Goal: Task Accomplishment & Management: Manage account settings

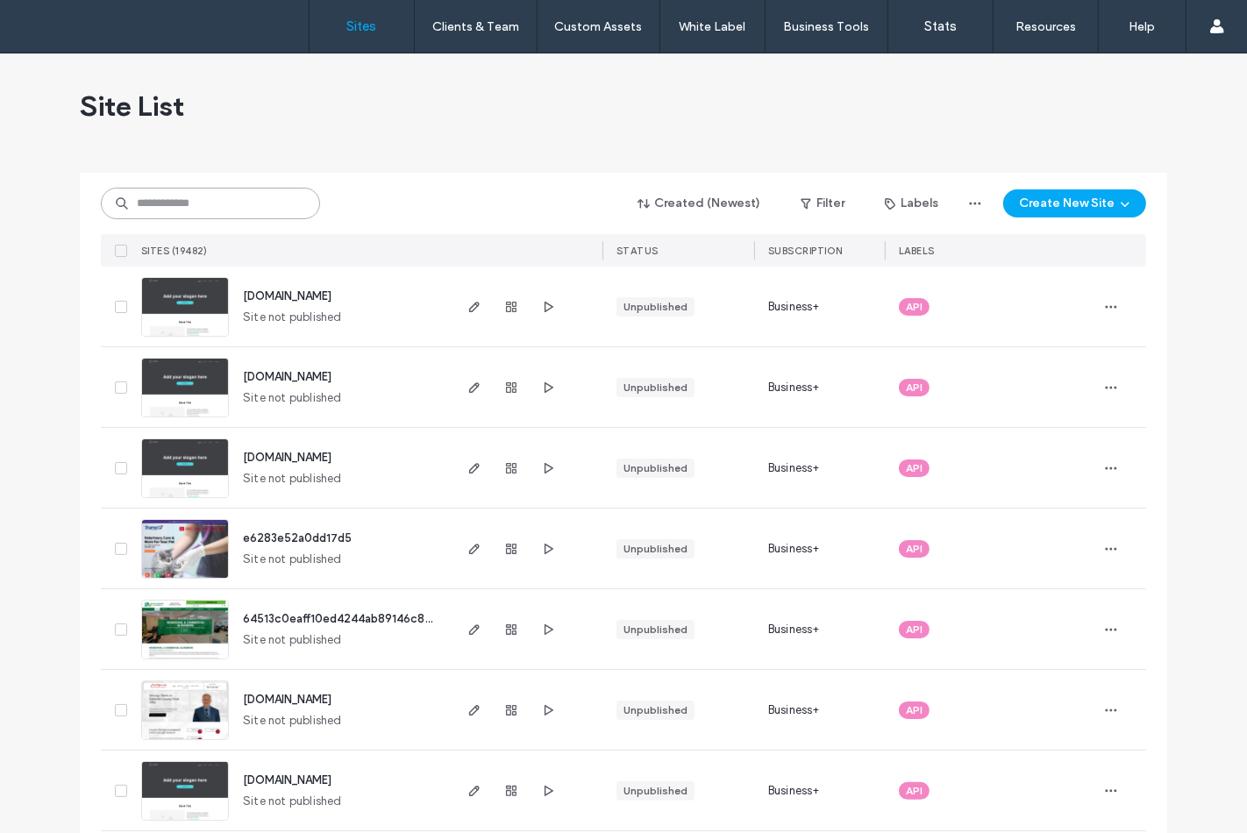
click at [256, 195] on input at bounding box center [210, 204] width 219 height 32
paste input "**********"
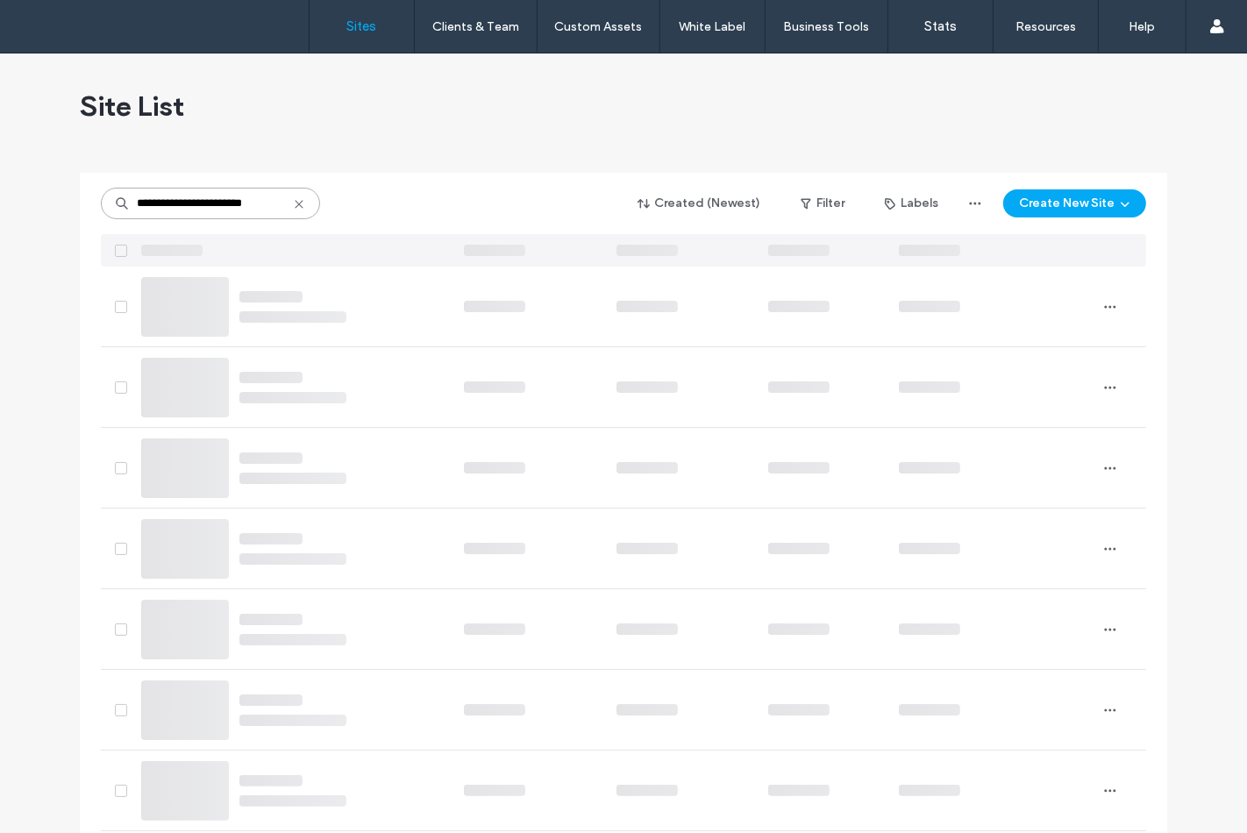
drag, startPoint x: 189, startPoint y: 204, endPoint x: 558, endPoint y: 174, distance: 369.7
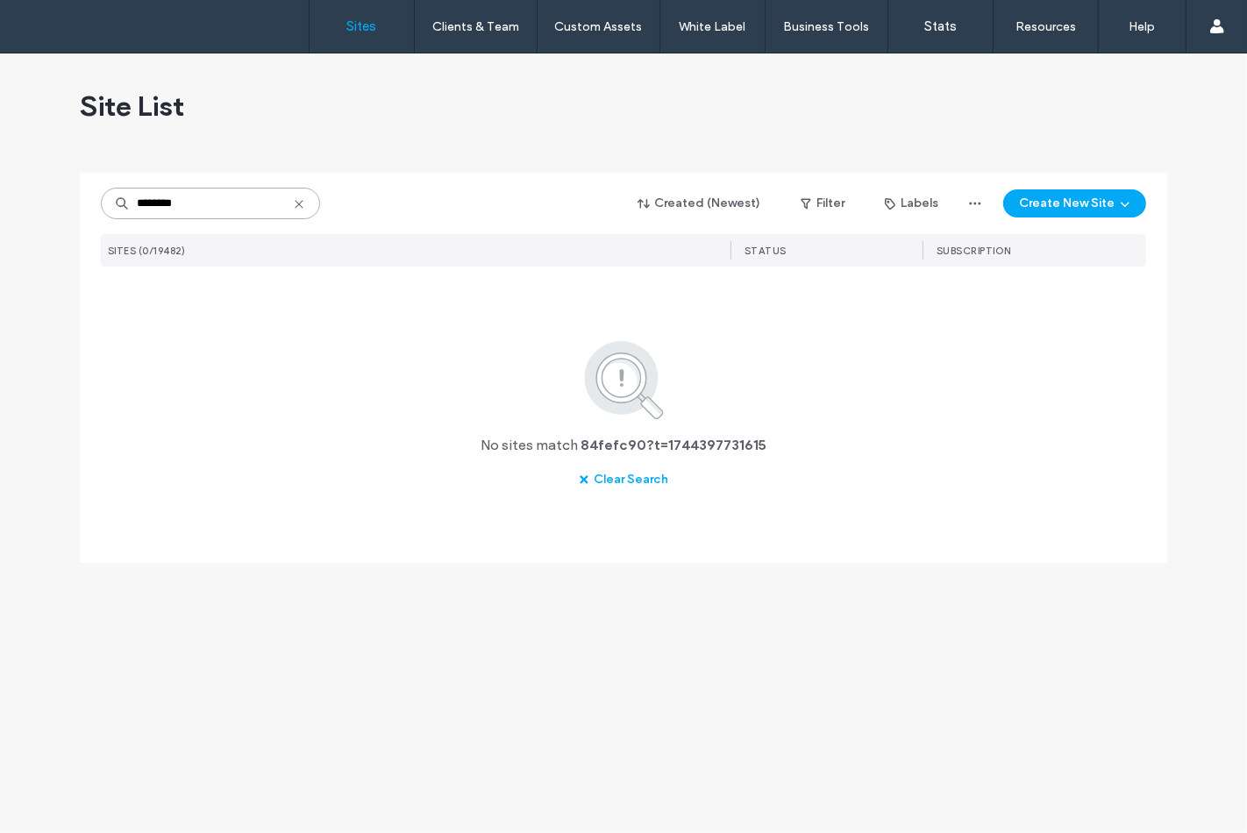
type input "********"
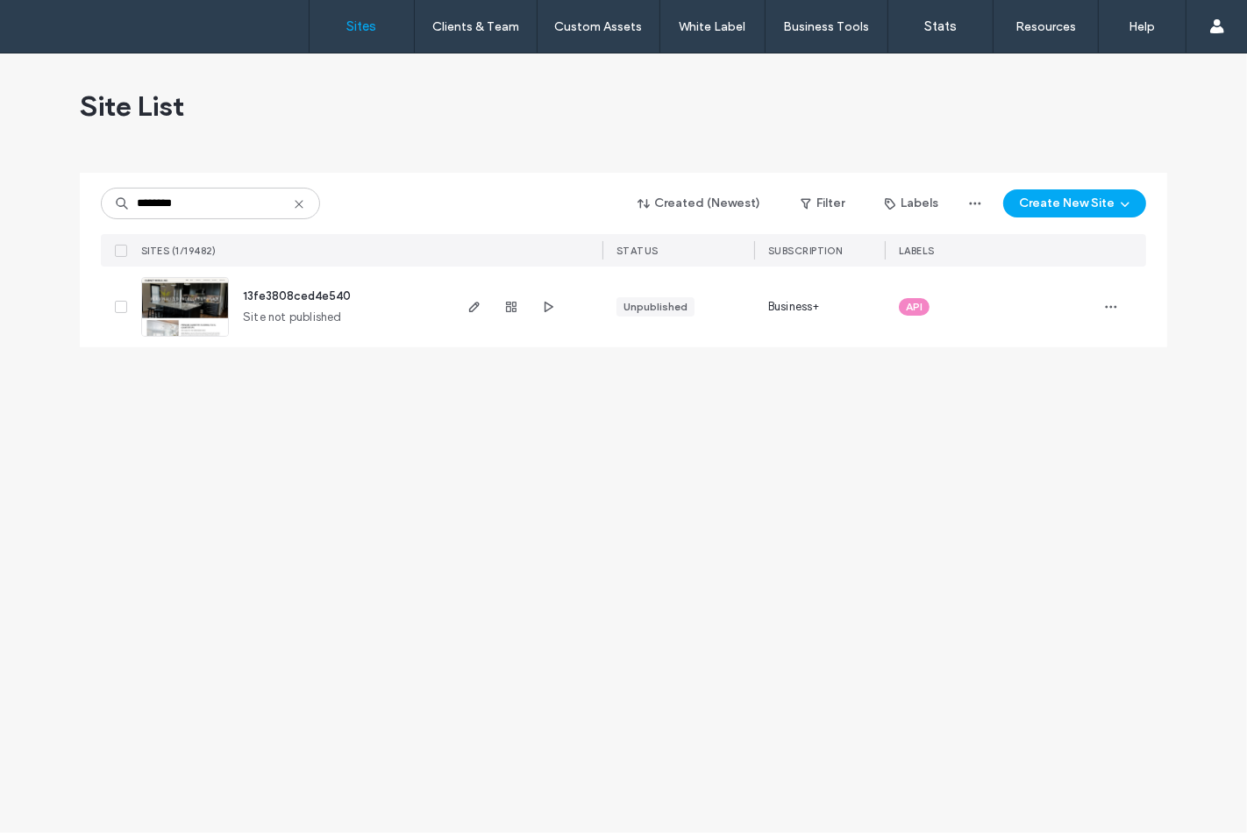
click at [220, 323] on img at bounding box center [185, 337] width 86 height 119
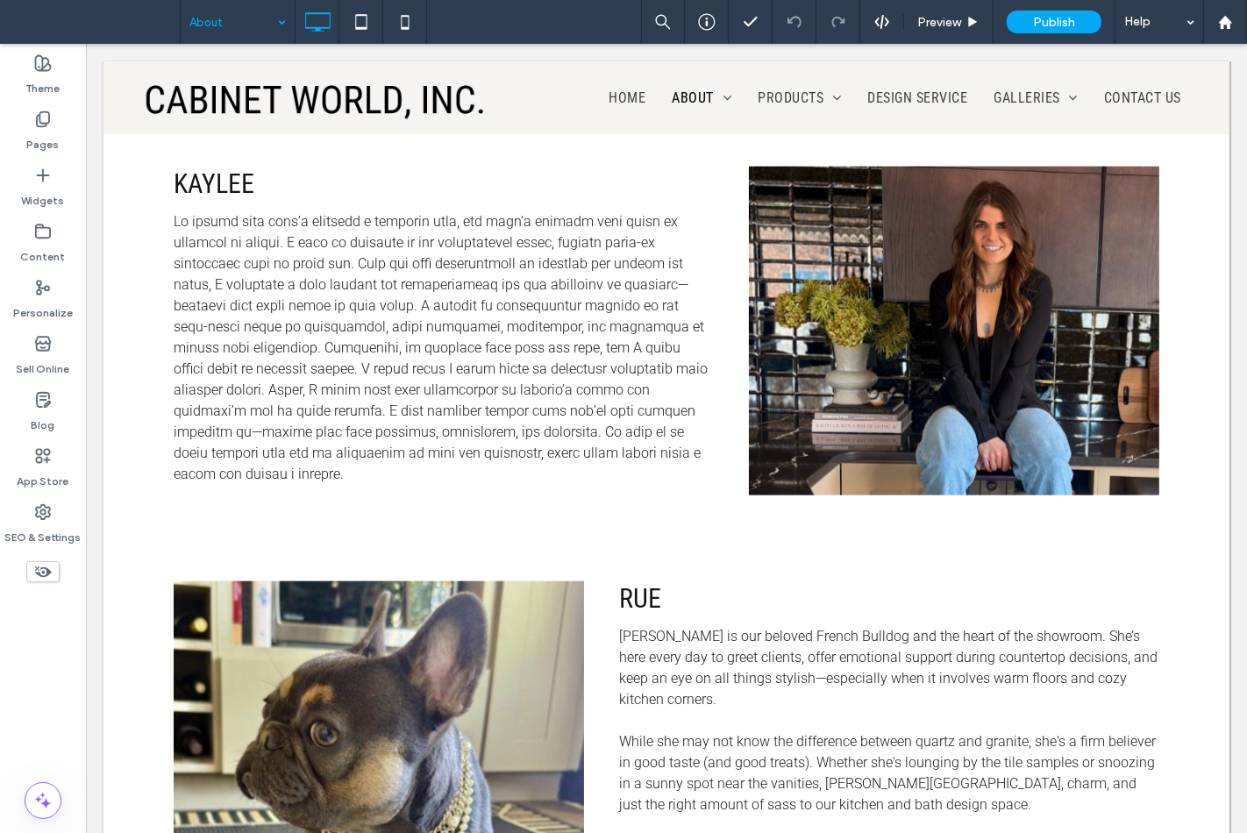
scroll to position [1738, 0]
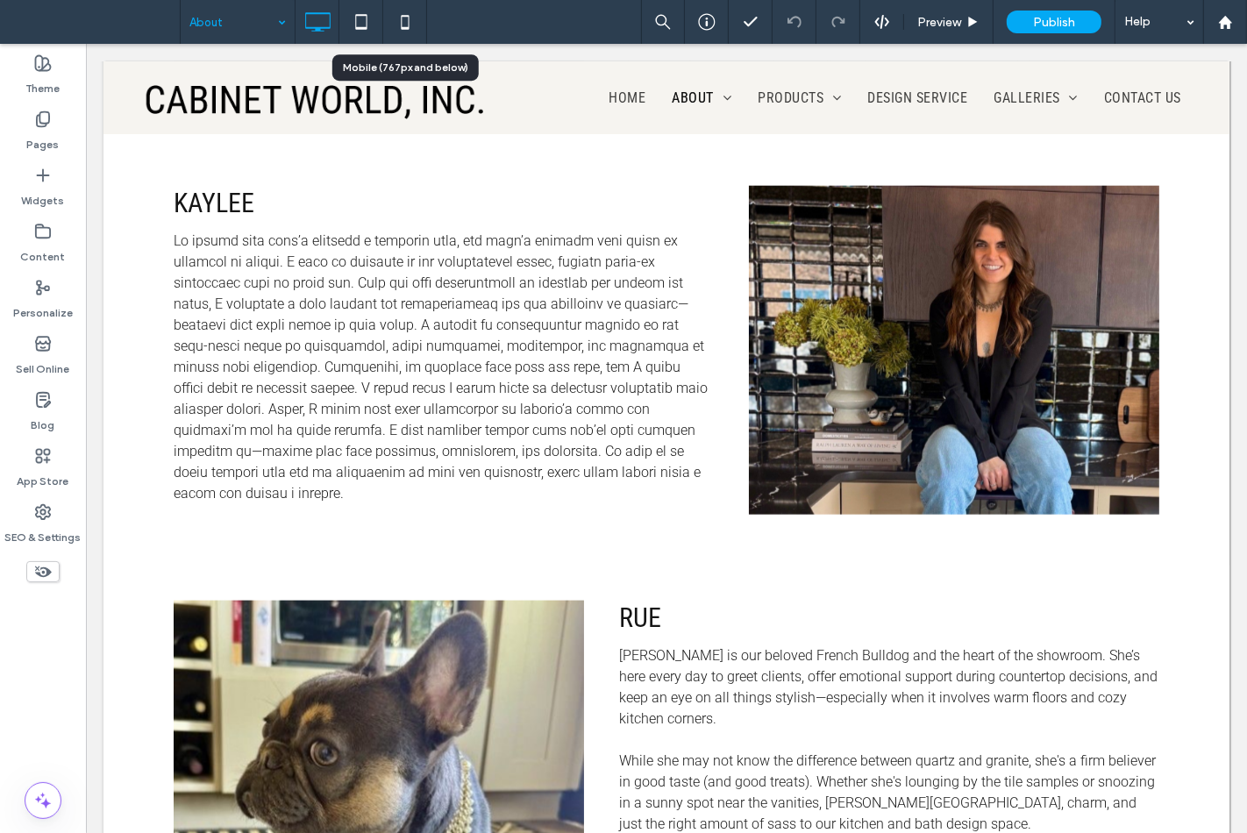
click at [402, 15] on use at bounding box center [405, 22] width 8 height 14
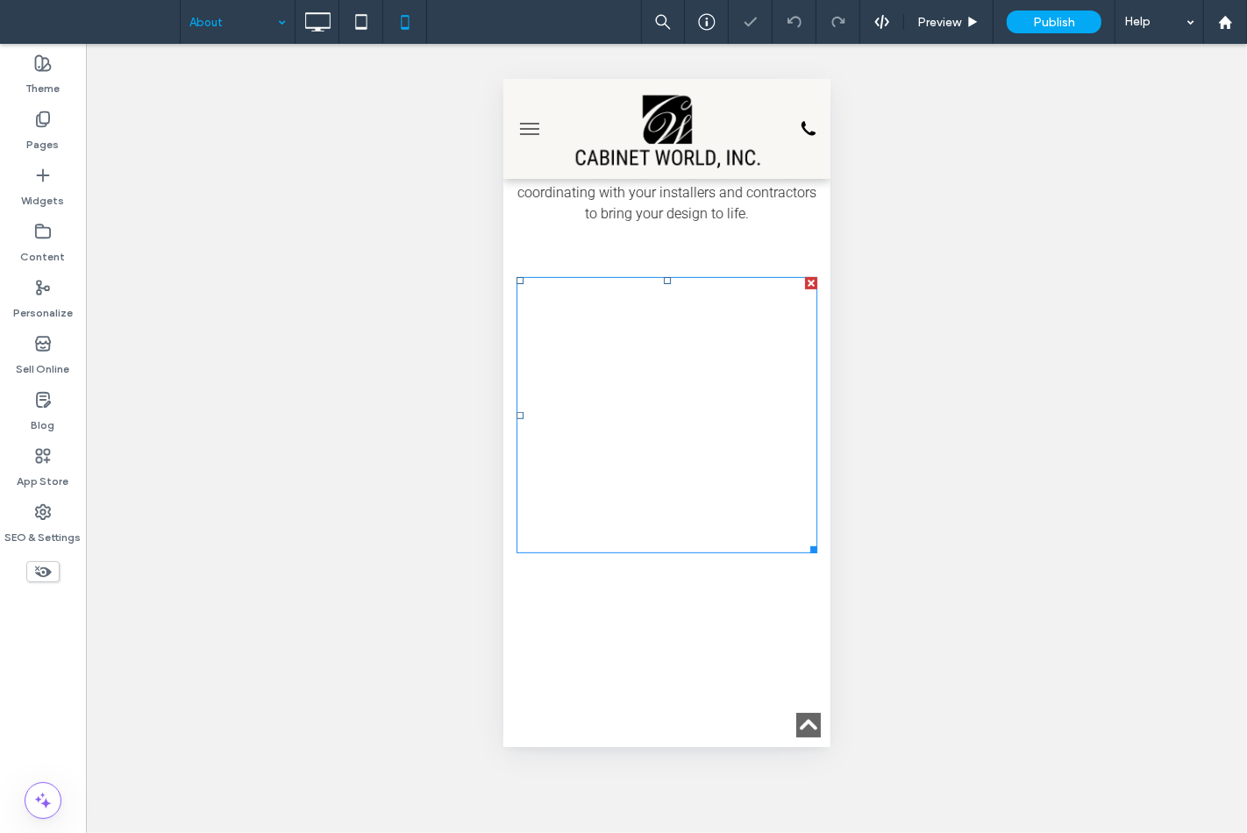
scroll to position [487, 0]
click at [643, 353] on div at bounding box center [666, 414] width 301 height 276
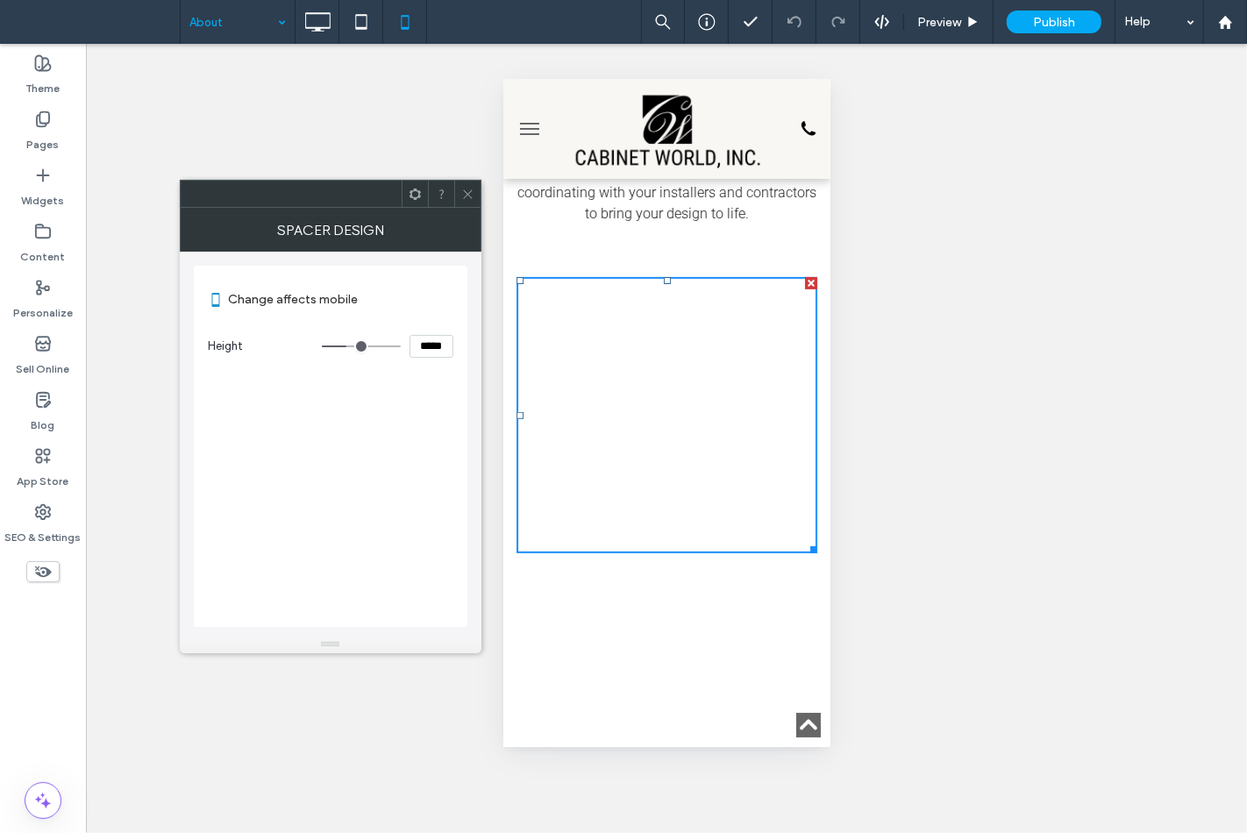
click at [469, 195] on icon at bounding box center [467, 194] width 13 height 13
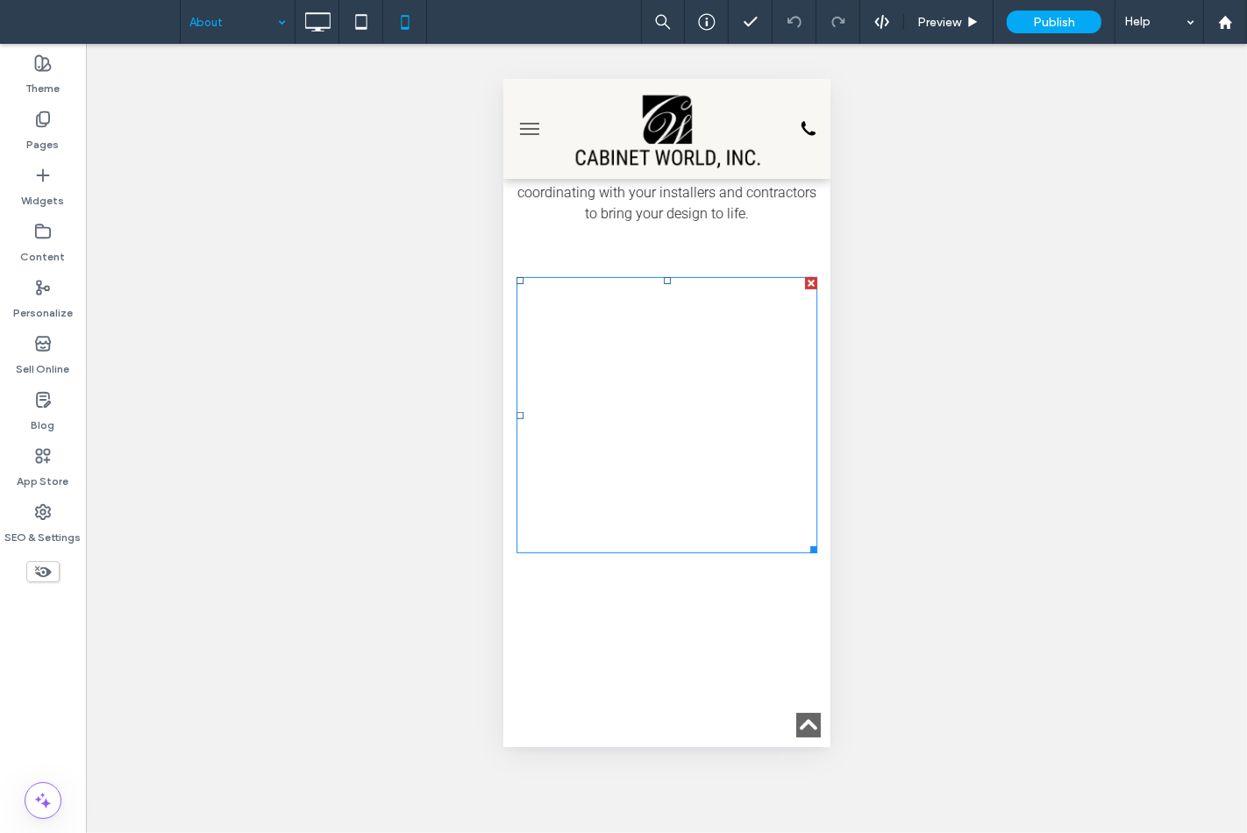
click at [804, 276] on div at bounding box center [810, 282] width 12 height 12
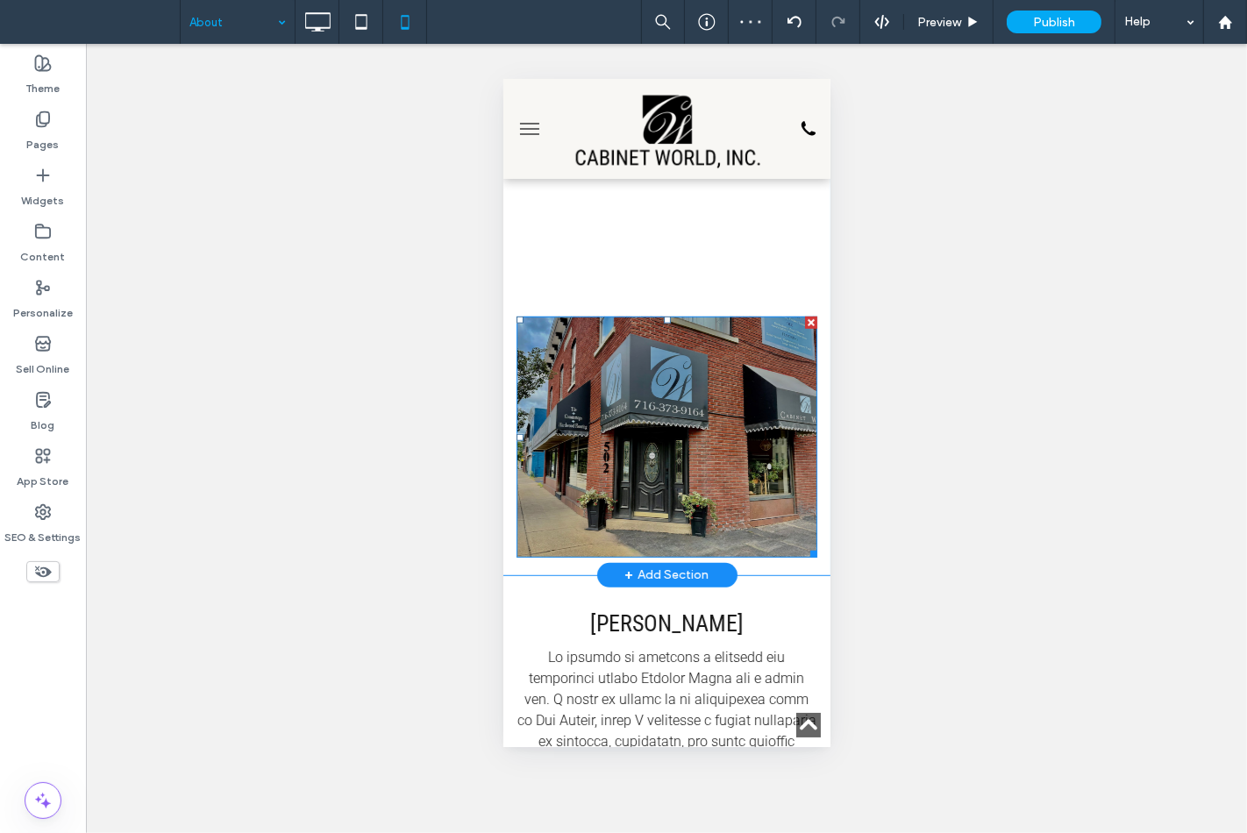
scroll to position [389, 0]
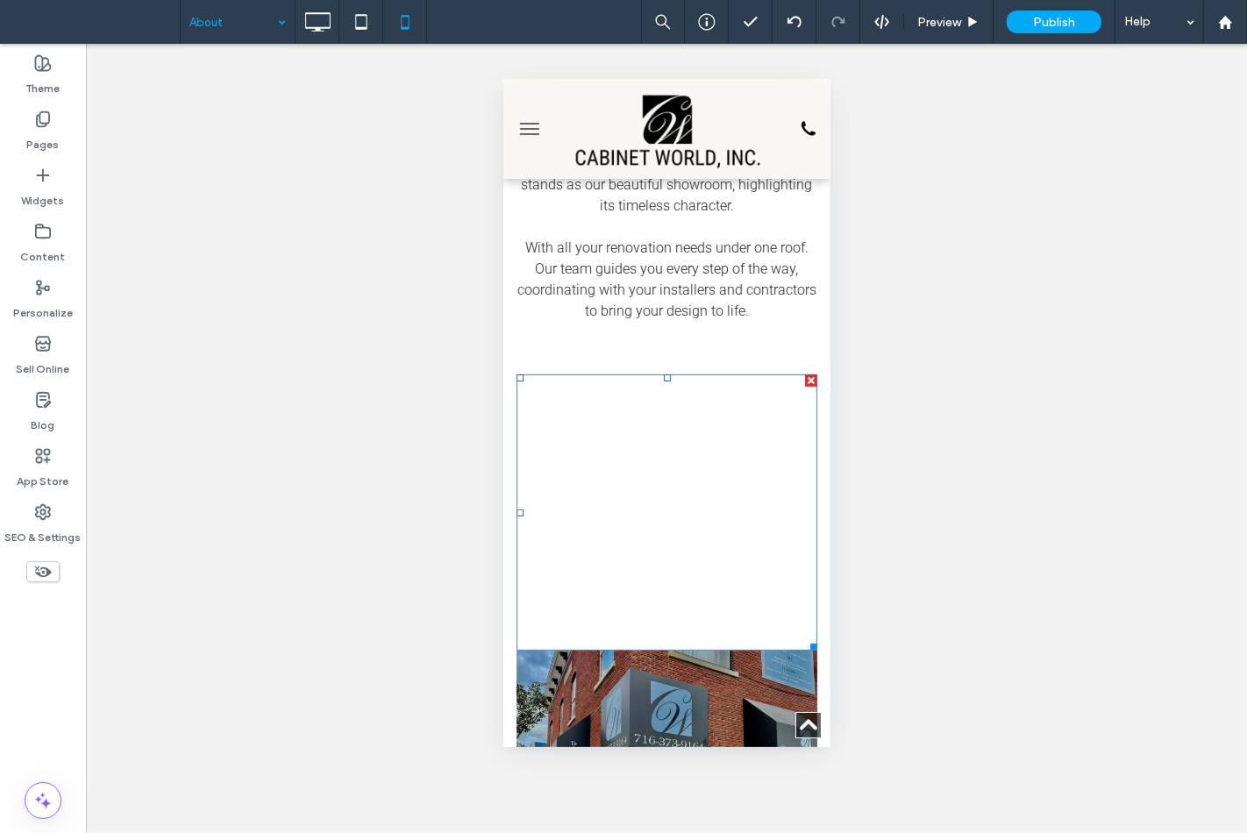
click at [660, 403] on div at bounding box center [666, 512] width 301 height 276
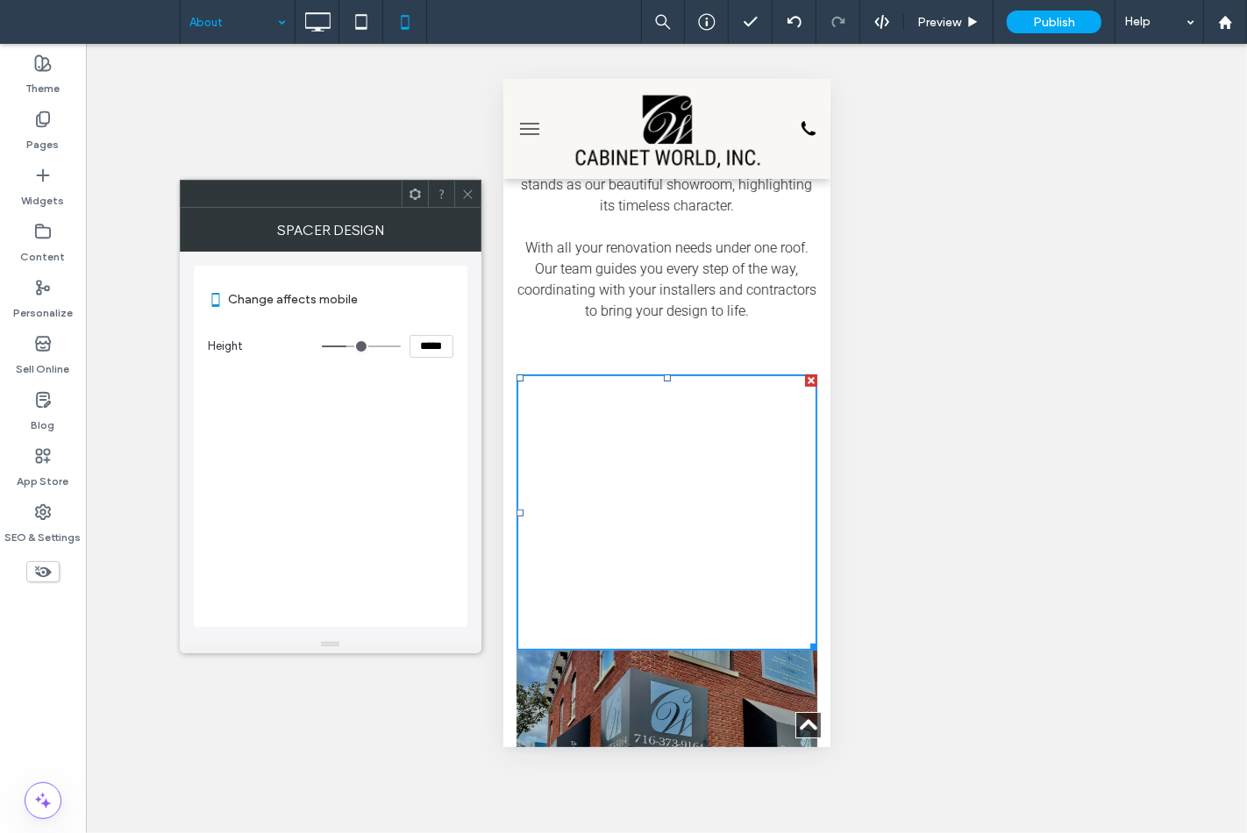
click at [462, 196] on icon at bounding box center [467, 194] width 13 height 13
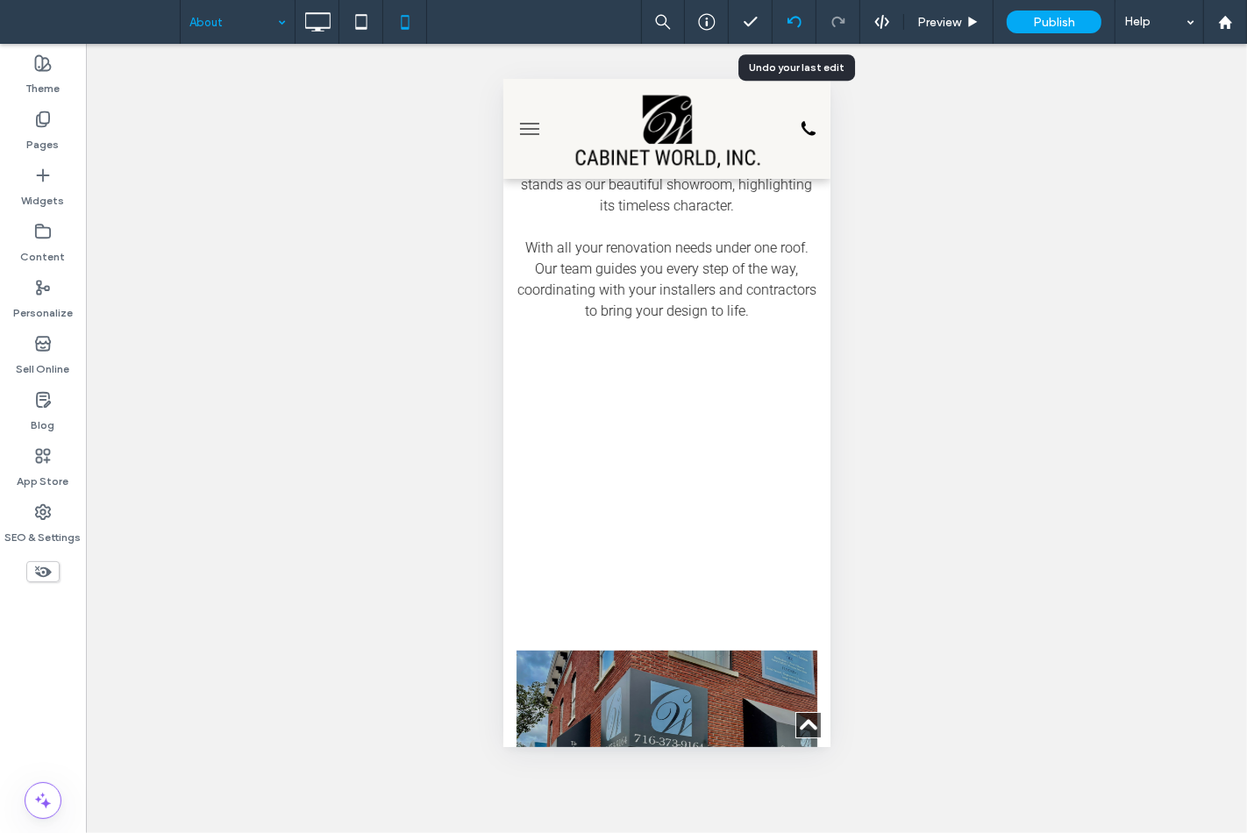
click at [787, 22] on use at bounding box center [794, 21] width 14 height 11
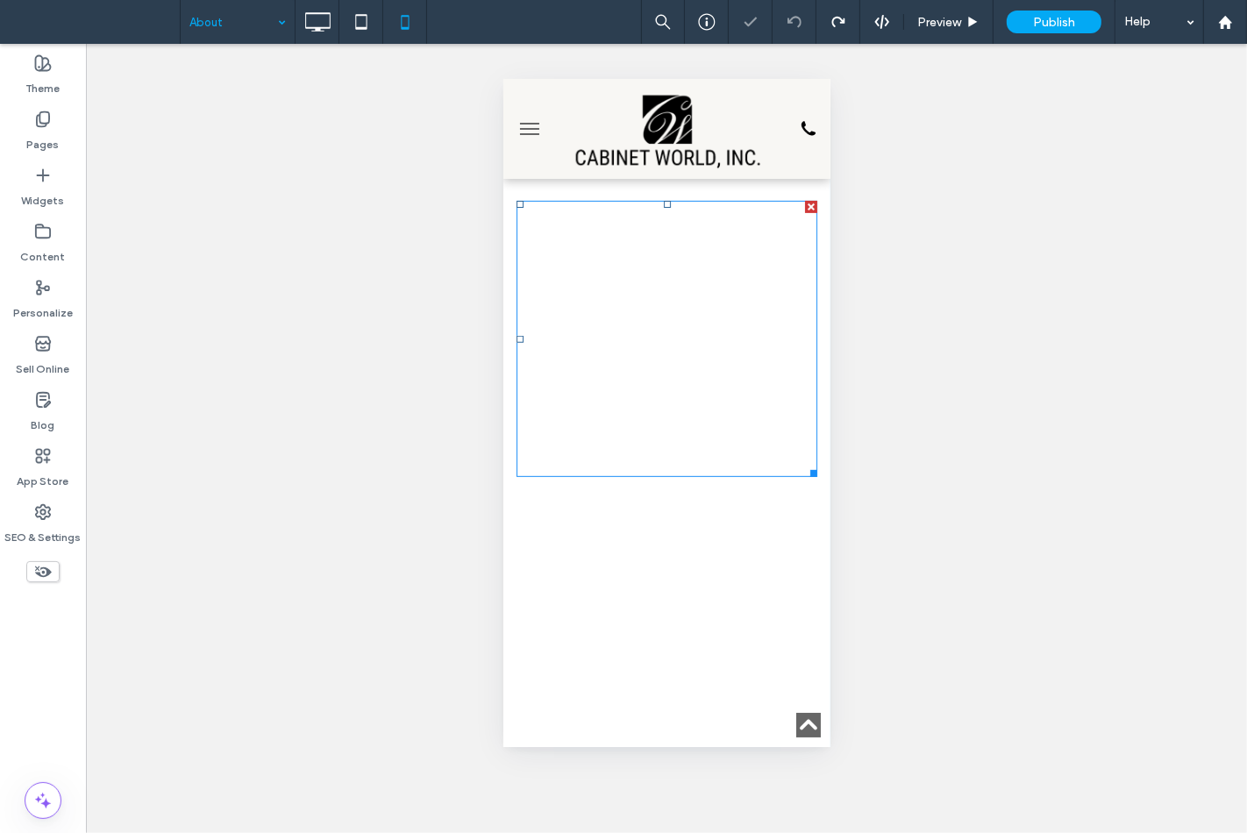
scroll to position [584, 0]
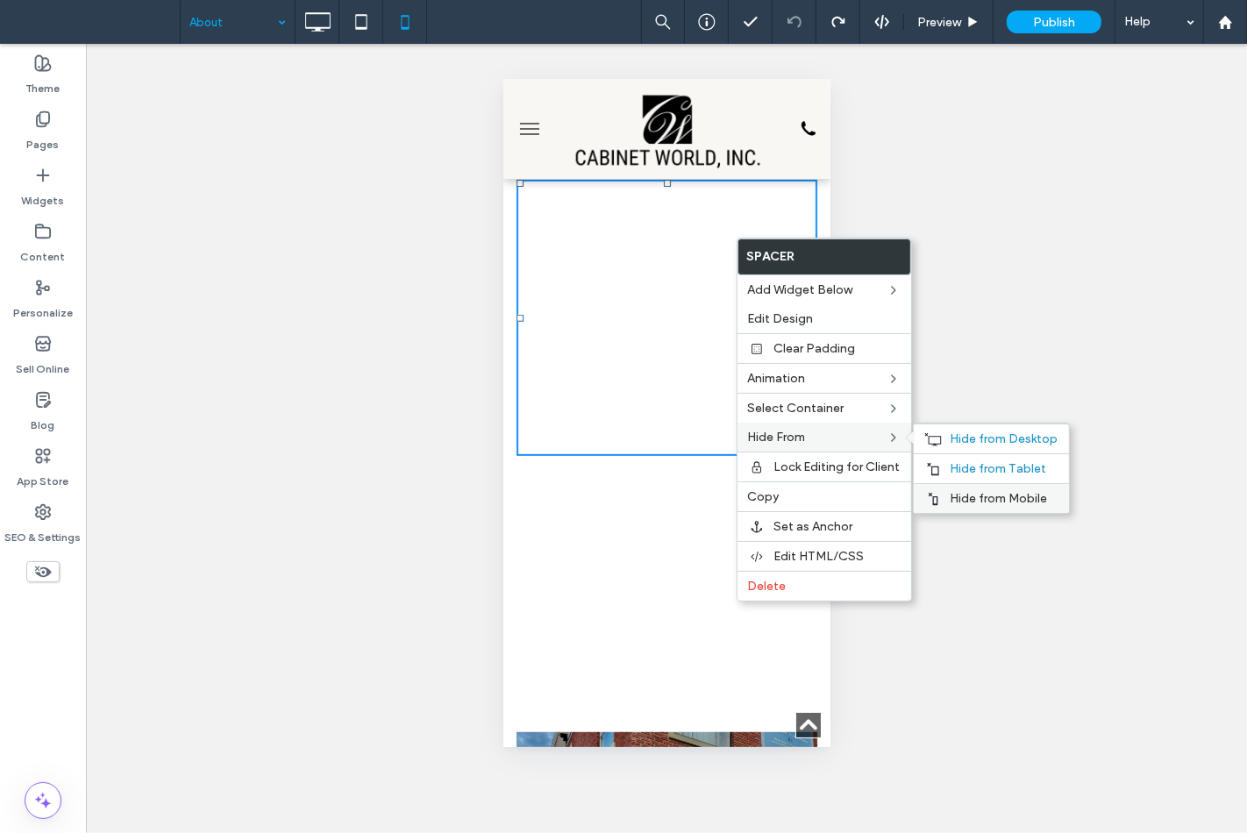
click at [966, 491] on span "Hide from Mobile" at bounding box center [999, 498] width 97 height 15
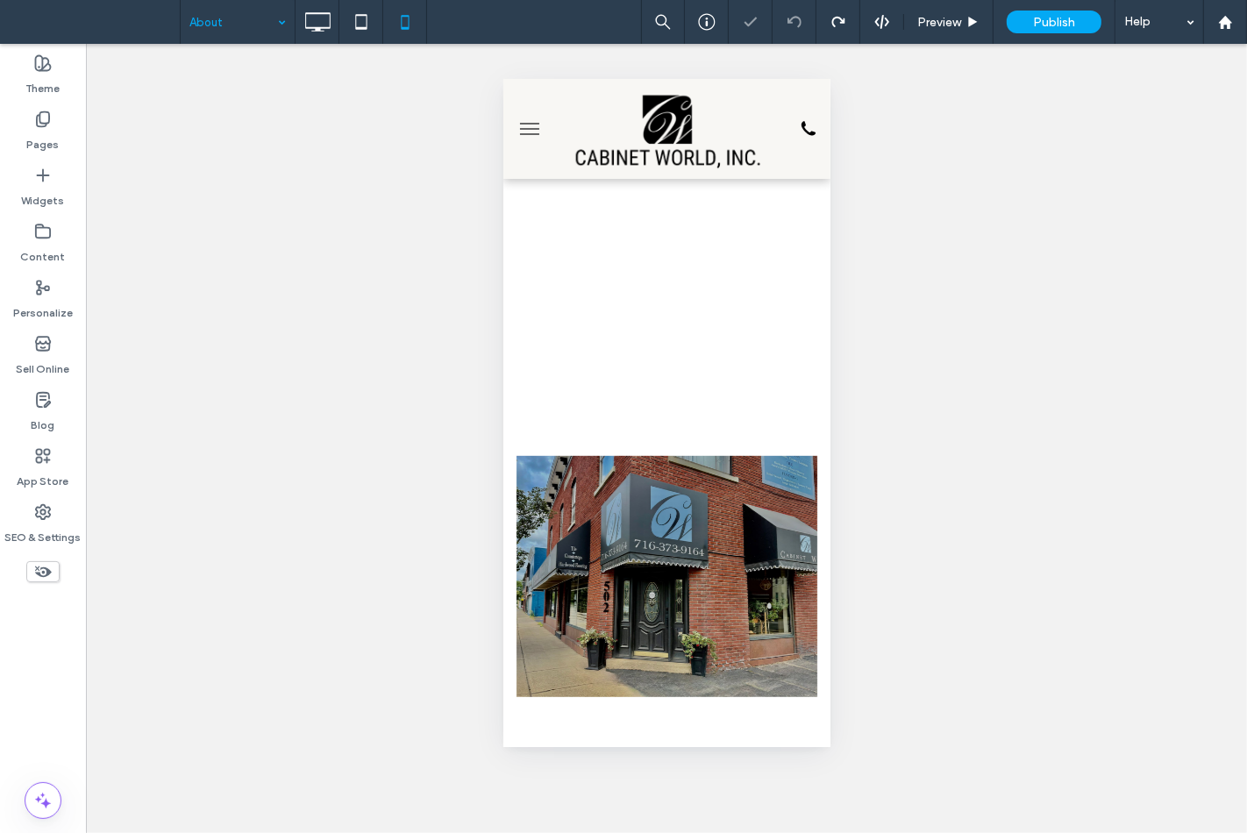
scroll to position [309, 0]
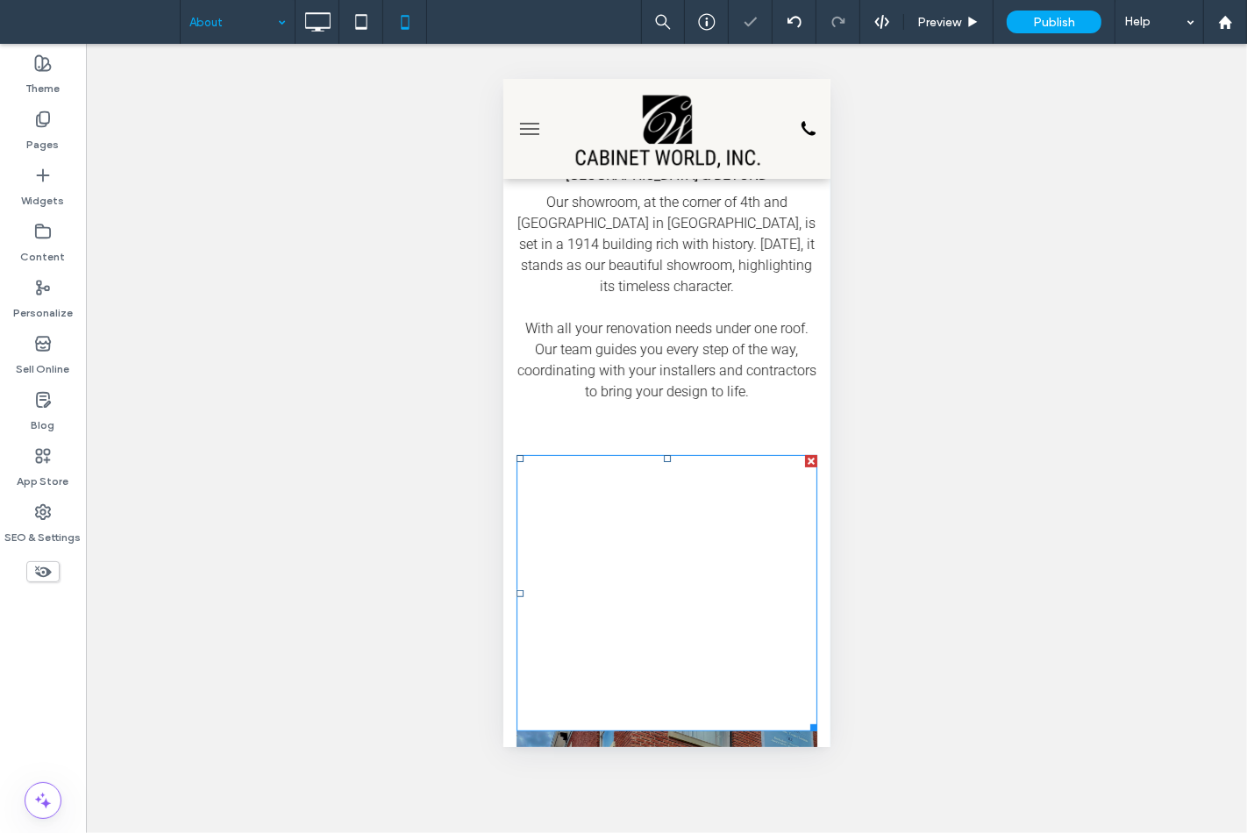
click at [663, 460] on div at bounding box center [666, 592] width 301 height 276
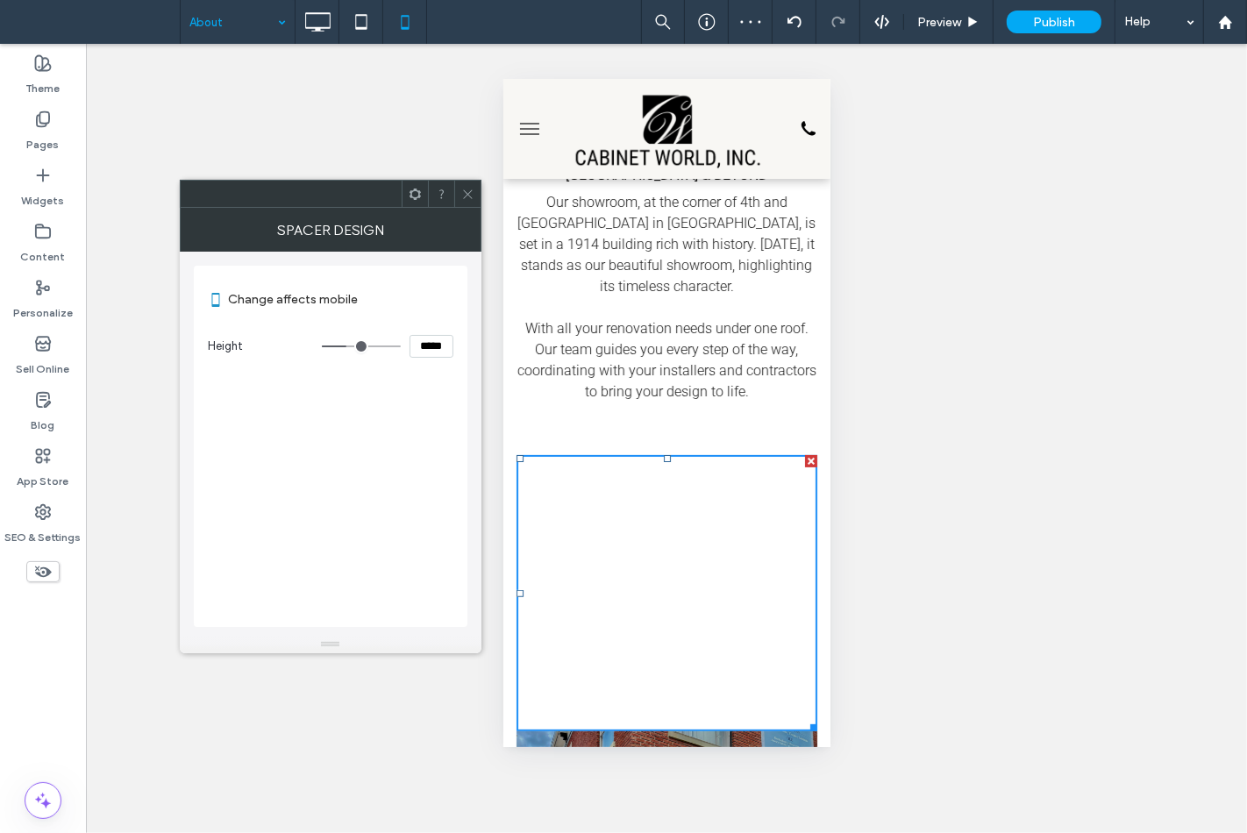
drag, startPoint x: 467, startPoint y: 186, endPoint x: 474, endPoint y: 204, distance: 19.7
click at [467, 186] on span at bounding box center [467, 194] width 13 height 26
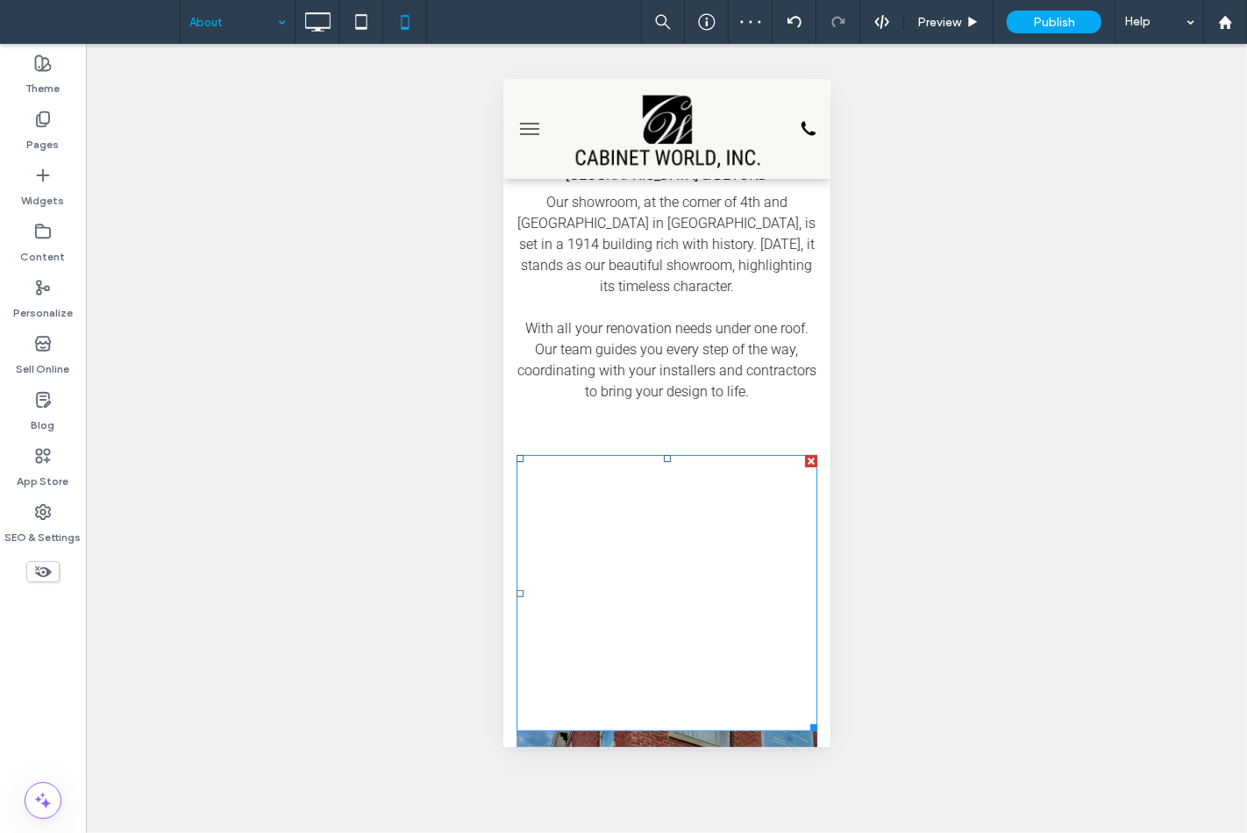
drag, startPoint x: 681, startPoint y: 575, endPoint x: 679, endPoint y: 564, distance: 10.7
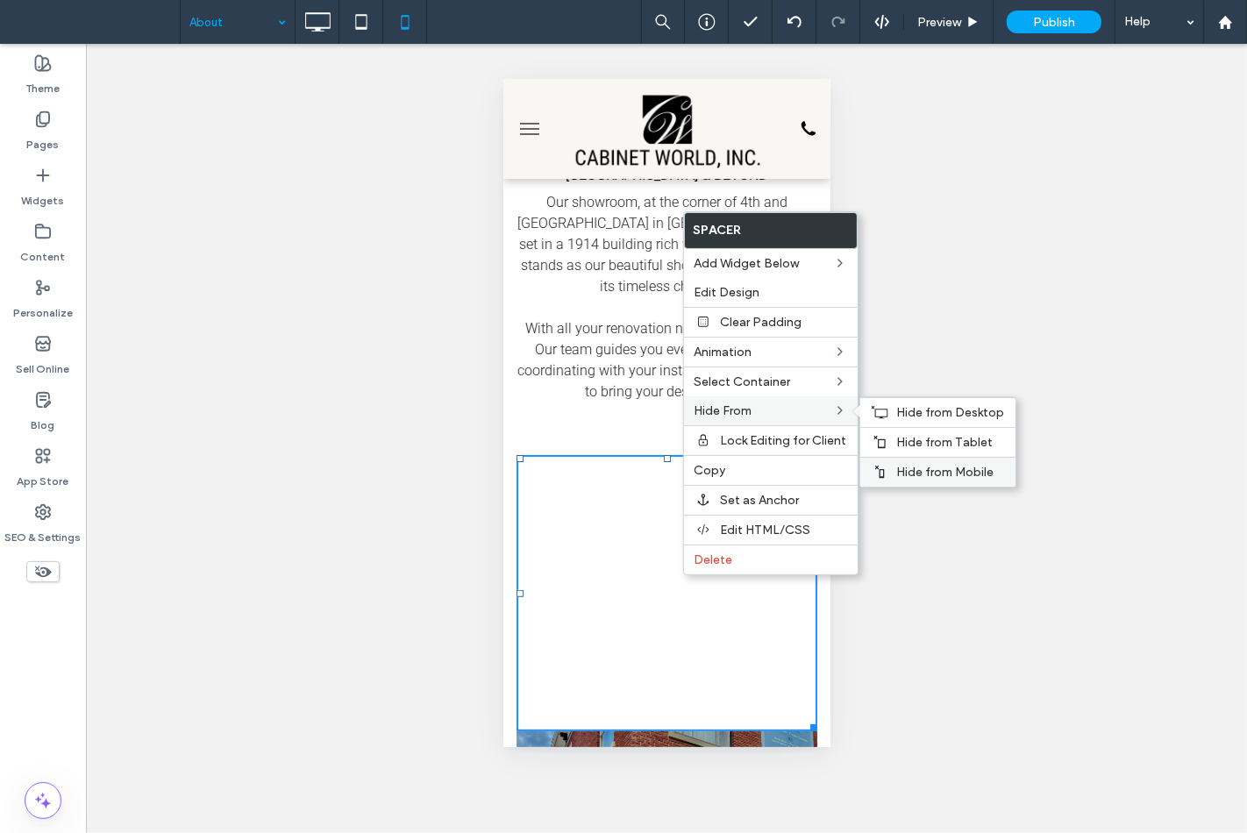
drag, startPoint x: 902, startPoint y: 471, endPoint x: 889, endPoint y: 466, distance: 13.4
click at [902, 471] on span "Hide from Mobile" at bounding box center [945, 472] width 97 height 15
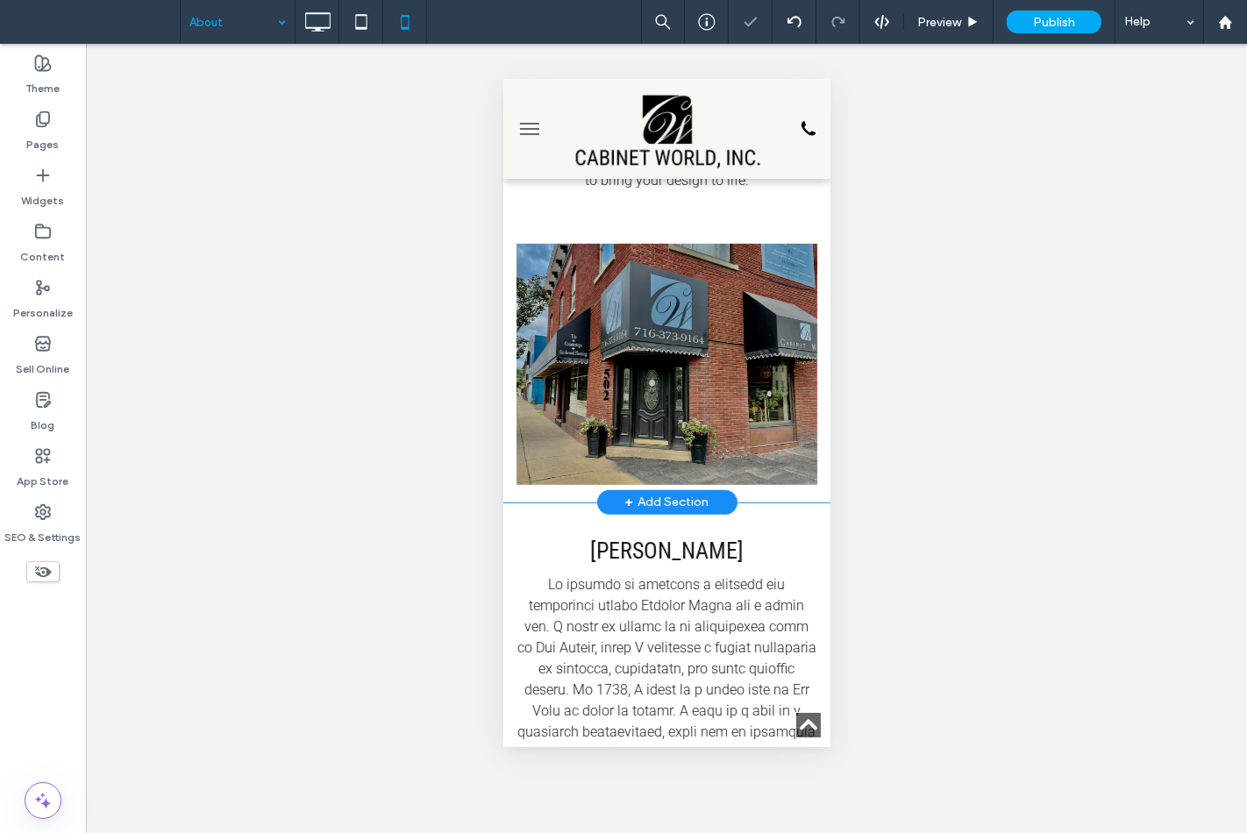
scroll to position [325, 0]
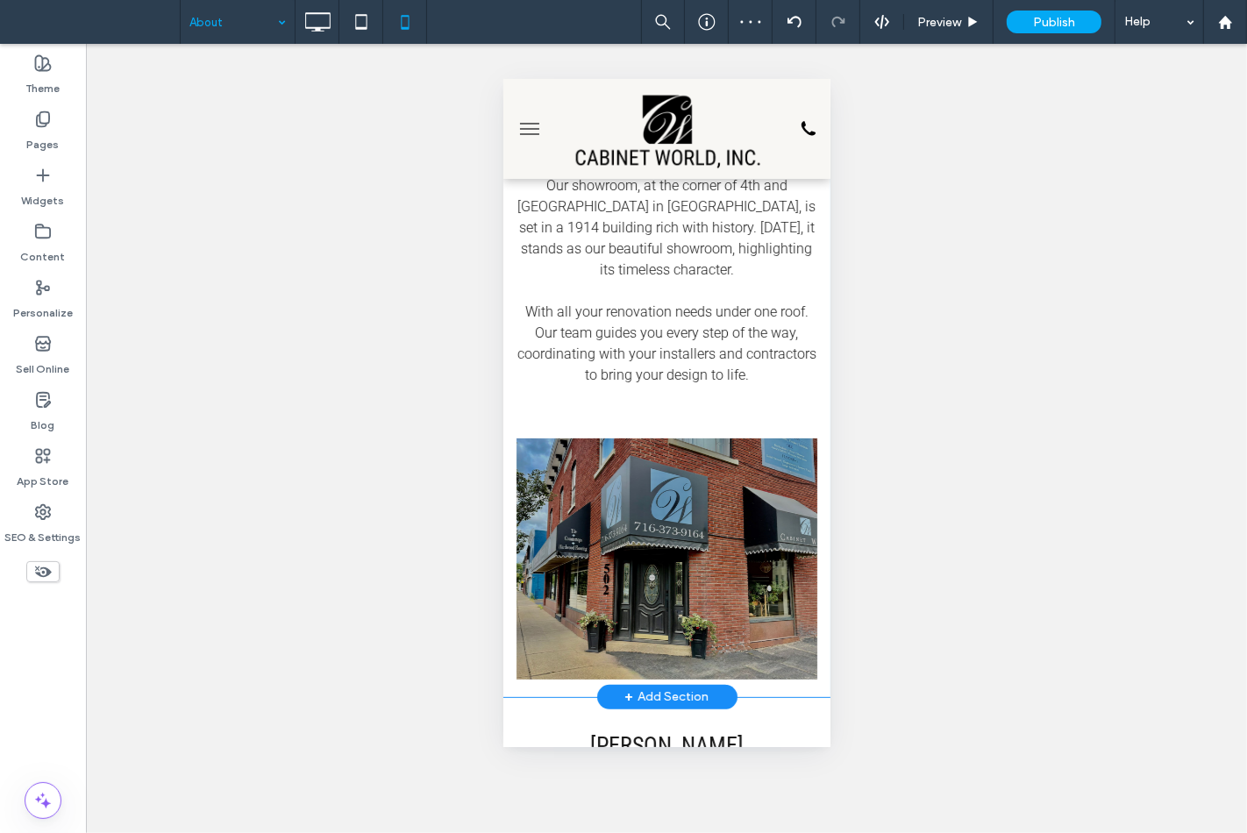
click at [656, 381] on div "Cabinet World Serving Olean, NY; Bradford, PA & Beyond Our showroom, at the cor…" at bounding box center [666, 232] width 327 height 375
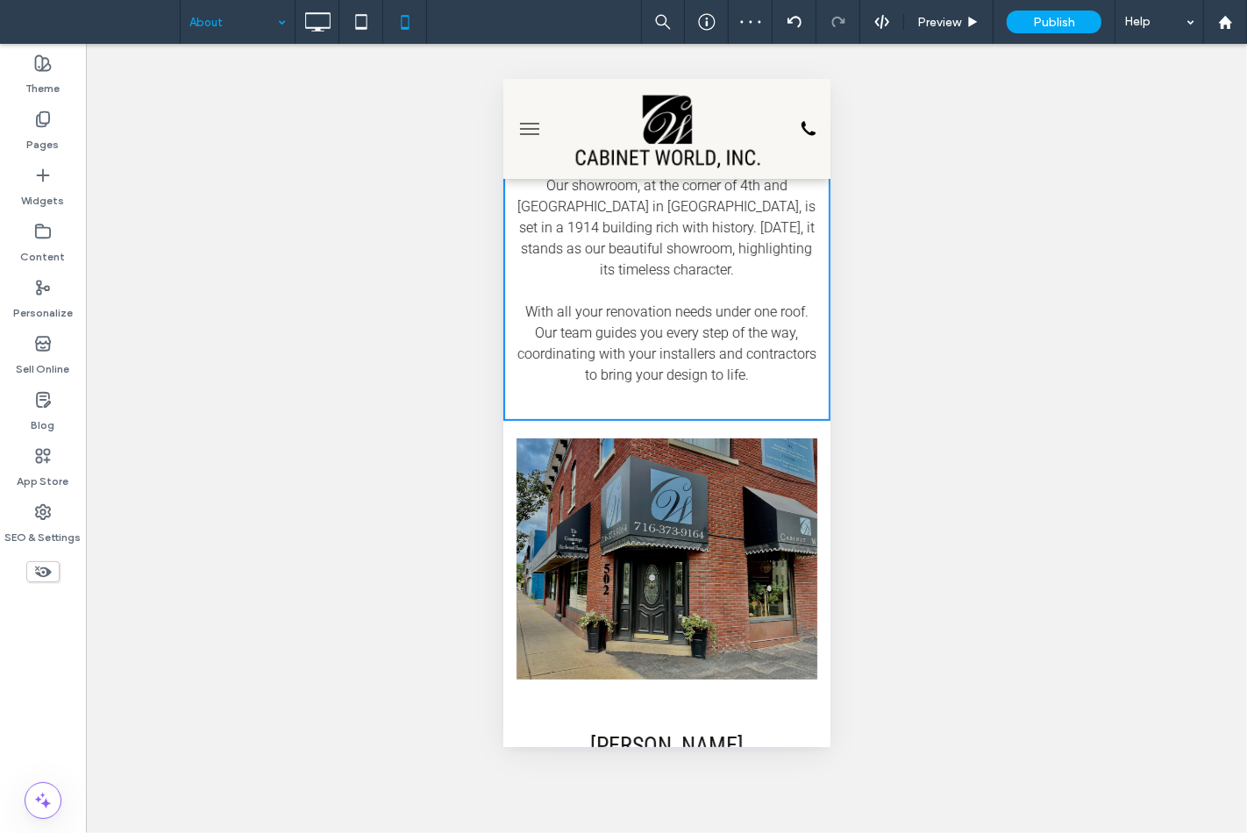
scroll to position [0, 0]
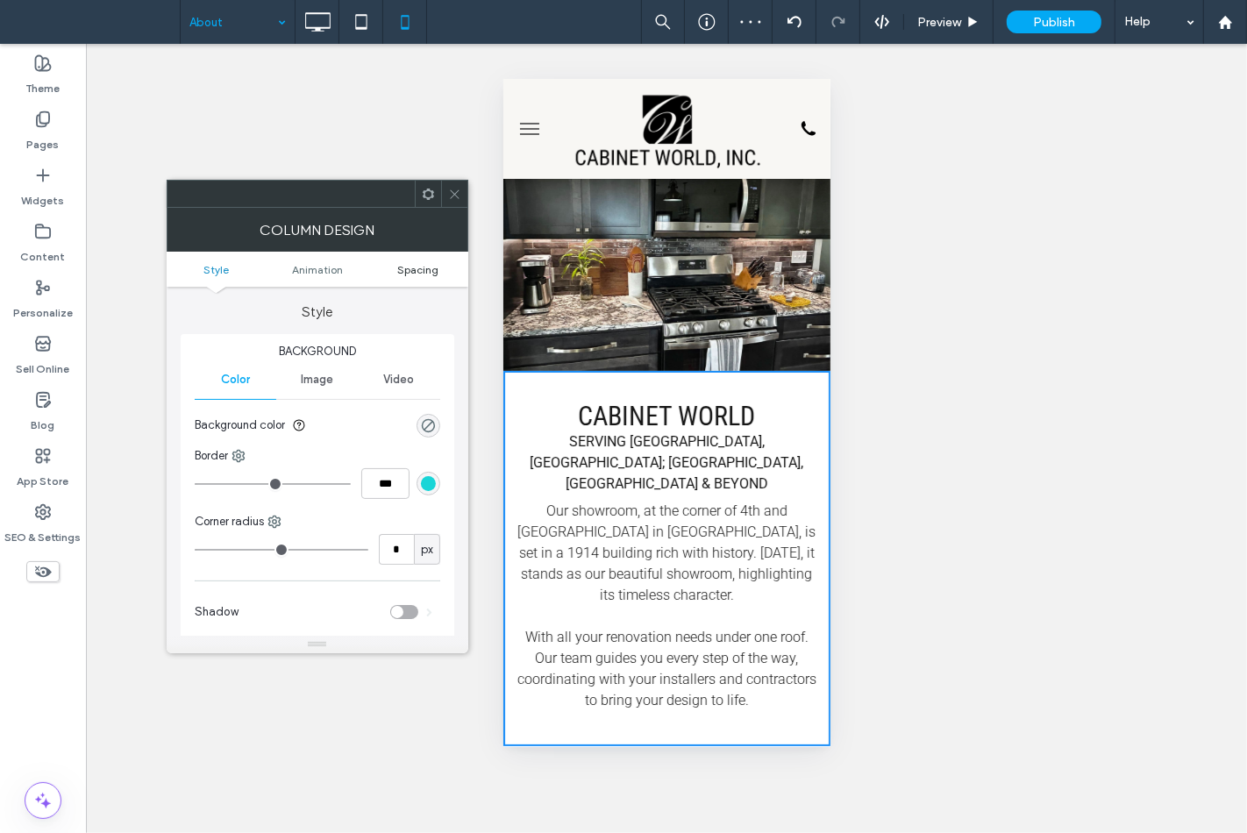
click at [425, 269] on span "Spacing" at bounding box center [417, 269] width 41 height 13
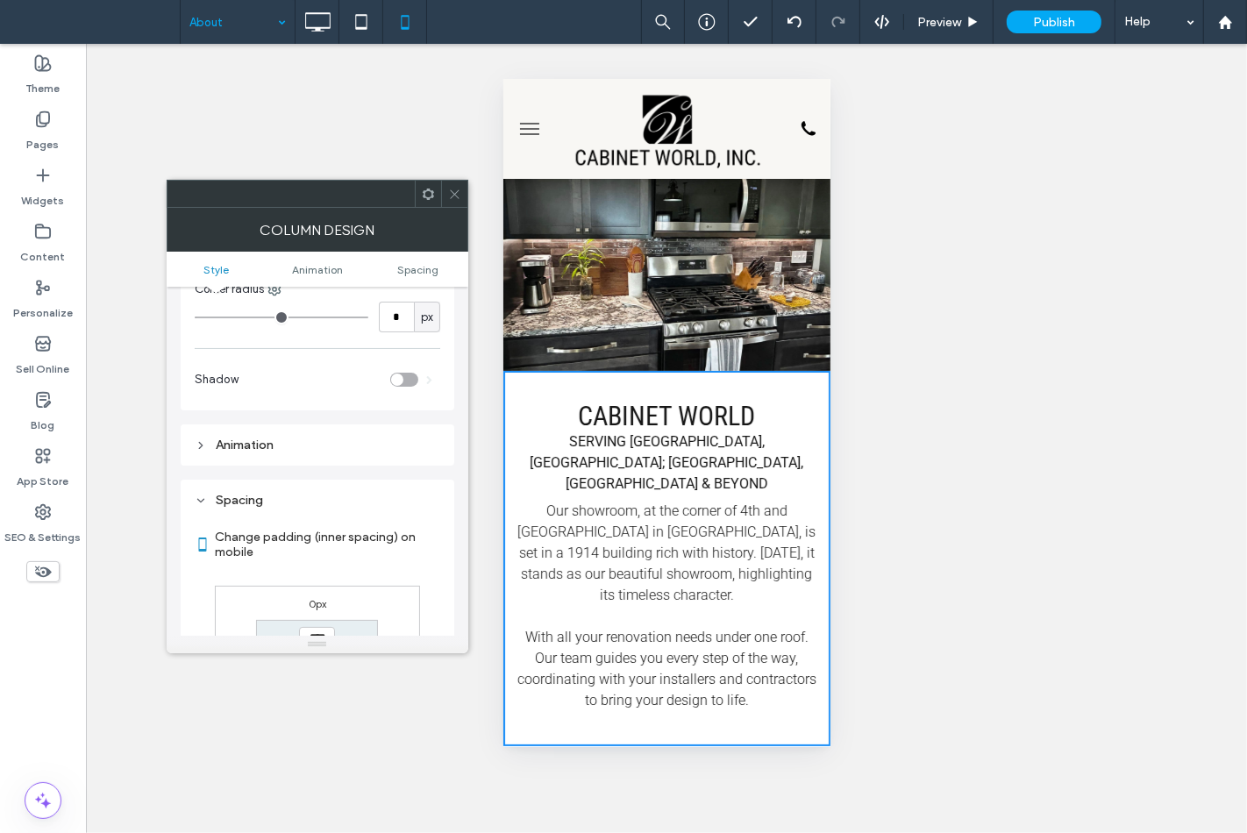
scroll to position [411, 0]
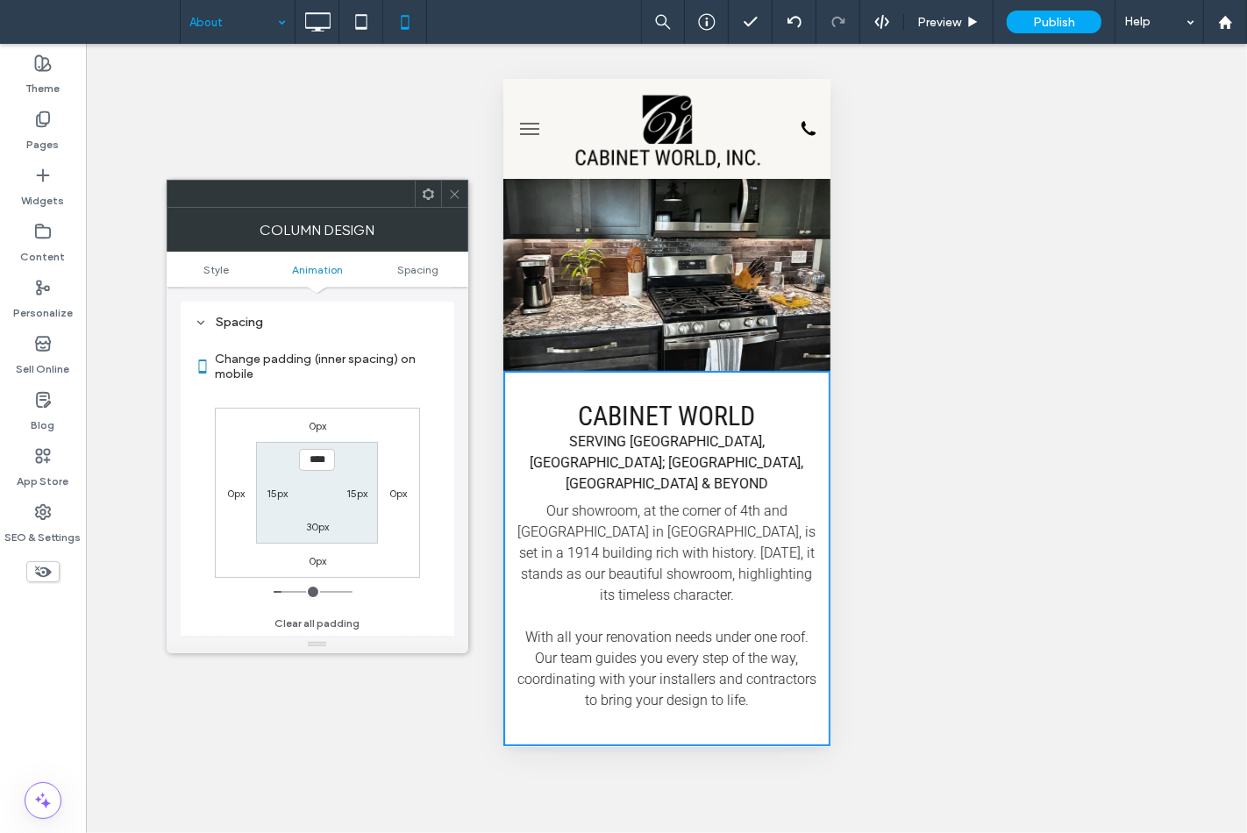
click at [317, 522] on label "30px" at bounding box center [317, 526] width 23 height 13
type input "**"
type input "****"
click at [451, 184] on span at bounding box center [454, 194] width 13 height 26
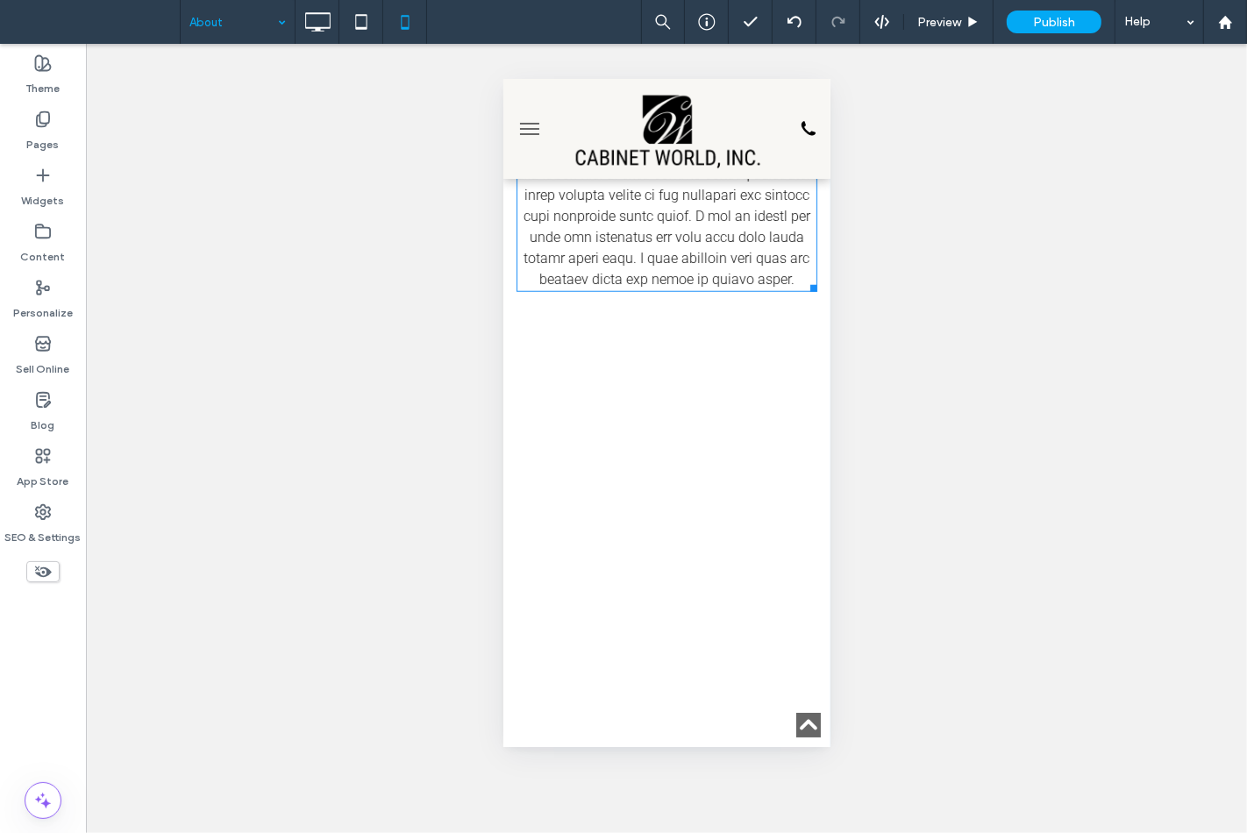
scroll to position [1364, 0]
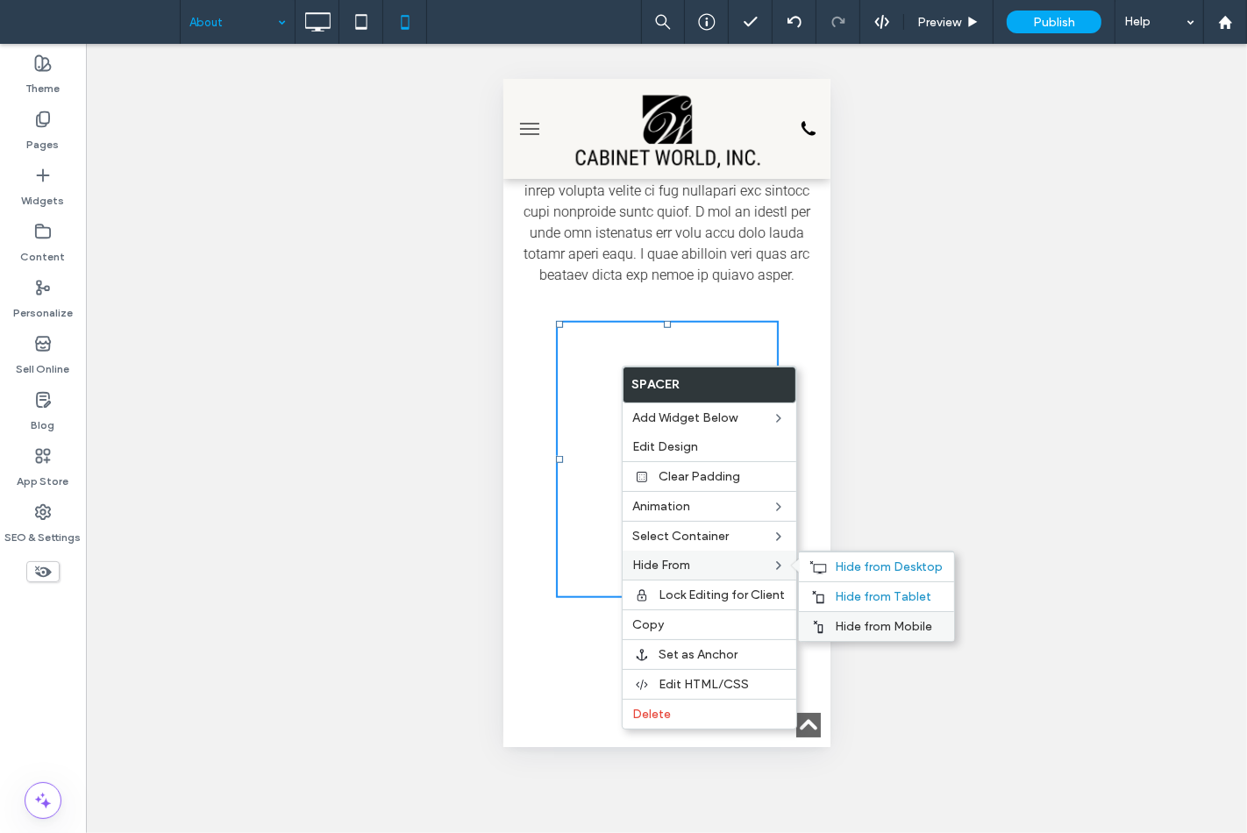
click at [821, 627] on use at bounding box center [818, 626] width 10 height 12
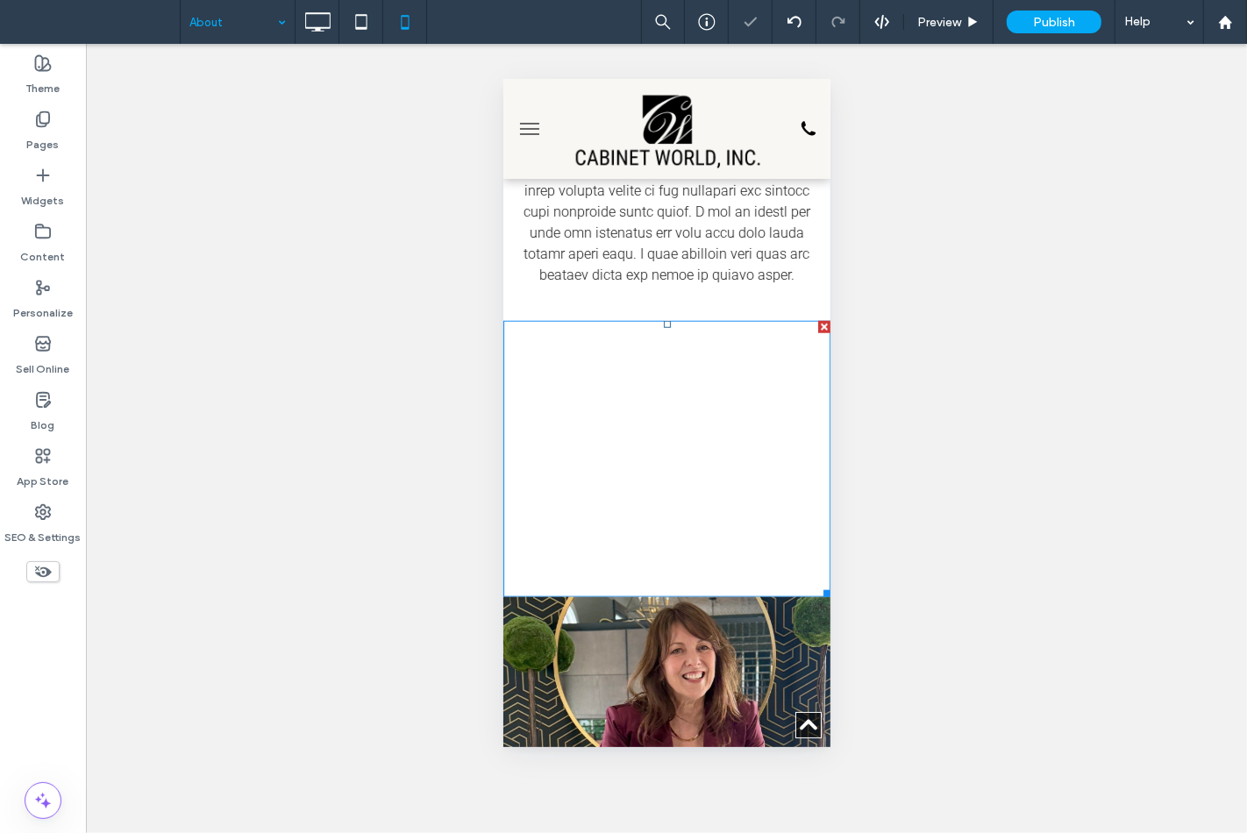
drag, startPoint x: 623, startPoint y: 366, endPoint x: 614, endPoint y: 361, distance: 10.2
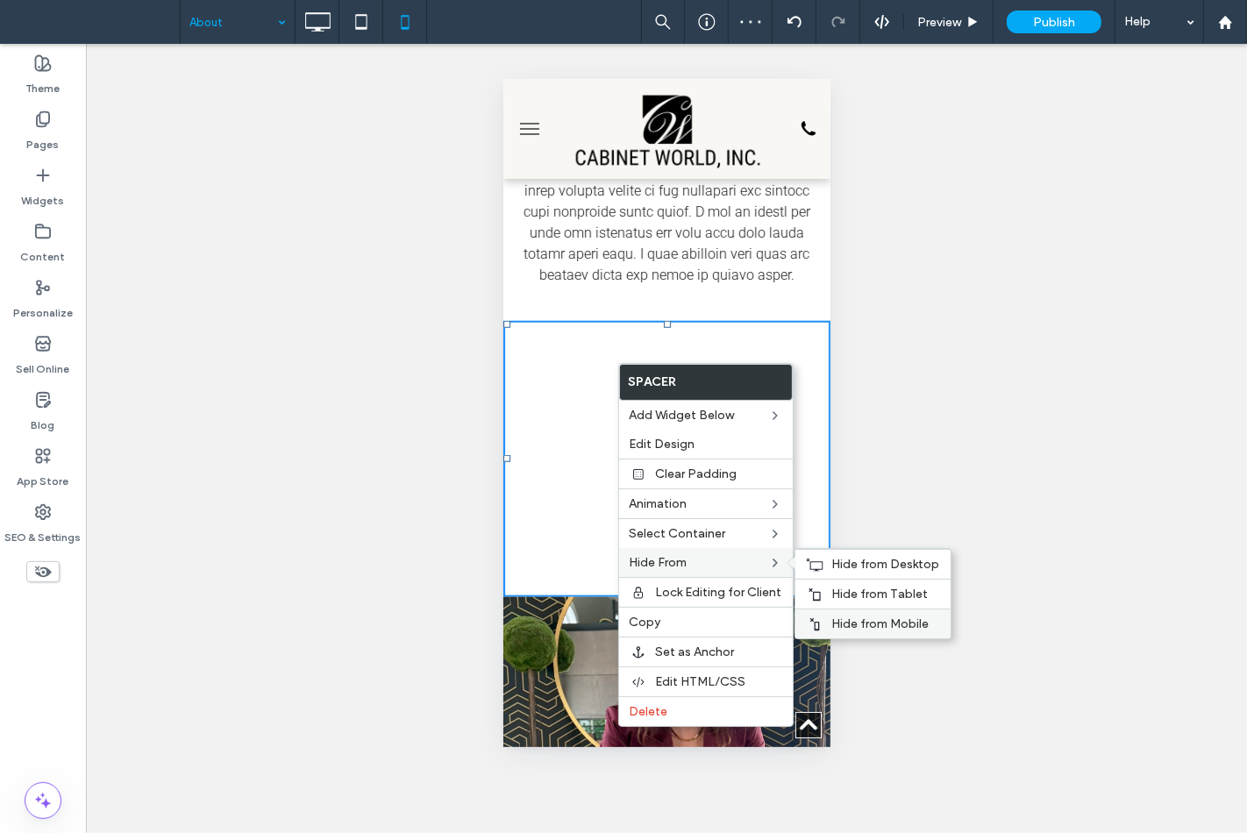
click at [831, 610] on div "Hide from Mobile" at bounding box center [873, 624] width 155 height 30
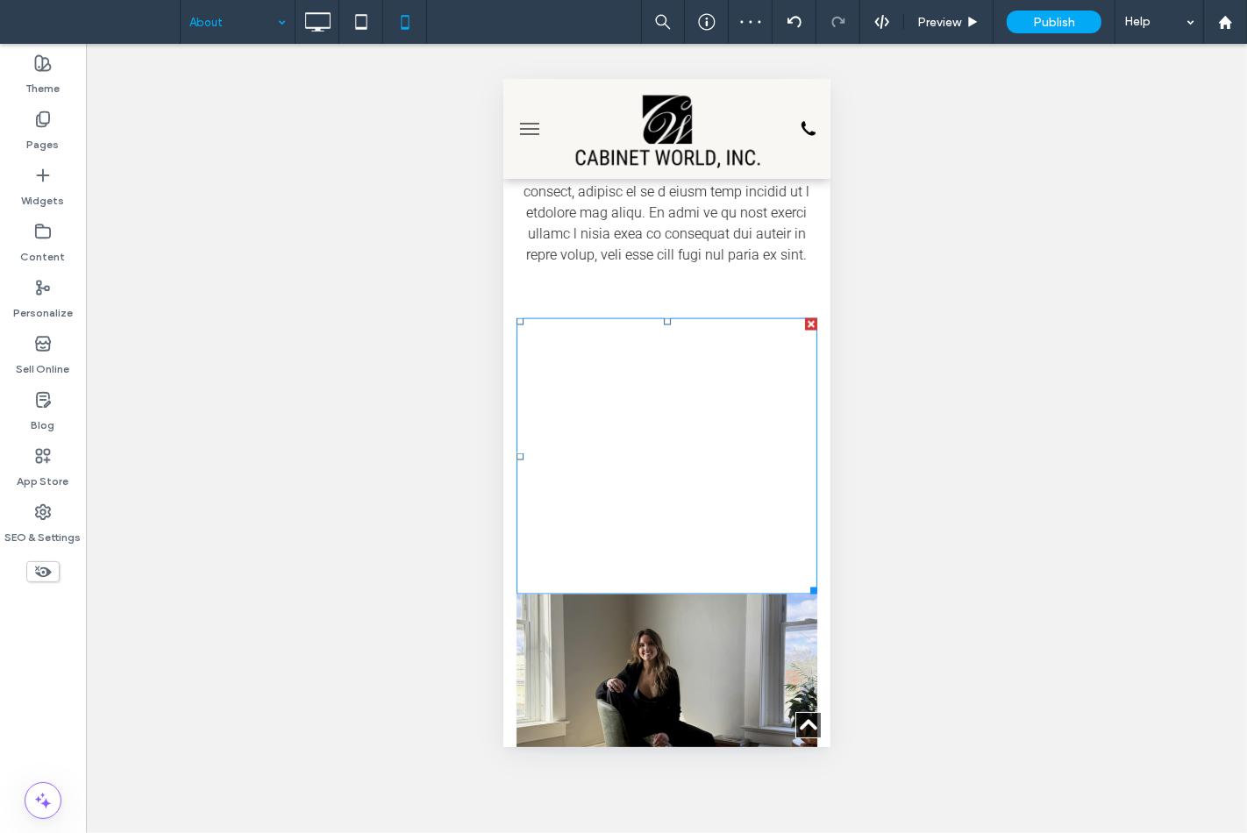
scroll to position [2241, 0]
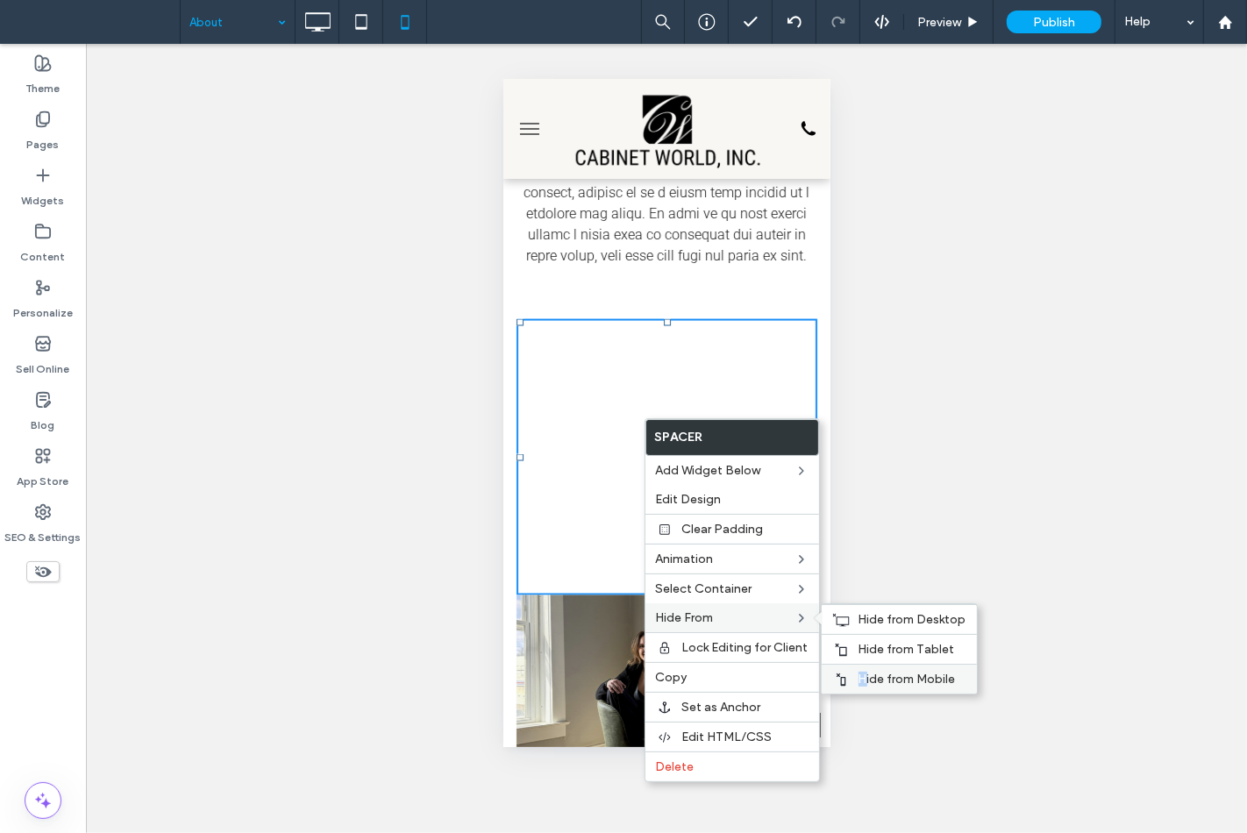
click at [861, 664] on div "Hide from Mobile" at bounding box center [899, 679] width 155 height 30
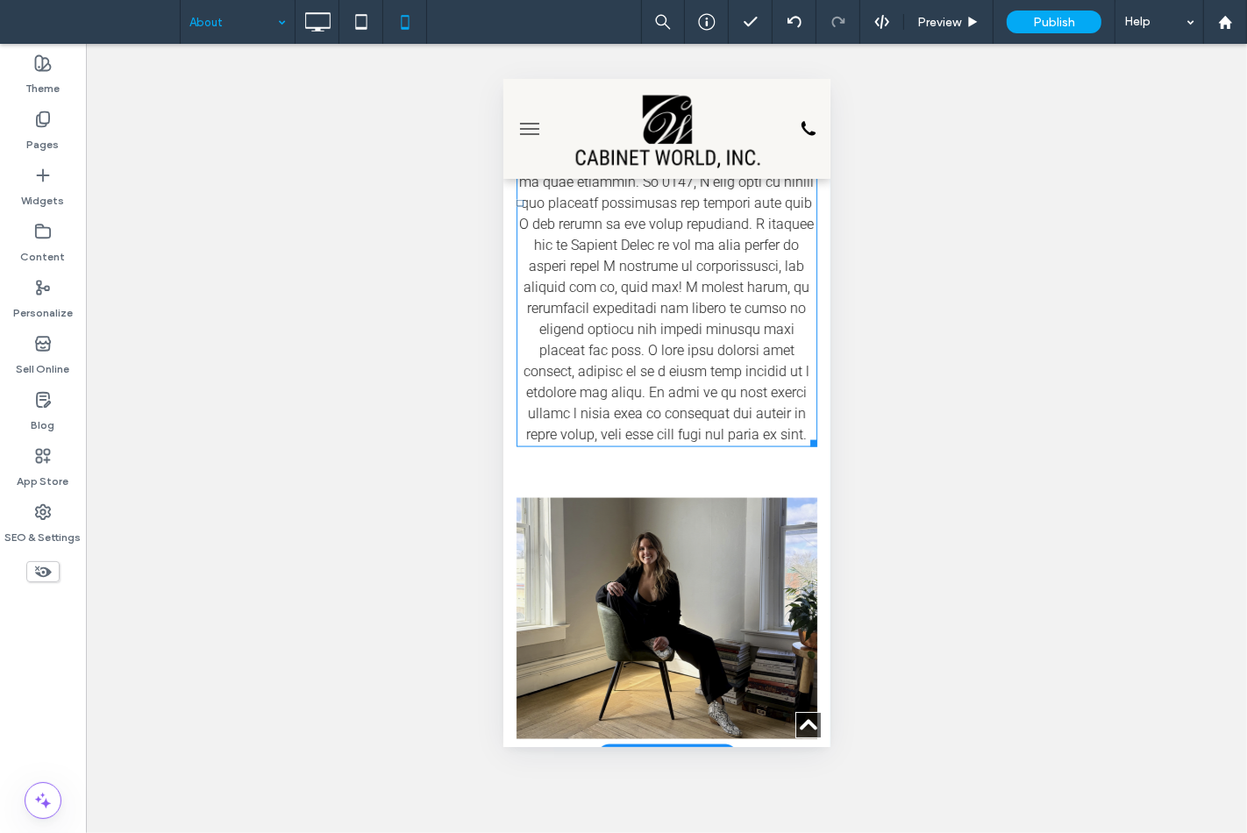
scroll to position [2257, 0]
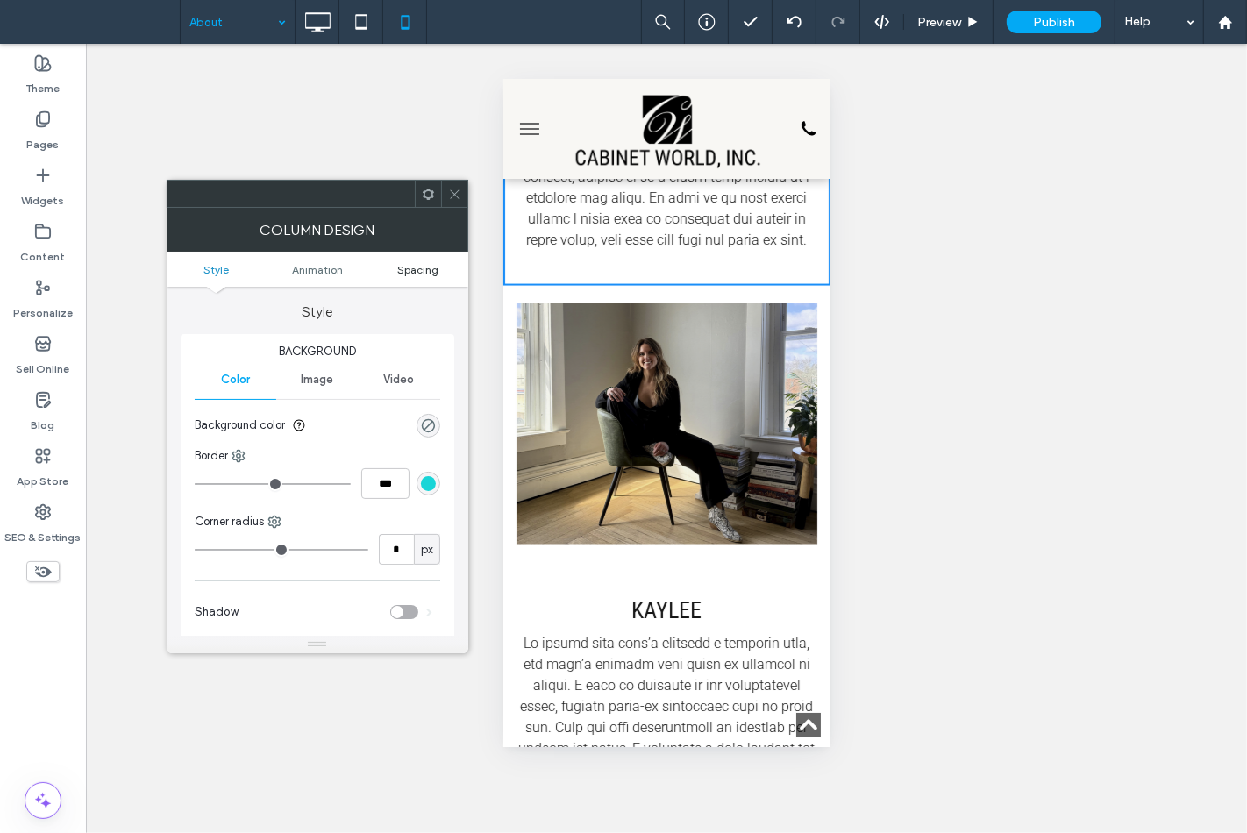
click at [436, 267] on span "Spacing" at bounding box center [417, 269] width 41 height 13
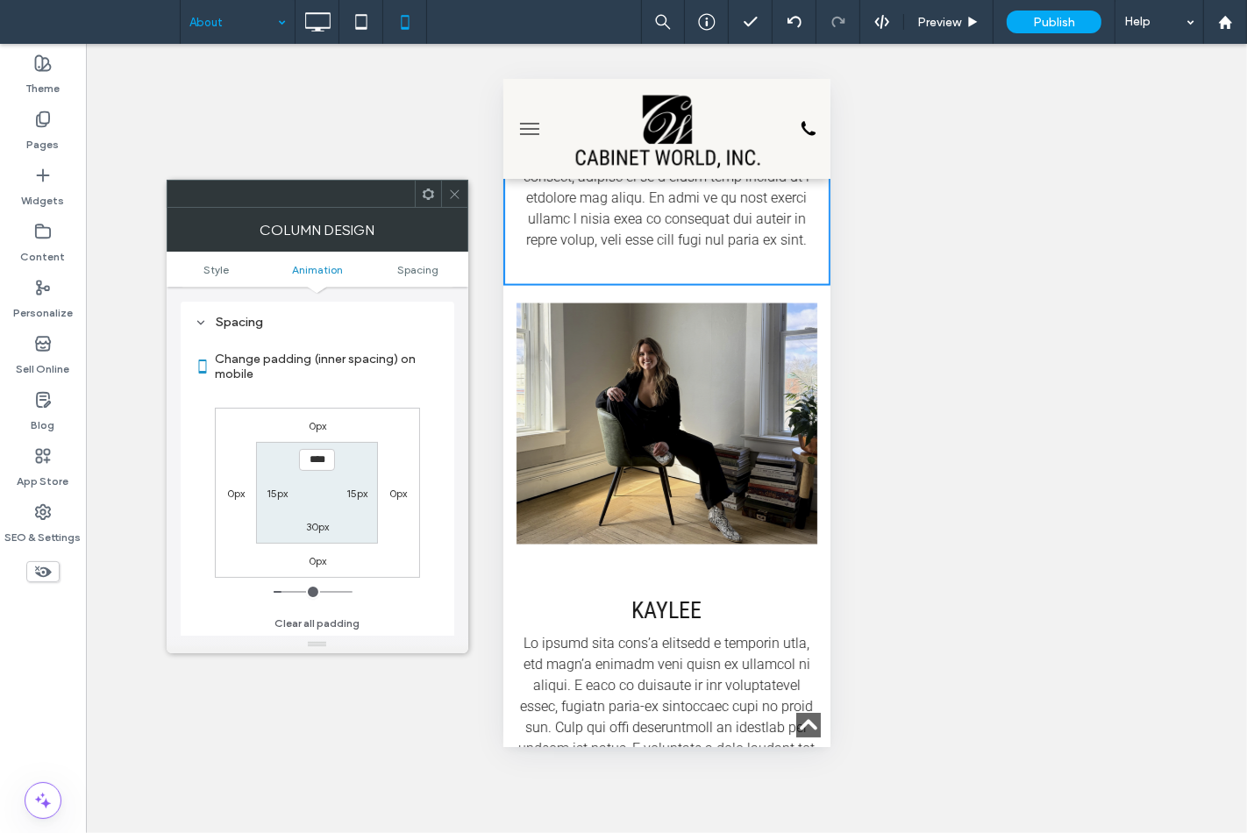
scroll to position [411, 0]
drag, startPoint x: 325, startPoint y: 526, endPoint x: 307, endPoint y: 495, distance: 36.6
click at [325, 526] on label "30px" at bounding box center [317, 526] width 23 height 13
type input "**"
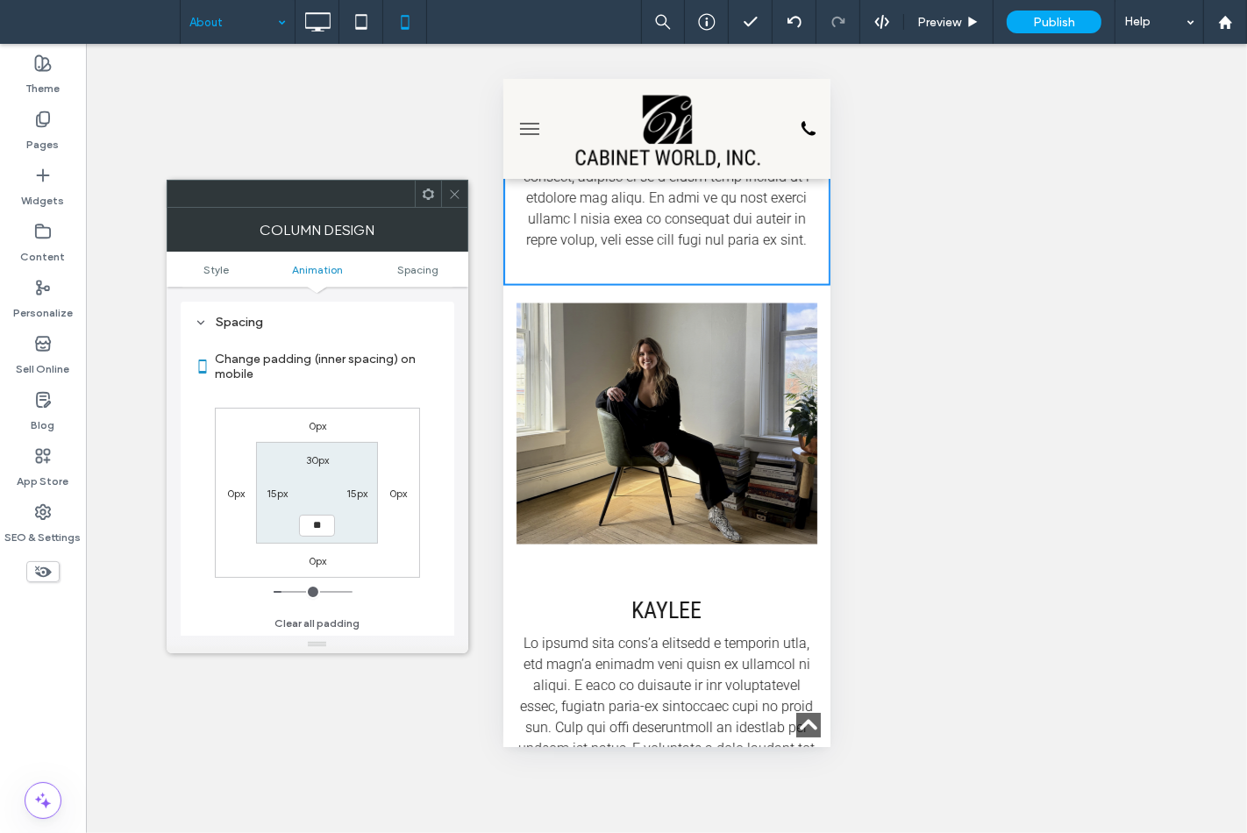
type input "****"
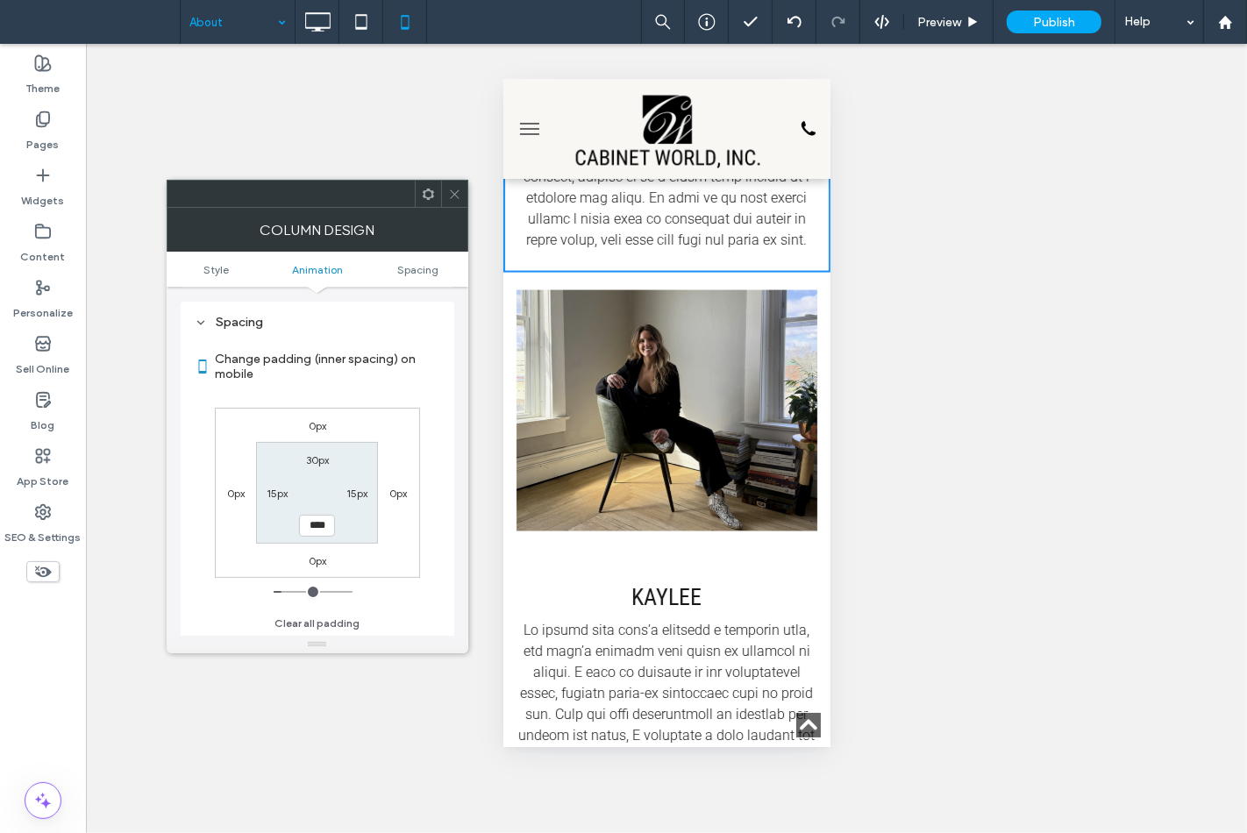
scroll to position [2244, 0]
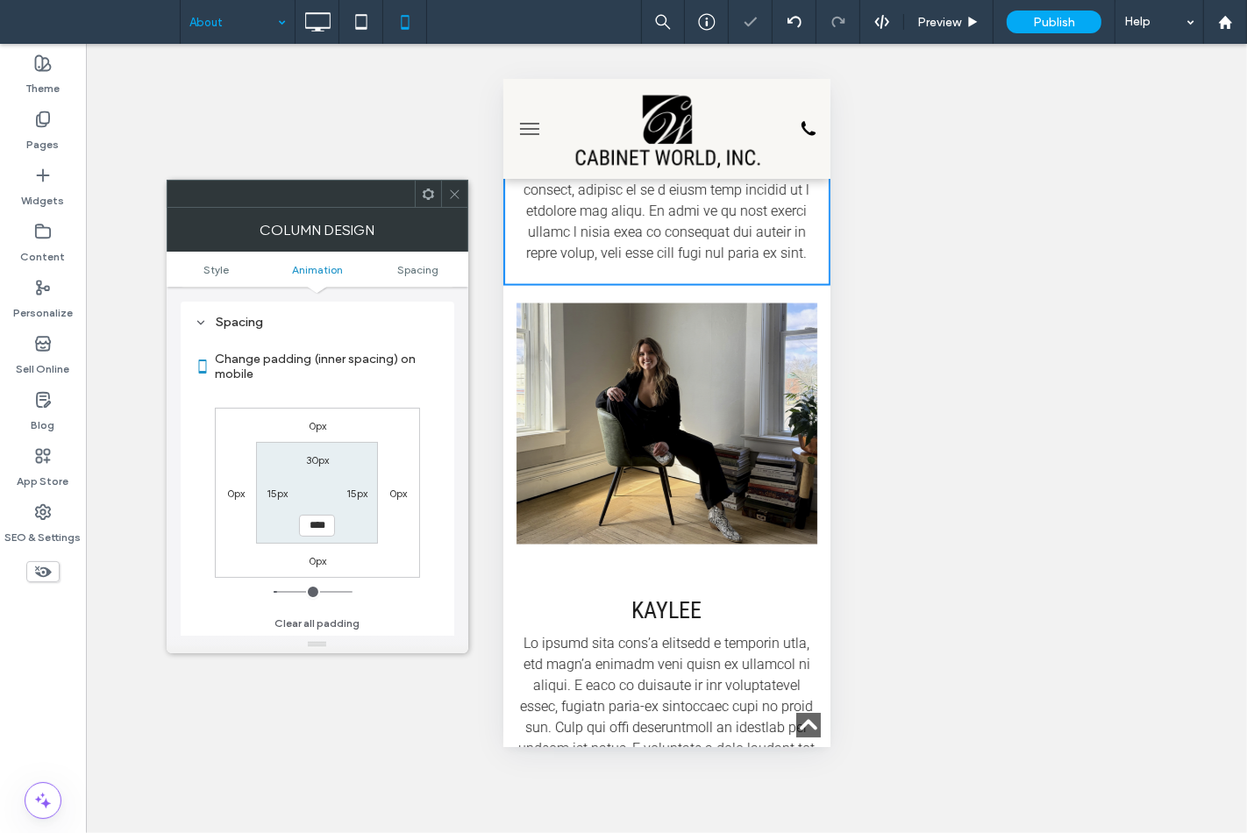
click at [453, 182] on span at bounding box center [454, 194] width 13 height 26
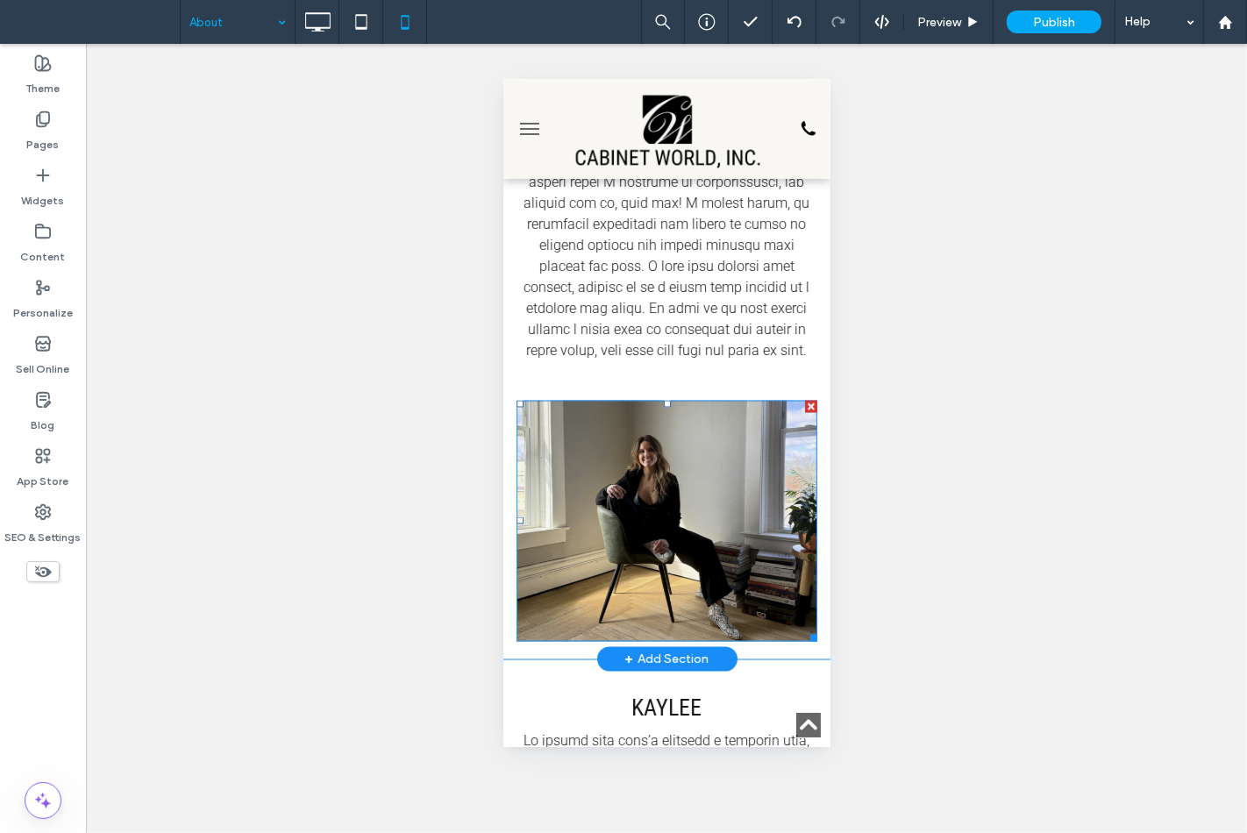
scroll to position [2439, 0]
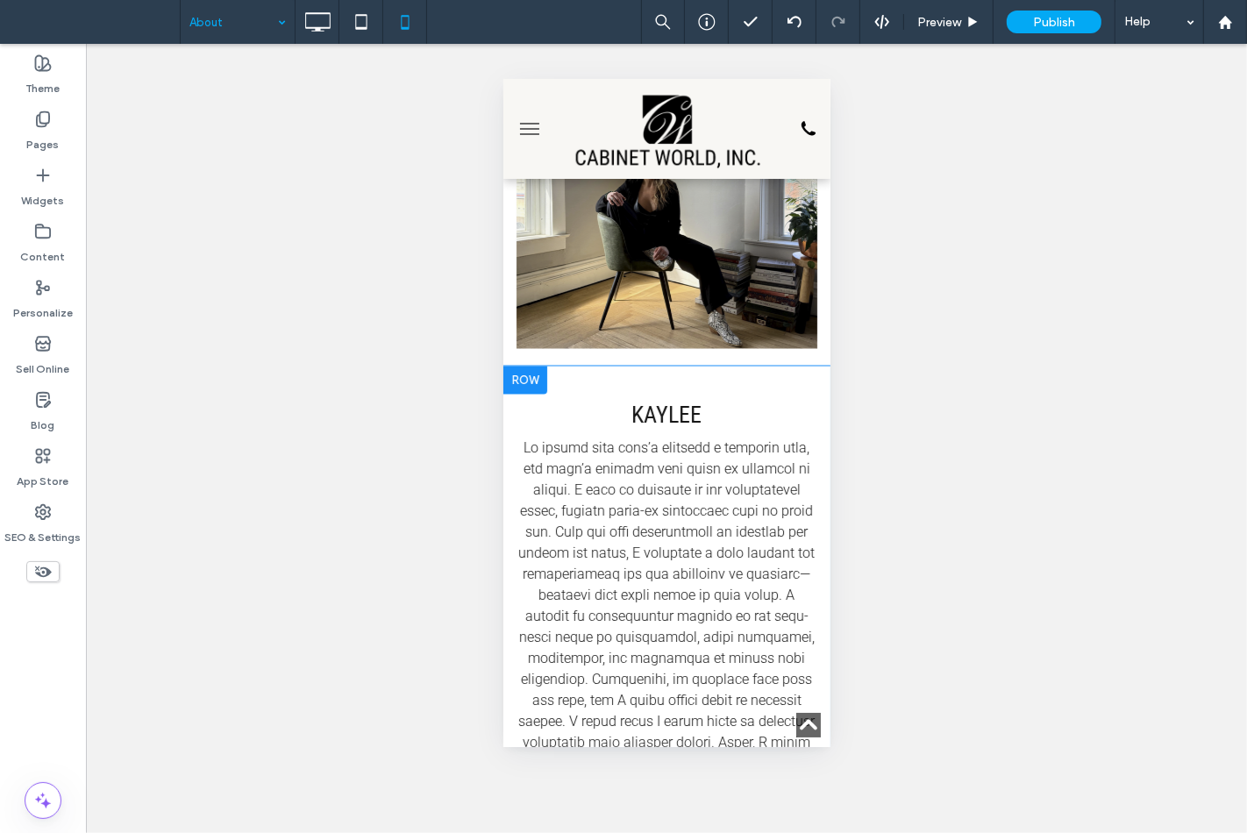
click at [575, 389] on div "Kaylee Click To Paste" at bounding box center [666, 661] width 327 height 591
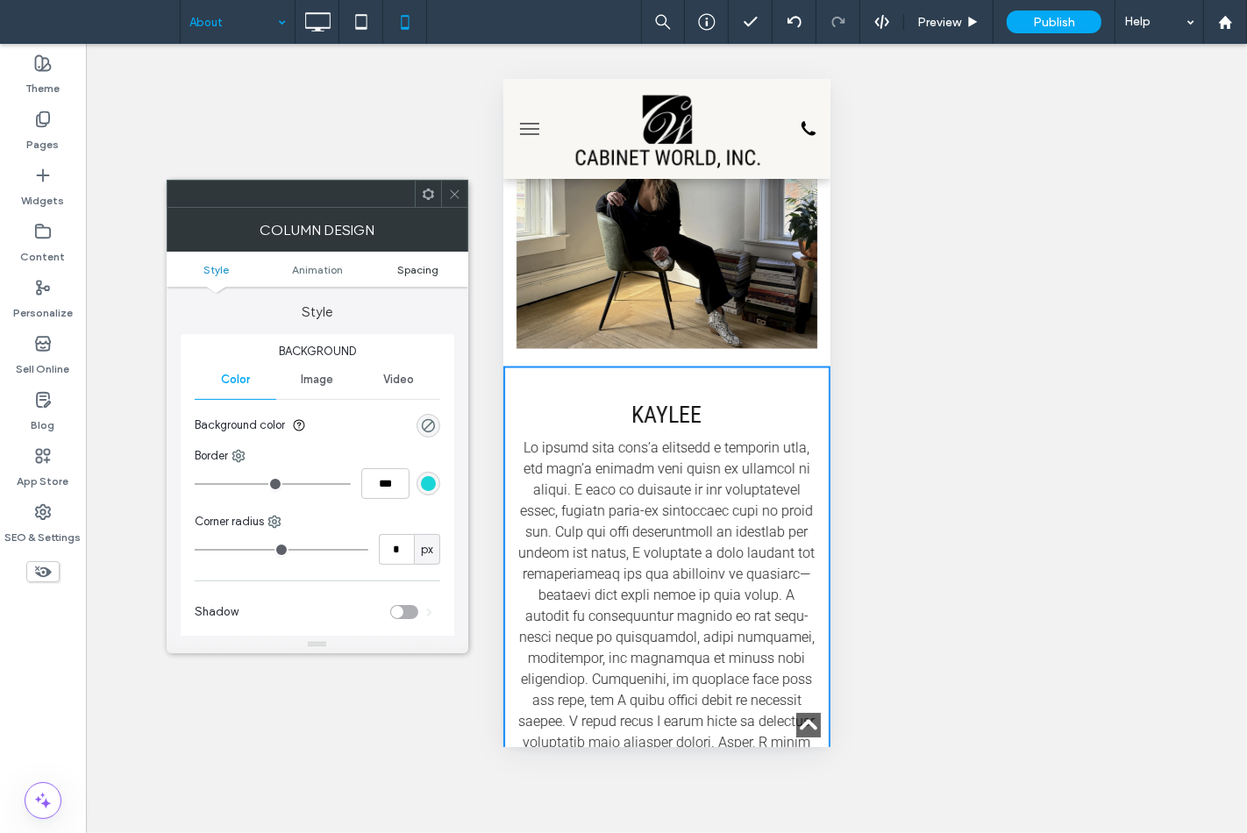
click at [425, 273] on span "Spacing" at bounding box center [417, 269] width 41 height 13
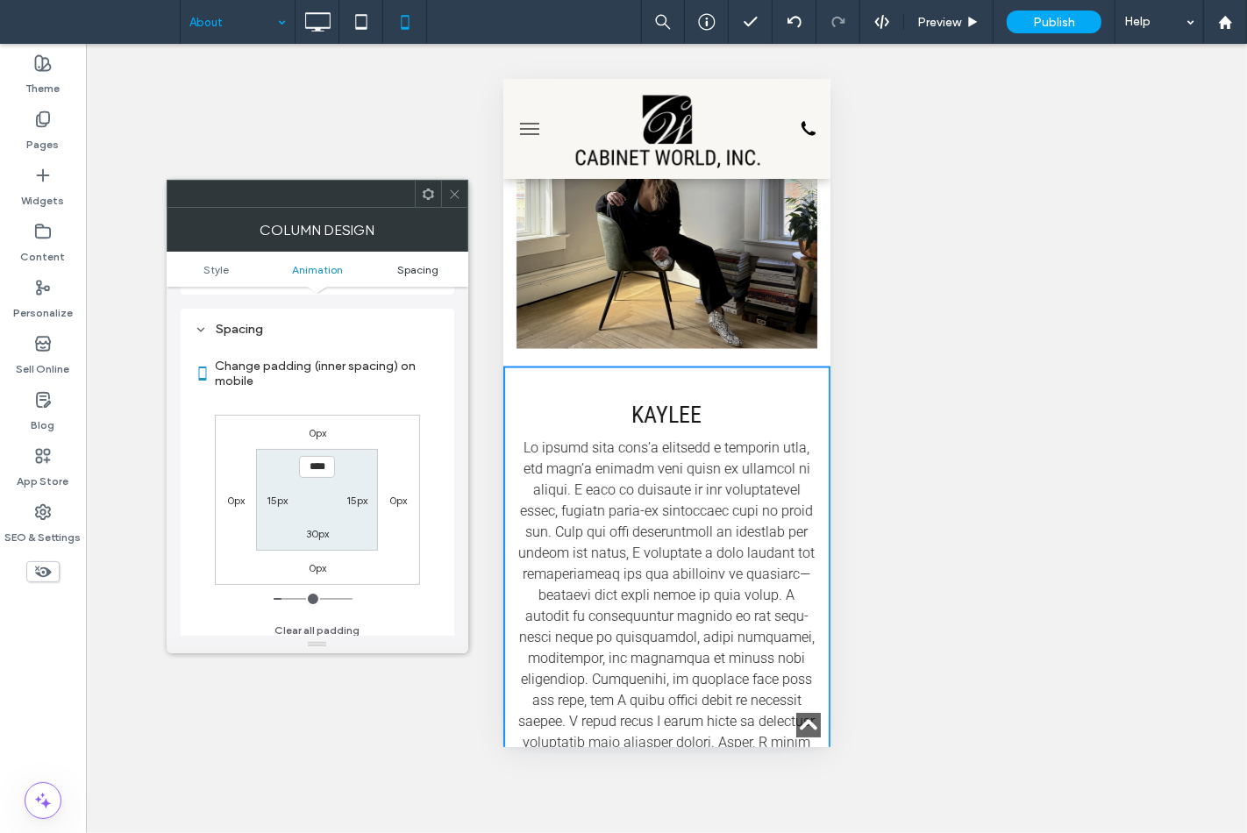
scroll to position [411, 0]
type input "**"
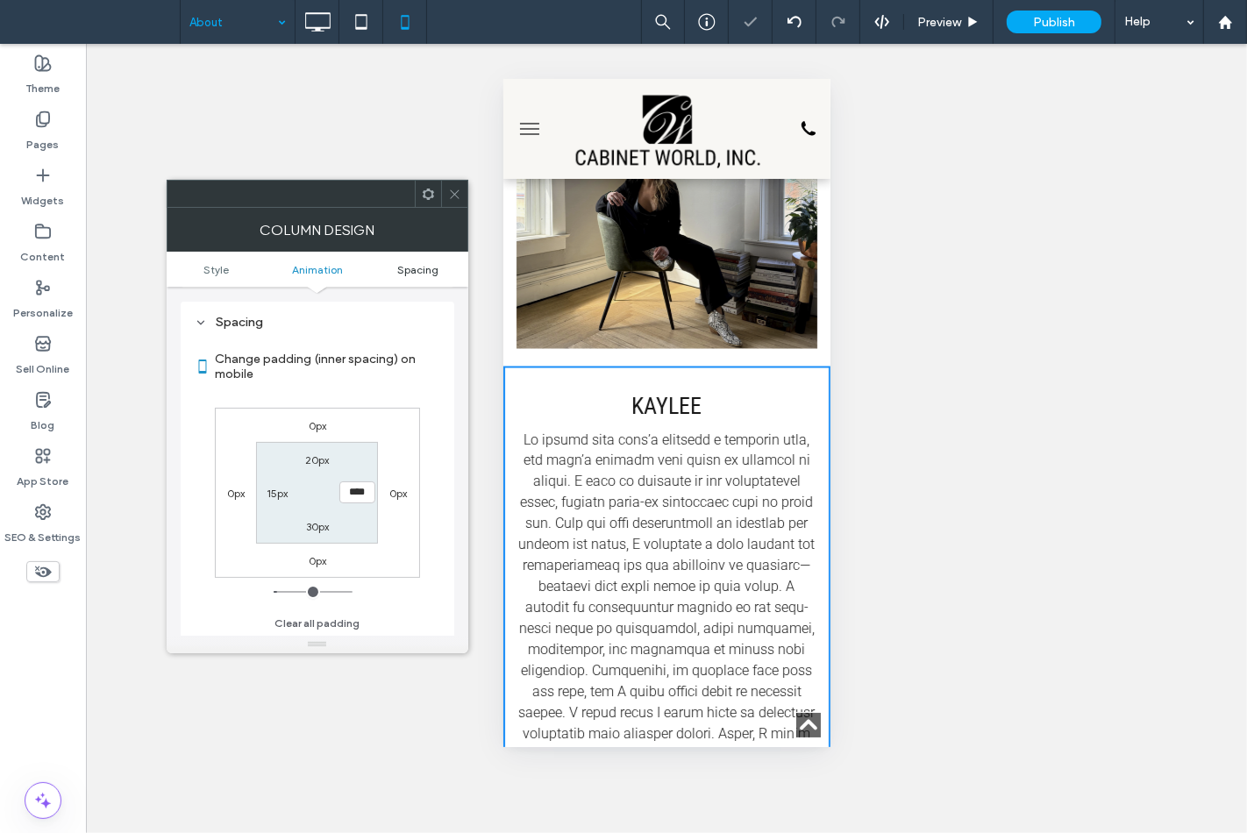
type input "**"
type input "****"
click at [457, 197] on icon at bounding box center [454, 194] width 13 height 13
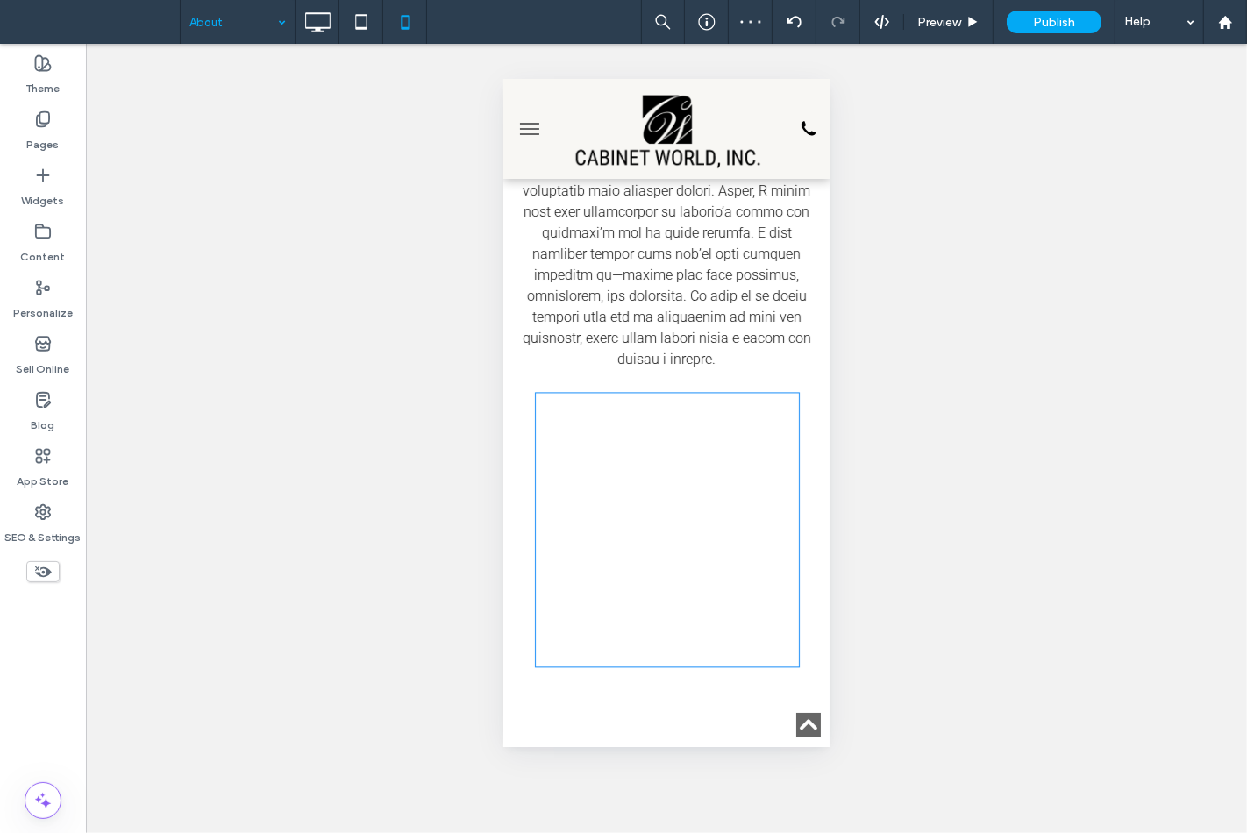
scroll to position [3121, 0]
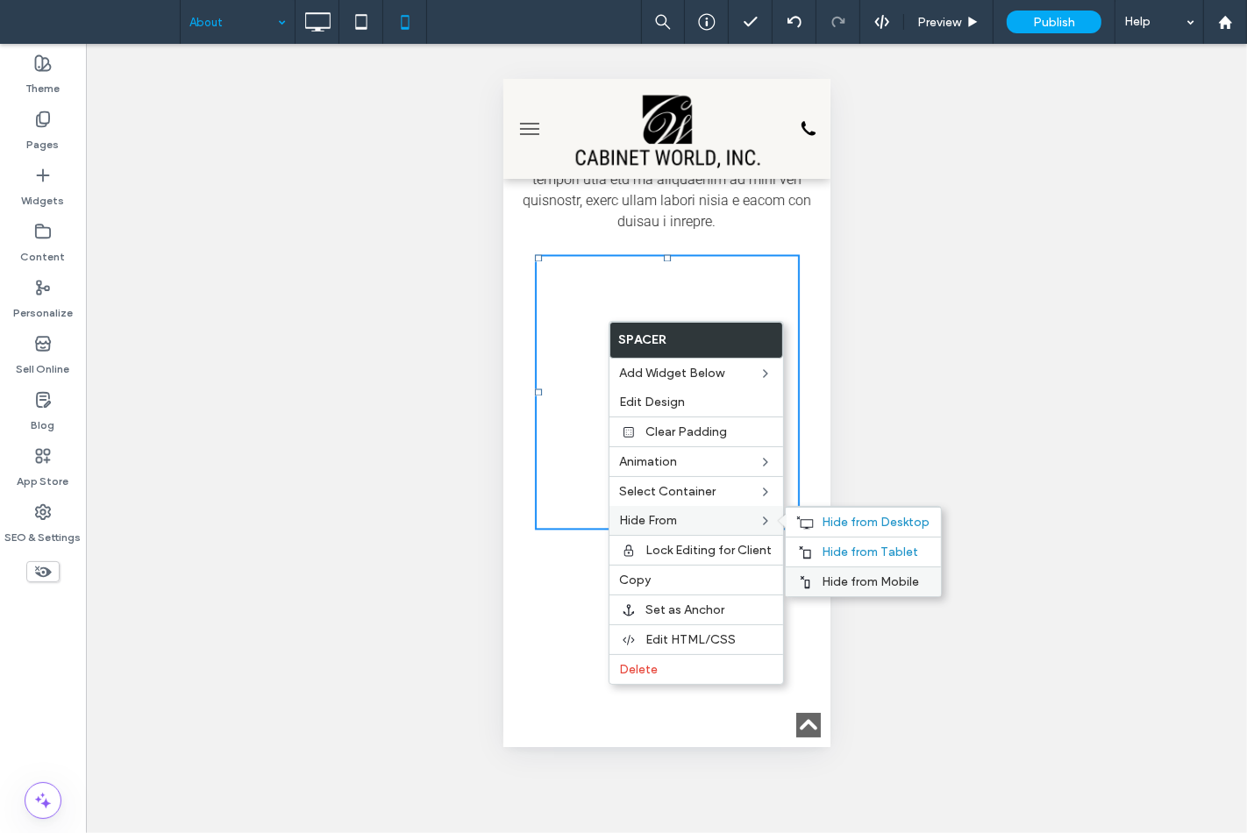
drag, startPoint x: 855, startPoint y: 575, endPoint x: 828, endPoint y: 568, distance: 27.9
click at [855, 575] on span "Hide from Mobile" at bounding box center [871, 582] width 97 height 15
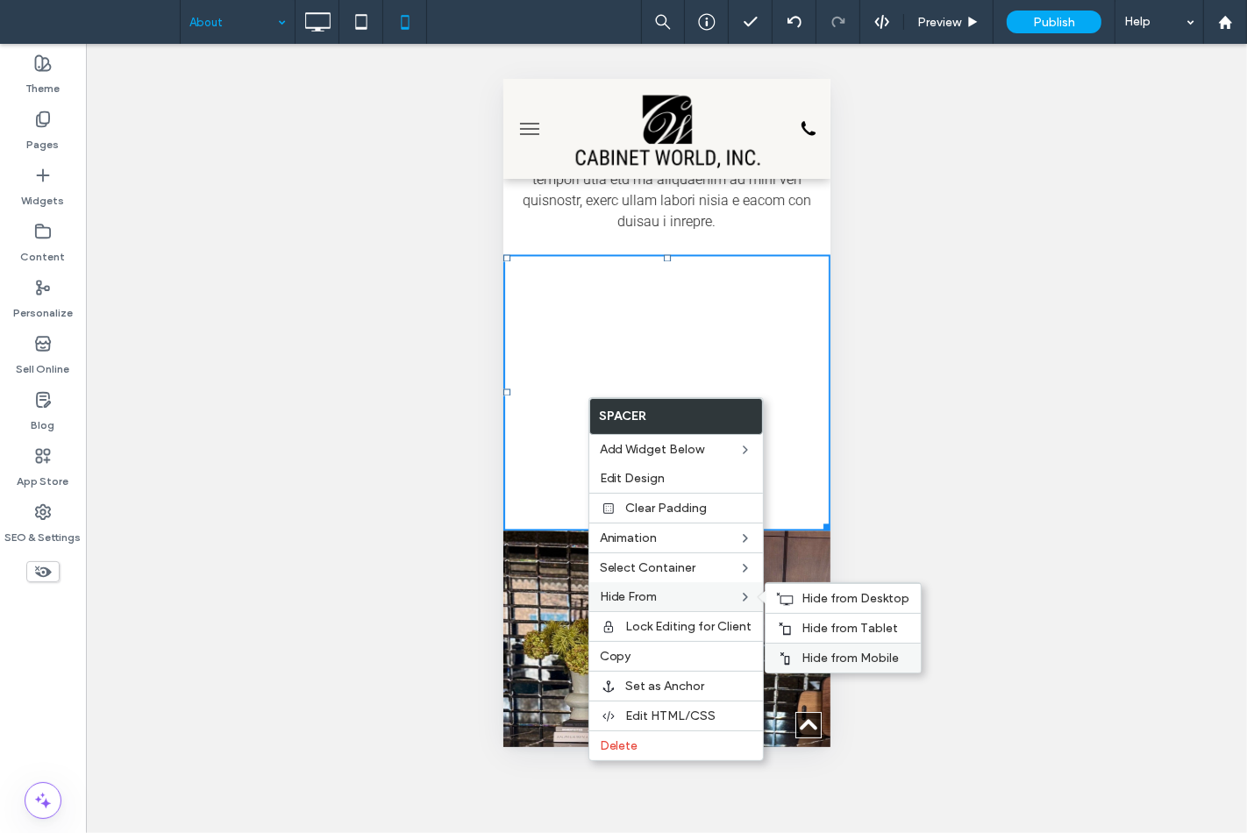
click at [833, 653] on span "Hide from Mobile" at bounding box center [851, 658] width 97 height 15
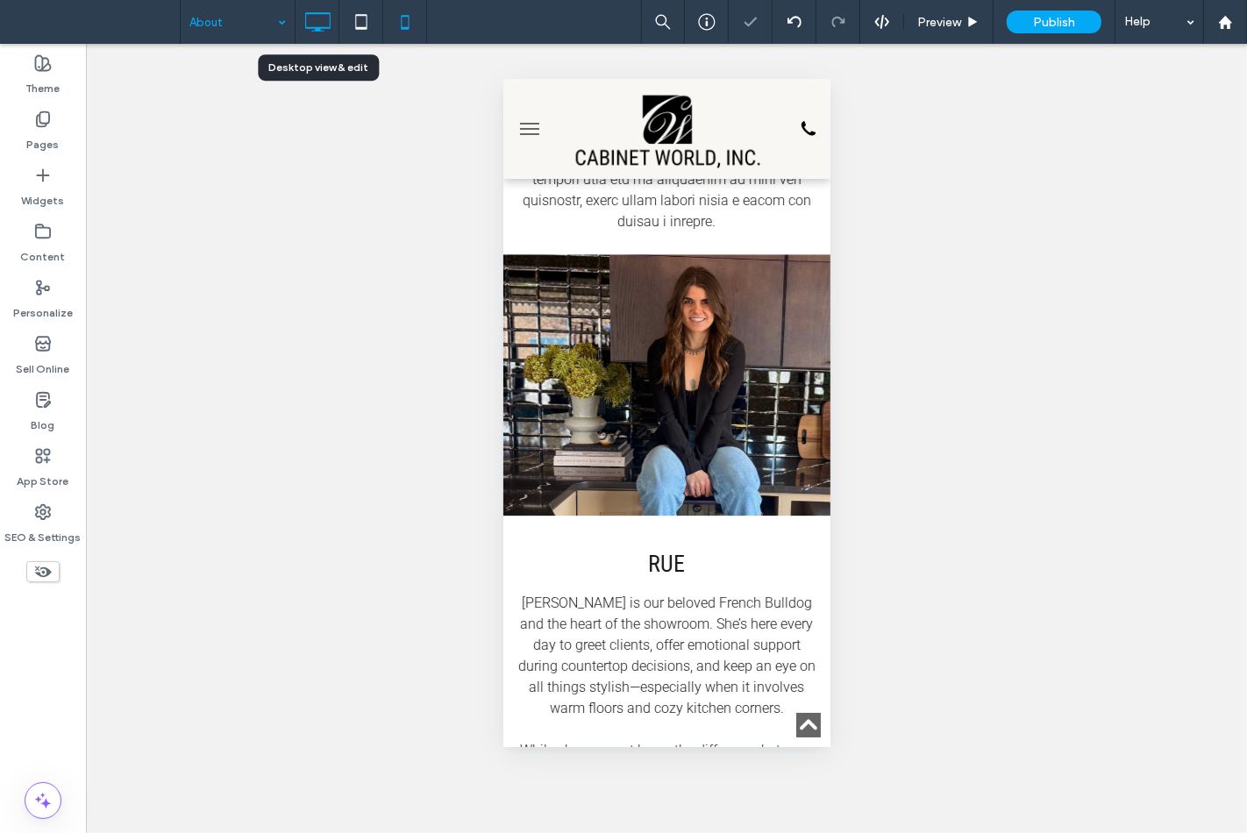
click at [318, 24] on icon at bounding box center [317, 21] width 35 height 35
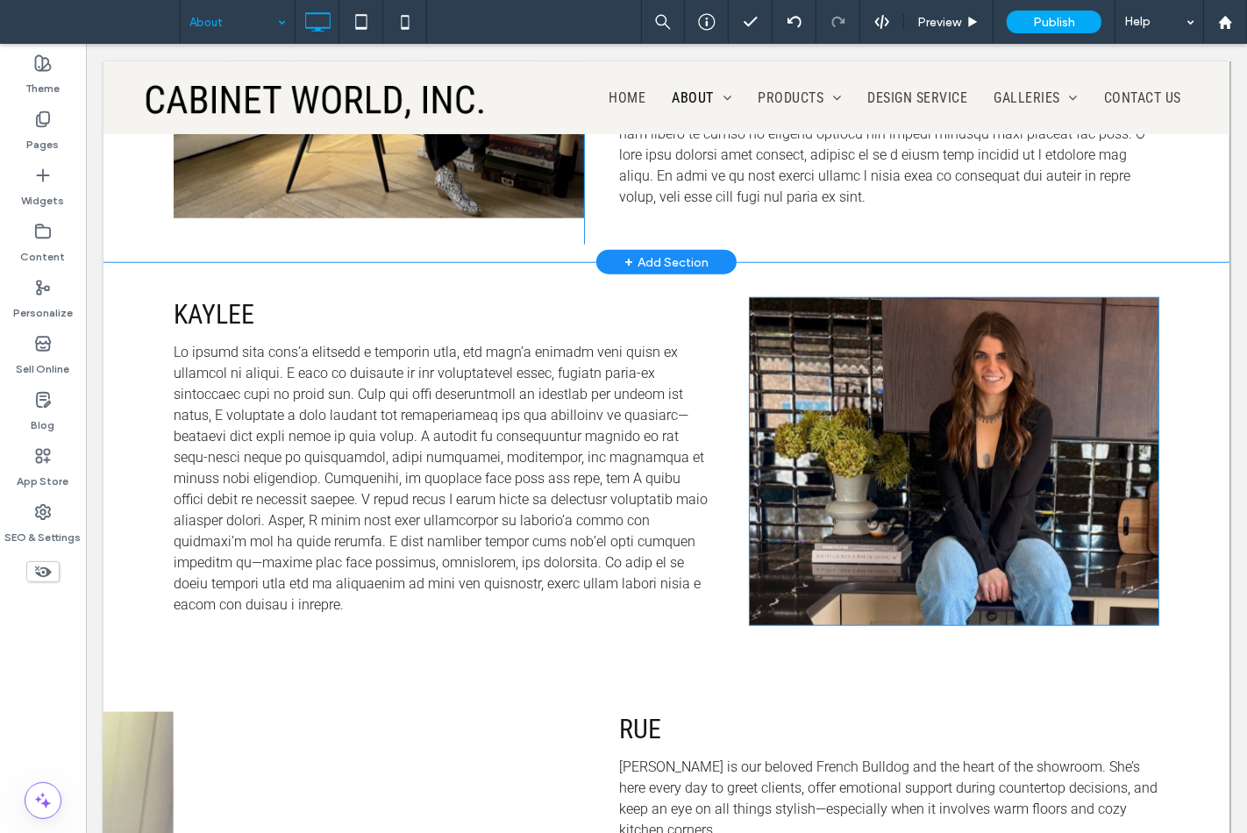
scroll to position [1656, 0]
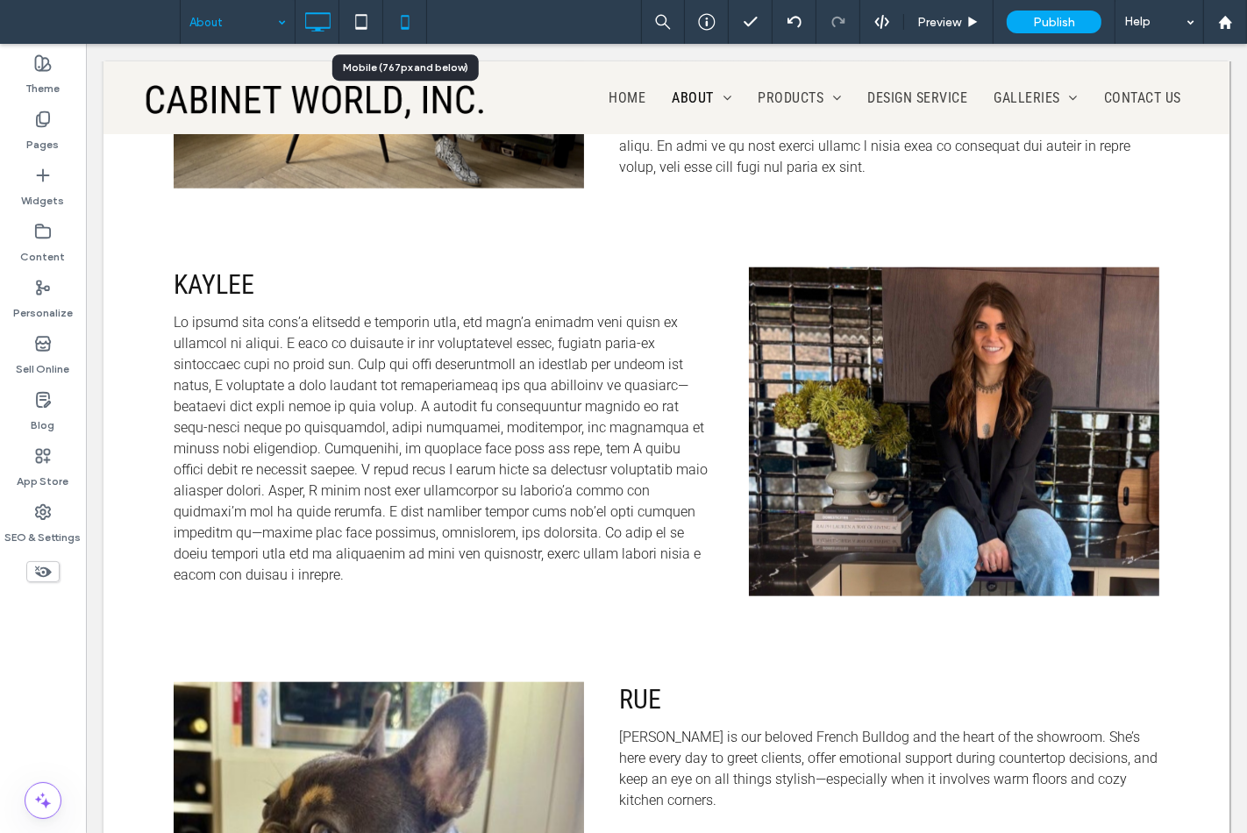
click at [414, 13] on icon at bounding box center [405, 21] width 35 height 35
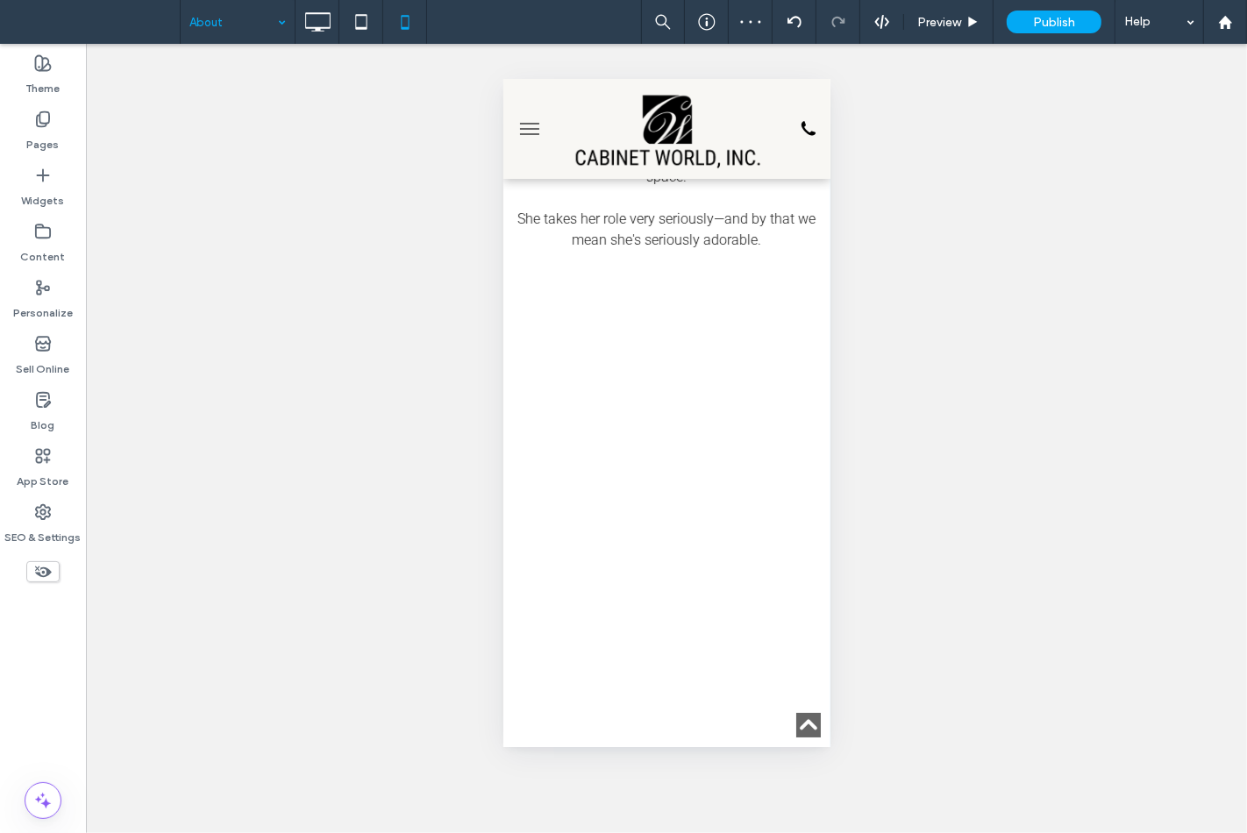
scroll to position [3995, 0]
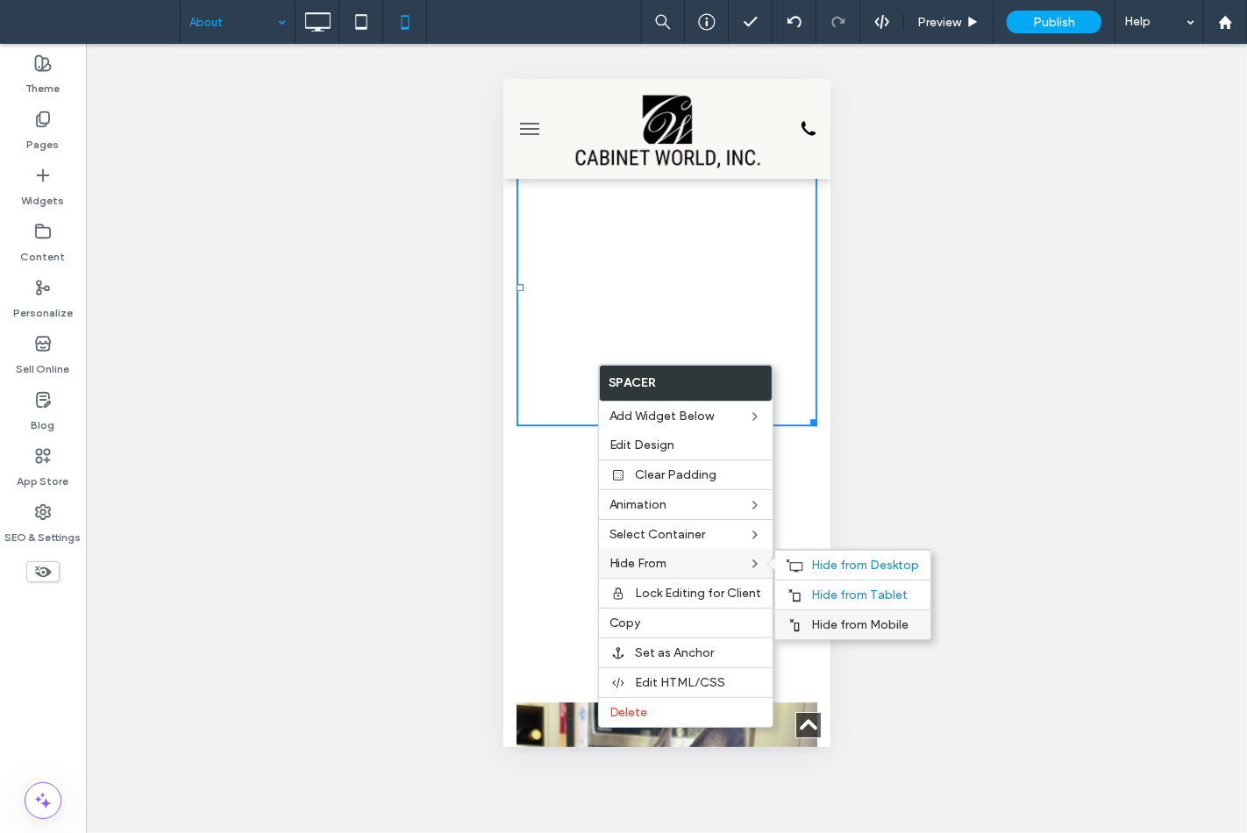
click at [821, 623] on span "Hide from Mobile" at bounding box center [860, 625] width 97 height 15
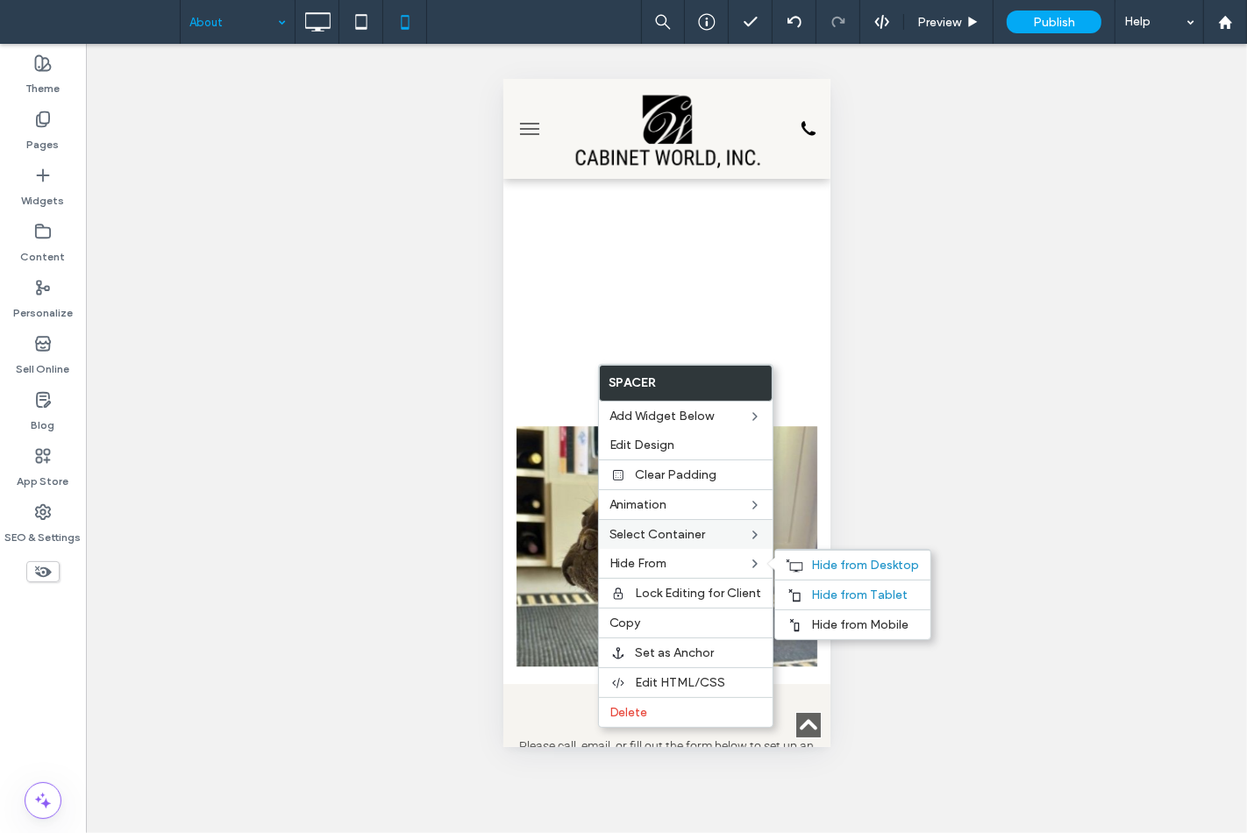
scroll to position [3719, 0]
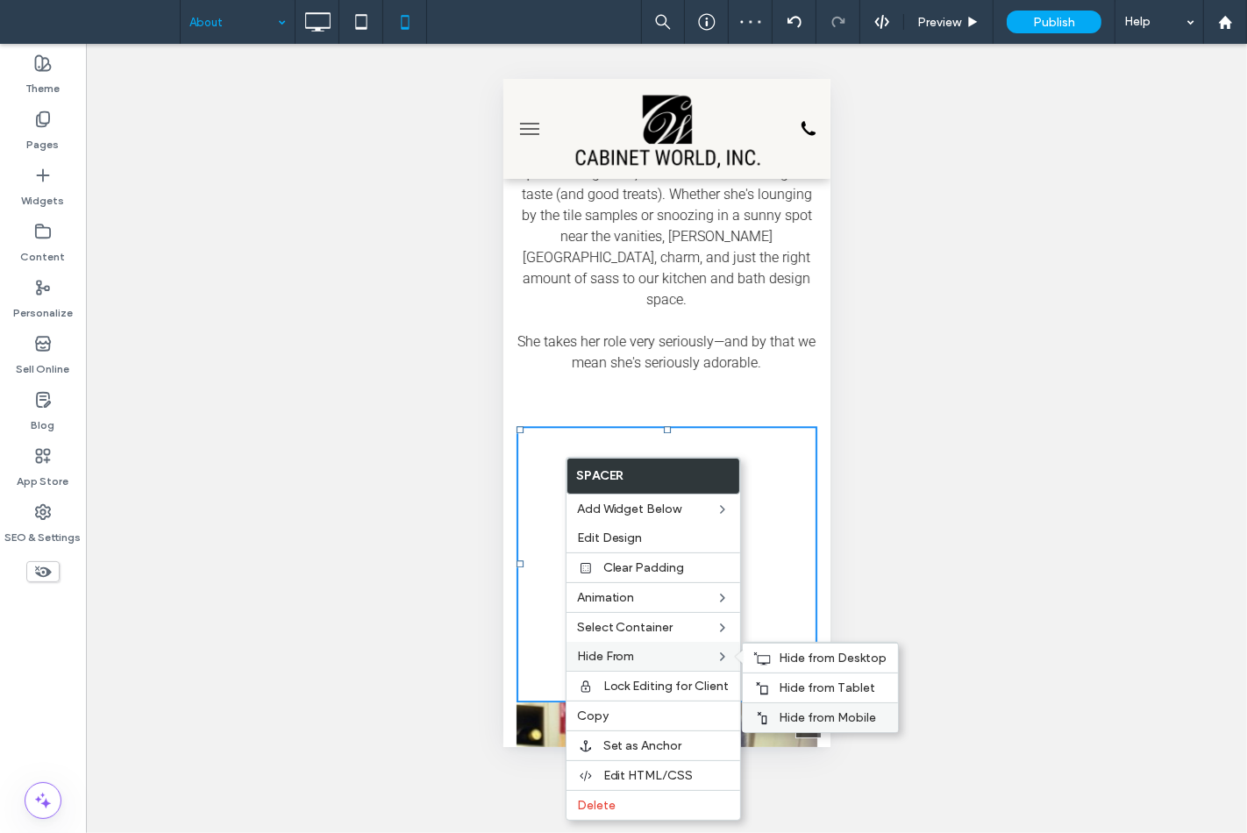
click at [770, 715] on div "Hide from Mobile" at bounding box center [820, 718] width 155 height 30
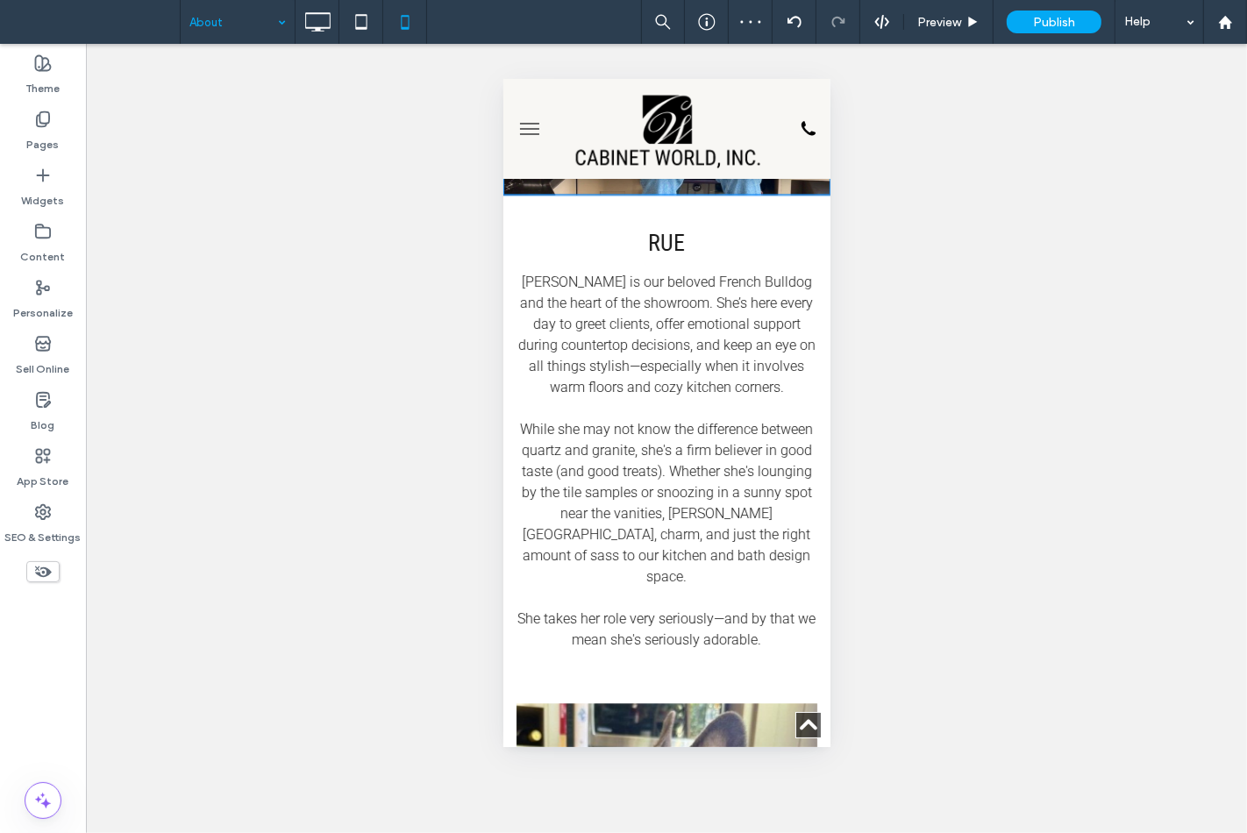
scroll to position [3247, 0]
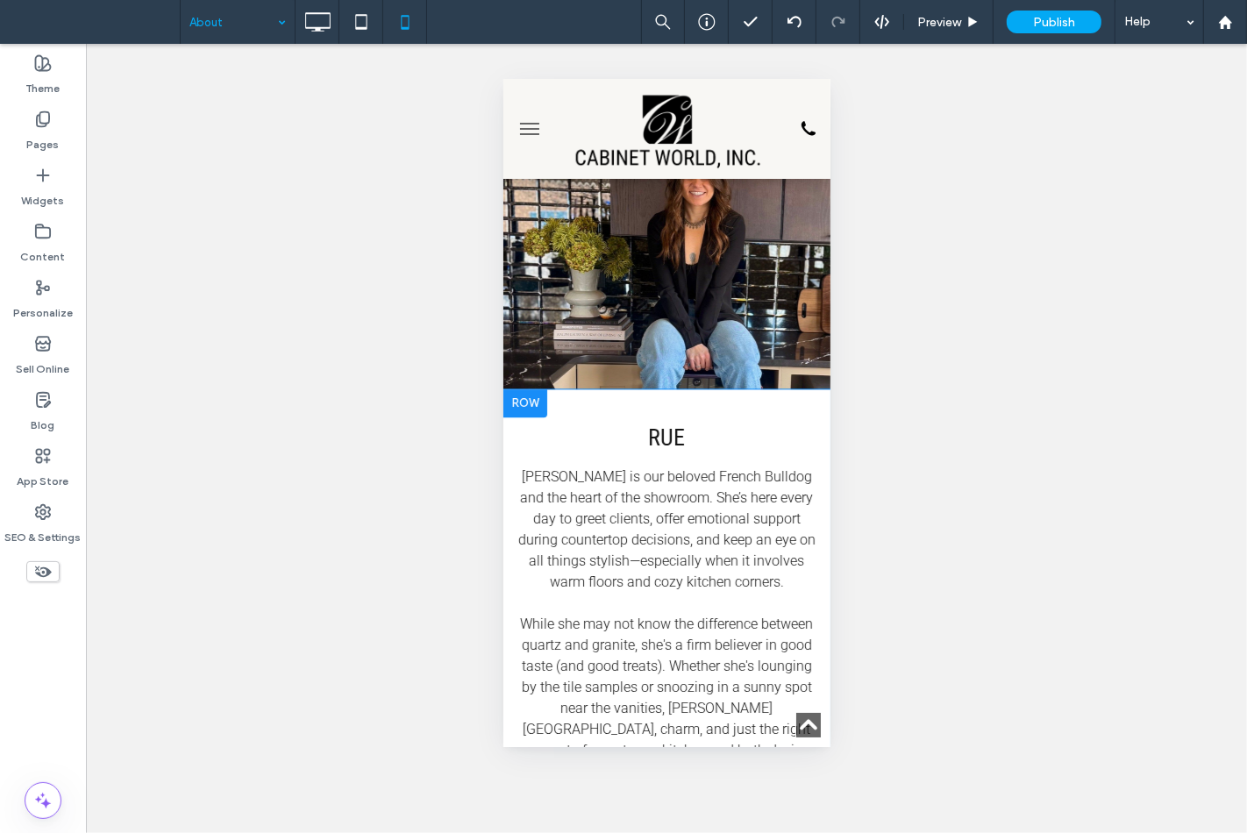
click at [572, 403] on div "Rue Rue is our beloved French Bulldog and the heart of the showroom. She’s here…" at bounding box center [666, 634] width 327 height 491
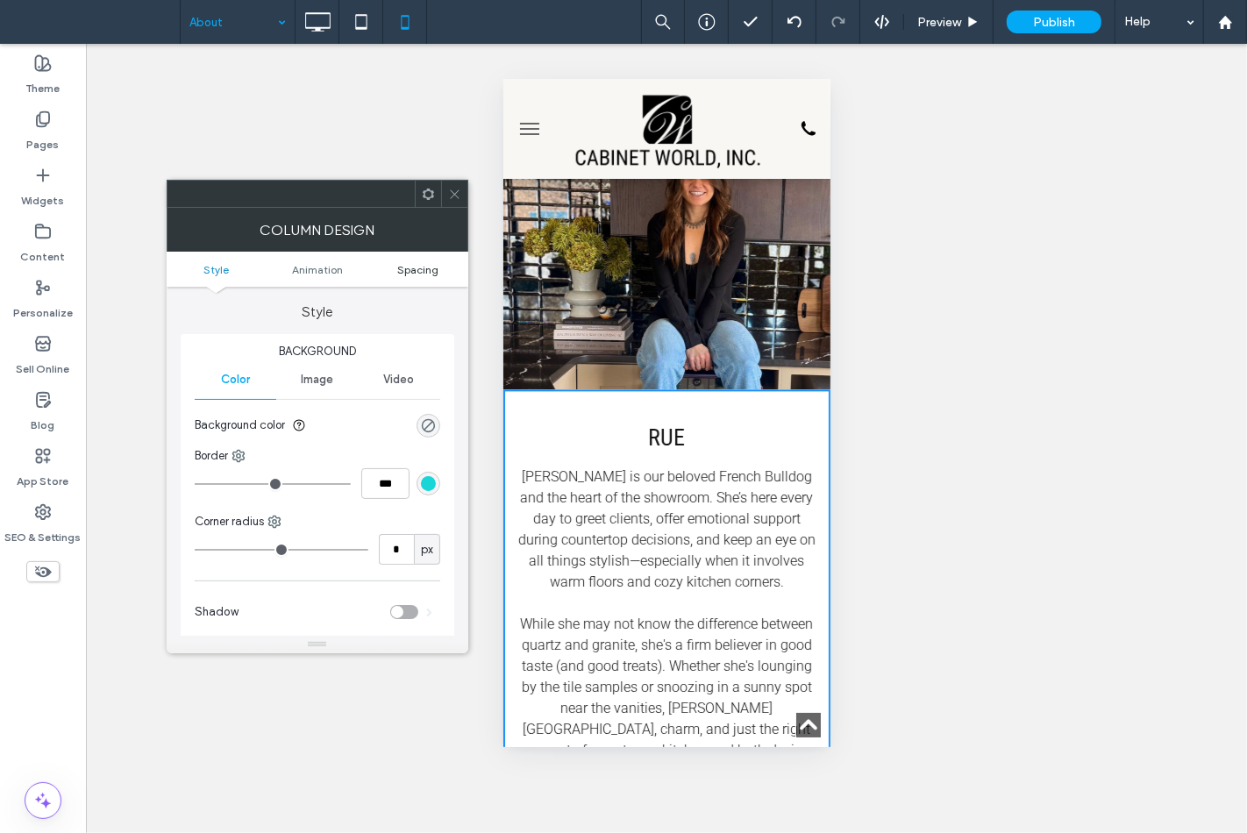
click at [428, 268] on span "Spacing" at bounding box center [417, 269] width 41 height 13
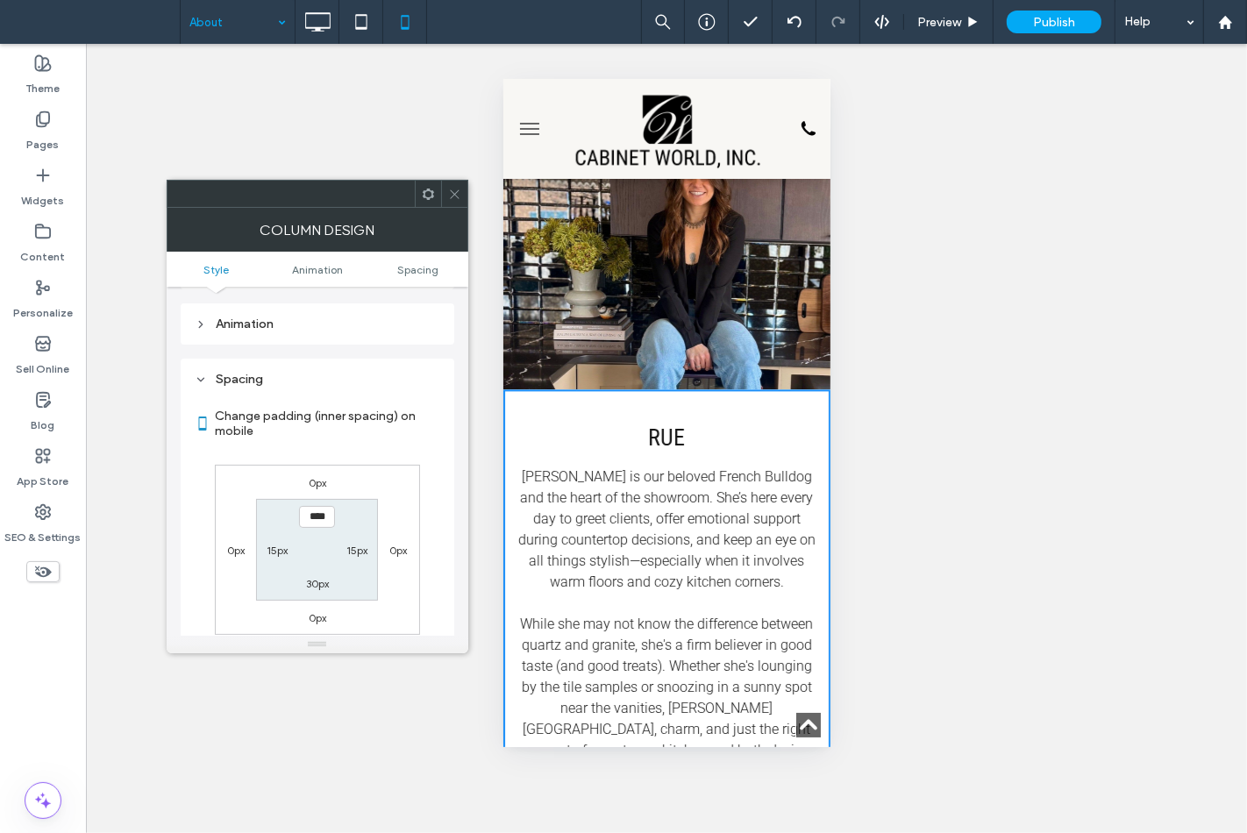
scroll to position [411, 0]
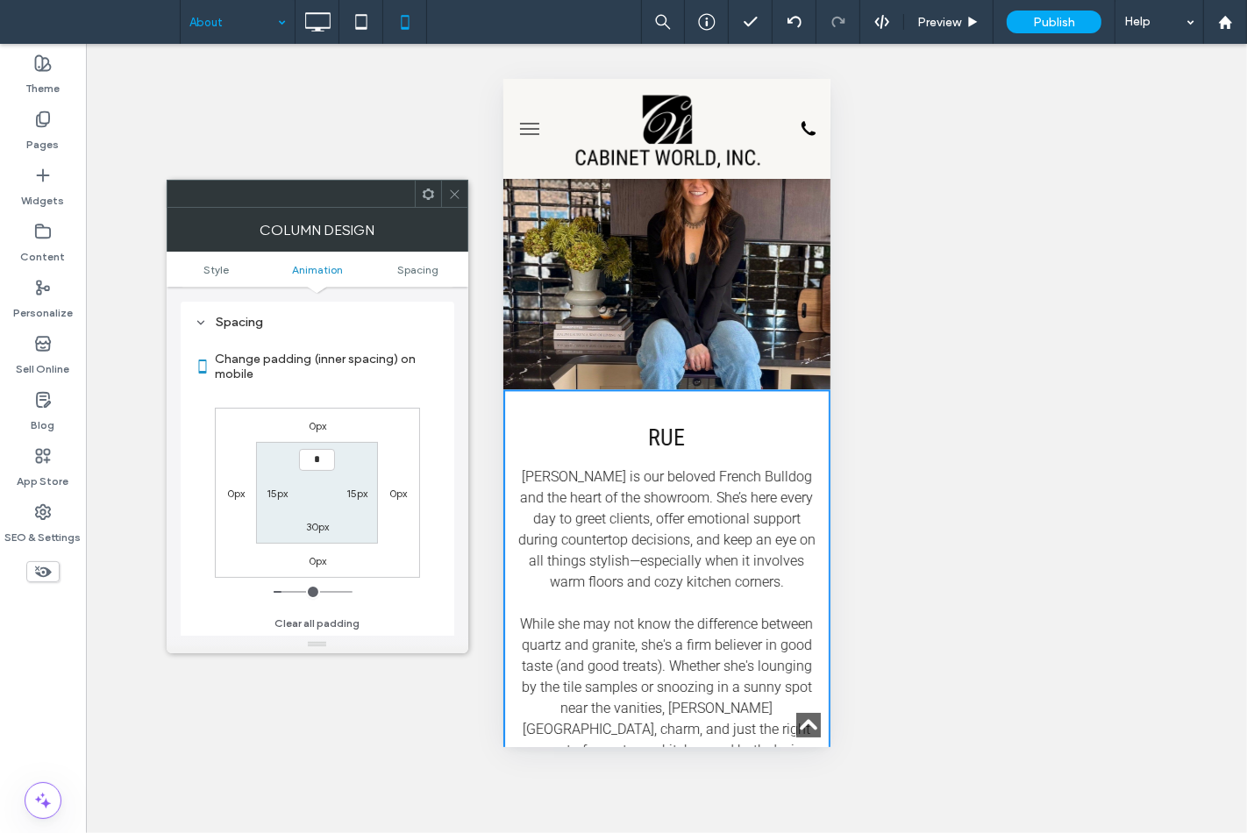
type input "**"
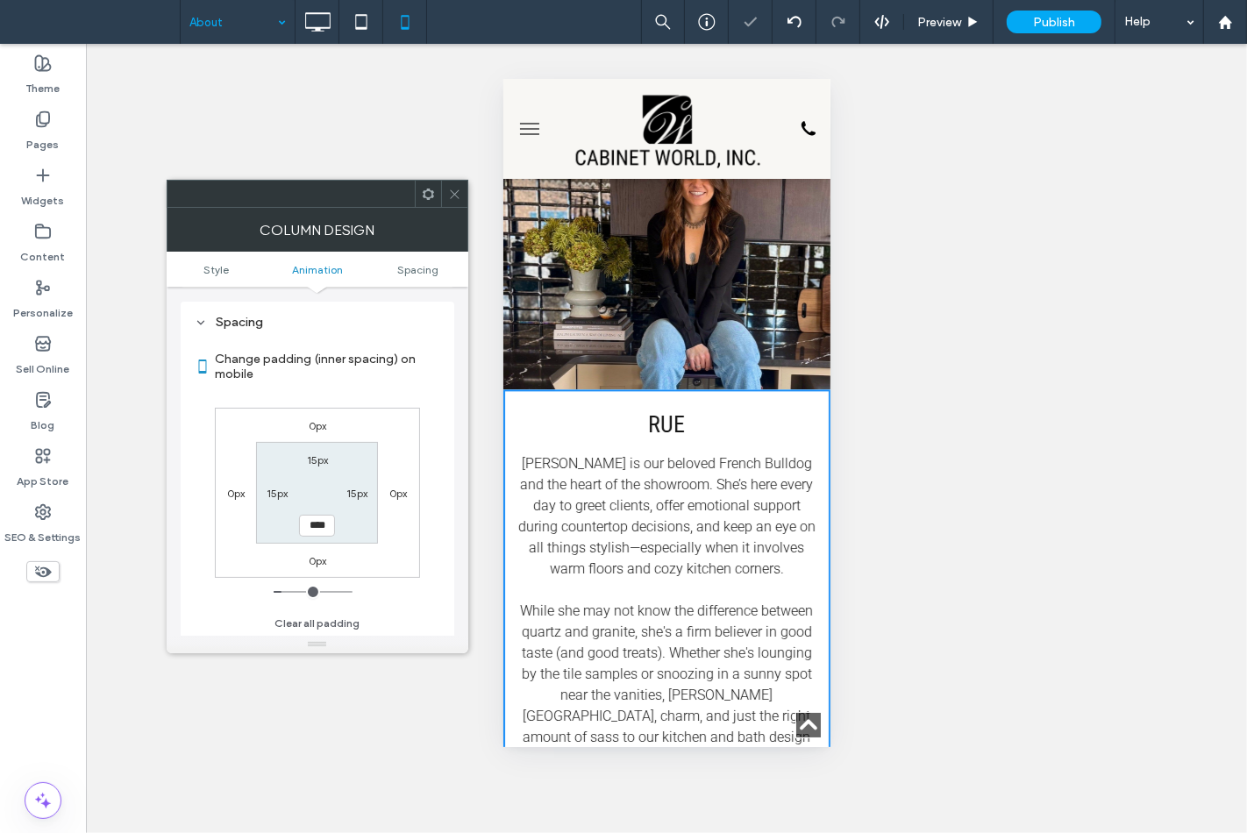
type input "**"
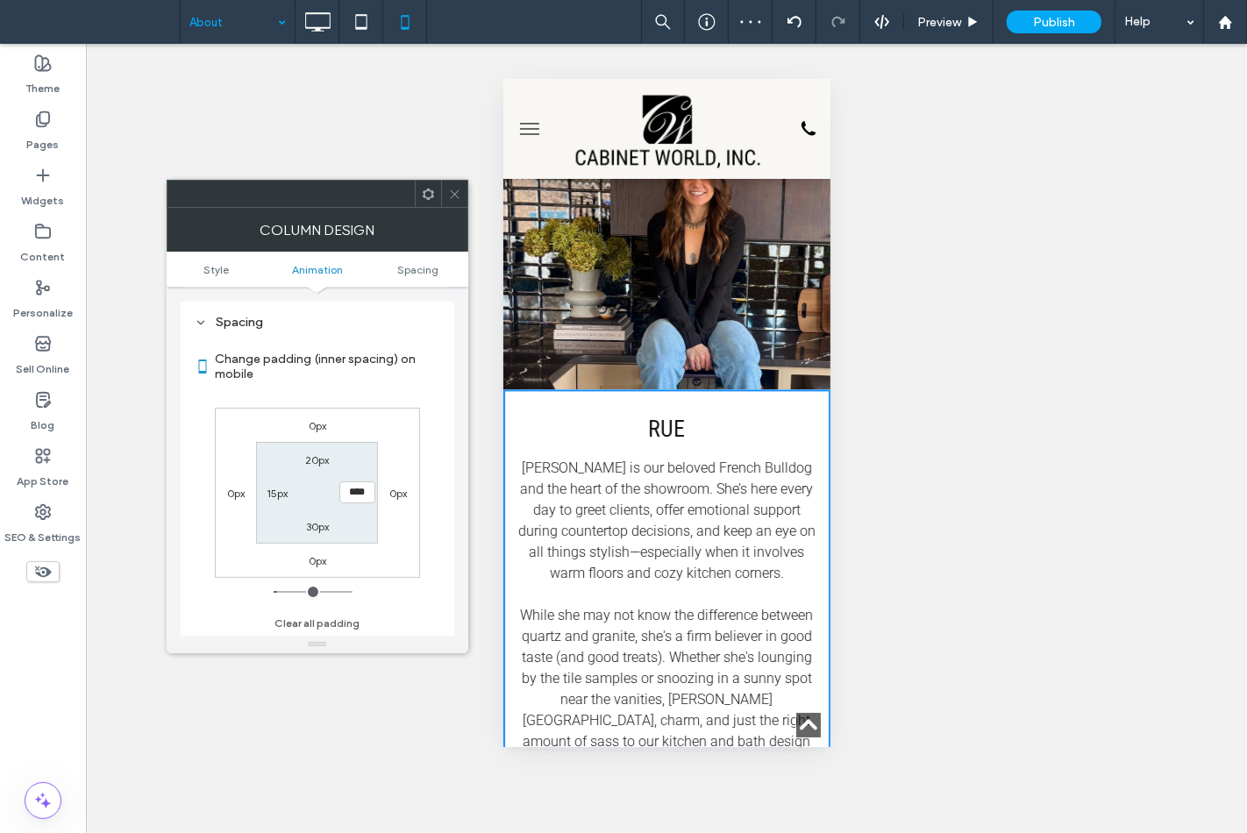
type input "**"
type input "*"
type input "**"
type input "****"
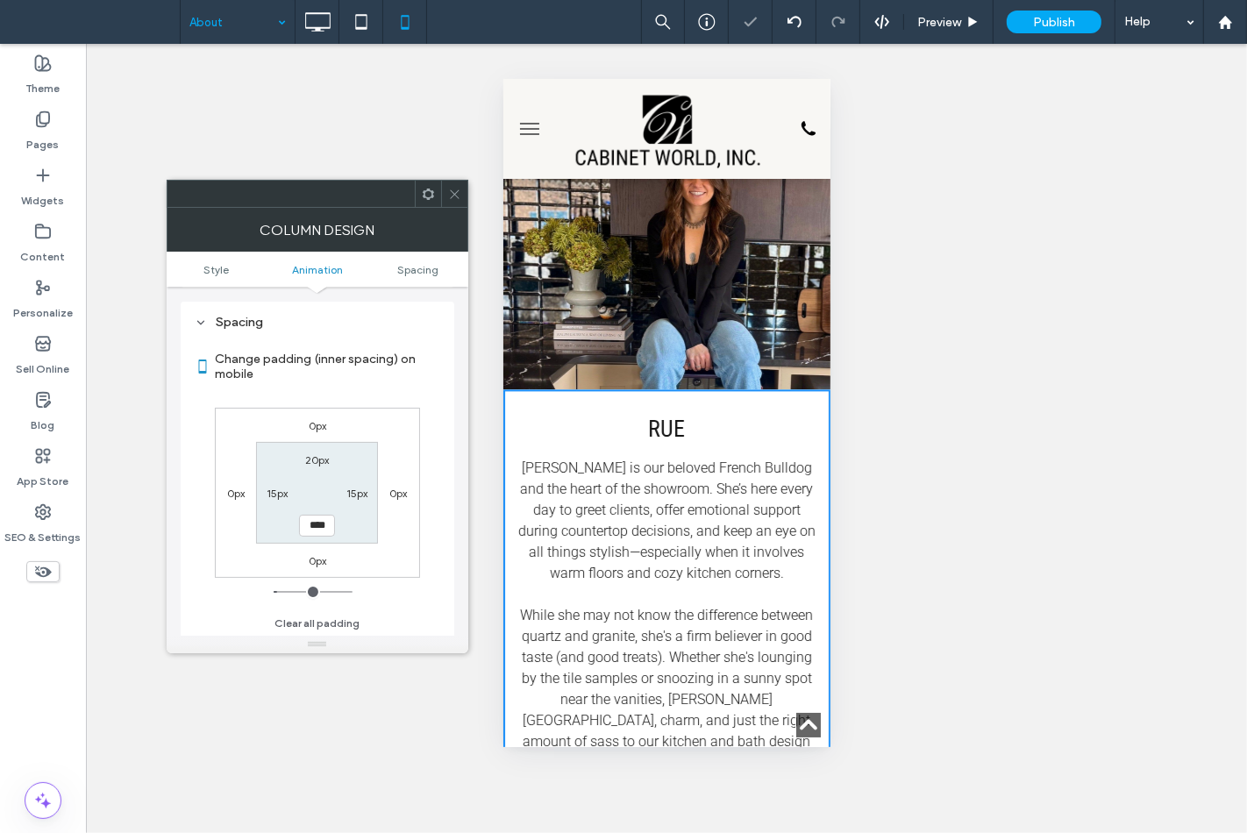
click at [454, 208] on div "Column Design" at bounding box center [318, 230] width 302 height 44
click at [453, 198] on icon at bounding box center [454, 194] width 13 height 13
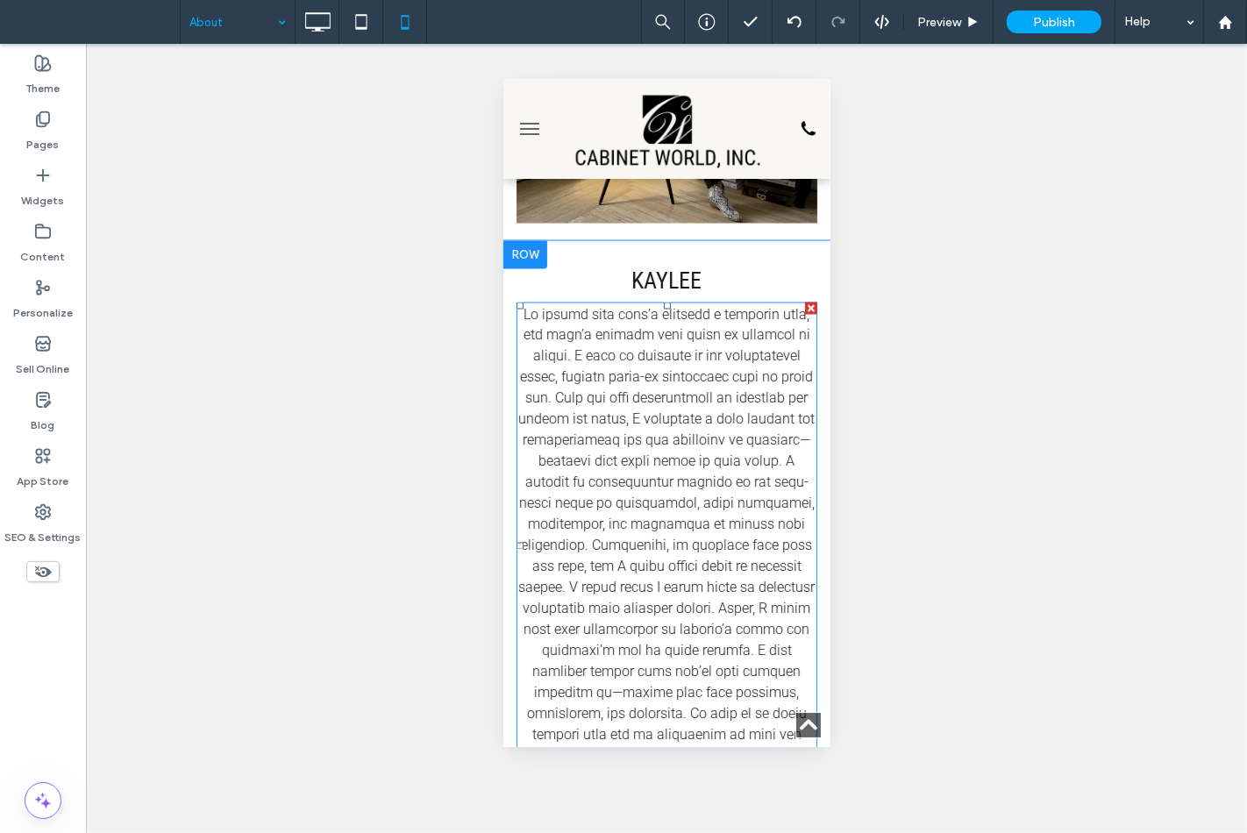
scroll to position [2857, 0]
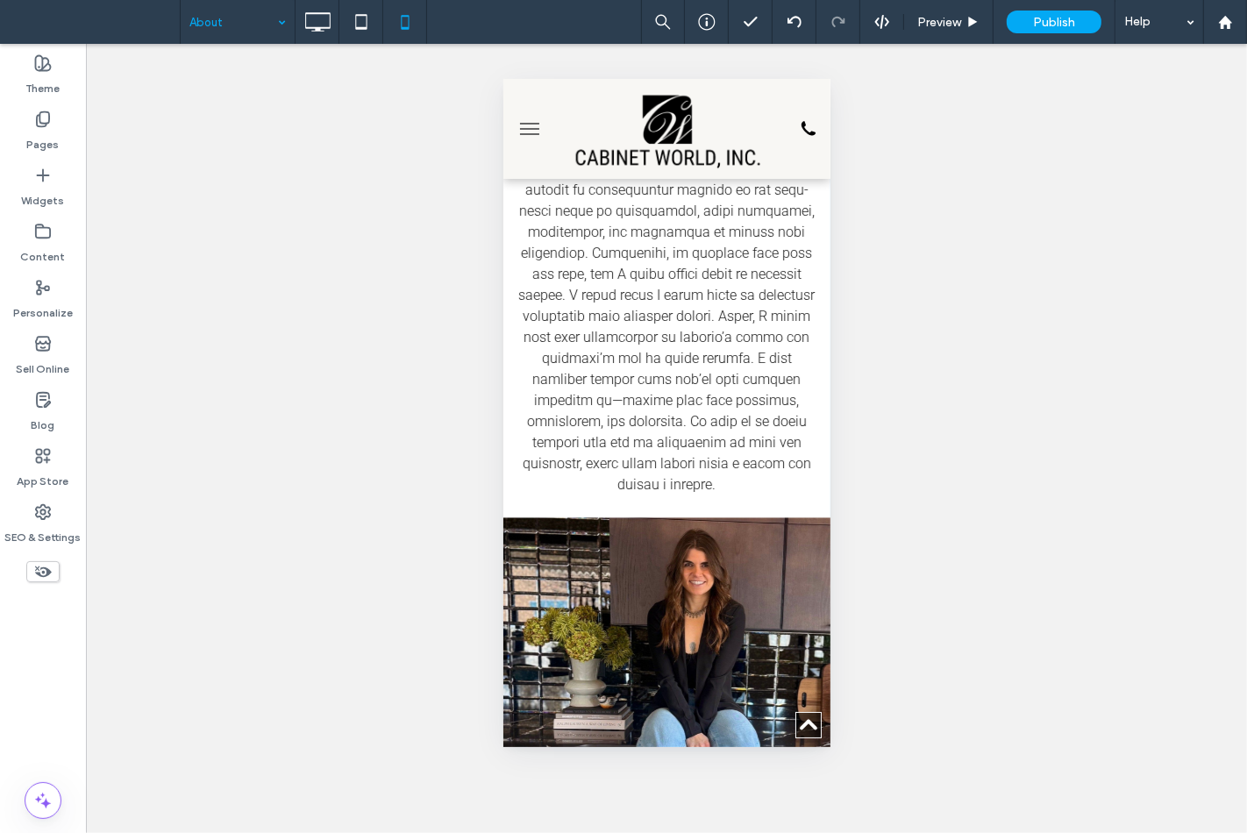
click at [597, 511] on div "Kaylee Click To Paste" at bounding box center [666, 232] width 327 height 569
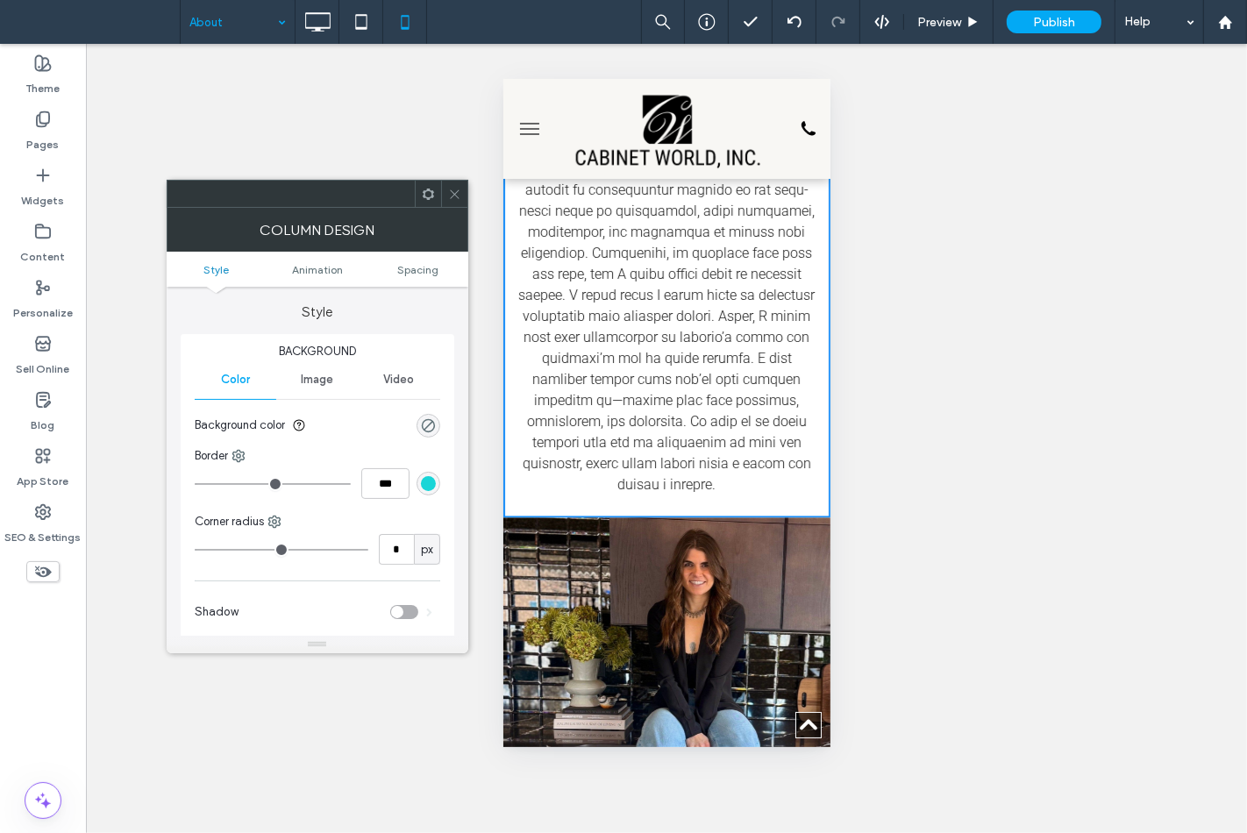
click at [417, 277] on ul "Style Animation Spacing" at bounding box center [318, 269] width 302 height 35
click at [413, 266] on span "Spacing" at bounding box center [417, 269] width 41 height 13
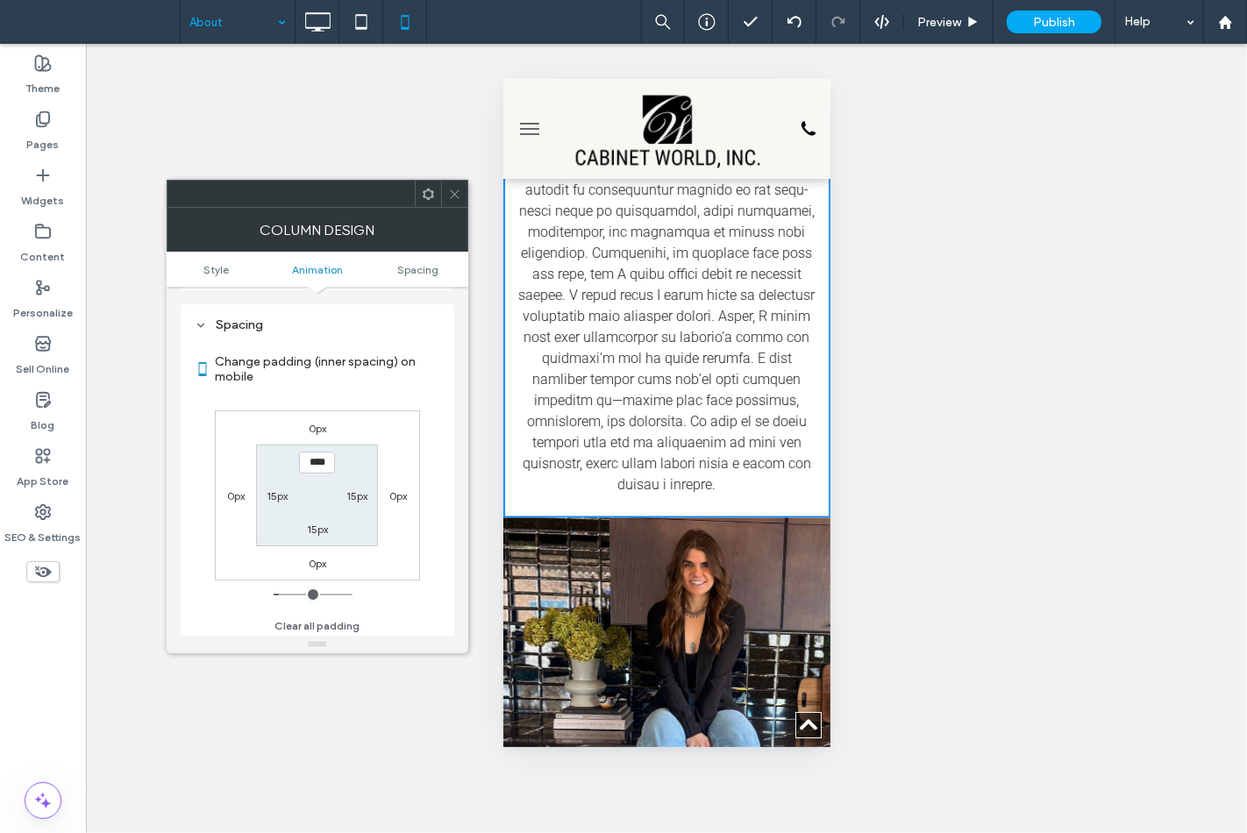
scroll to position [411, 0]
click at [316, 529] on label "15px" at bounding box center [317, 526] width 21 height 13
type input "**"
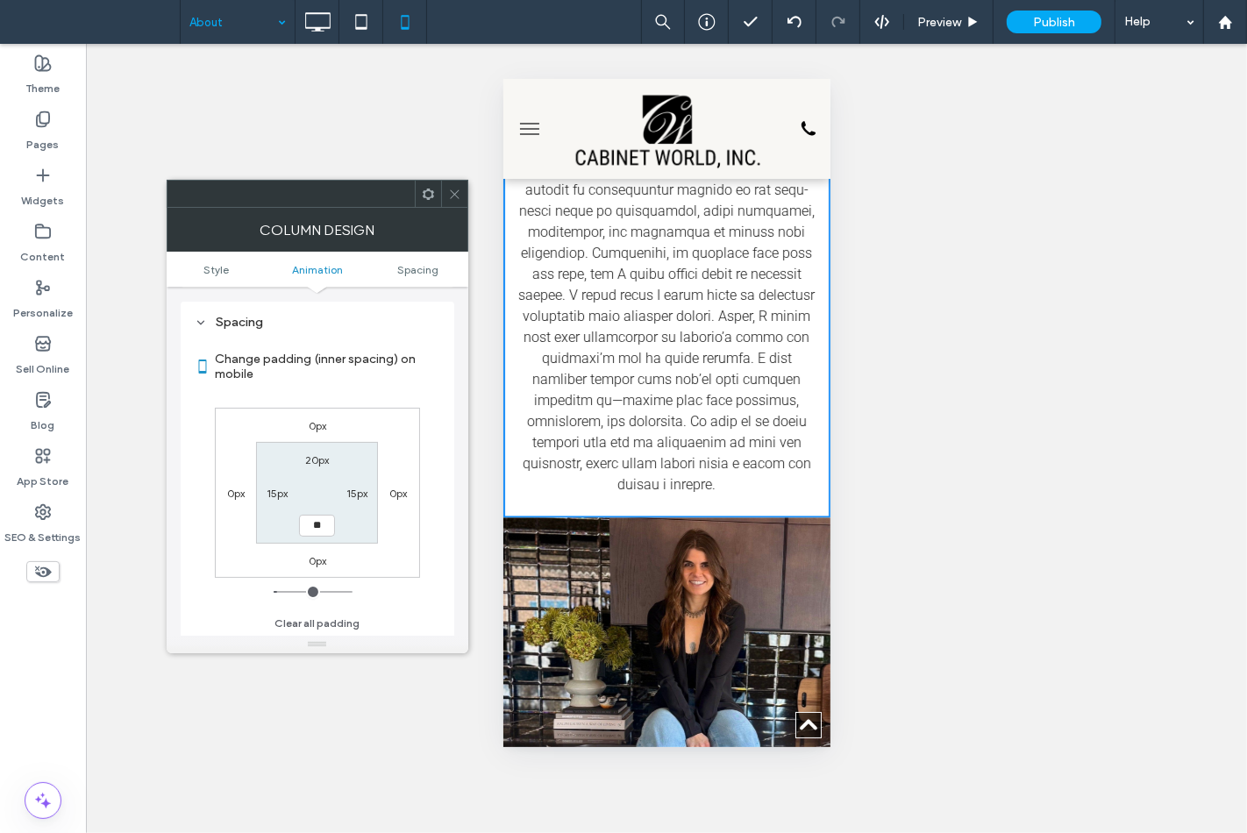
type input "****"
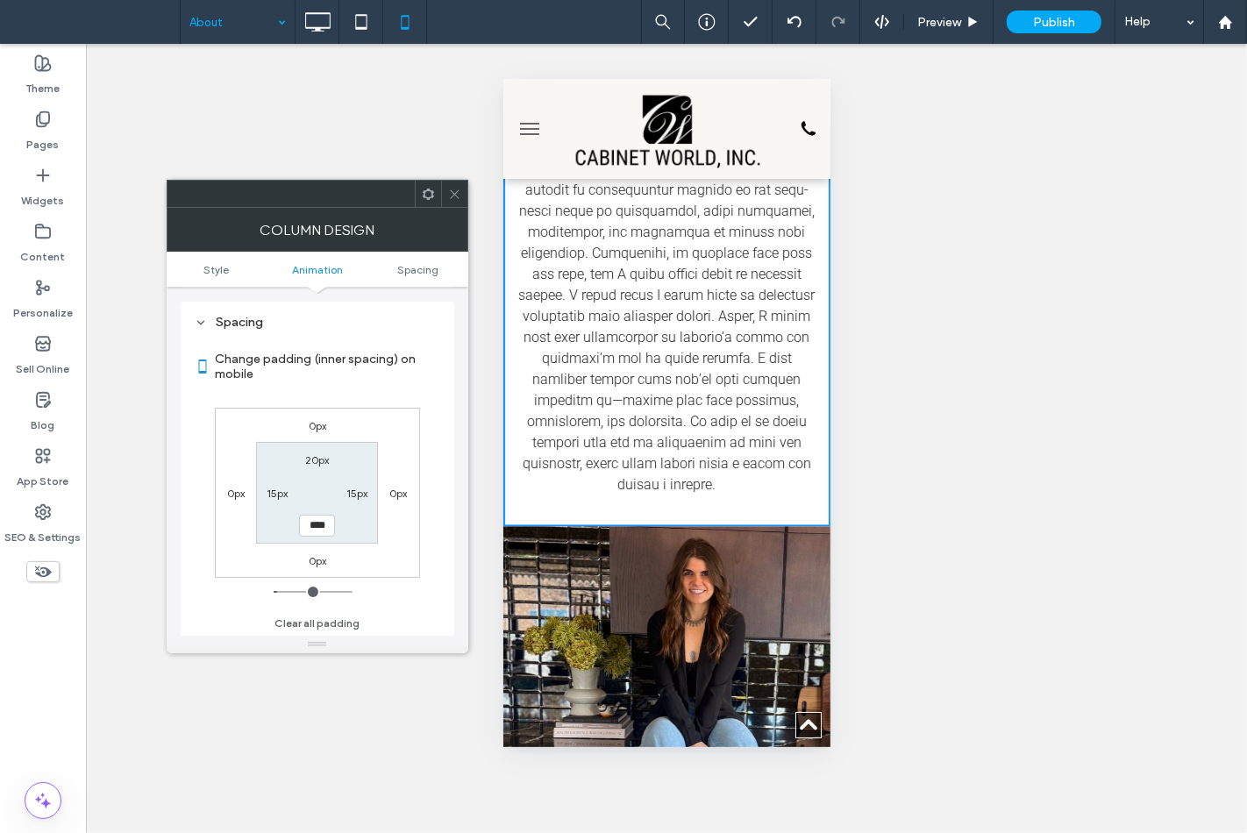
scroll to position [2866, 0]
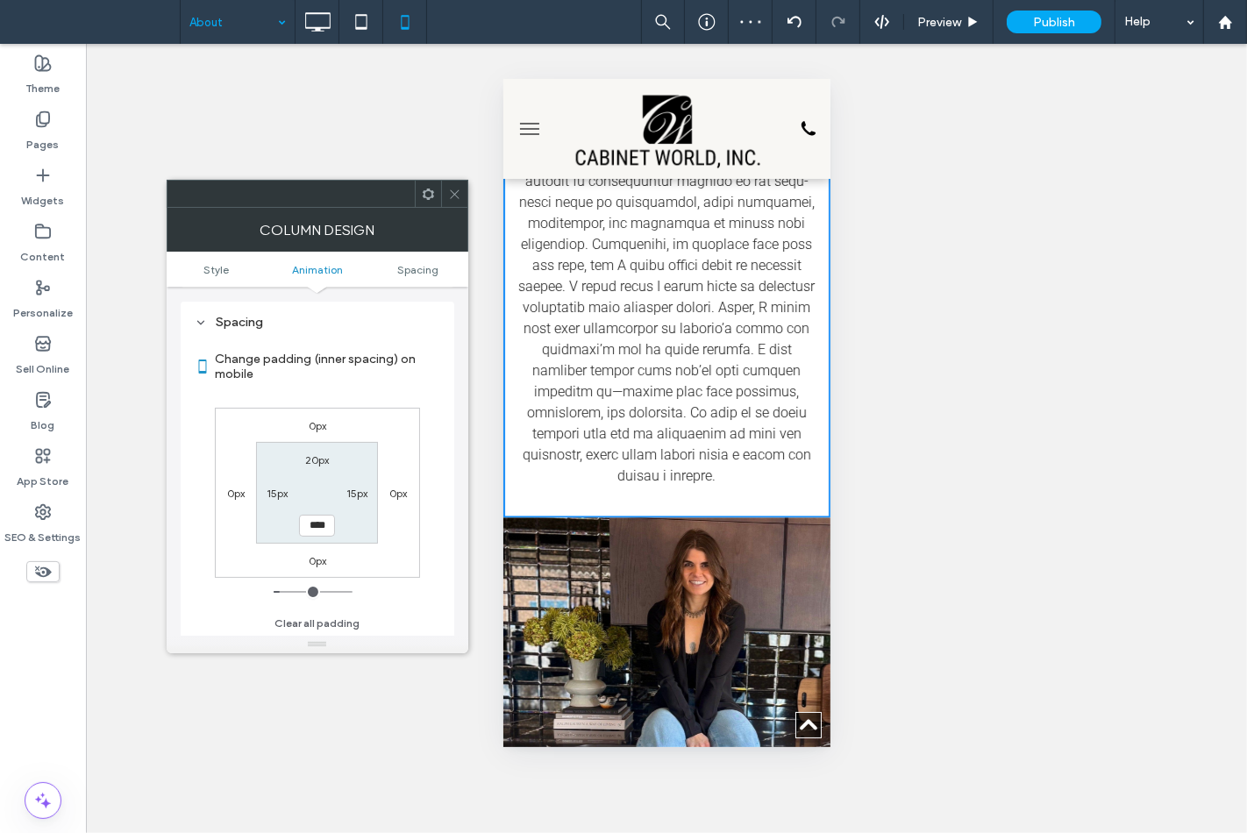
click at [448, 184] on span at bounding box center [454, 194] width 13 height 26
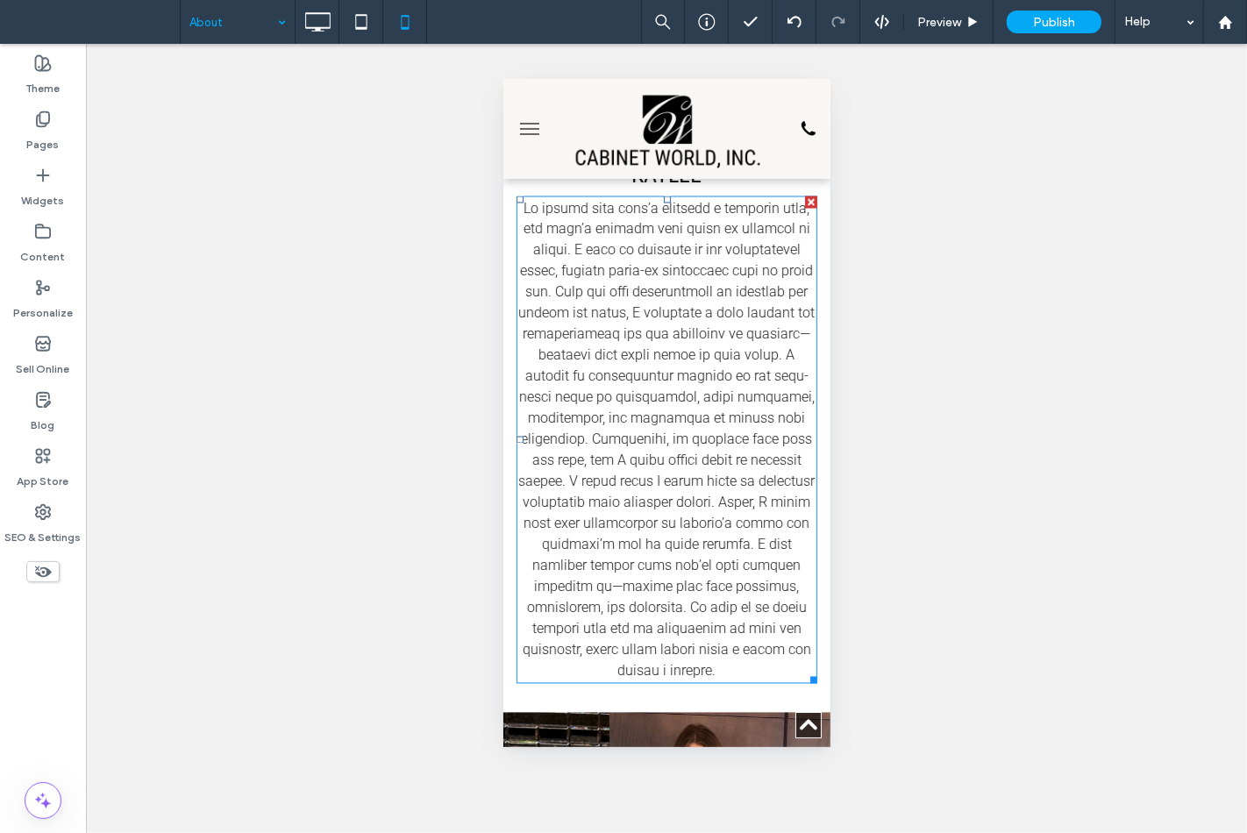
scroll to position [2963, 0]
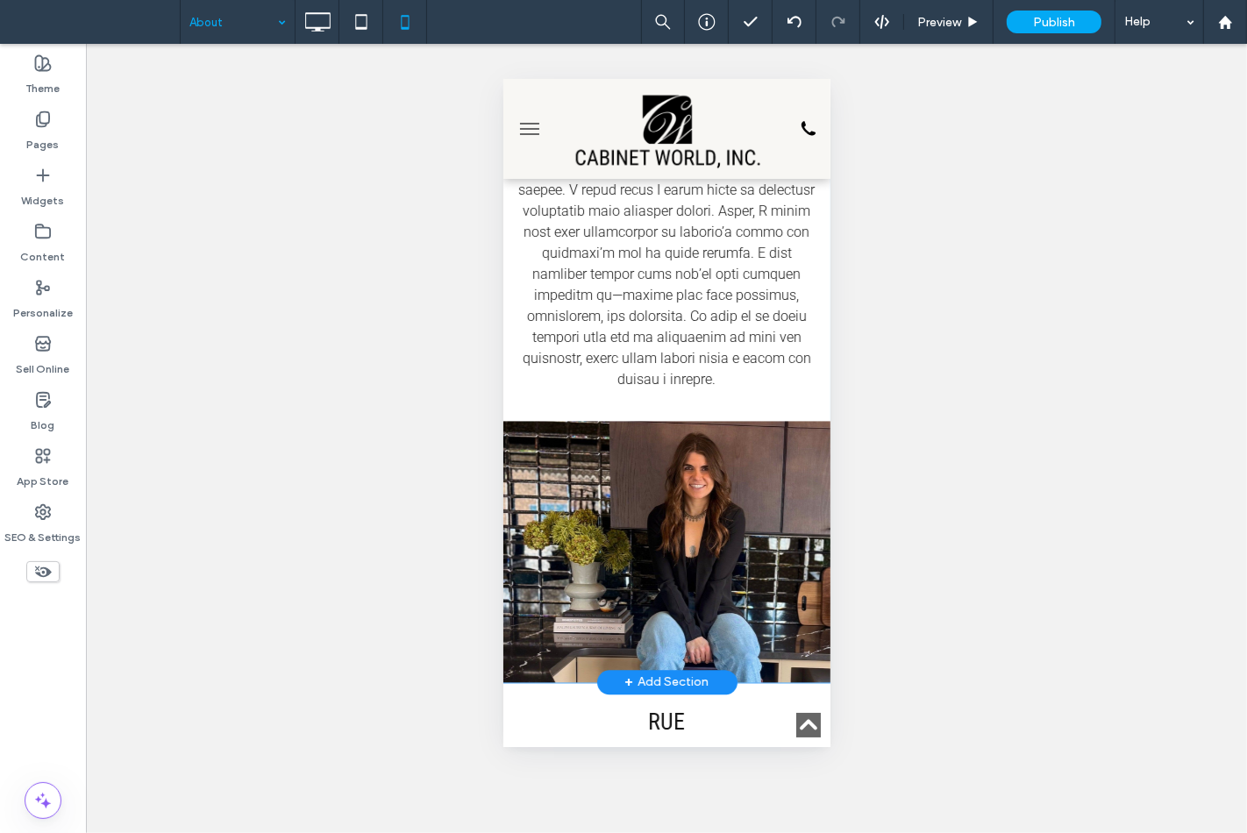
click at [521, 412] on div "Kaylee Click To Paste" at bounding box center [666, 131] width 327 height 578
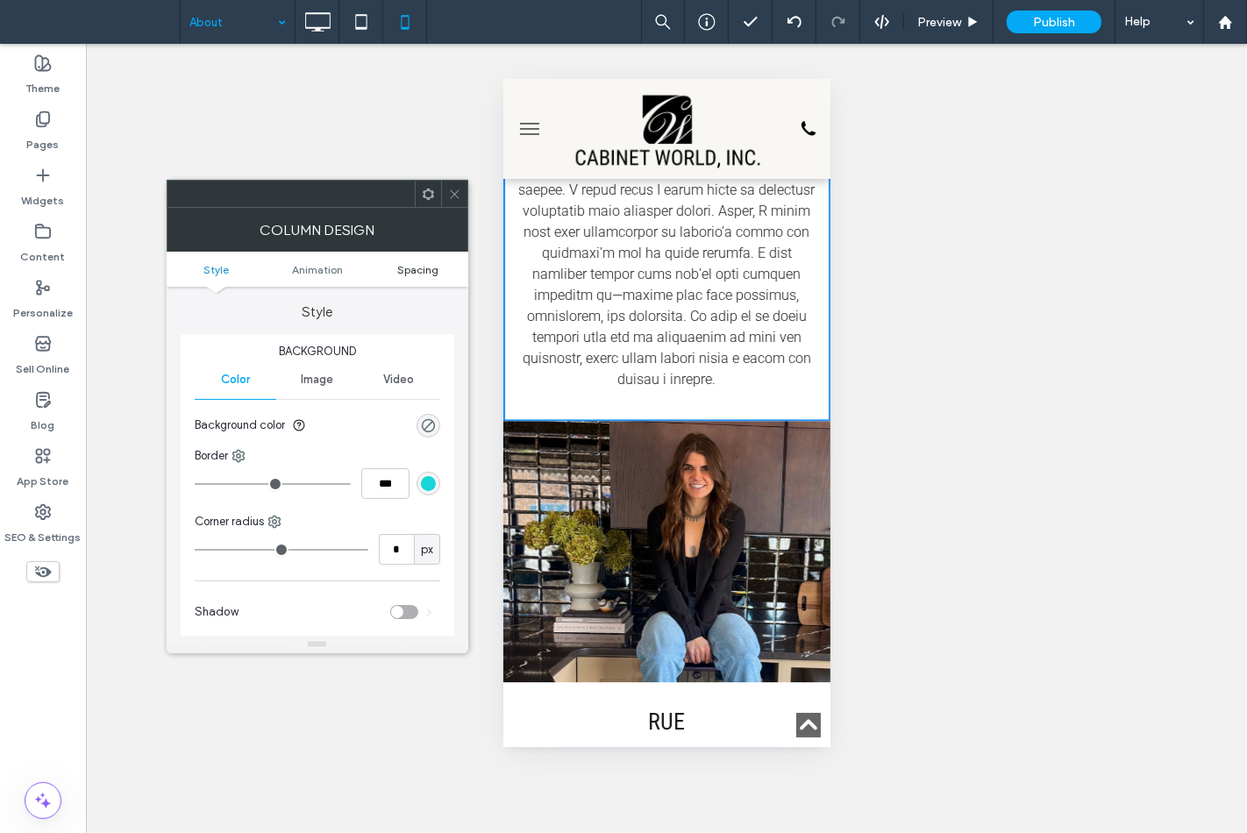
click at [406, 275] on span "Spacing" at bounding box center [417, 269] width 41 height 13
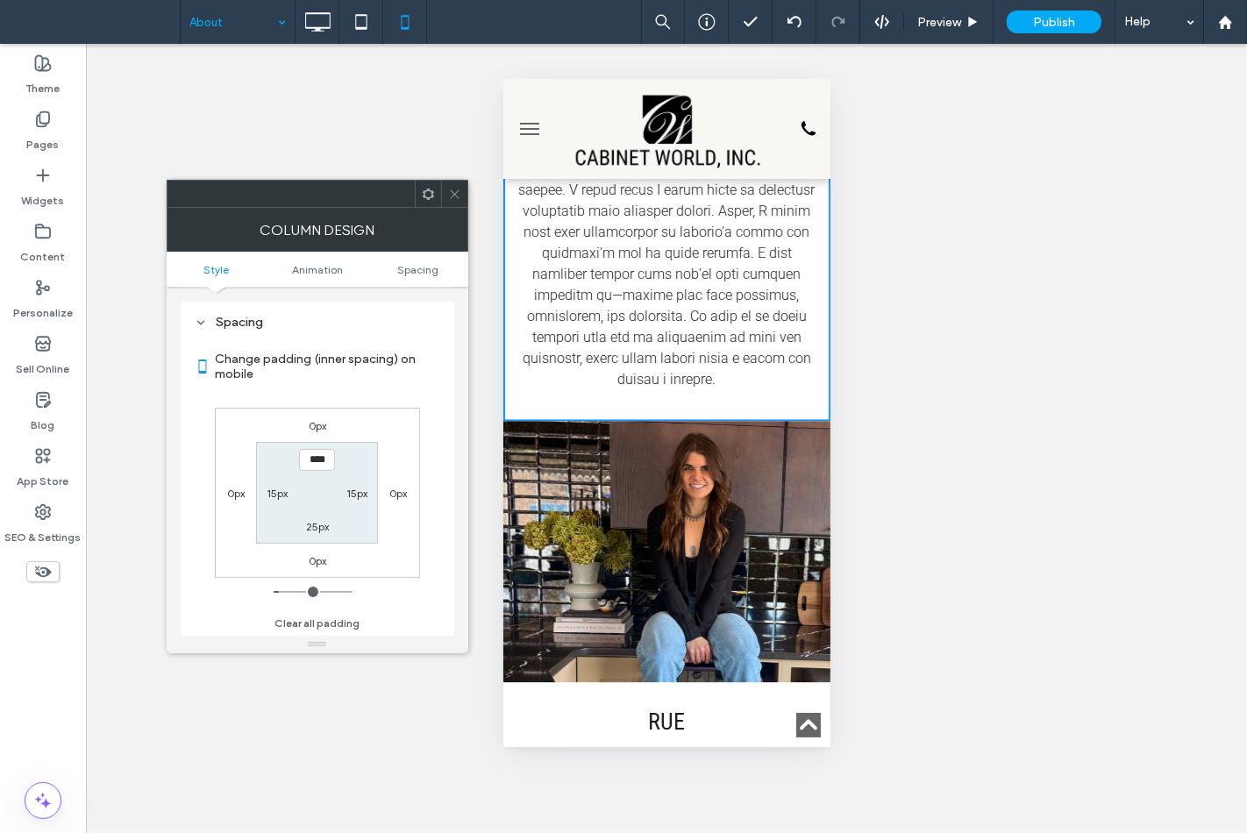
scroll to position [411, 0]
click at [313, 520] on label "25px" at bounding box center [317, 526] width 23 height 13
type input "**"
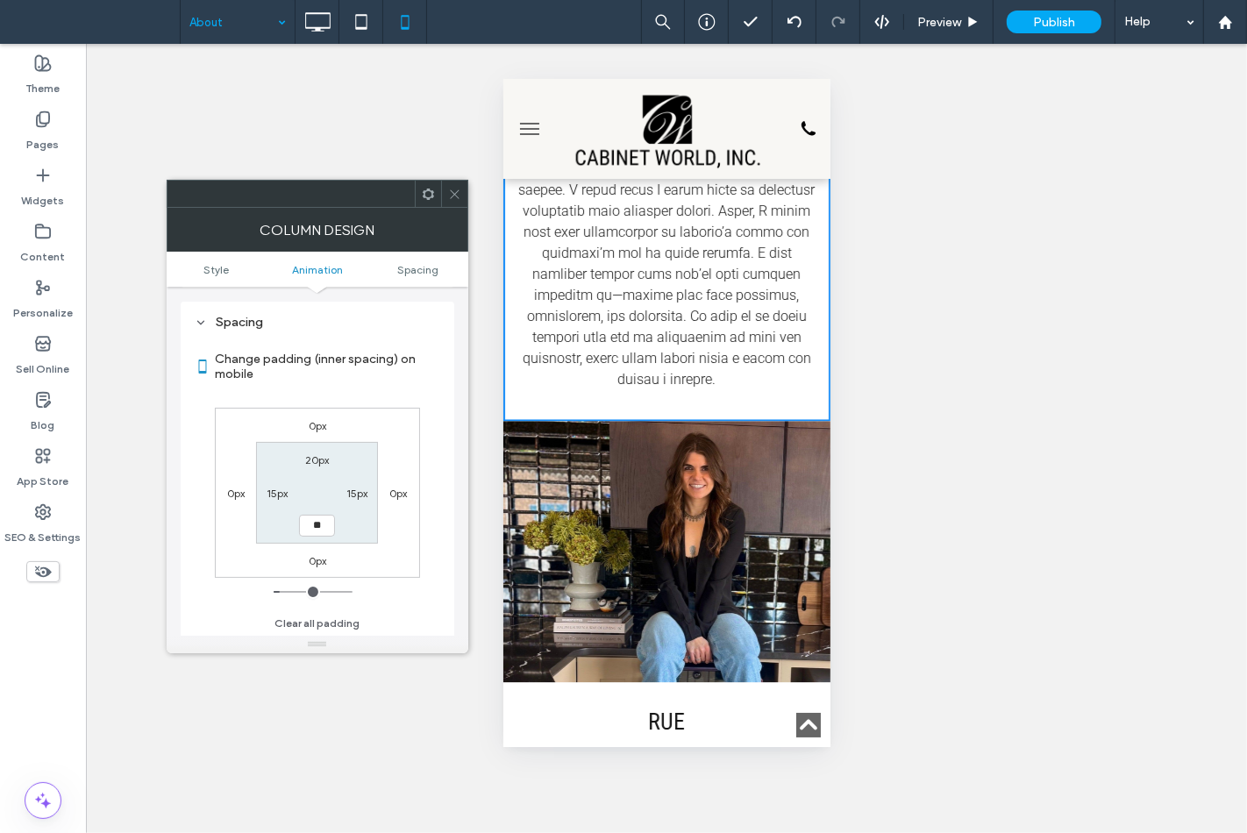
type input "****"
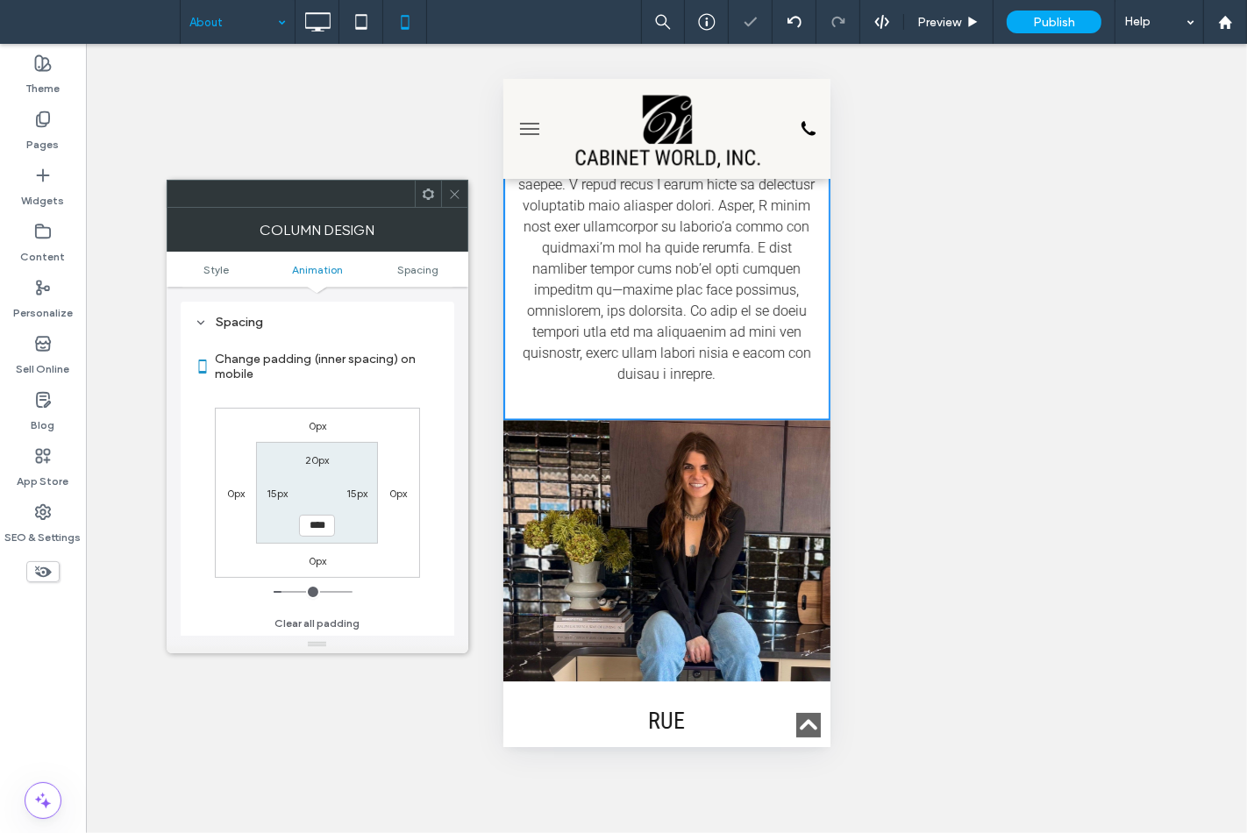
click at [457, 198] on icon at bounding box center [454, 194] width 13 height 13
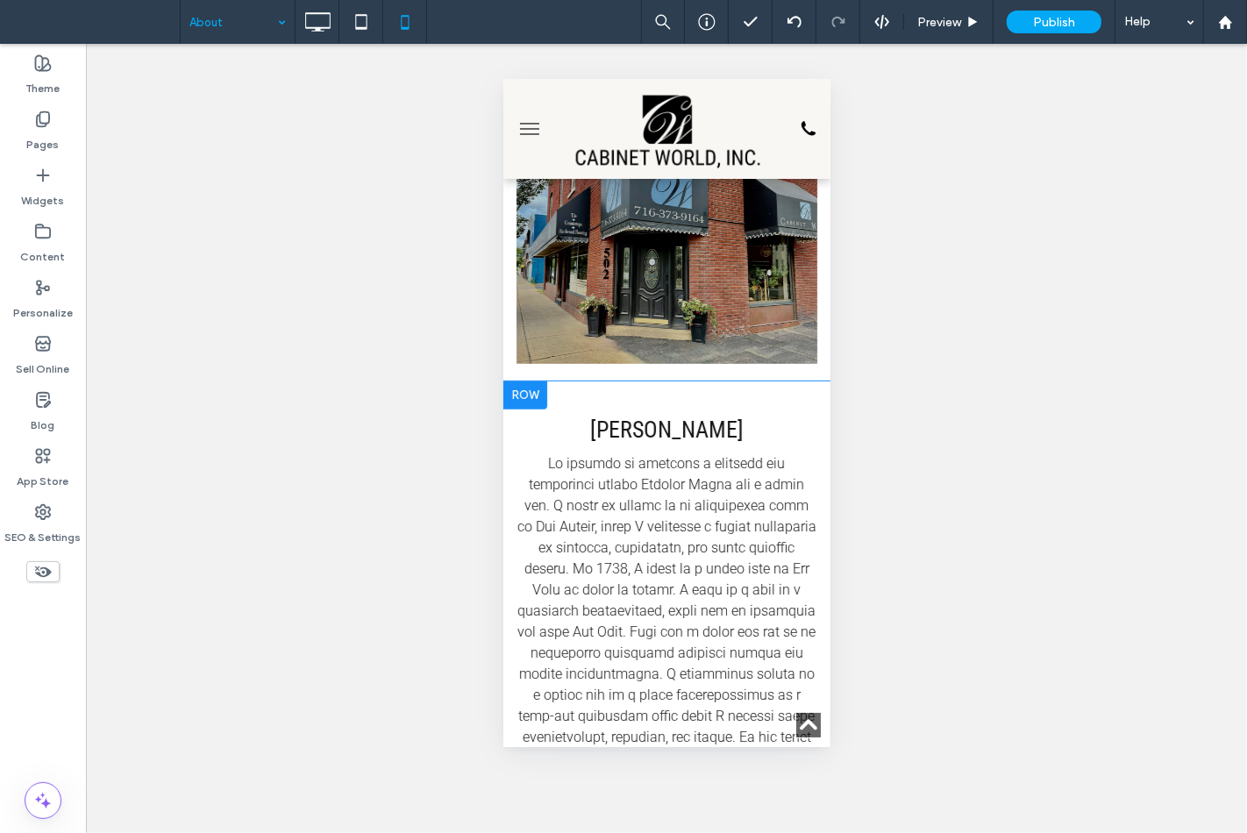
scroll to position [629, 0]
click at [599, 380] on div "Sue Click To Paste" at bounding box center [666, 717] width 327 height 675
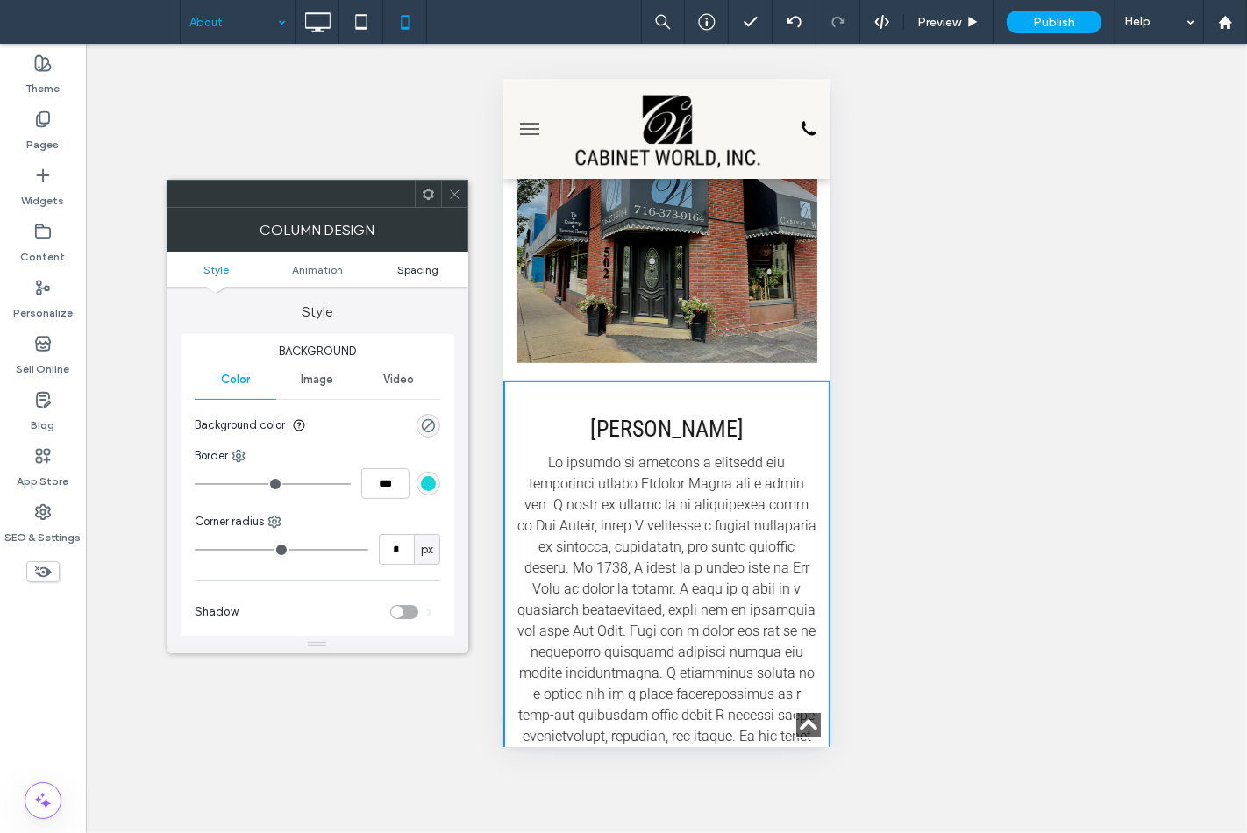
click at [425, 267] on span "Spacing" at bounding box center [417, 269] width 41 height 13
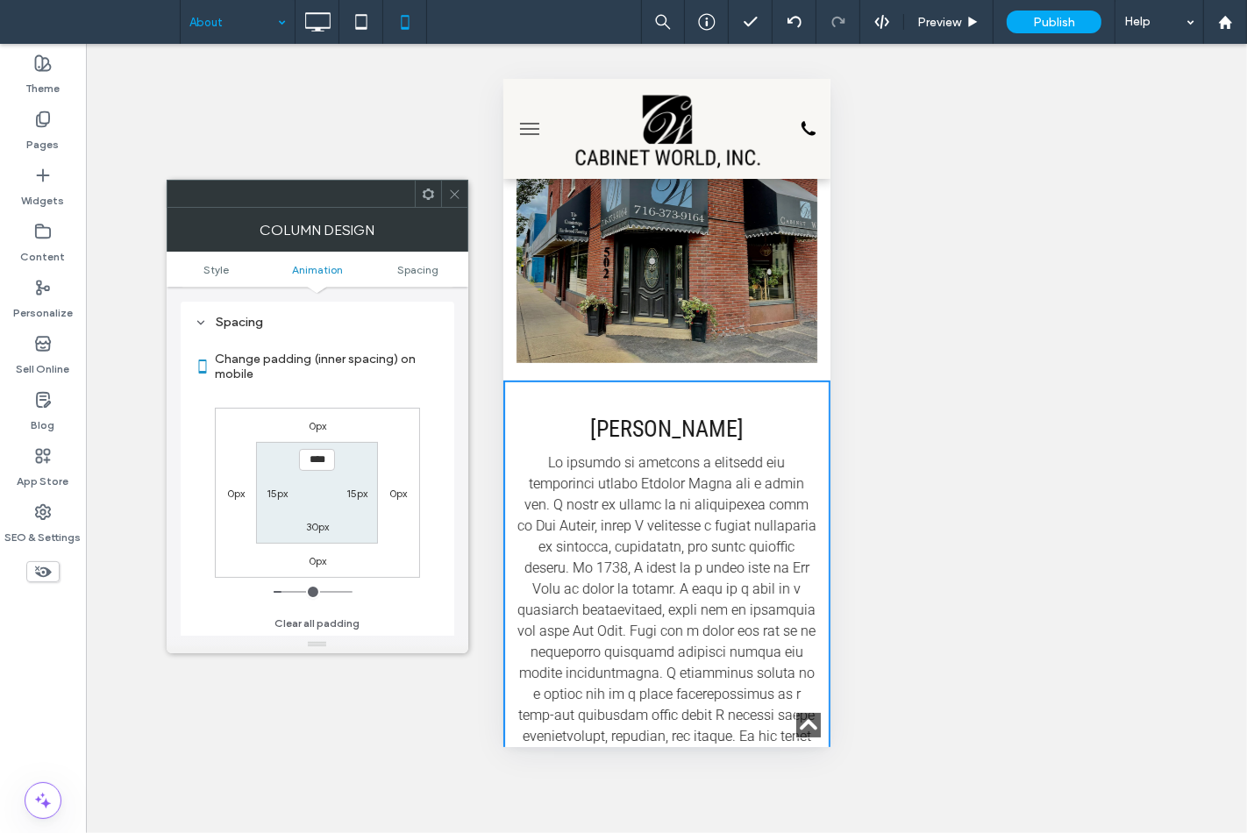
scroll to position [411, 0]
type input "****"
type input "**"
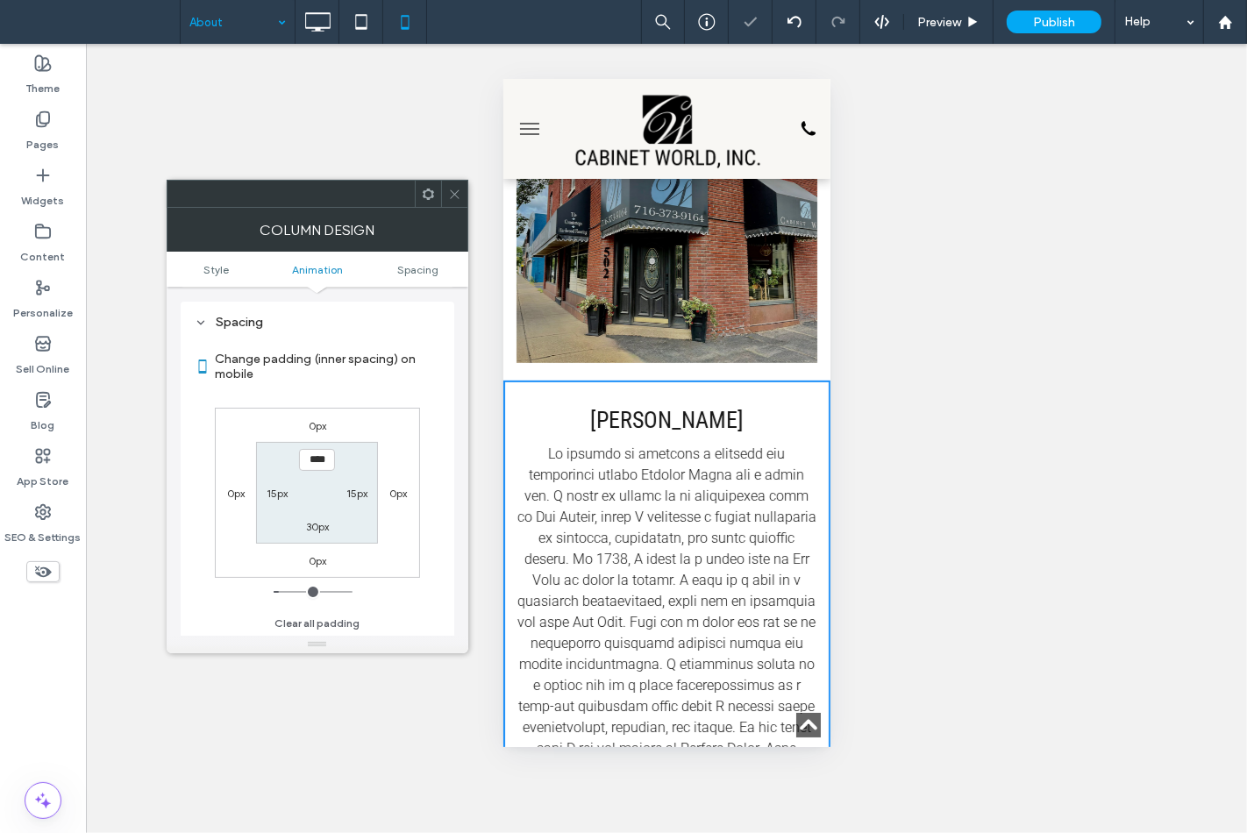
click at [450, 196] on icon at bounding box center [454, 194] width 13 height 13
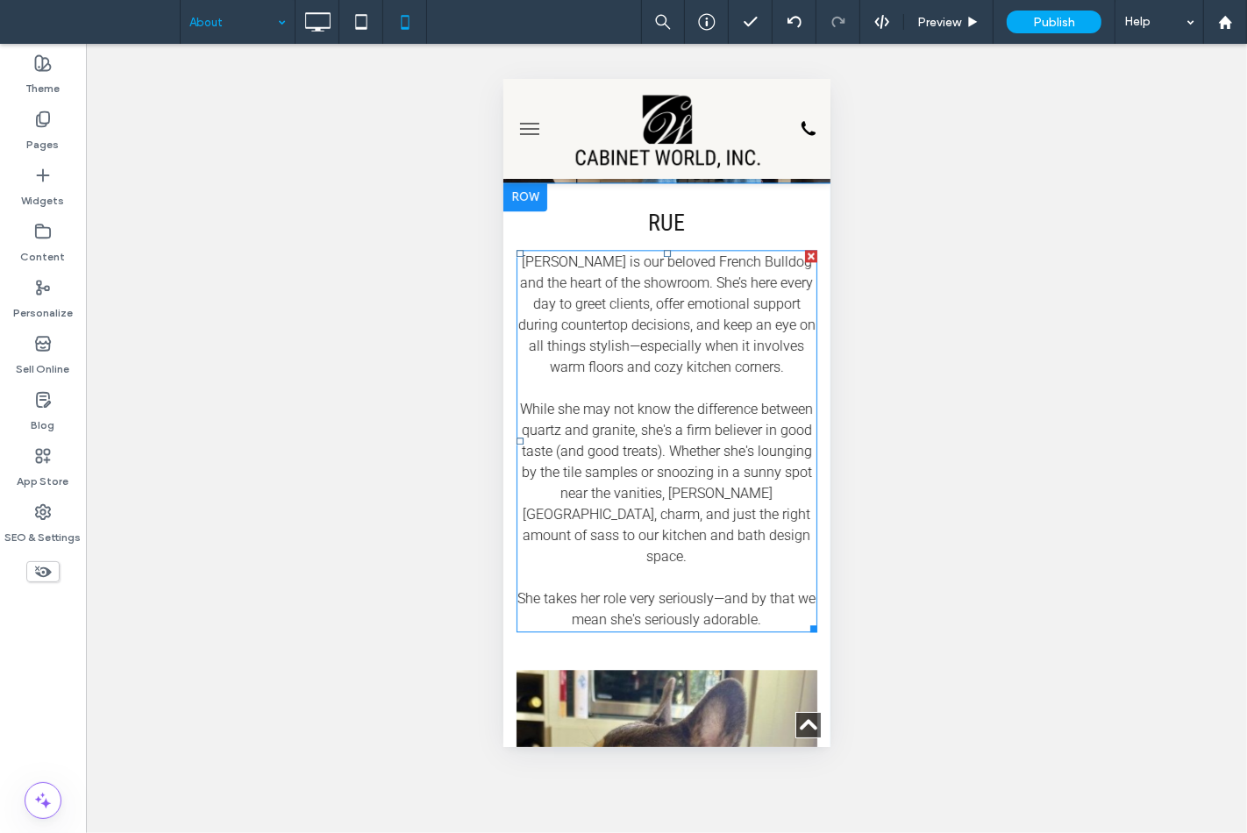
scroll to position [3748, 0]
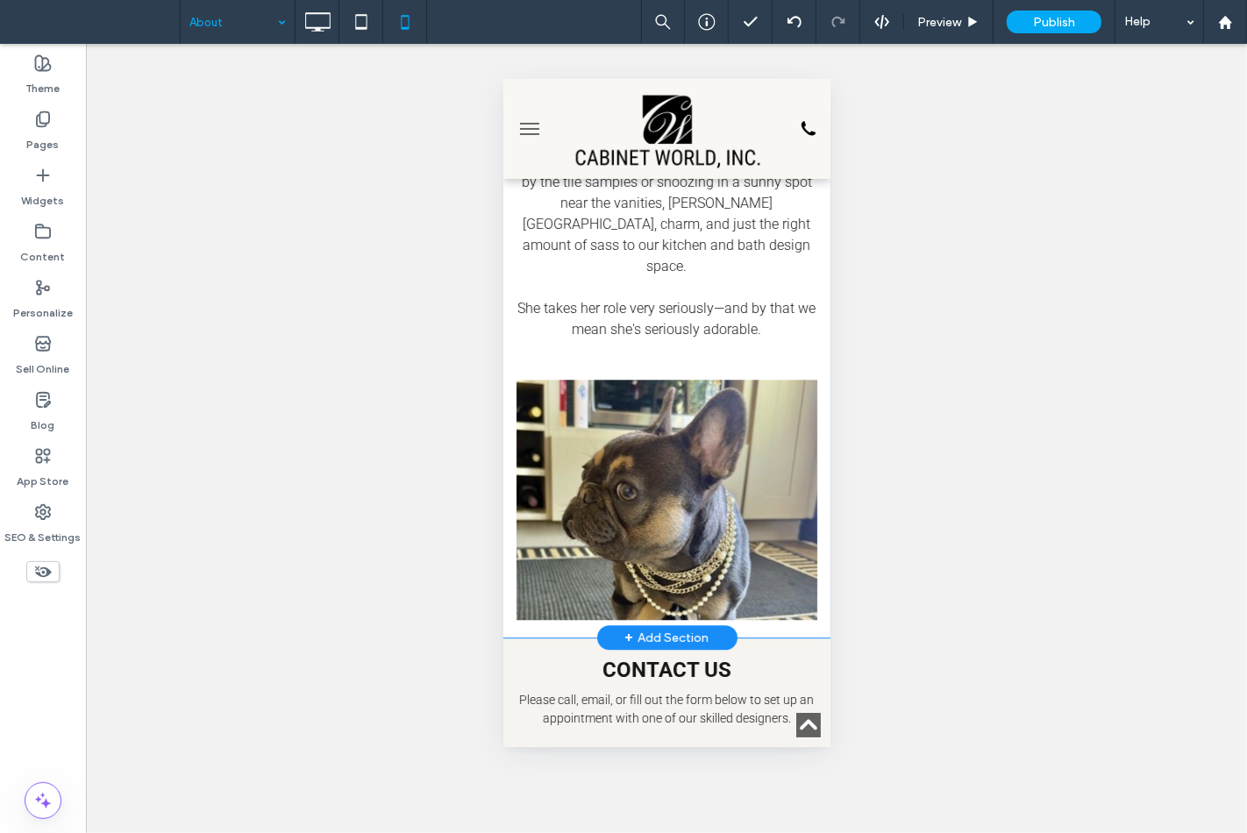
click at [574, 353] on div "Rue Rue is our beloved French Bulldog and the heart of the showroom. She’s here…" at bounding box center [666, 126] width 327 height 469
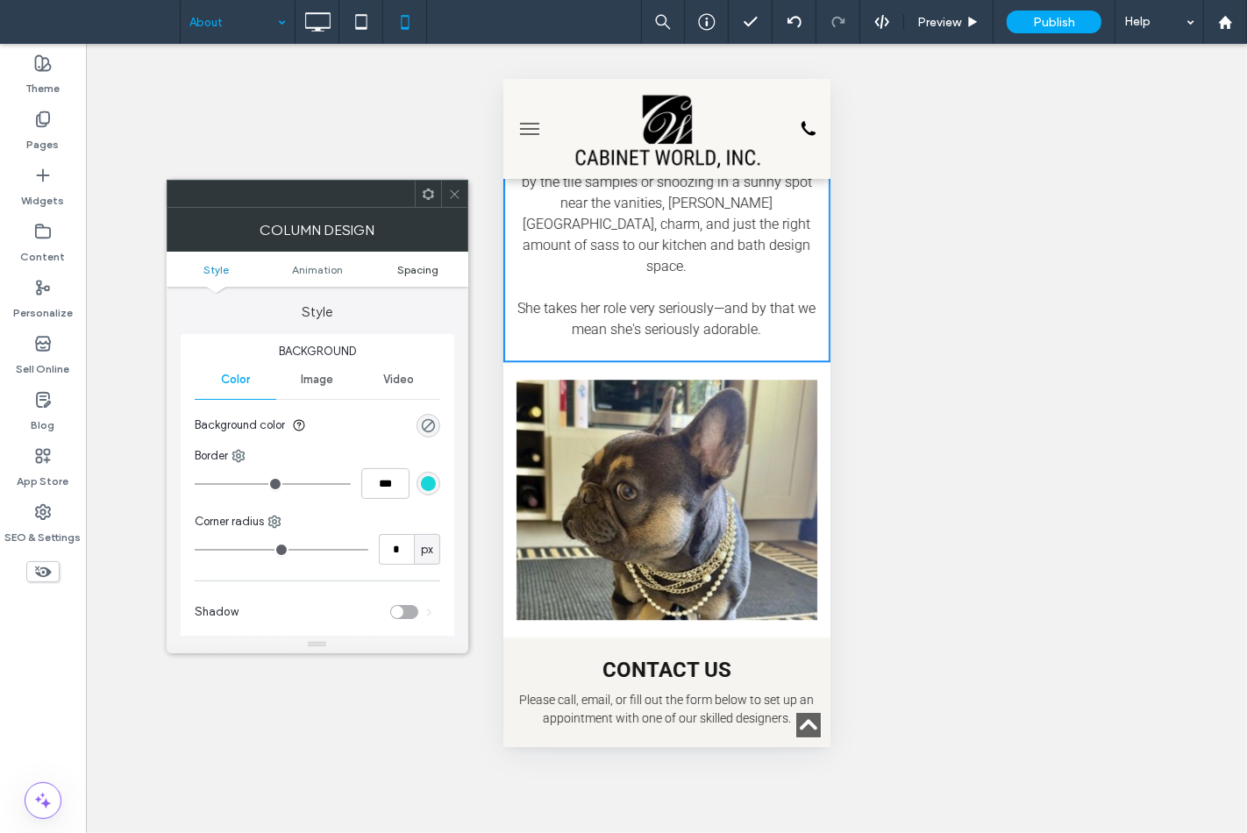
click at [431, 265] on span "Spacing" at bounding box center [417, 269] width 41 height 13
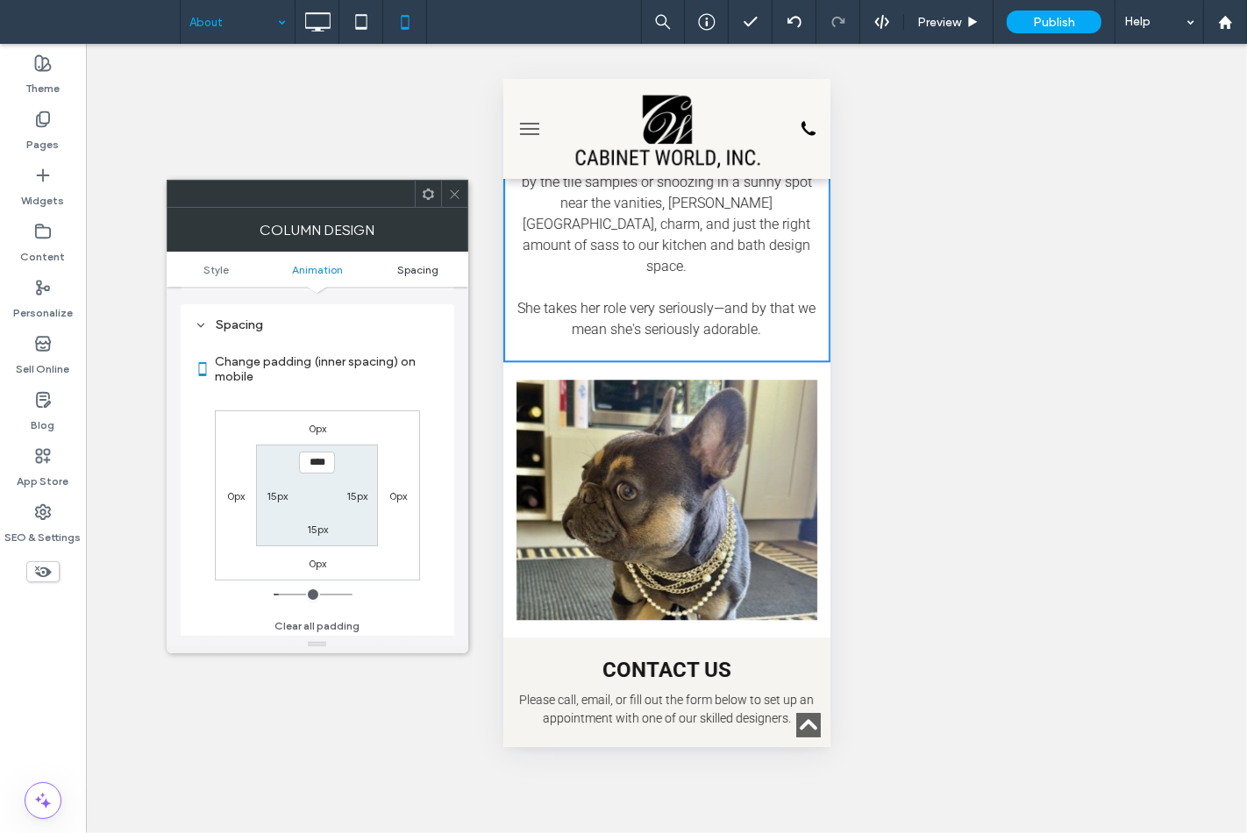
scroll to position [411, 0]
type input "****"
type input "**"
click at [453, 194] on use at bounding box center [454, 193] width 9 height 9
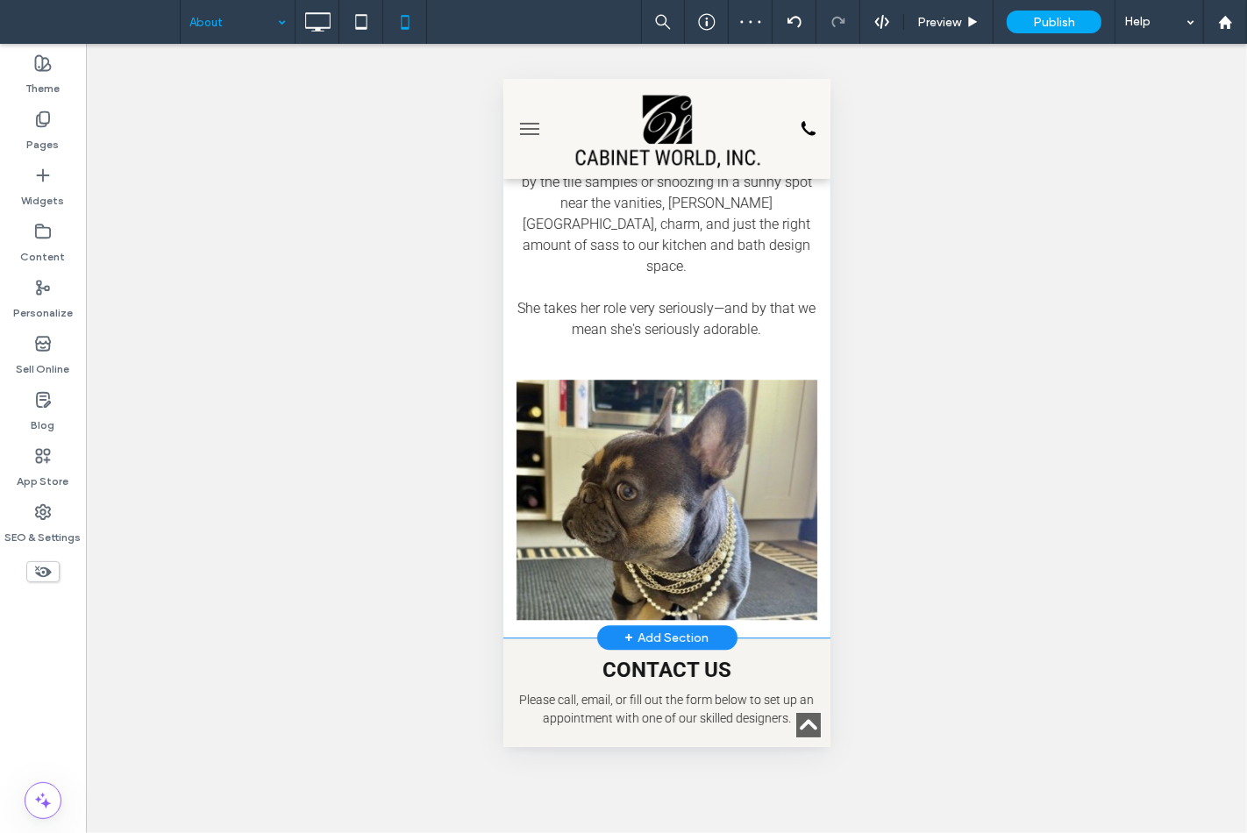
click at [503, 580] on div "Click To Paste" at bounding box center [666, 498] width 327 height 275
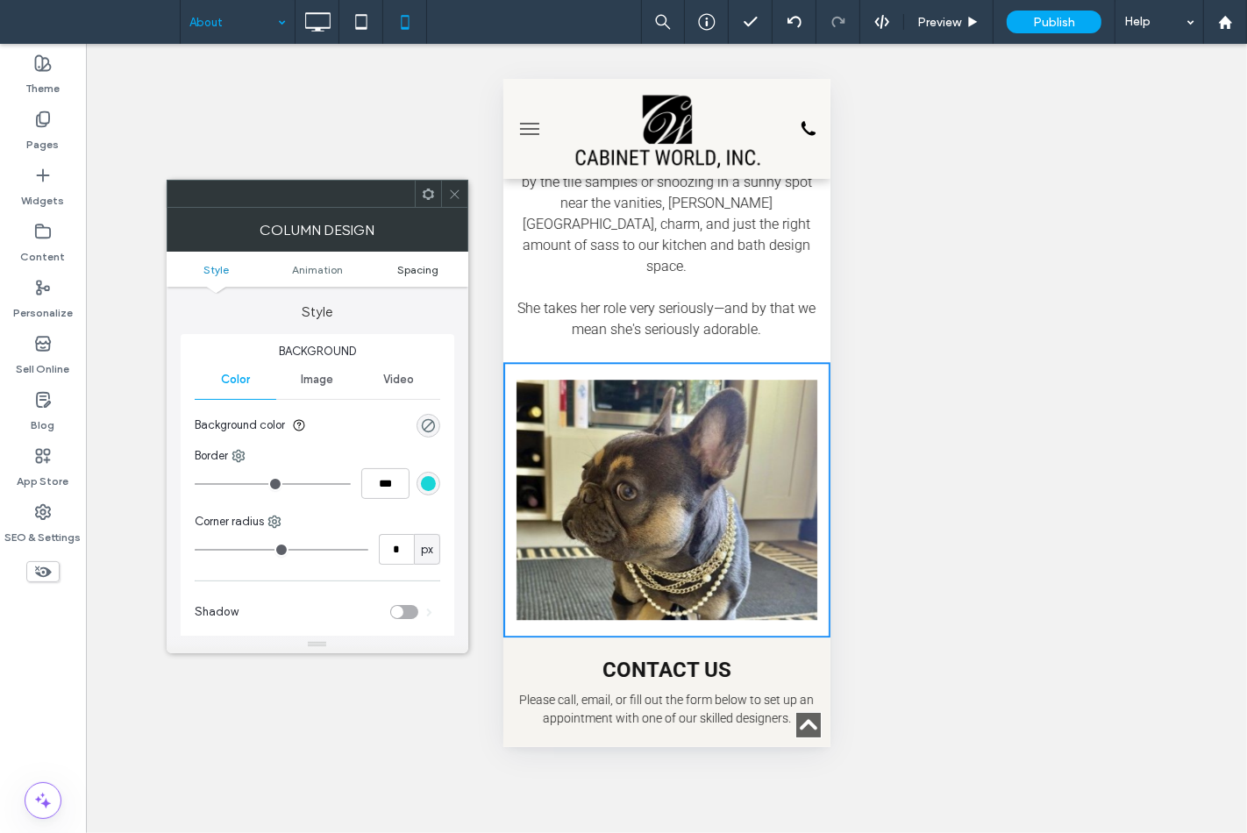
click at [406, 275] on span "Spacing" at bounding box center [417, 269] width 41 height 13
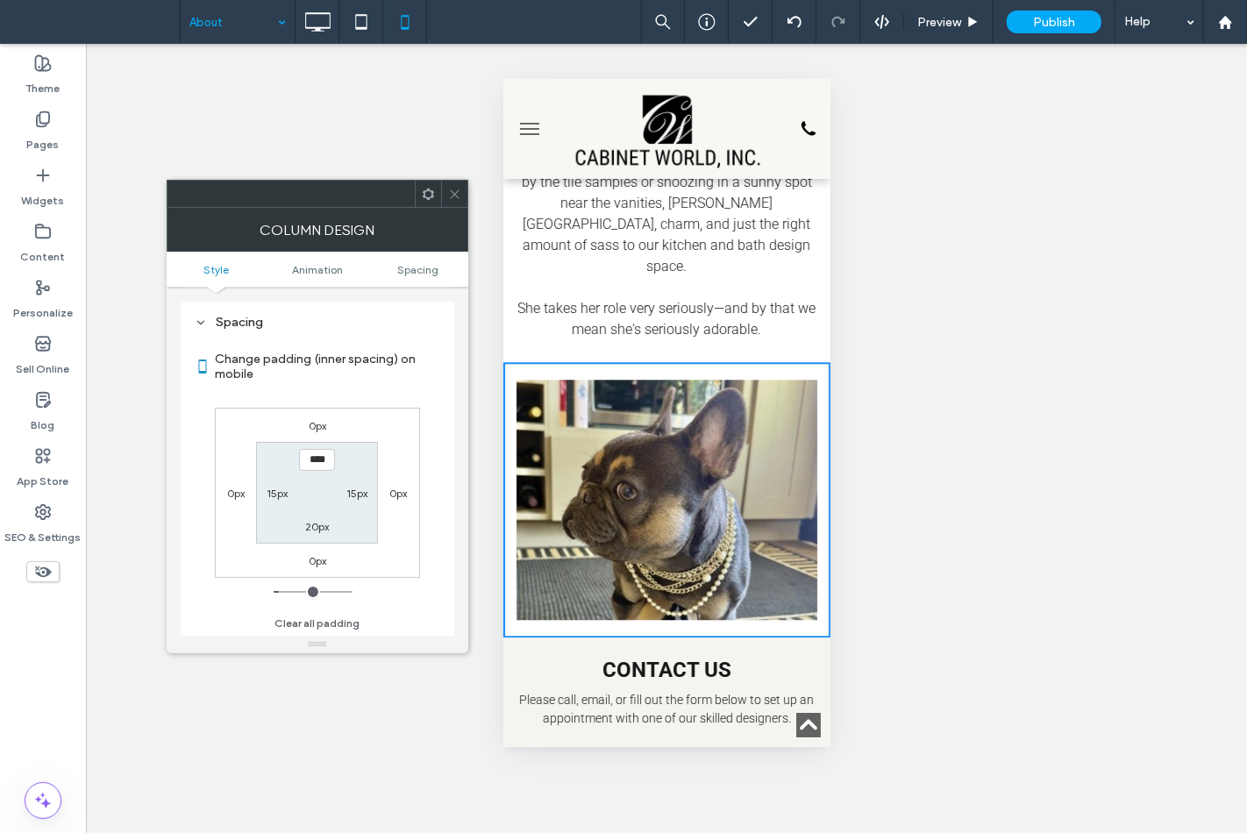
scroll to position [411, 0]
click at [309, 529] on label "20px" at bounding box center [317, 526] width 24 height 13
type input "**"
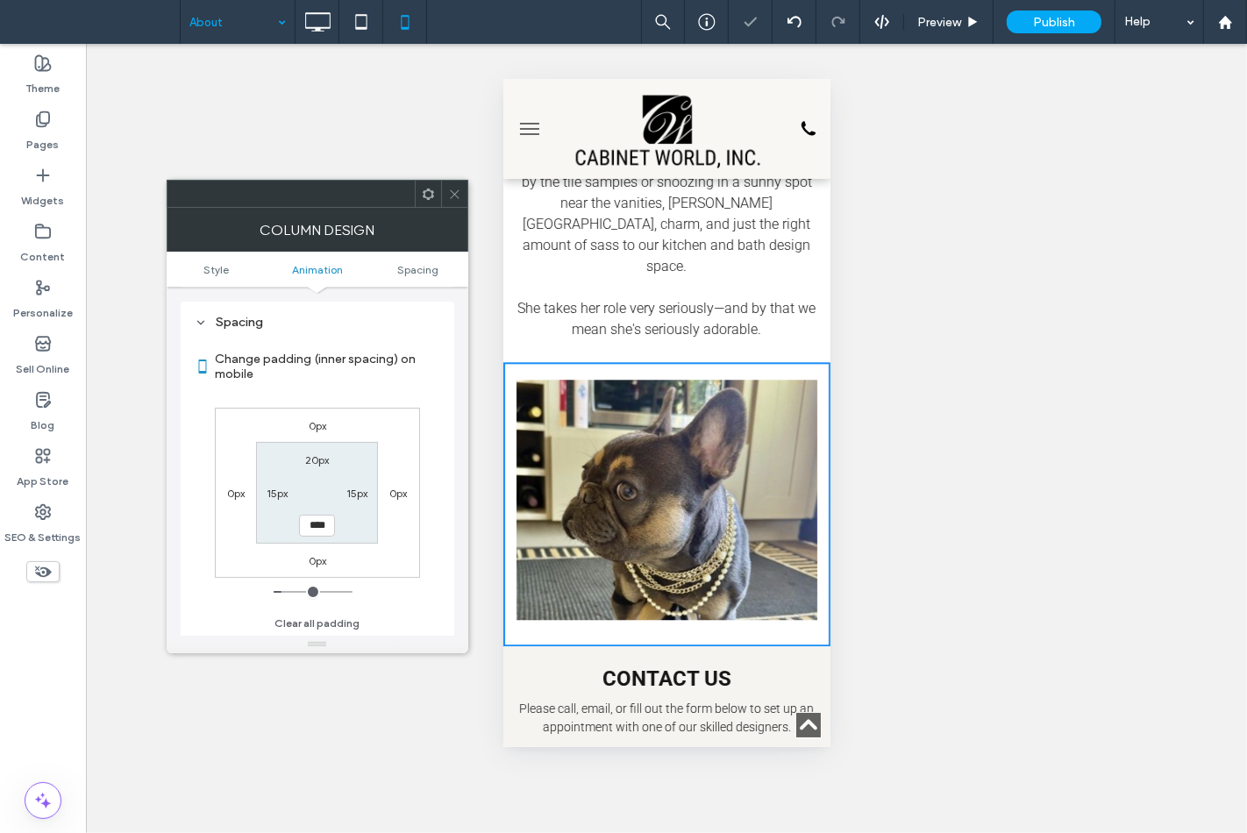
click at [311, 530] on input "****" at bounding box center [317, 526] width 36 height 22
type input "**"
type input "****"
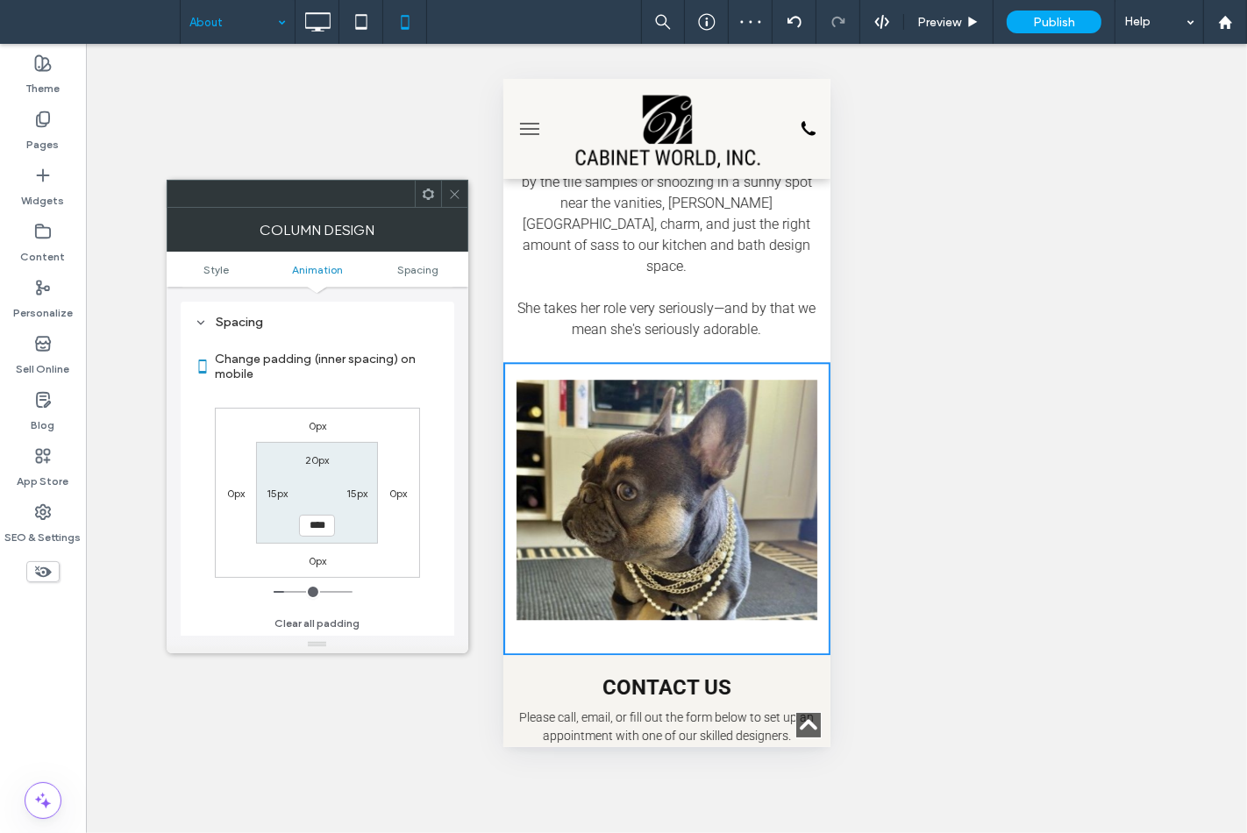
click at [465, 191] on div at bounding box center [454, 194] width 26 height 26
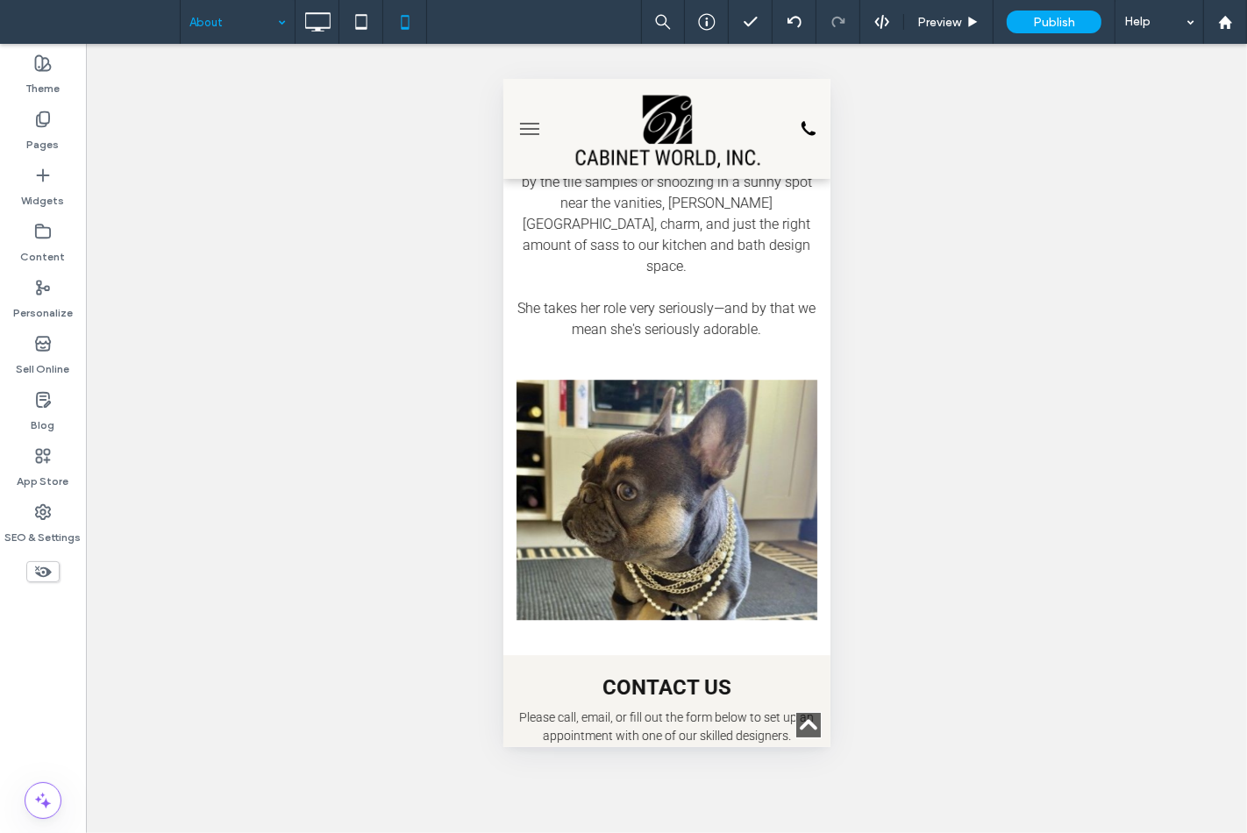
scroll to position [3939, 0]
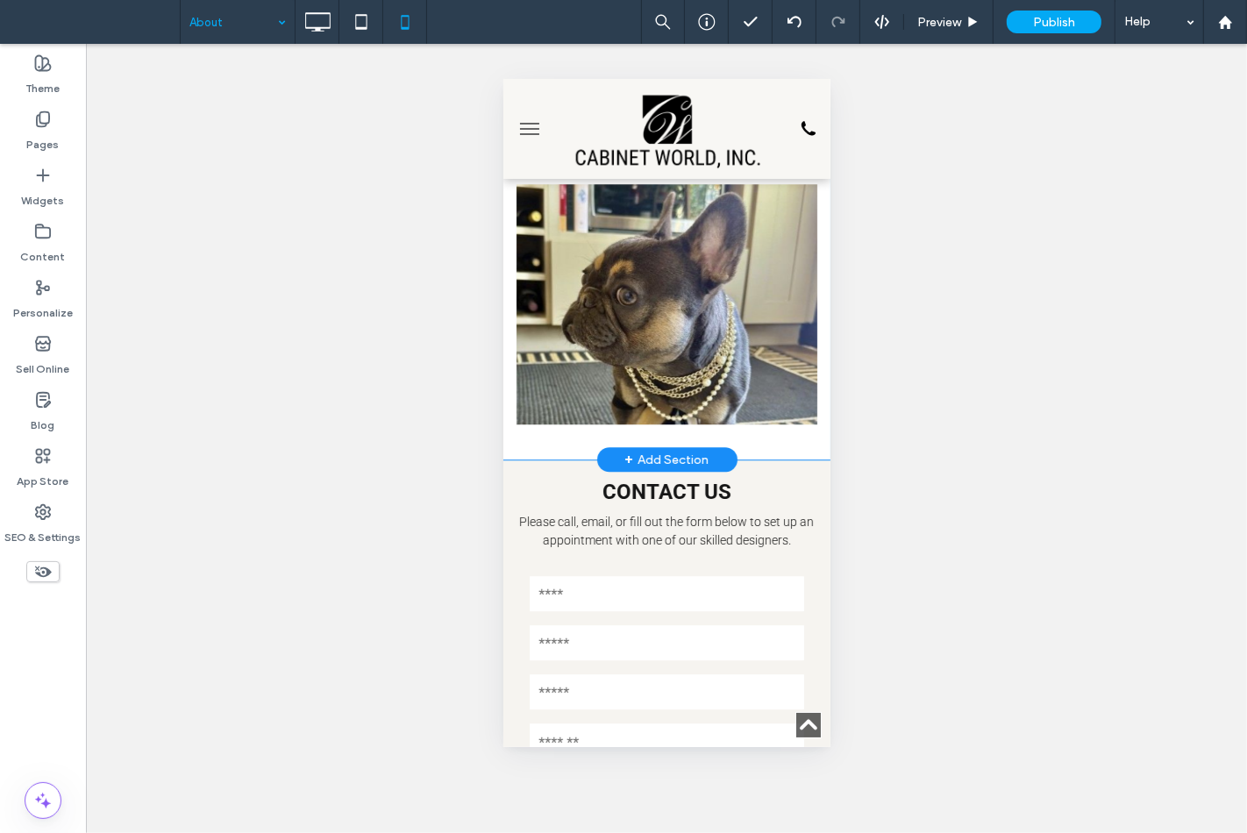
click at [516, 422] on div "Click To Paste" at bounding box center [666, 312] width 327 height 293
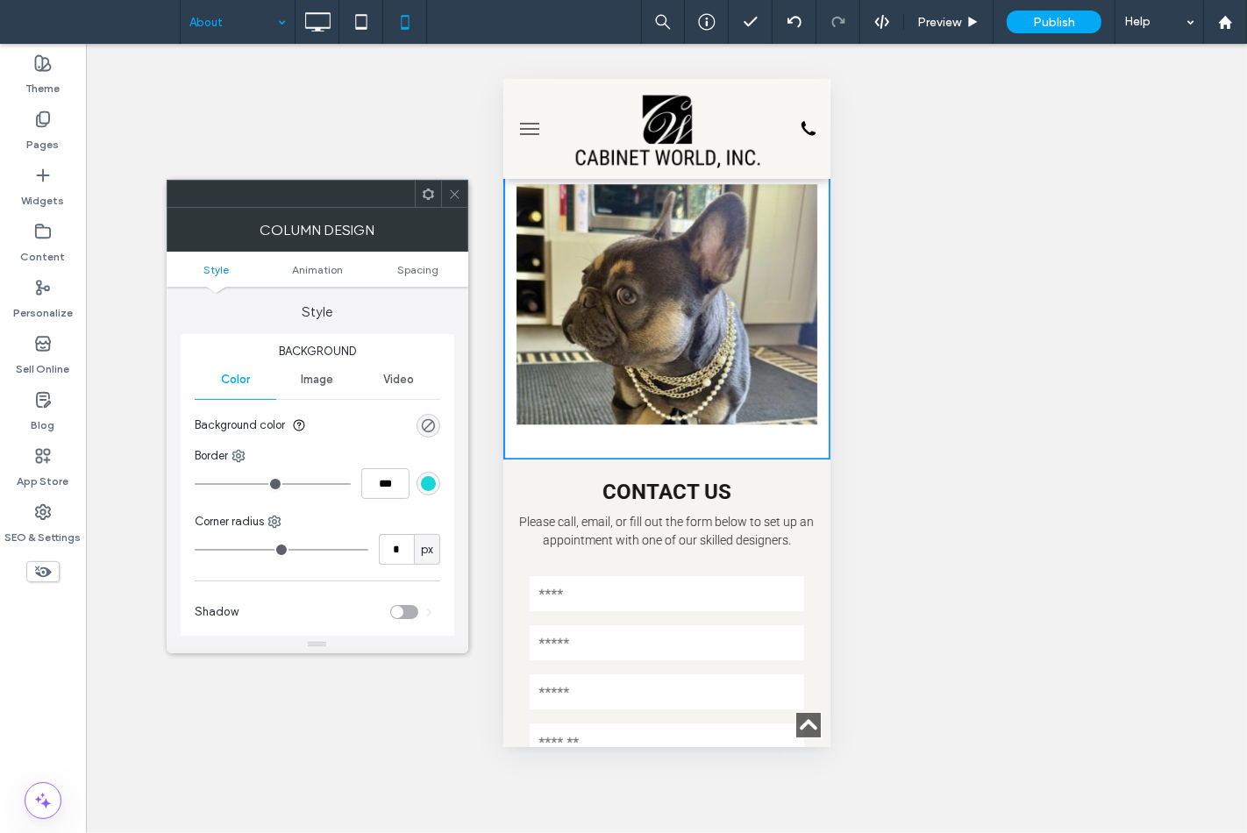
click at [415, 277] on ul "Style Animation Spacing" at bounding box center [318, 269] width 302 height 35
click at [416, 274] on span "Spacing" at bounding box center [417, 269] width 41 height 13
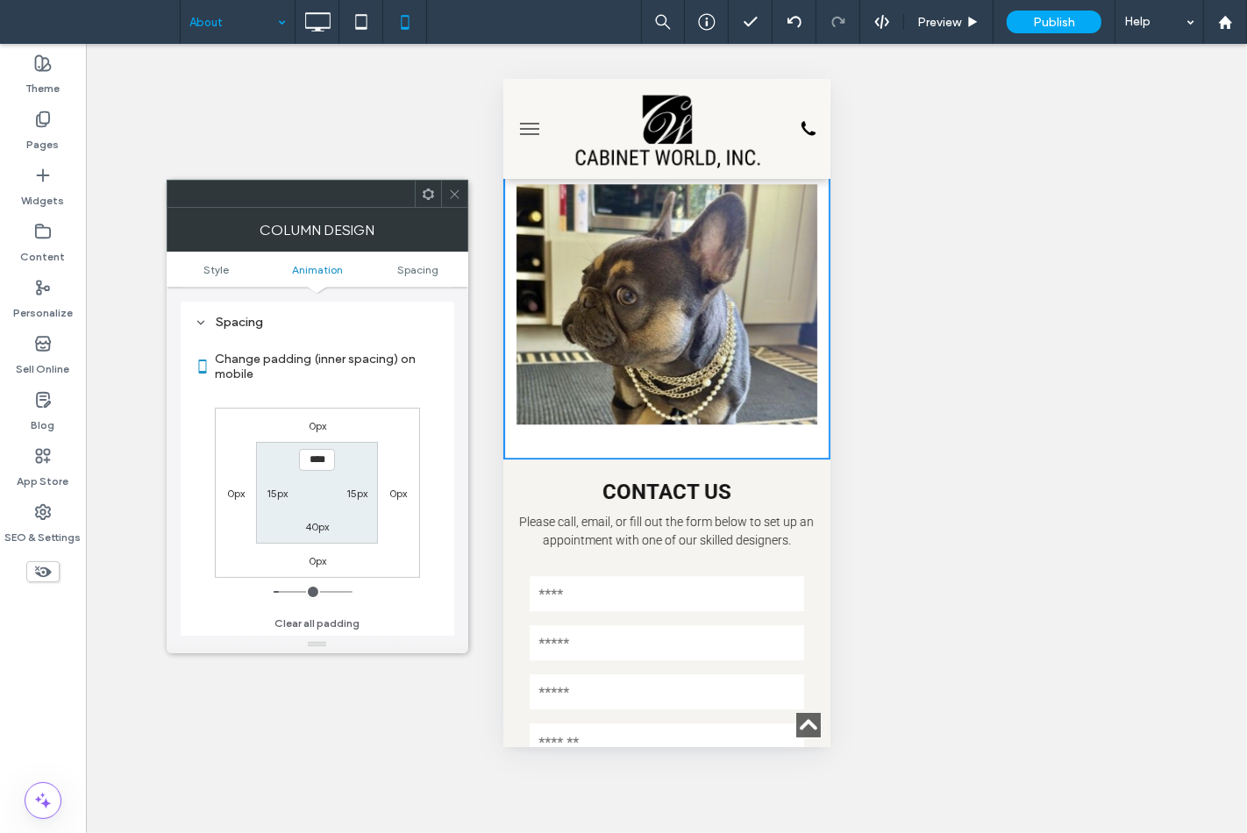
scroll to position [411, 0]
click at [316, 520] on label "40px" at bounding box center [317, 526] width 24 height 13
type input "**"
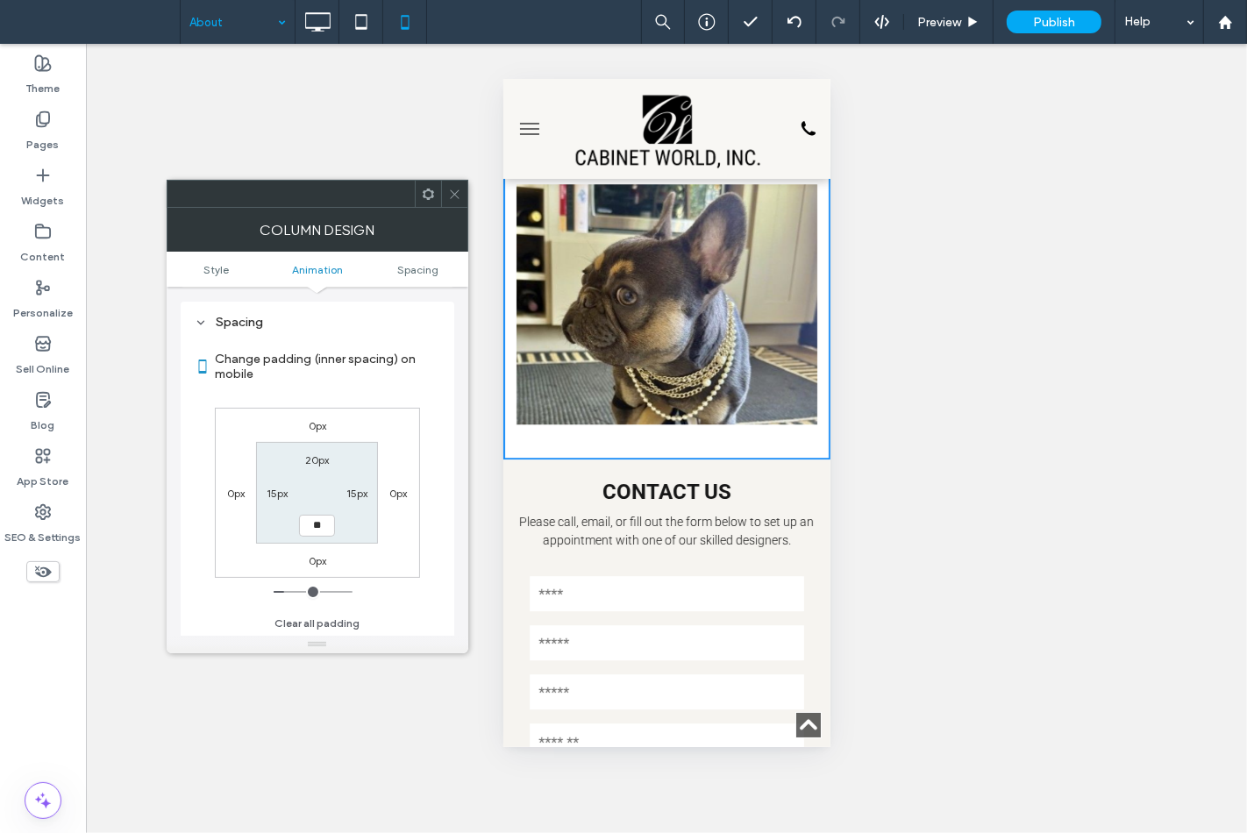
type input "****"
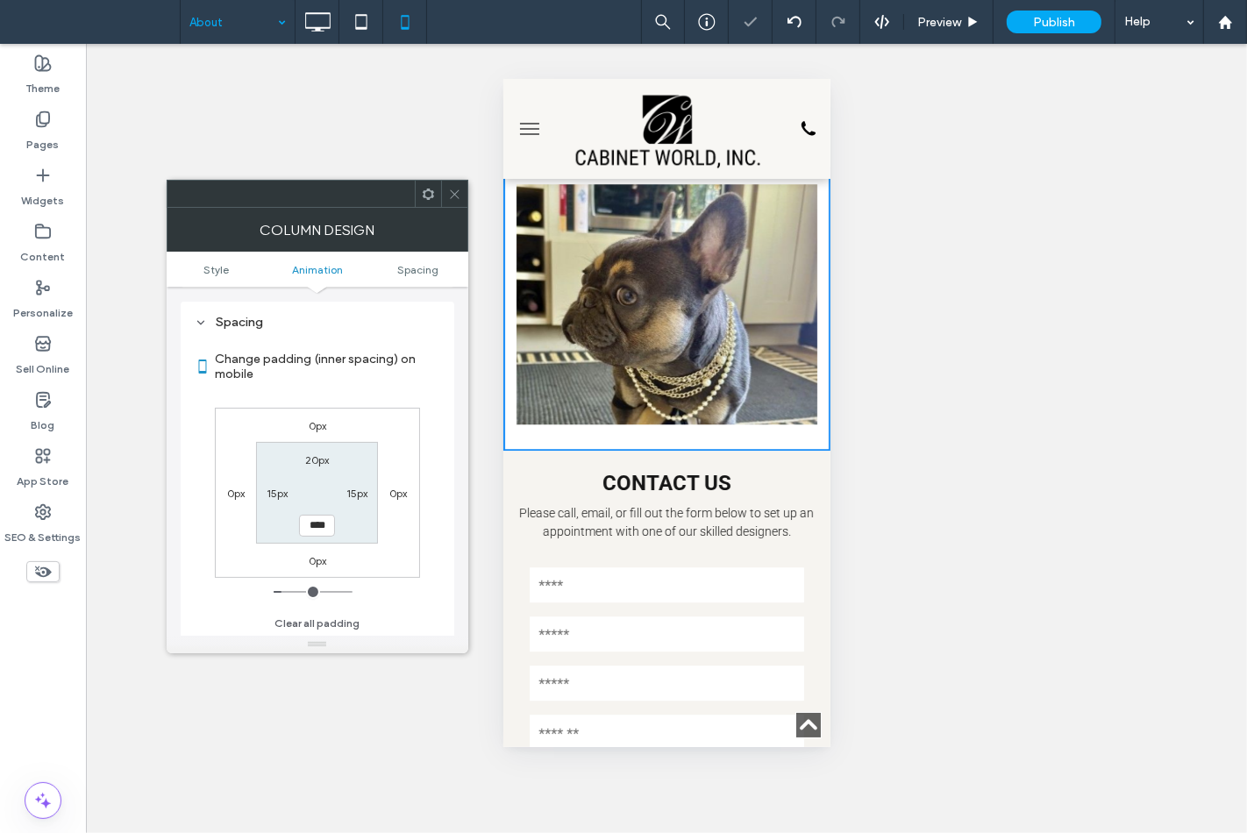
click at [454, 199] on icon at bounding box center [454, 194] width 13 height 13
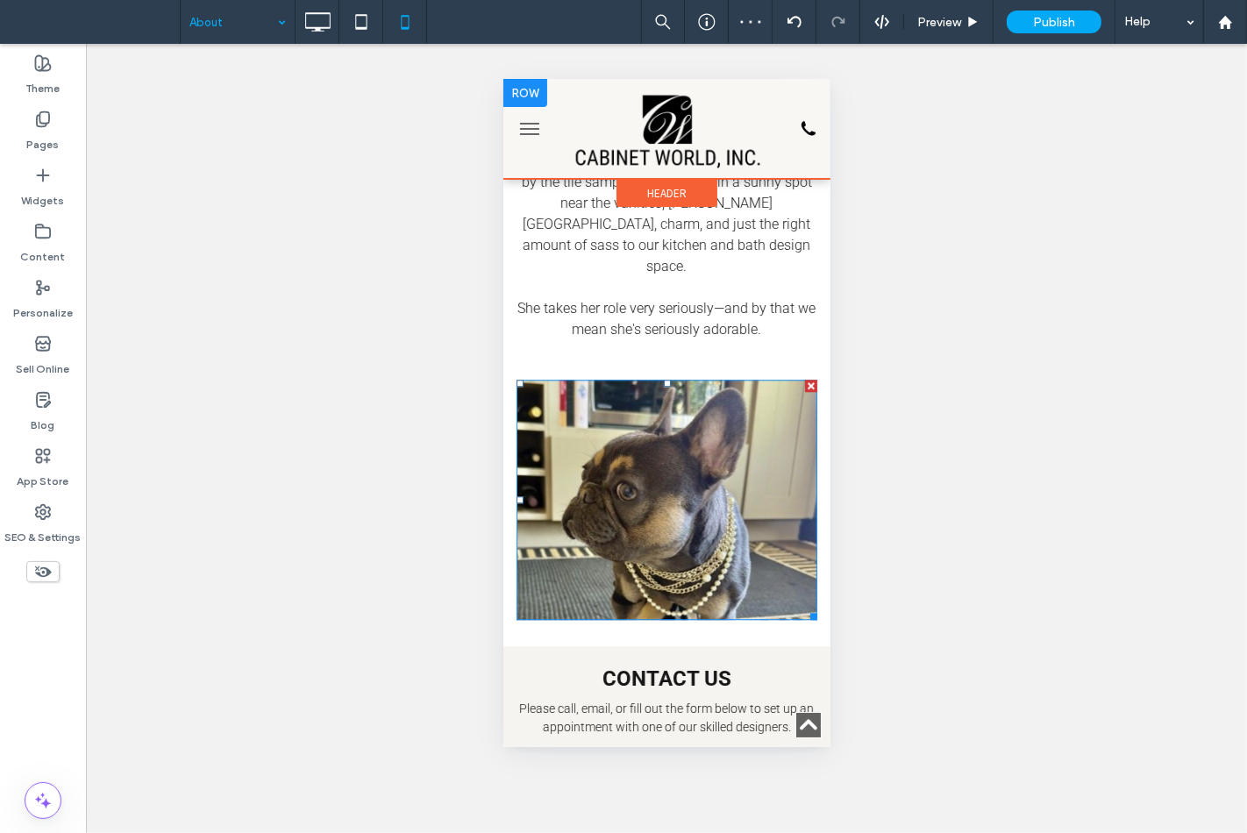
scroll to position [3842, 0]
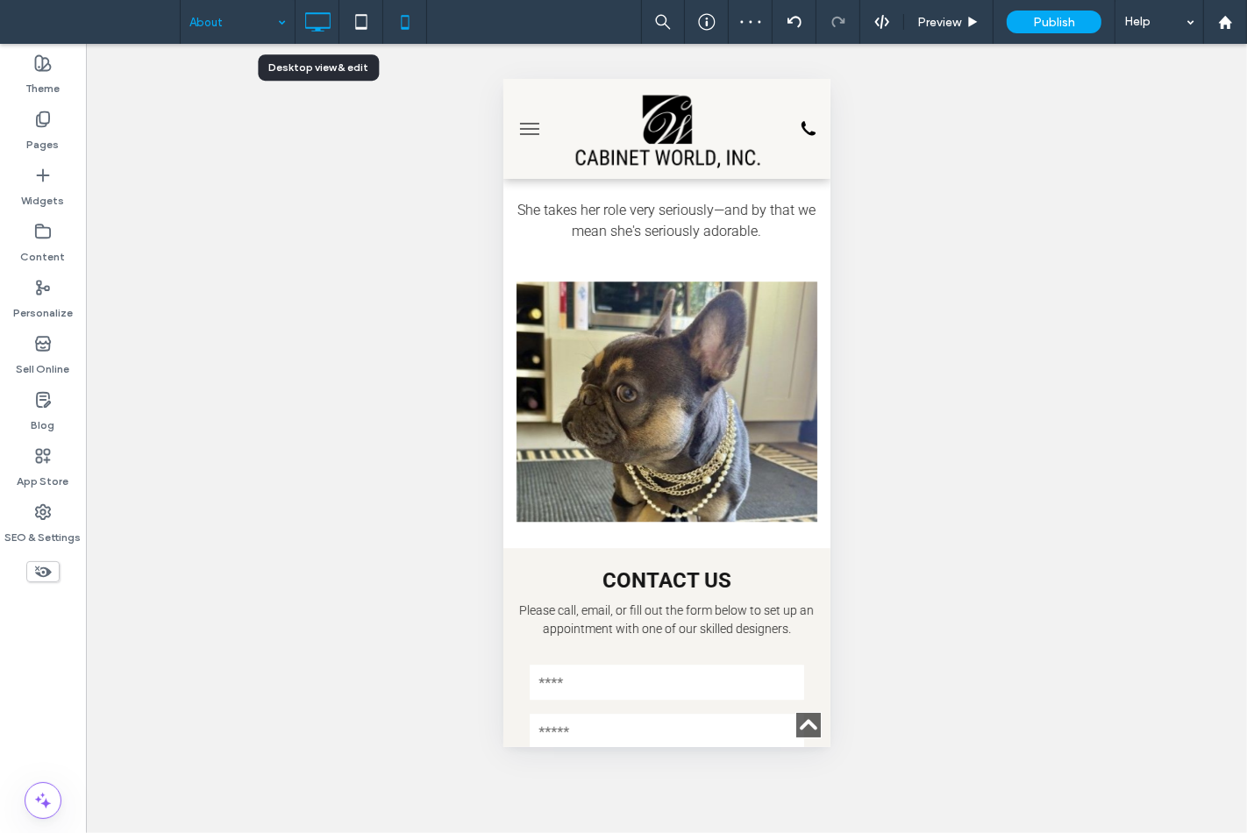
click at [319, 25] on icon at bounding box center [317, 21] width 35 height 35
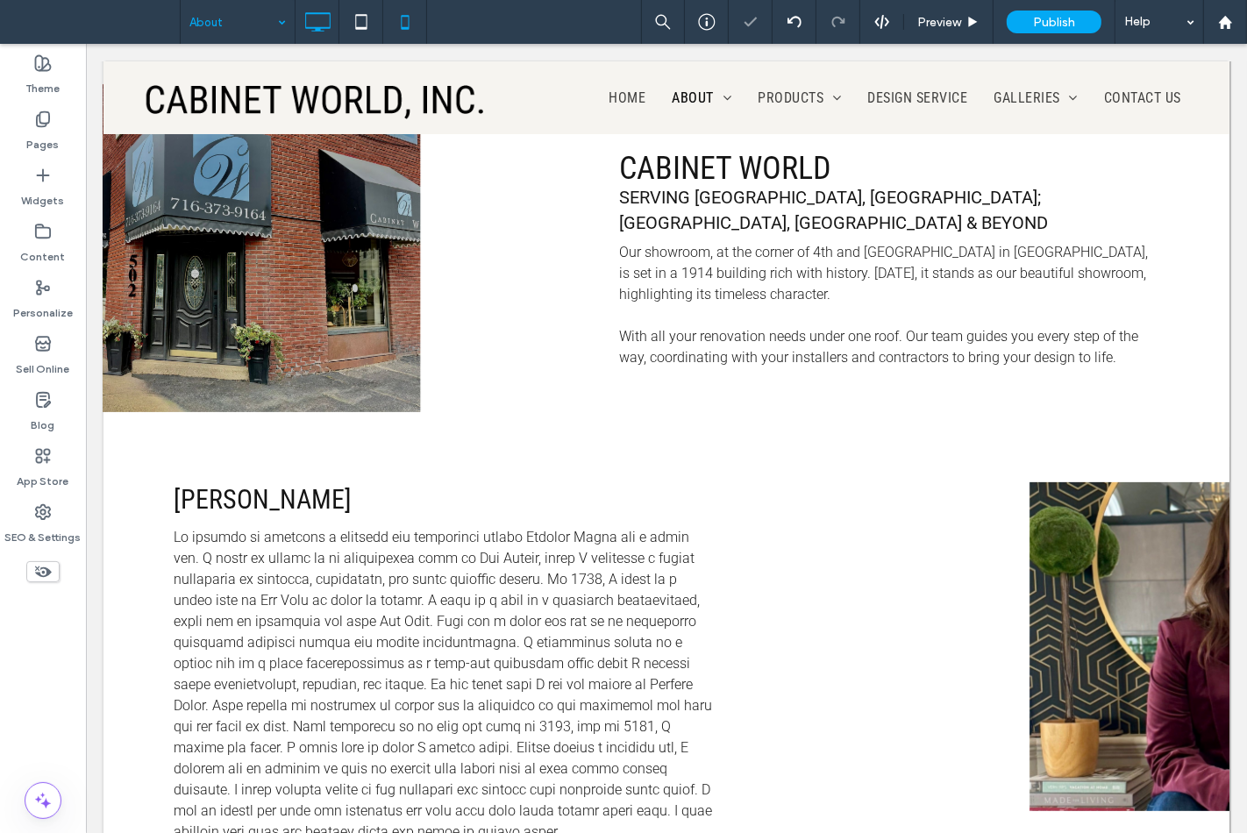
scroll to position [584, 0]
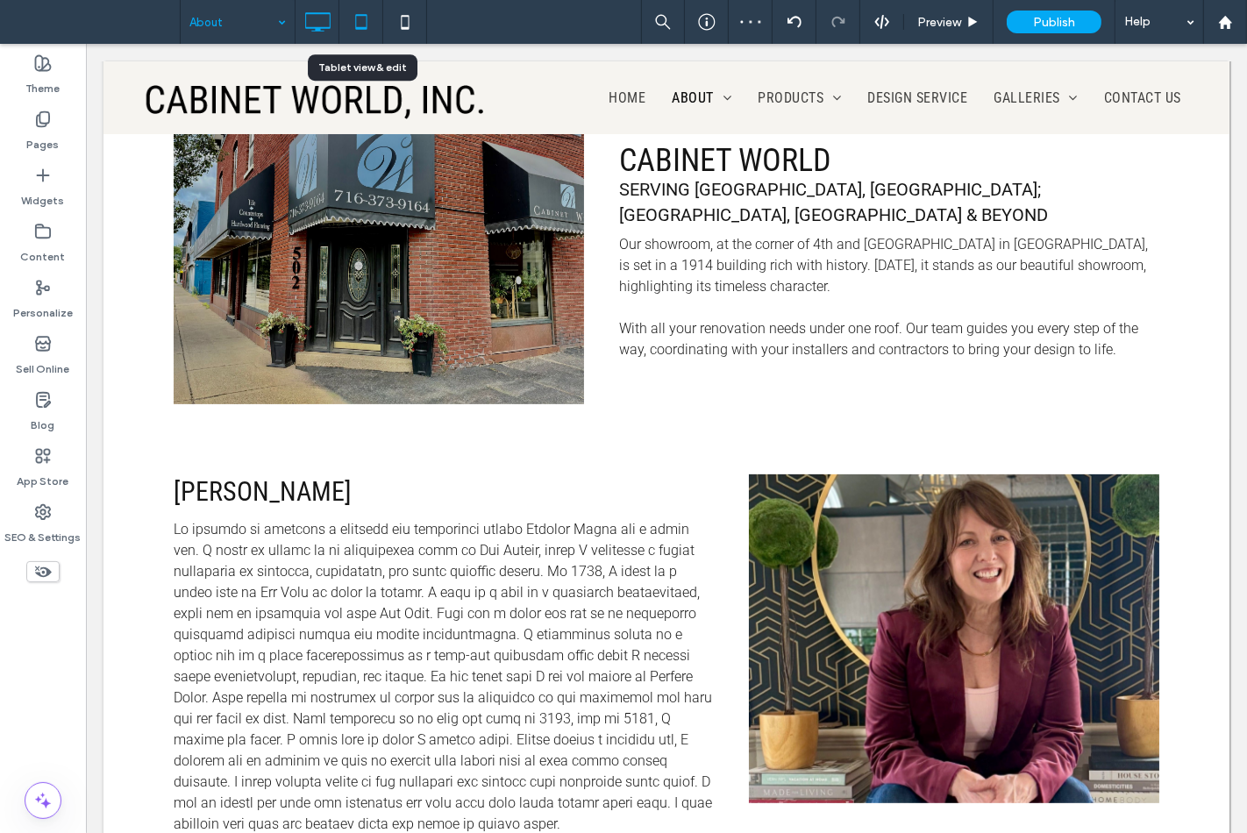
click at [369, 7] on icon at bounding box center [361, 21] width 35 height 35
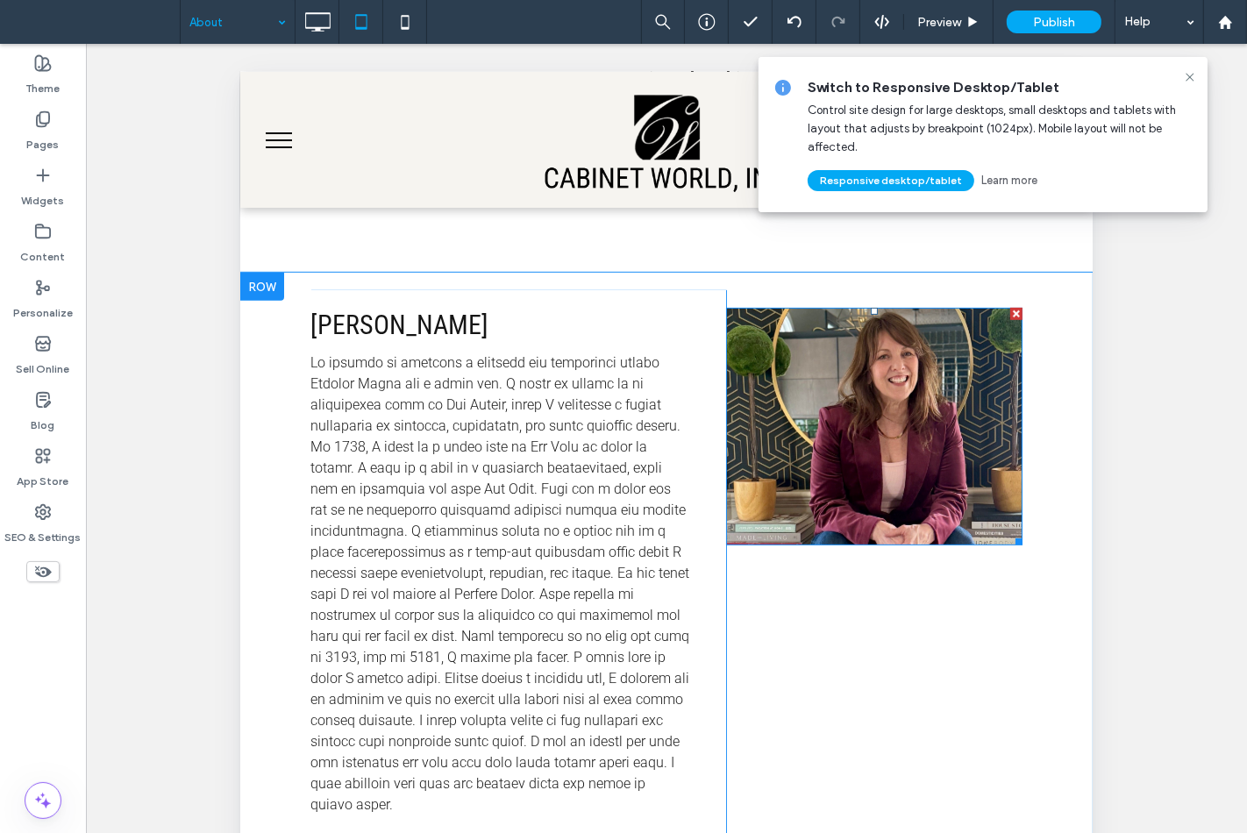
scroll to position [779, 0]
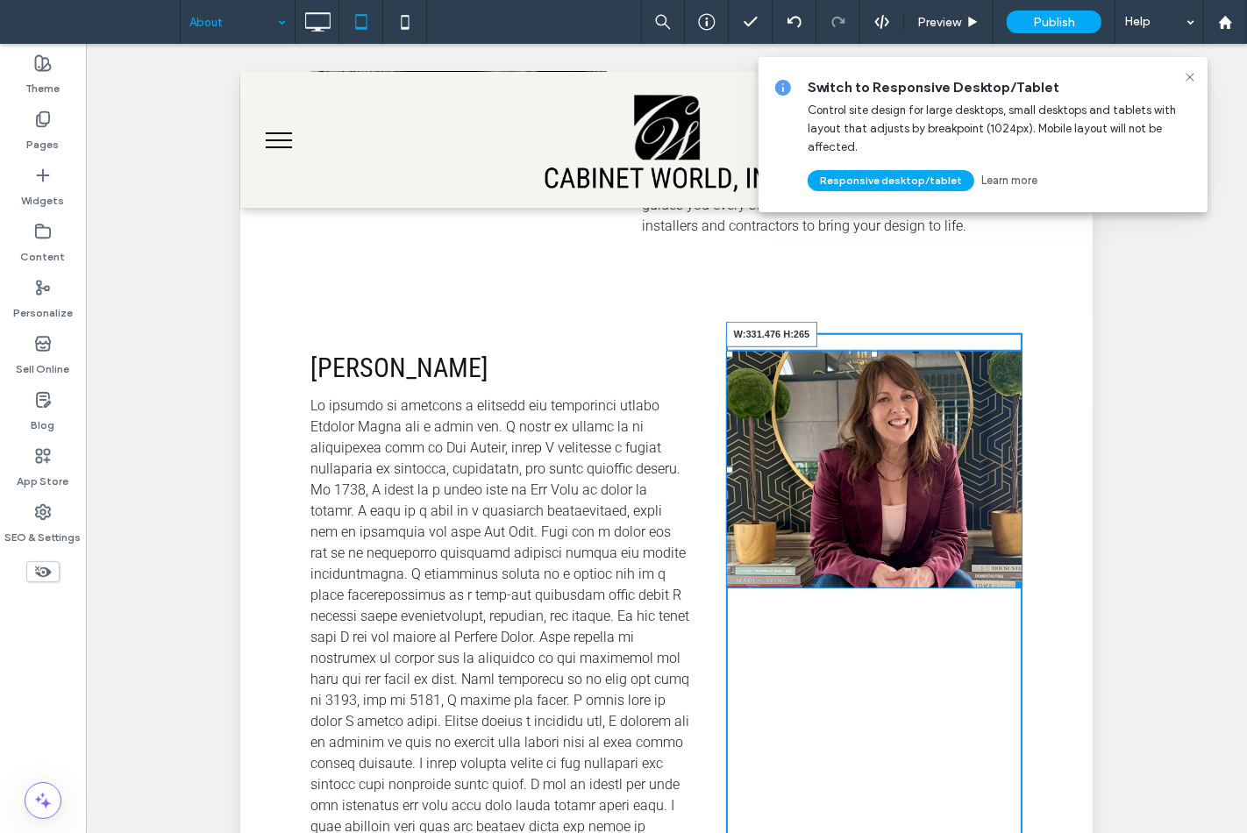
drag, startPoint x: 1000, startPoint y: 550, endPoint x: 1040, endPoint y: 573, distance: 46.3
click at [1040, 573] on div "Sue Click To Paste W:331.476 H:265 Click To Paste Row + Add Section" at bounding box center [665, 617] width 853 height 604
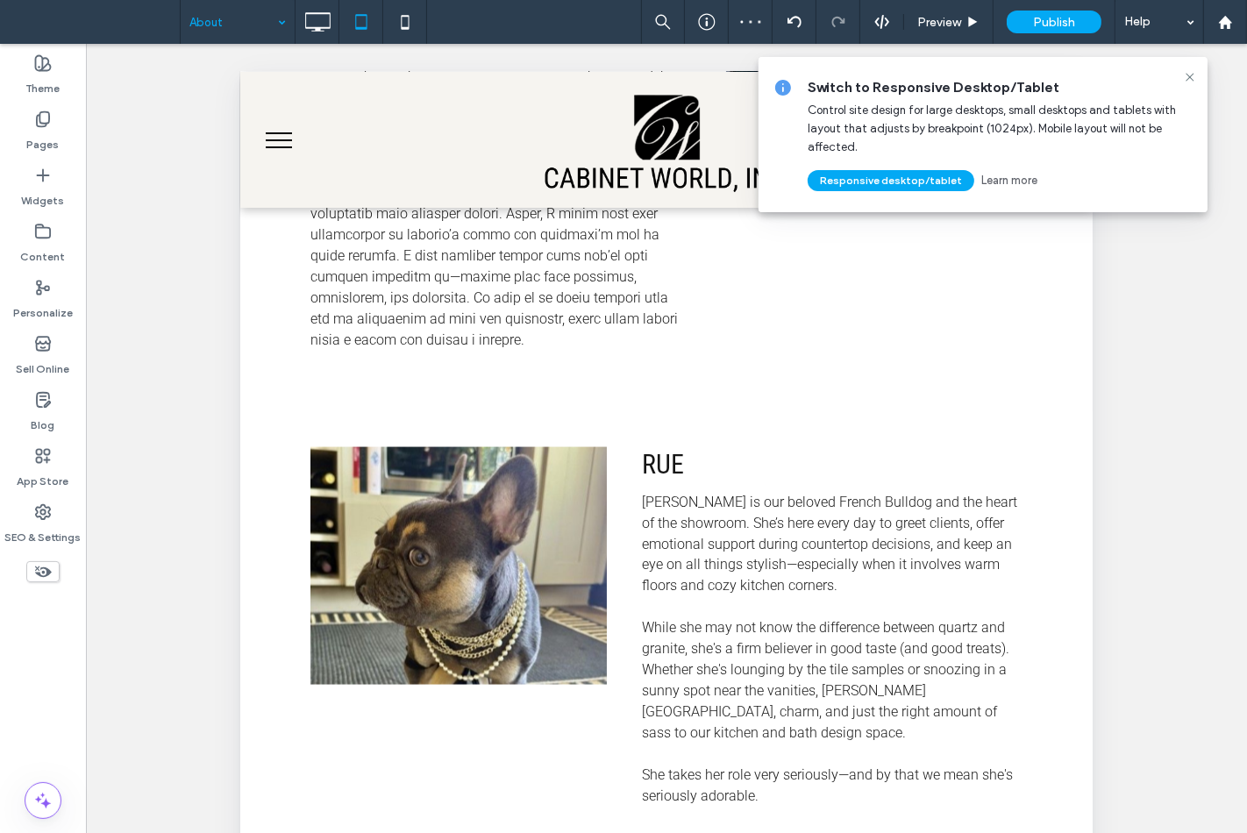
scroll to position [2493, 0]
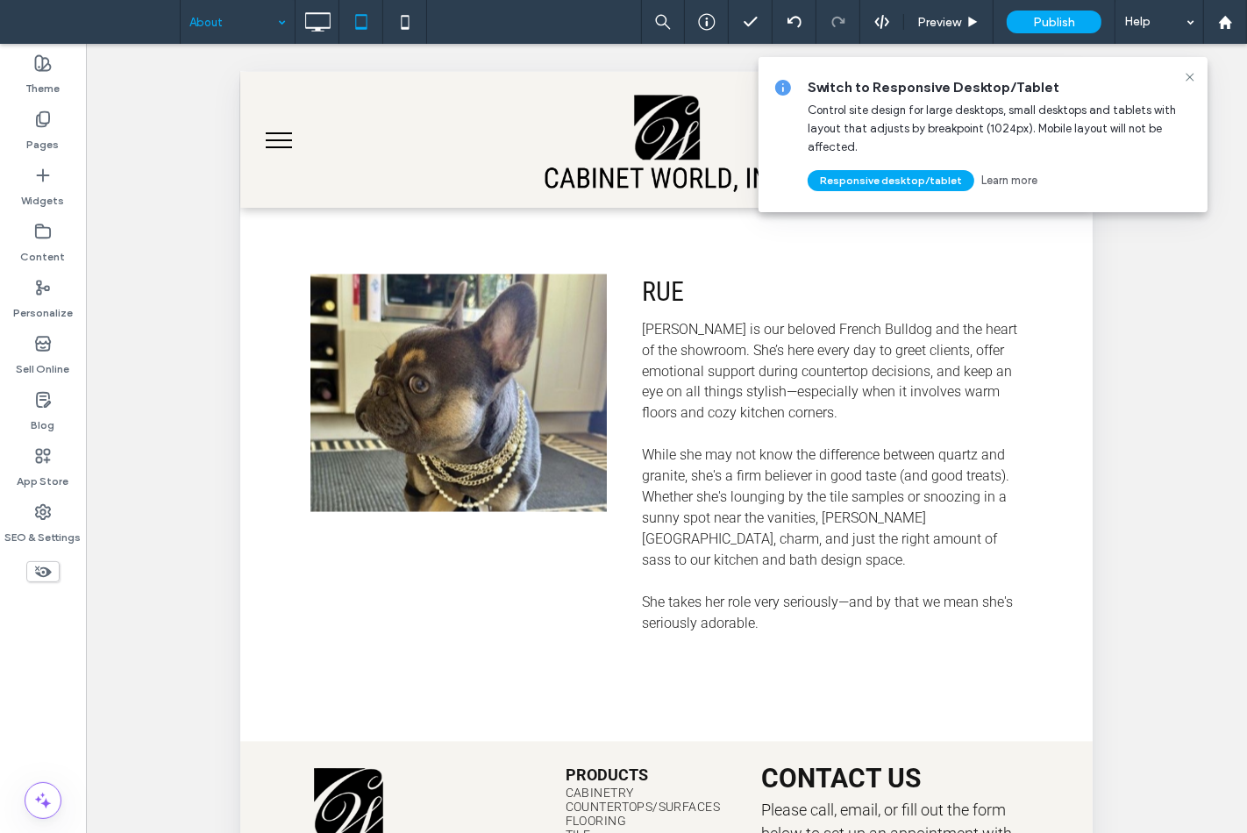
click at [1196, 72] on icon at bounding box center [1190, 77] width 14 height 14
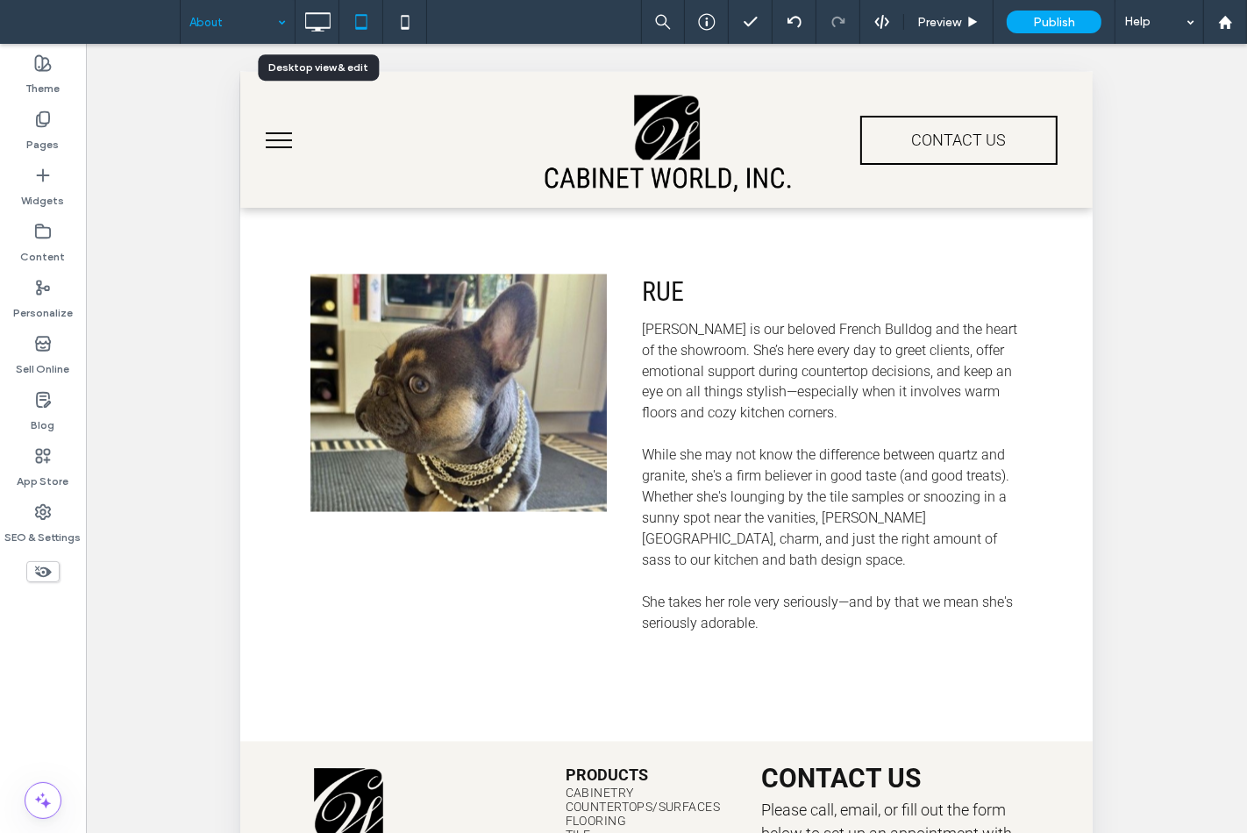
click at [325, 7] on icon at bounding box center [317, 21] width 35 height 35
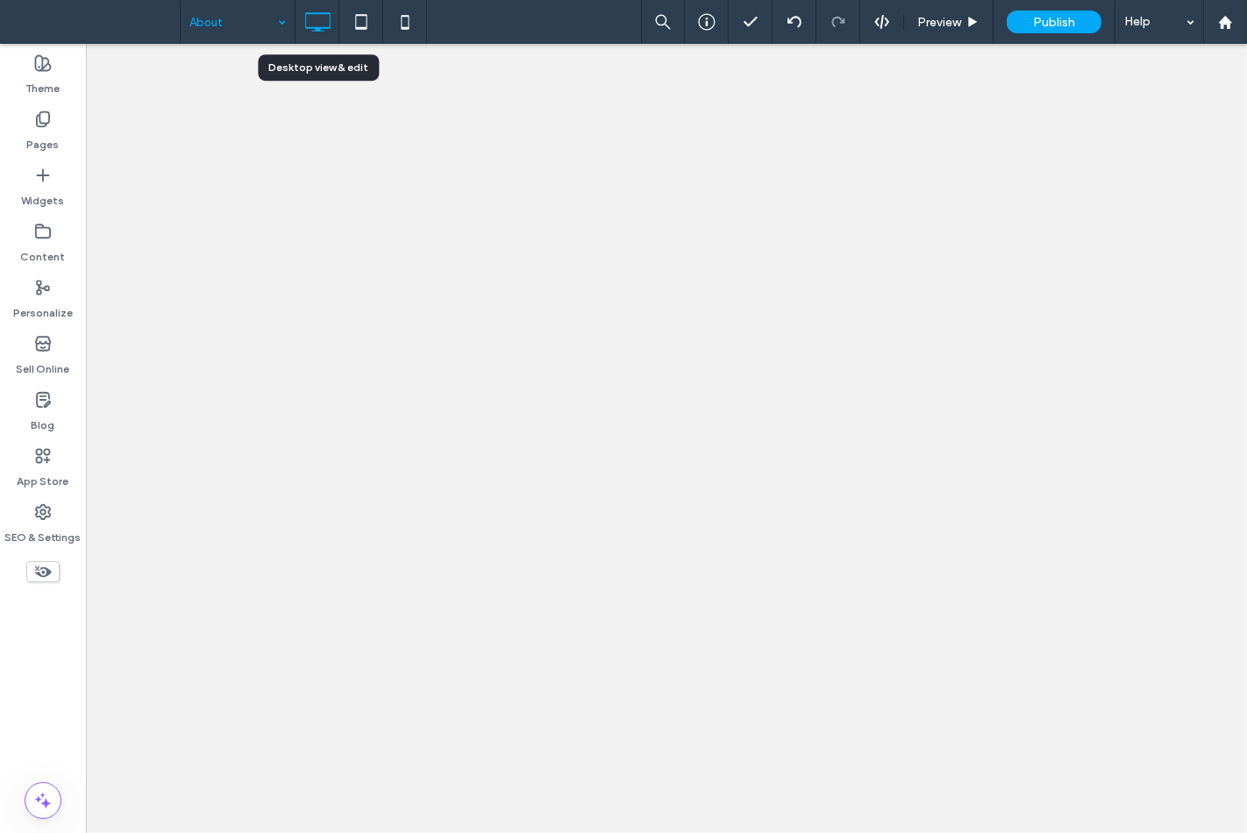
scroll to position [0, 0]
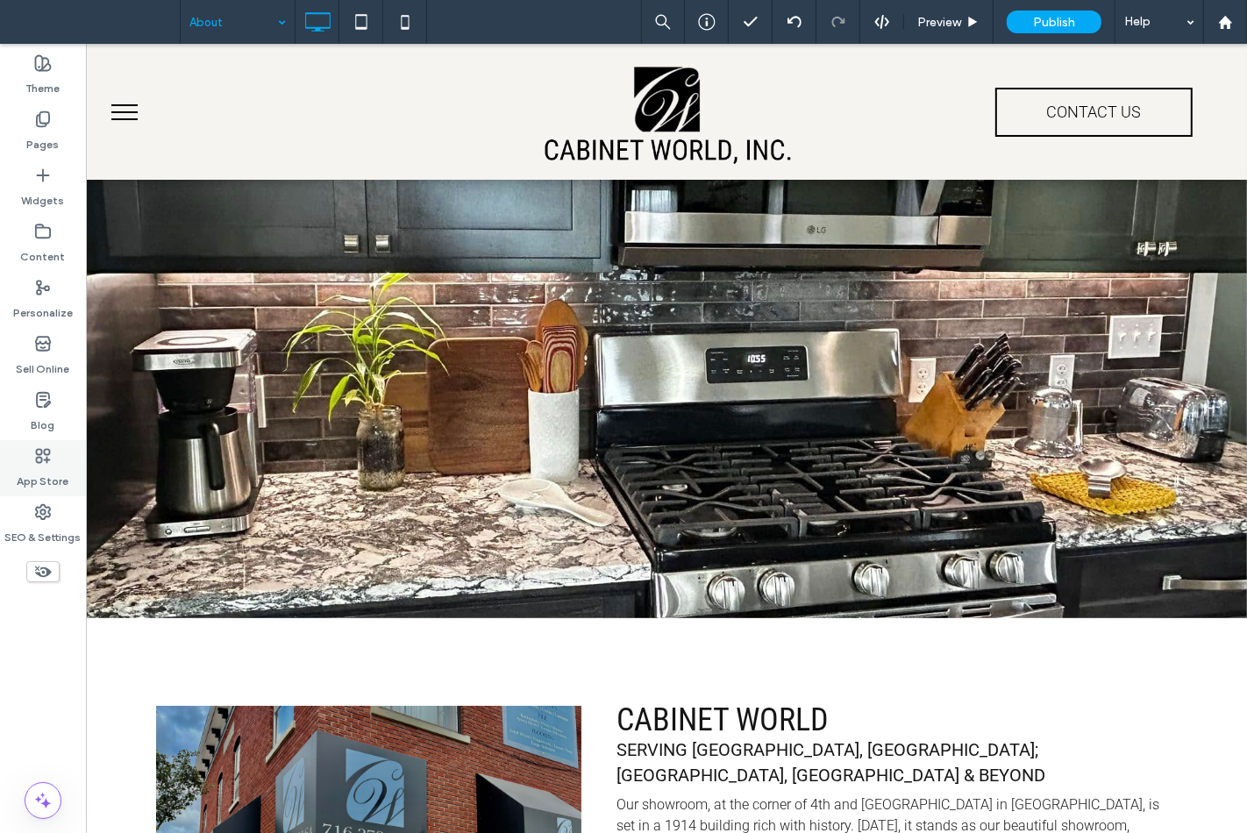
click at [18, 491] on div "App Store" at bounding box center [43, 468] width 86 height 56
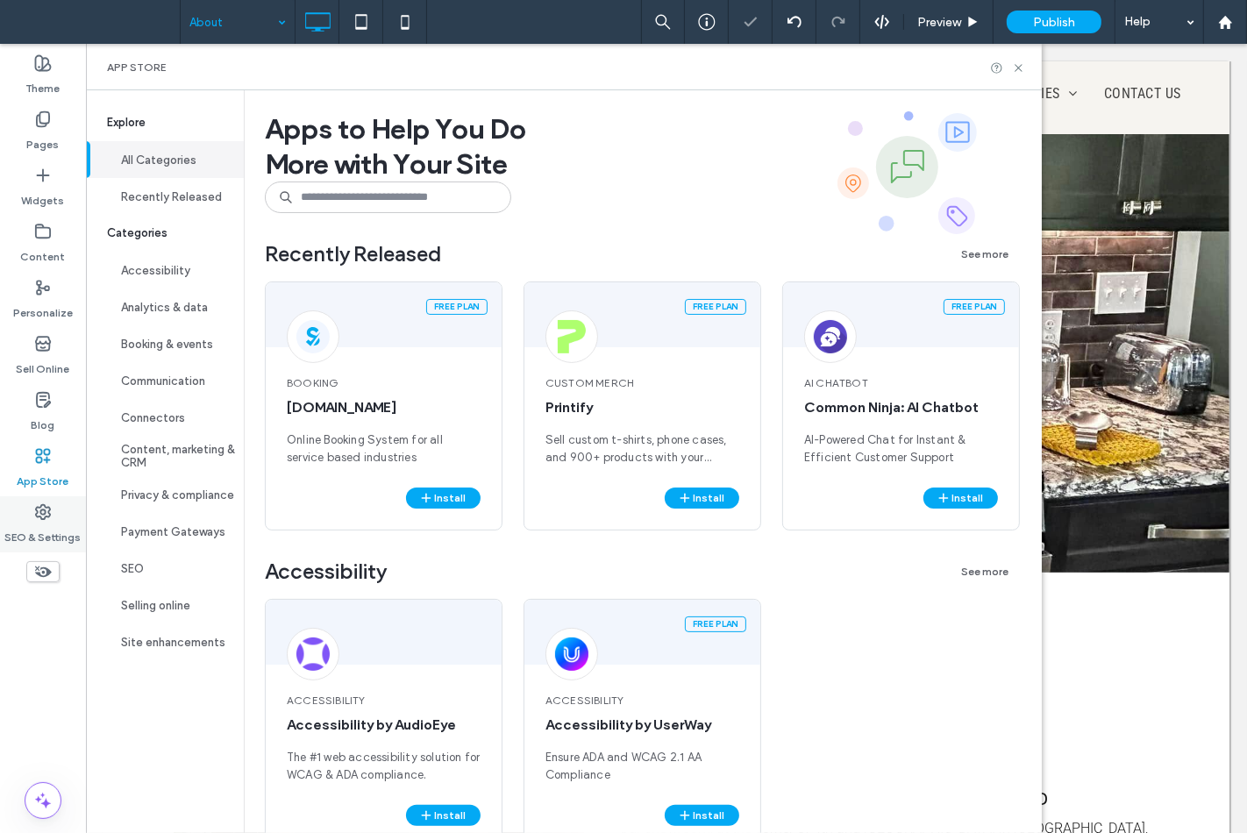
click at [20, 511] on div "SEO & Settings" at bounding box center [43, 524] width 86 height 56
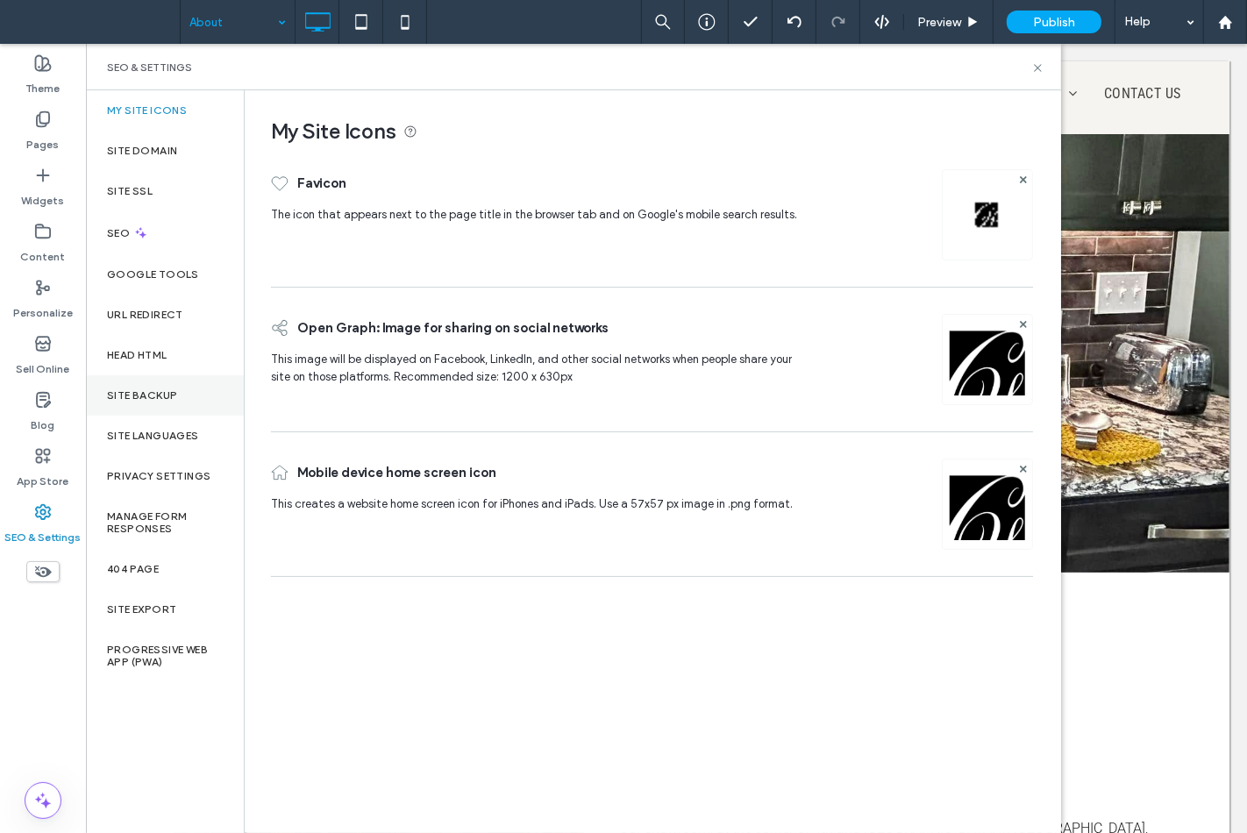
click at [175, 397] on label "Site Backup" at bounding box center [142, 395] width 70 height 12
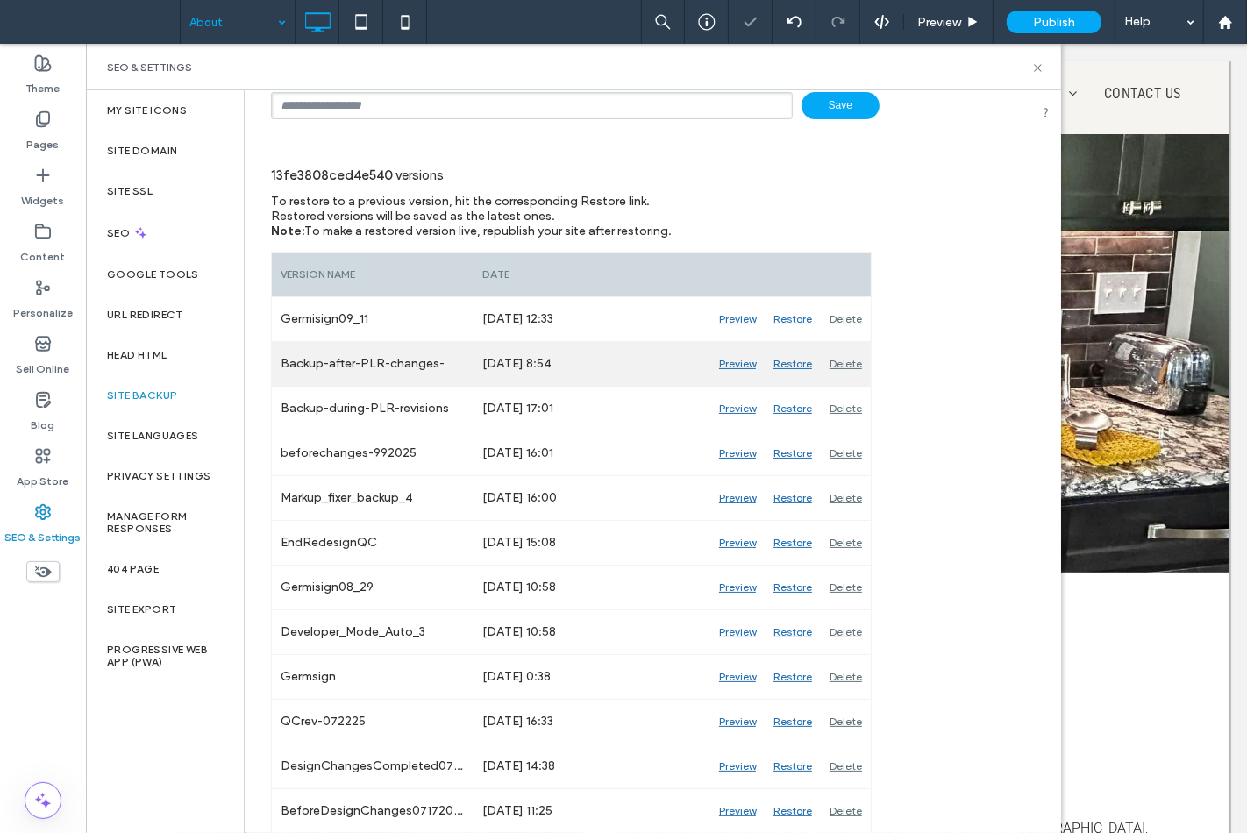
scroll to position [195, 0]
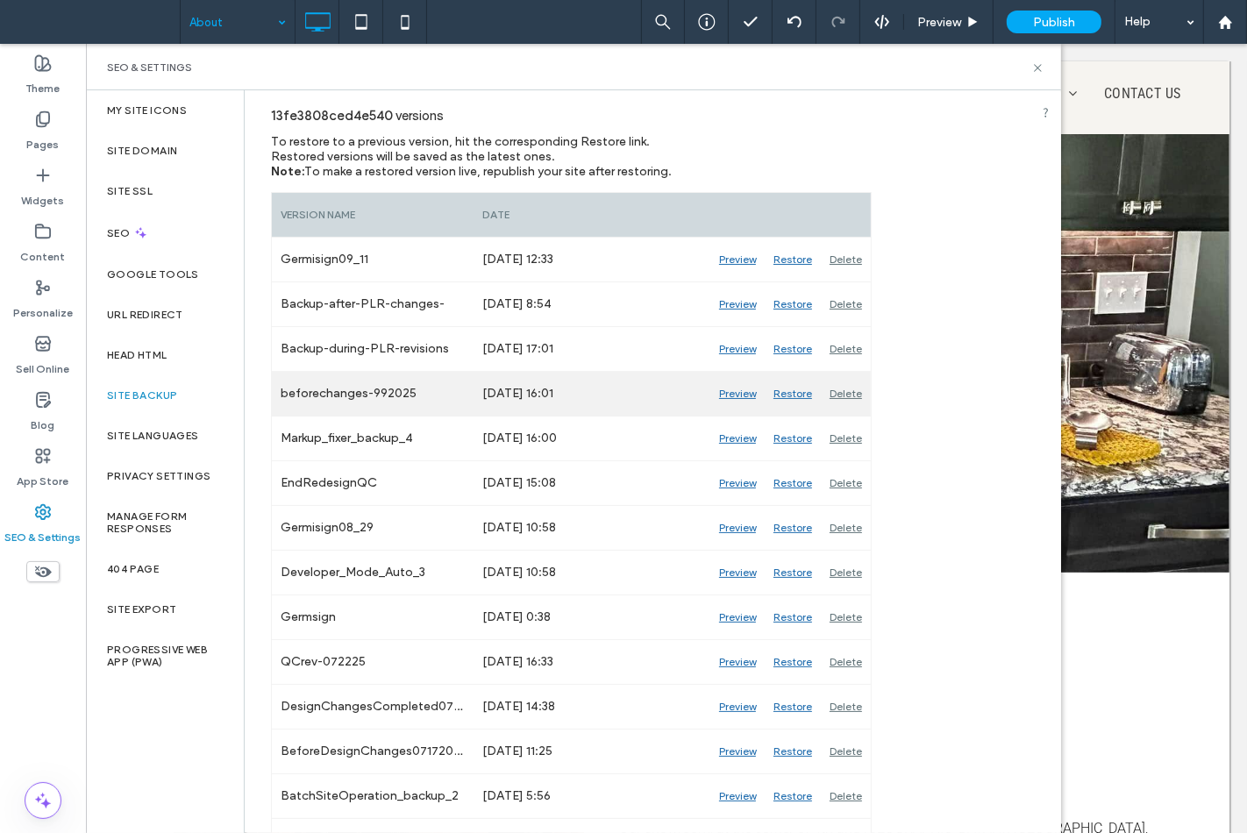
click at [737, 388] on div "Preview" at bounding box center [737, 394] width 54 height 44
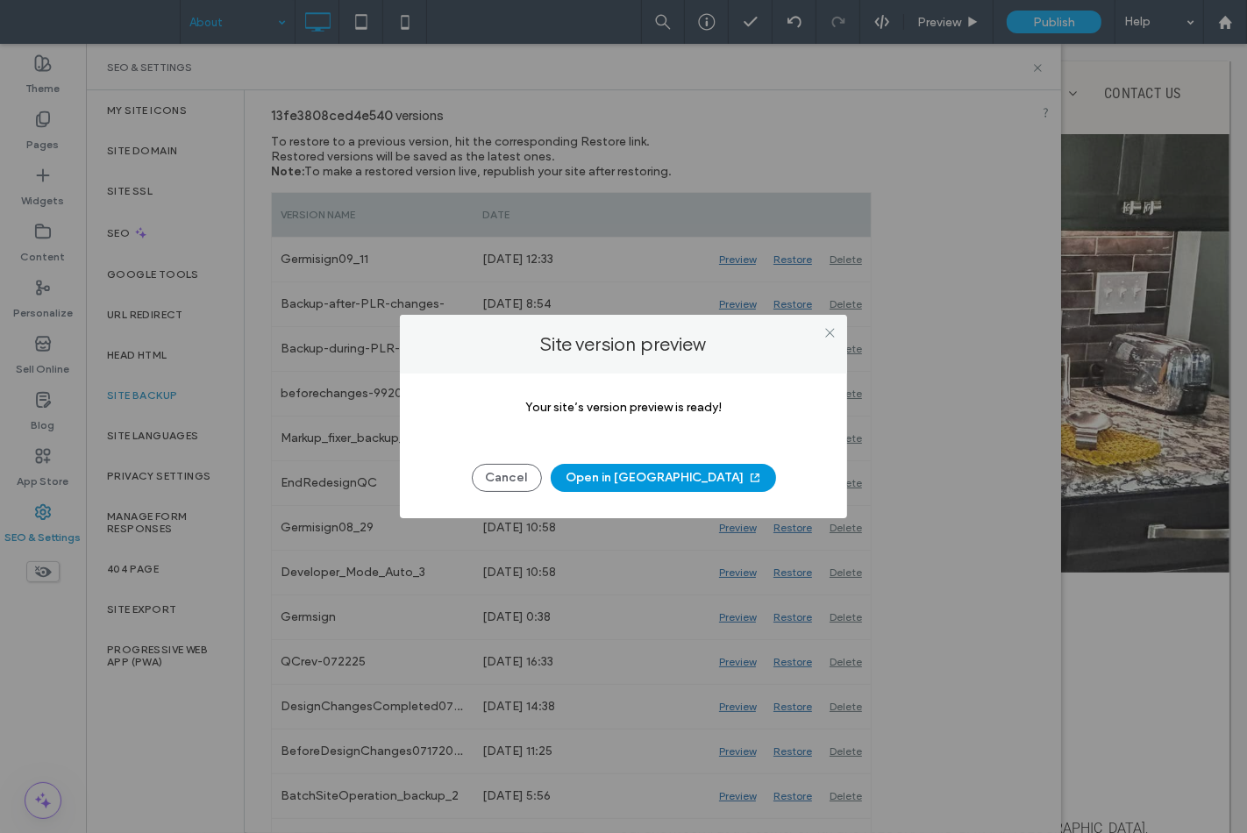
click at [689, 475] on button "Open in New Tab" at bounding box center [663, 478] width 225 height 28
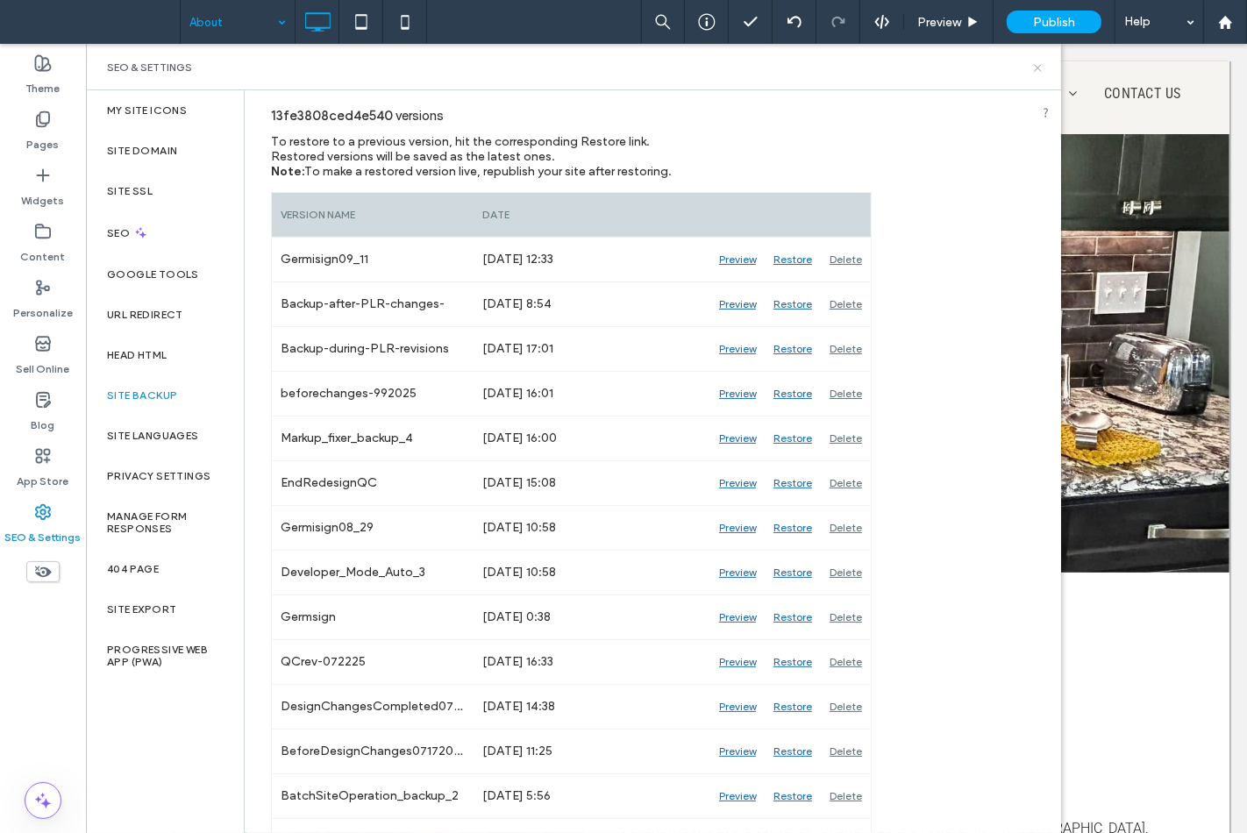
click at [1038, 66] on icon at bounding box center [1038, 67] width 13 height 13
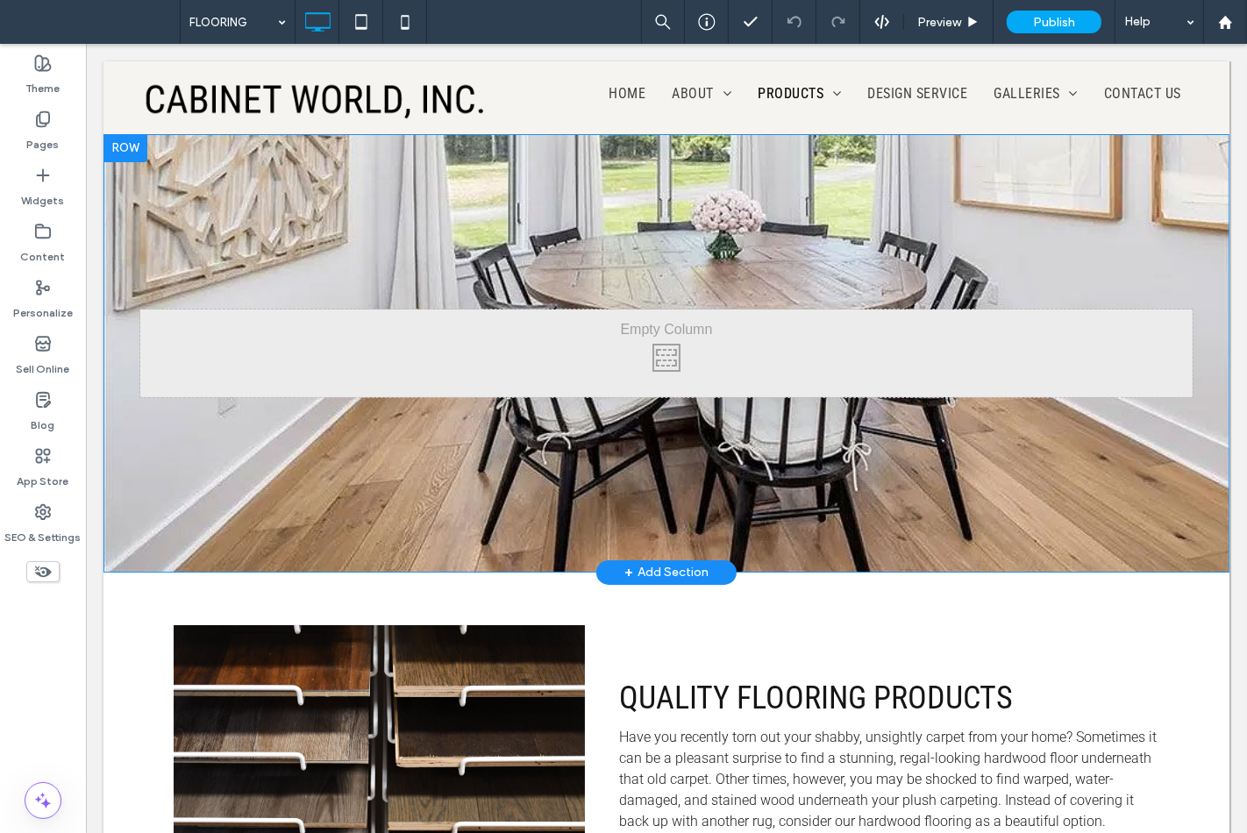
click at [173, 159] on div "Click To Paste Row + Add Section" at bounding box center [666, 353] width 1126 height 439
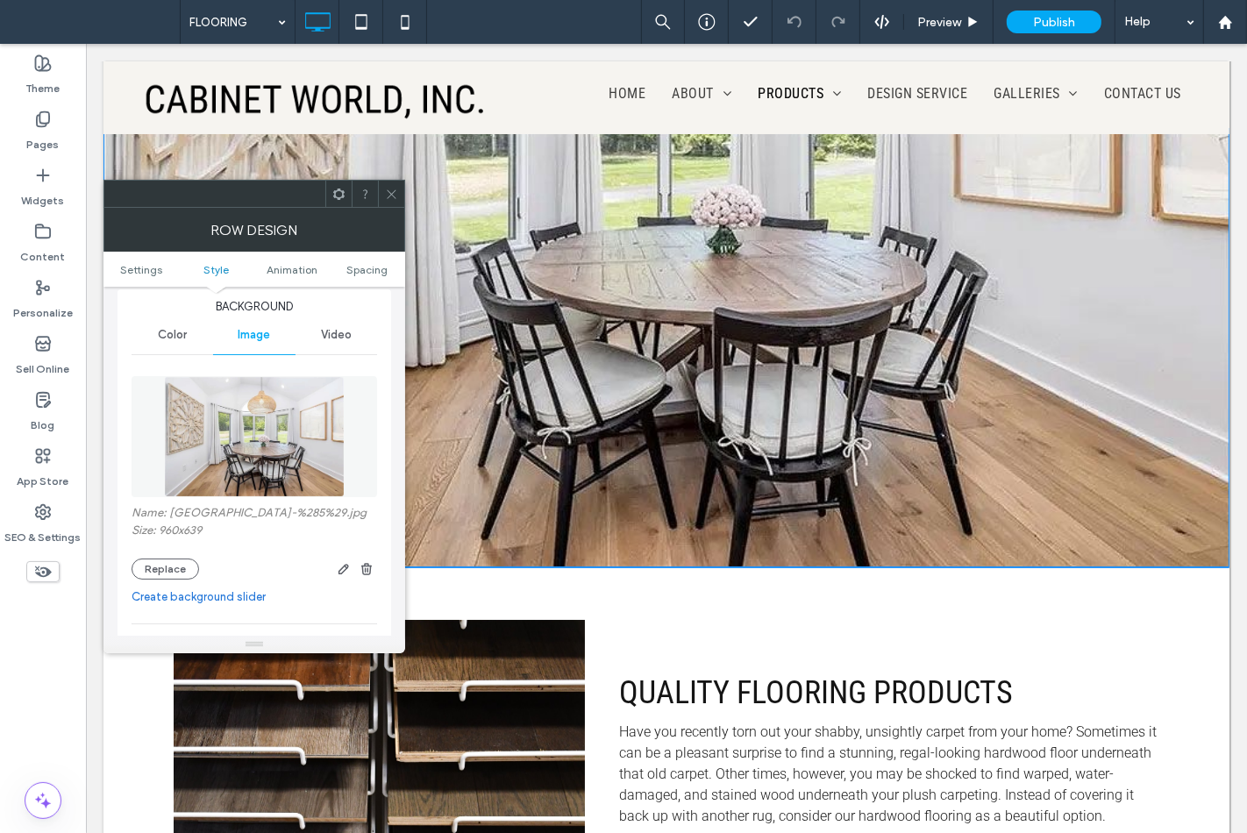
scroll to position [389, 0]
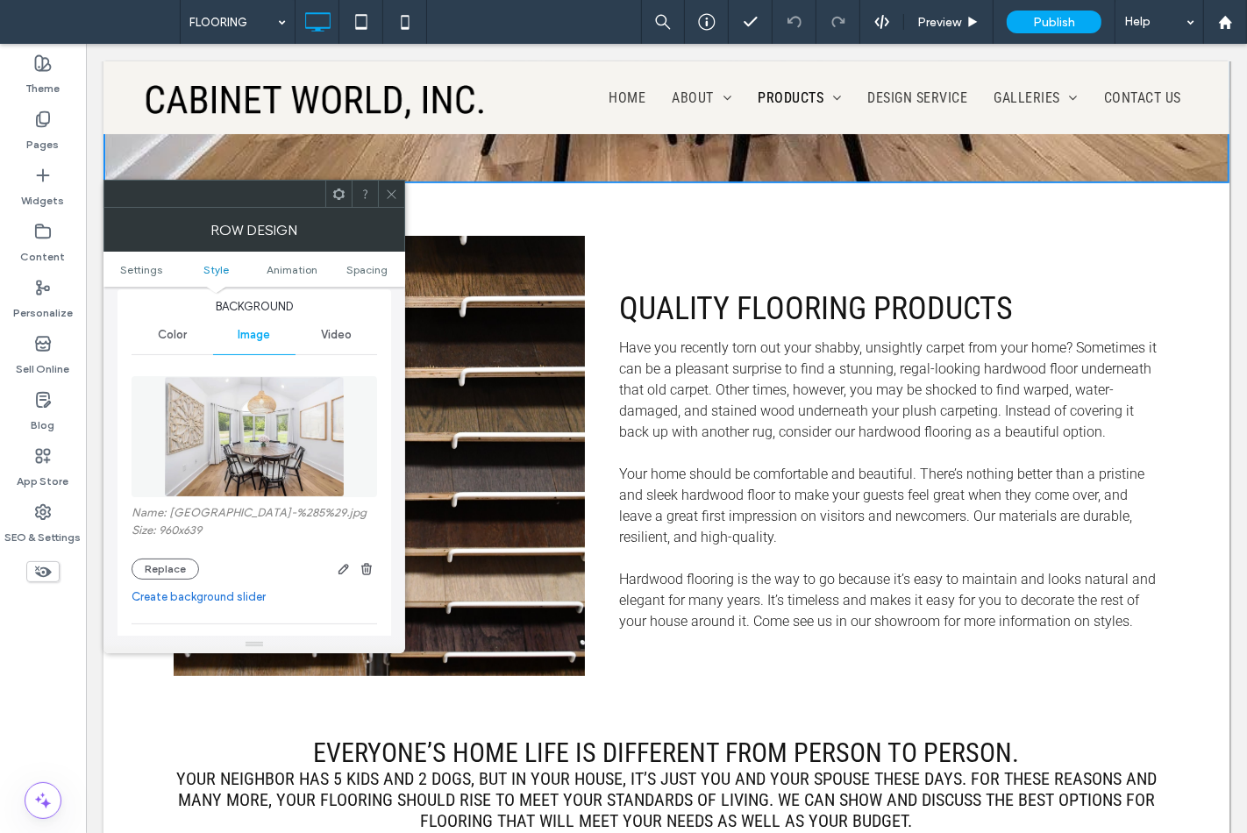
drag, startPoint x: 353, startPoint y: 40, endPoint x: 471, endPoint y: 6, distance: 123.3
click at [392, 190] on icon at bounding box center [391, 194] width 13 height 13
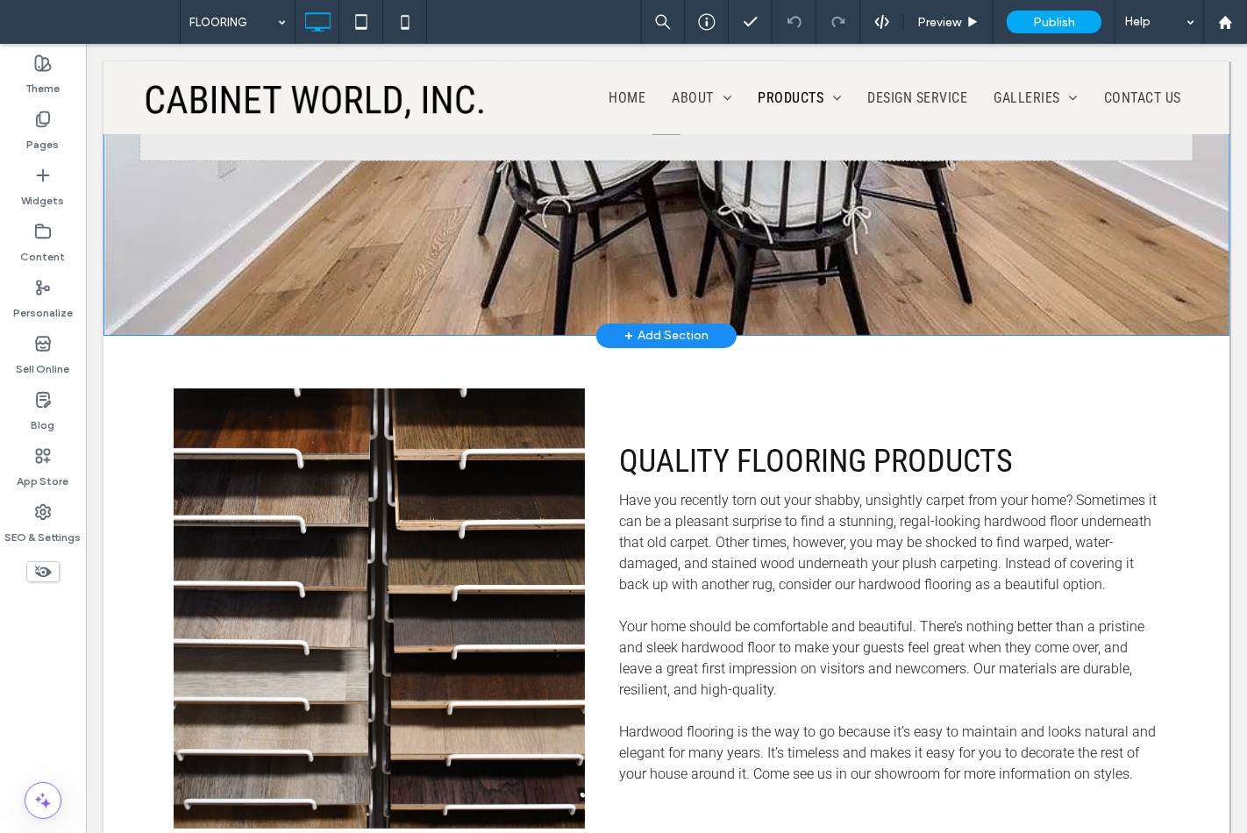
scroll to position [97, 0]
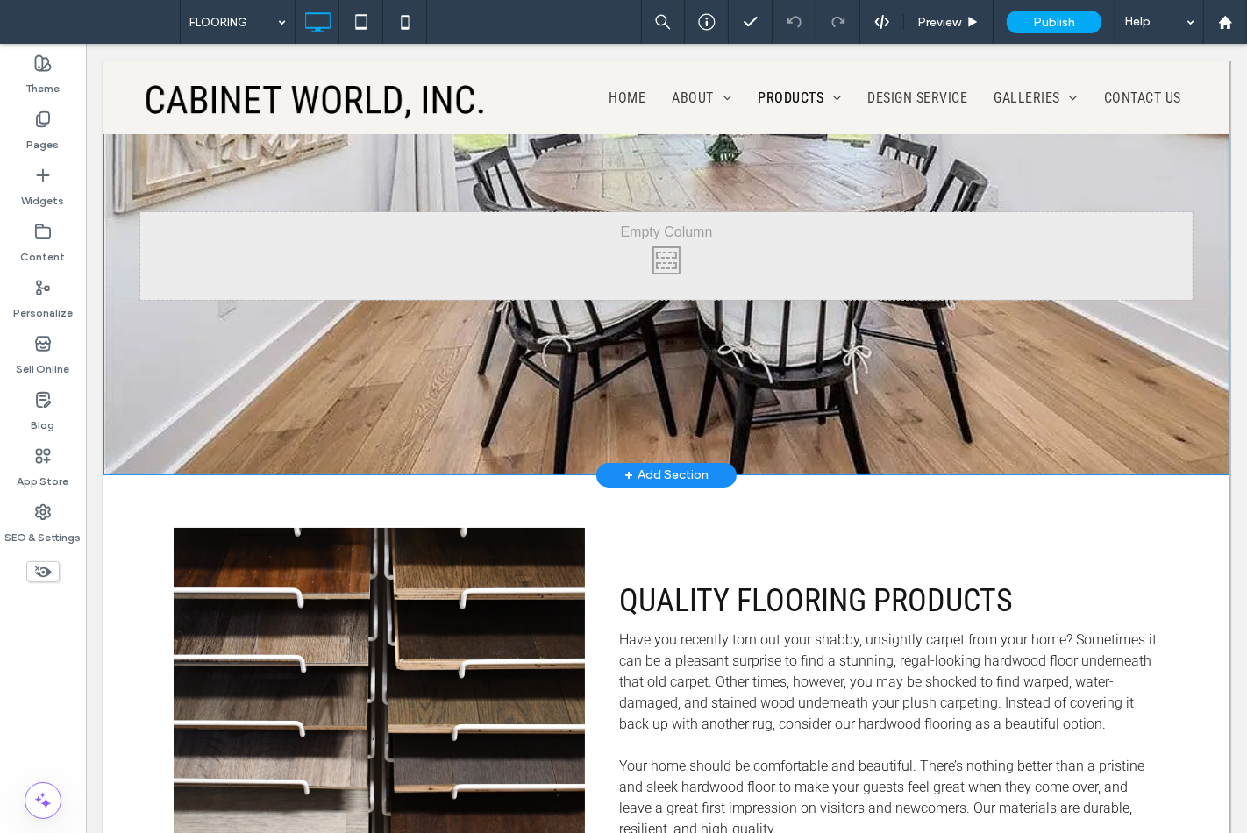
click at [369, 365] on div "Click To Paste Row + Add Section" at bounding box center [666, 256] width 1126 height 439
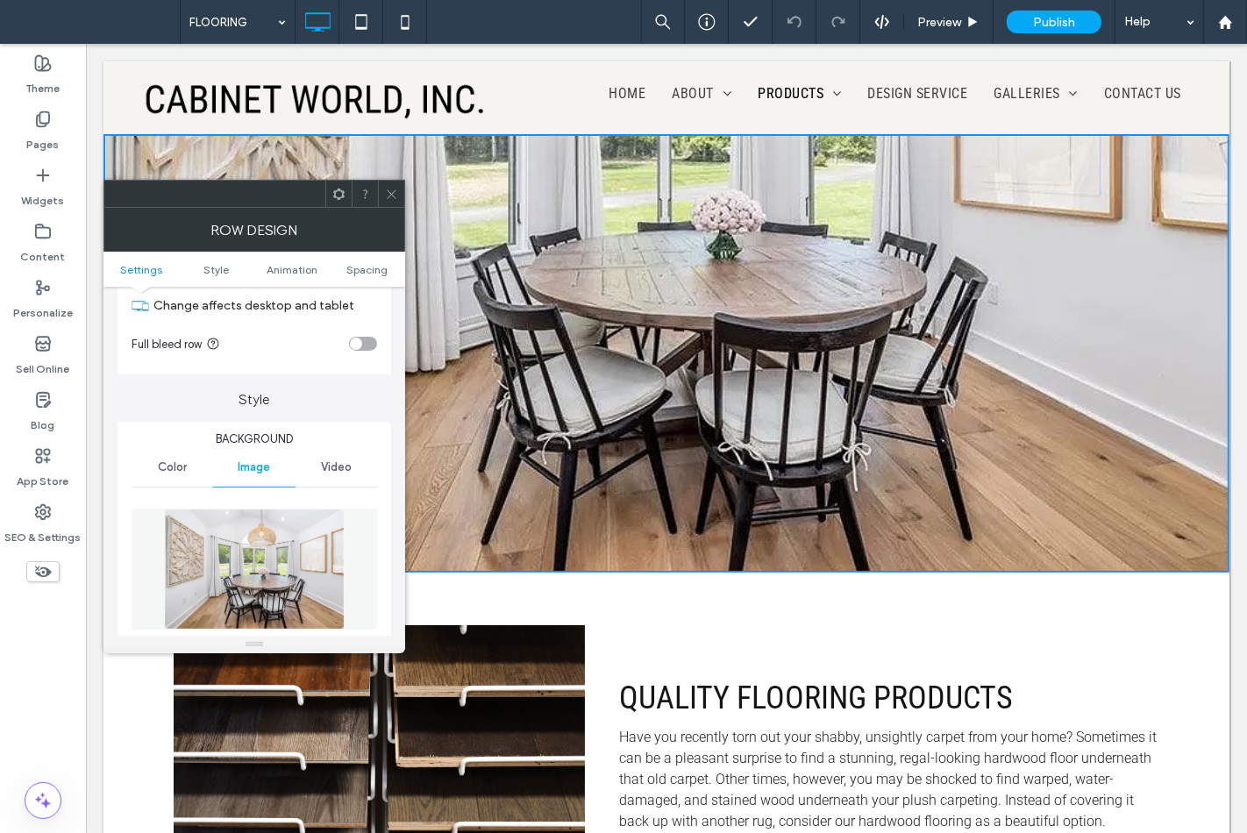
scroll to position [195, 0]
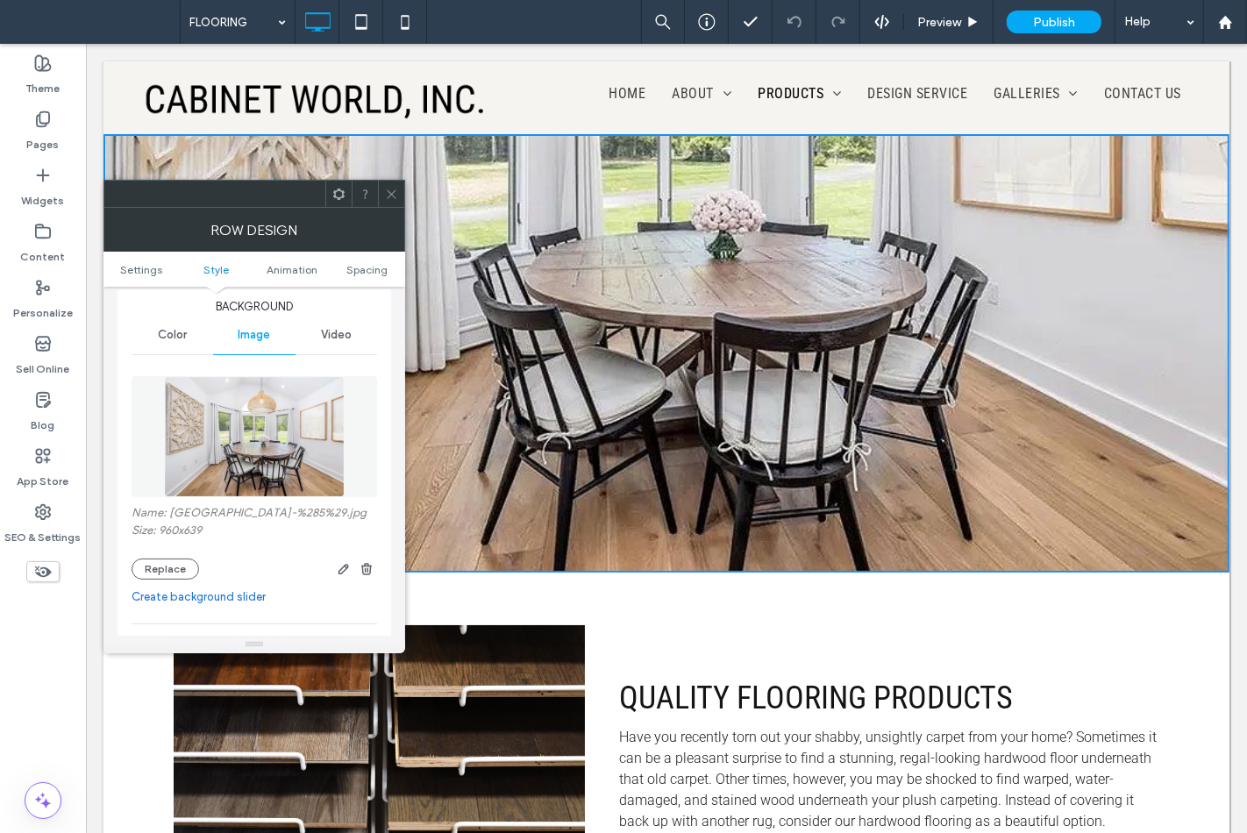
click at [393, 197] on icon at bounding box center [391, 194] width 13 height 13
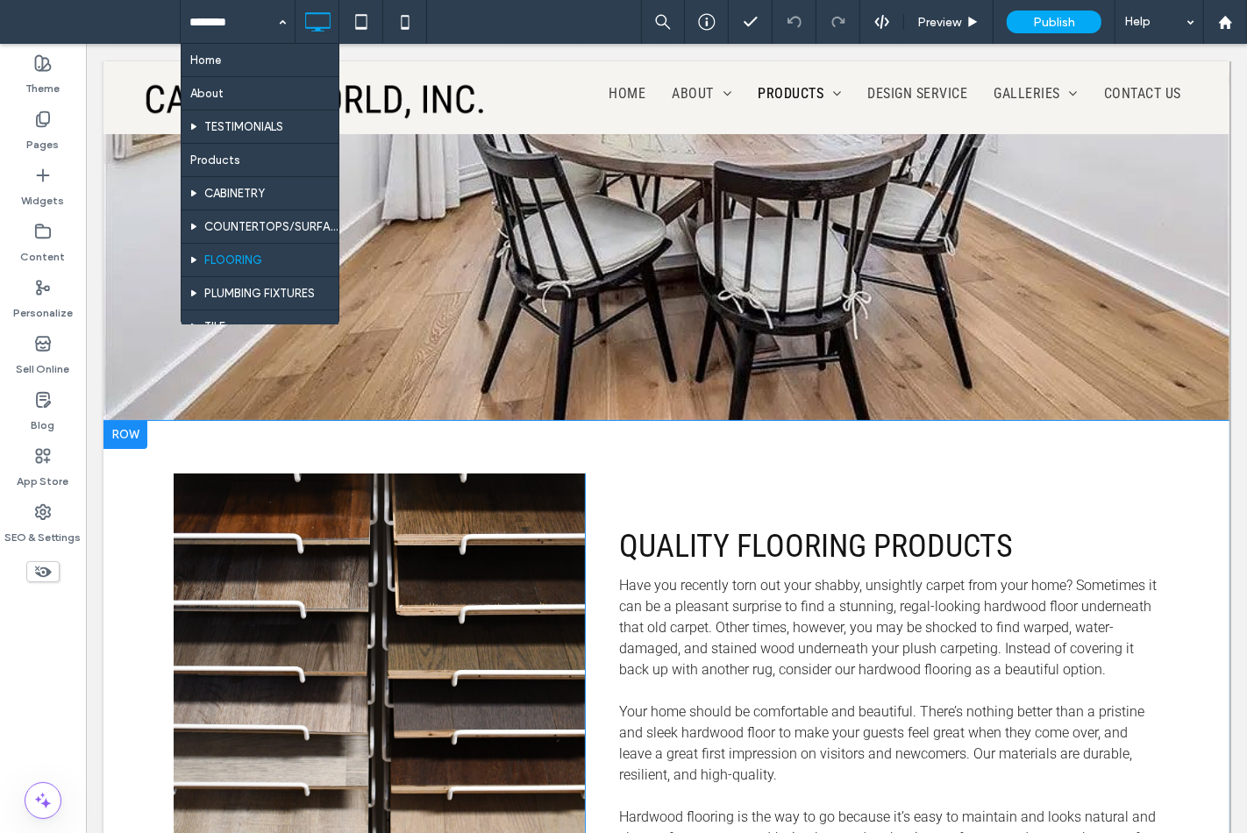
scroll to position [0, 0]
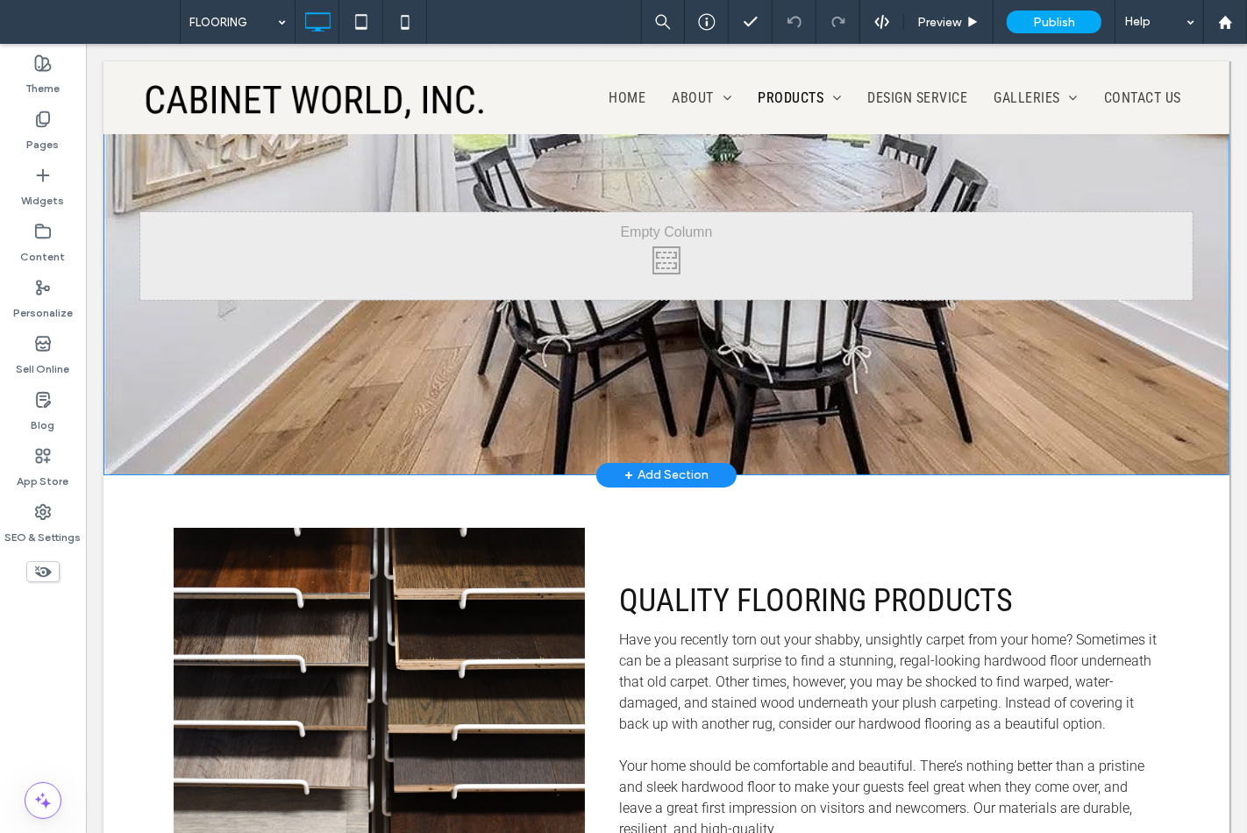
click at [753, 349] on div "Click To Paste Row + Add Section" at bounding box center [666, 256] width 1126 height 439
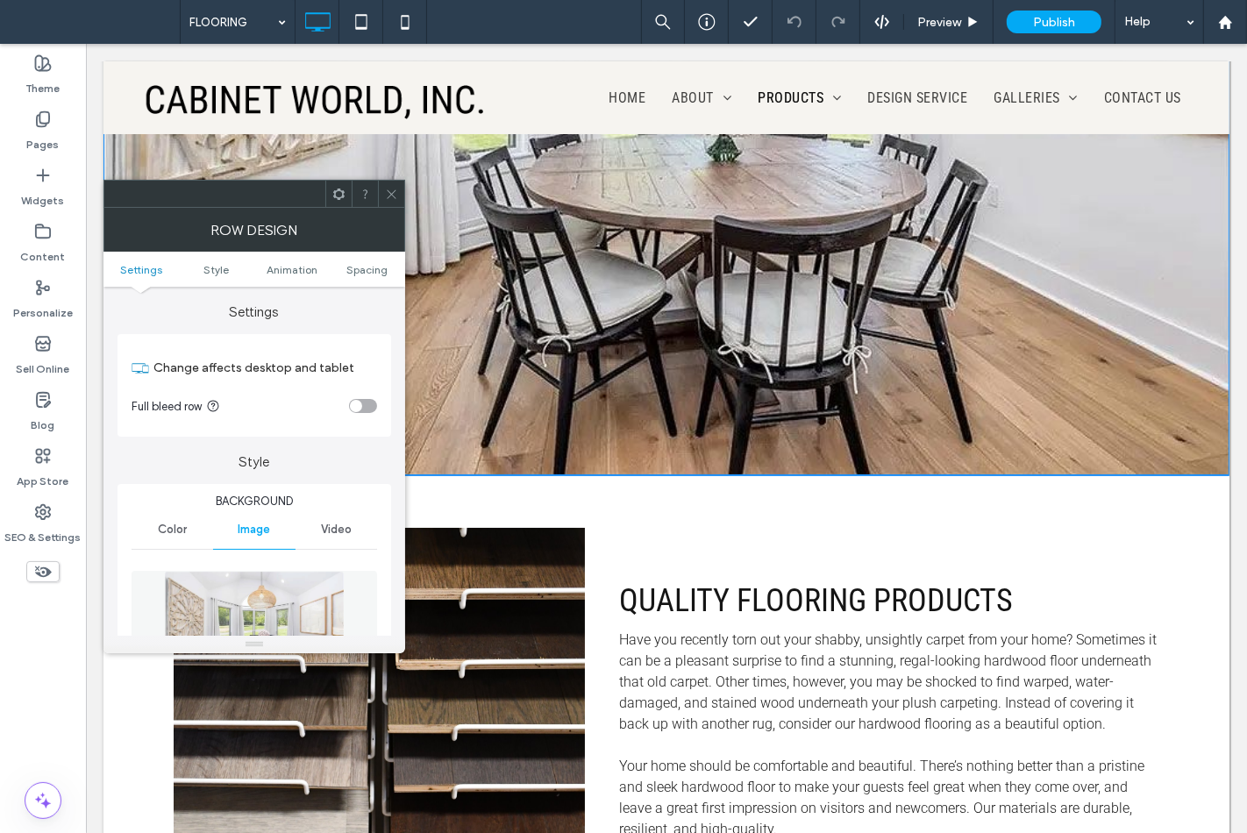
scroll to position [536, 0]
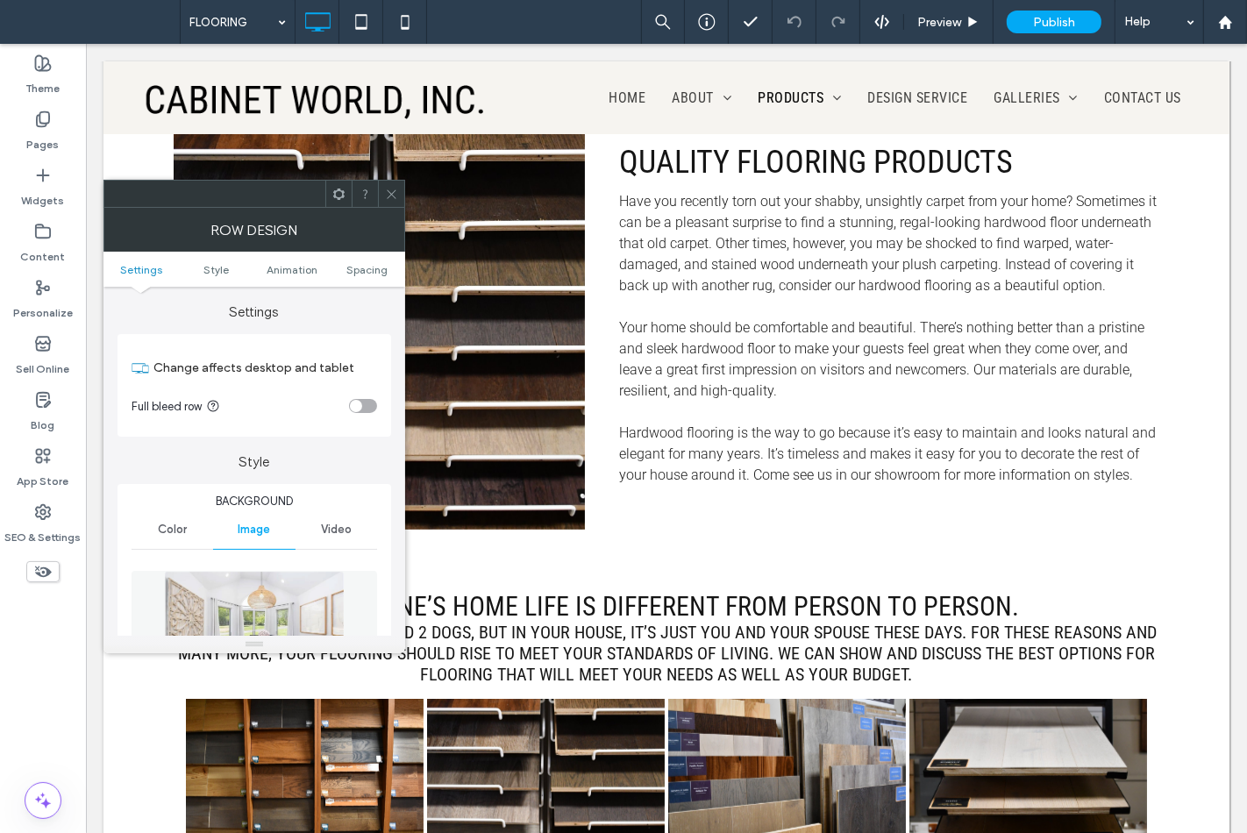
click at [379, 193] on div at bounding box center [391, 194] width 26 height 26
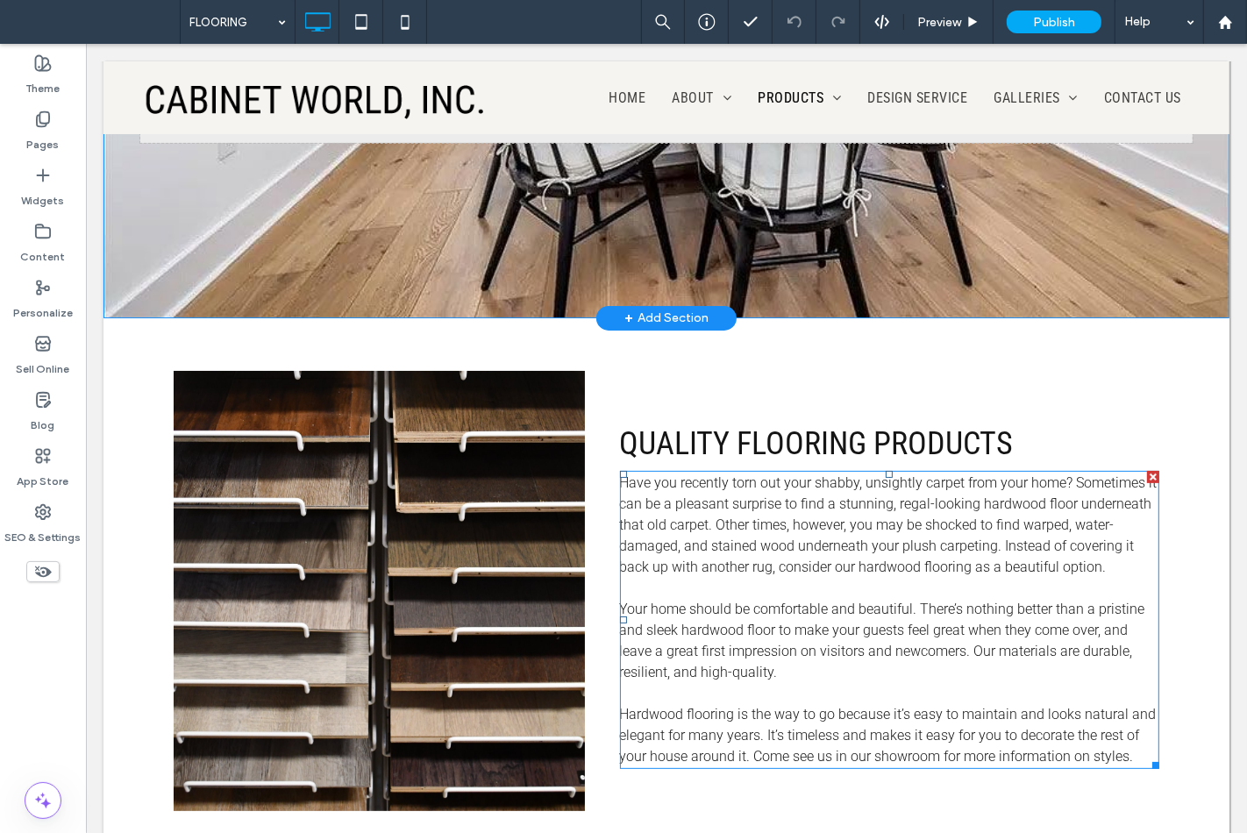
scroll to position [0, 0]
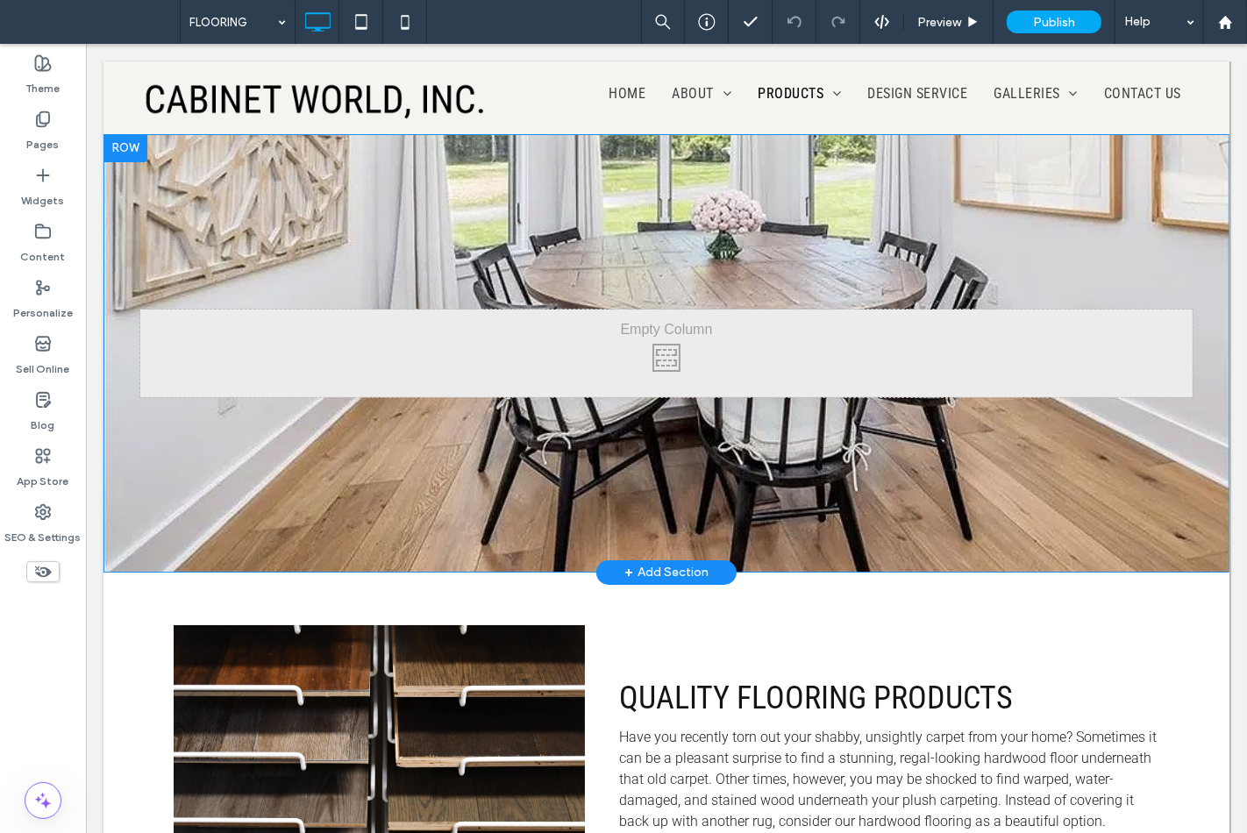
click at [810, 432] on div "Click To Paste Row + Add Section" at bounding box center [666, 353] width 1126 height 439
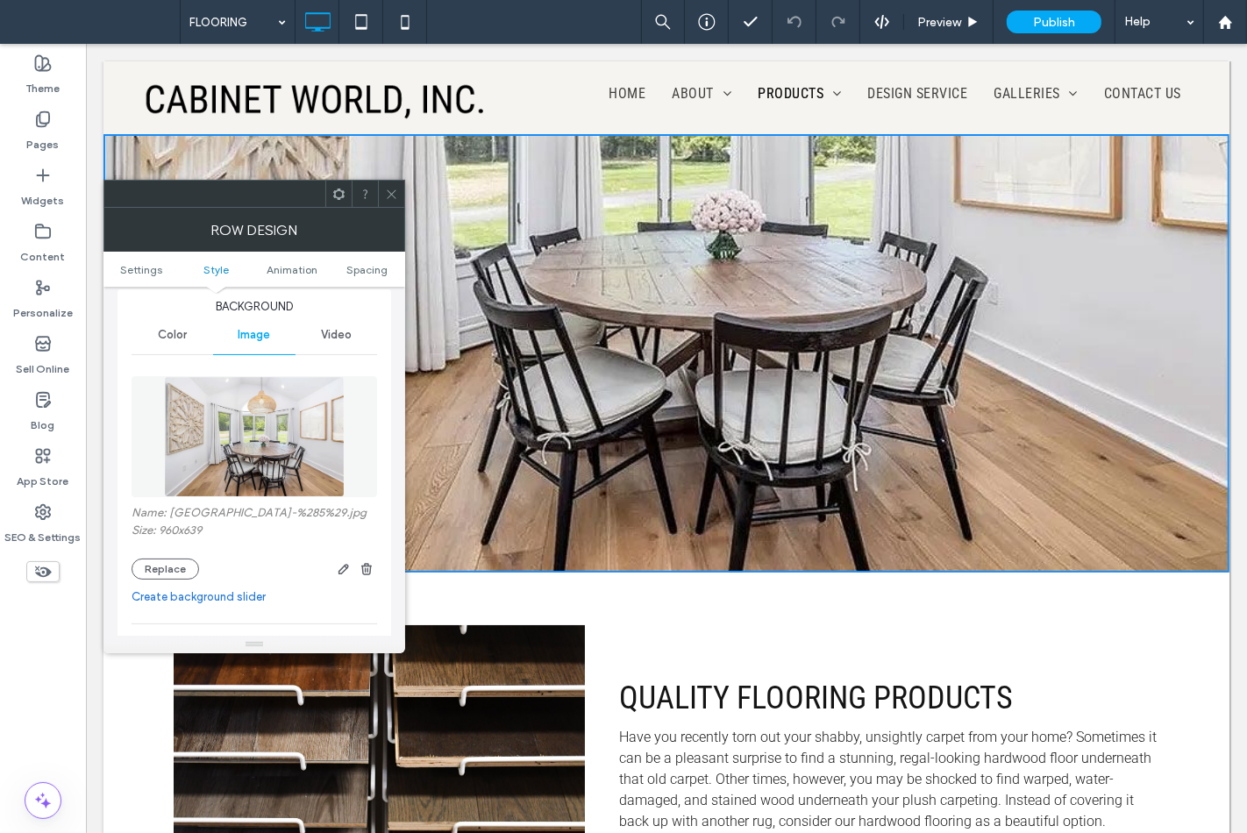
scroll to position [292, 0]
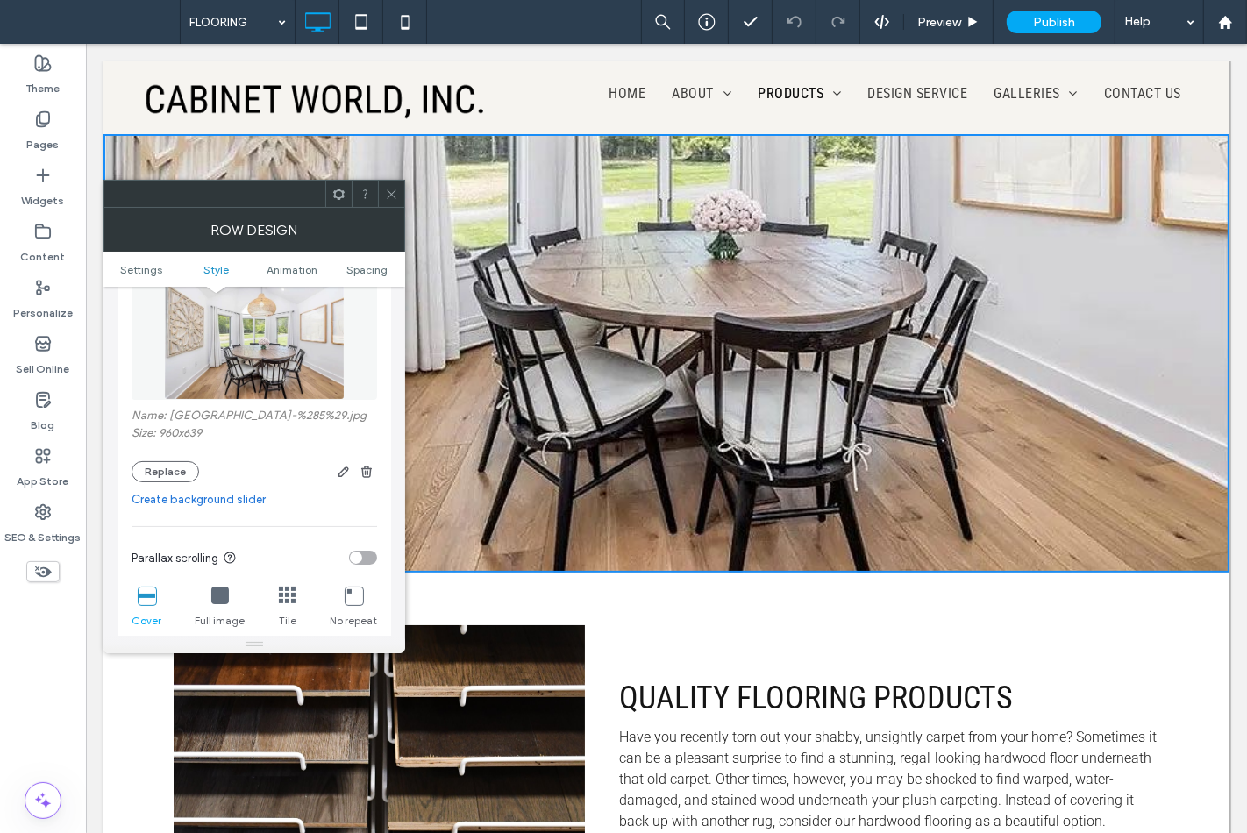
click at [395, 196] on icon at bounding box center [391, 194] width 13 height 13
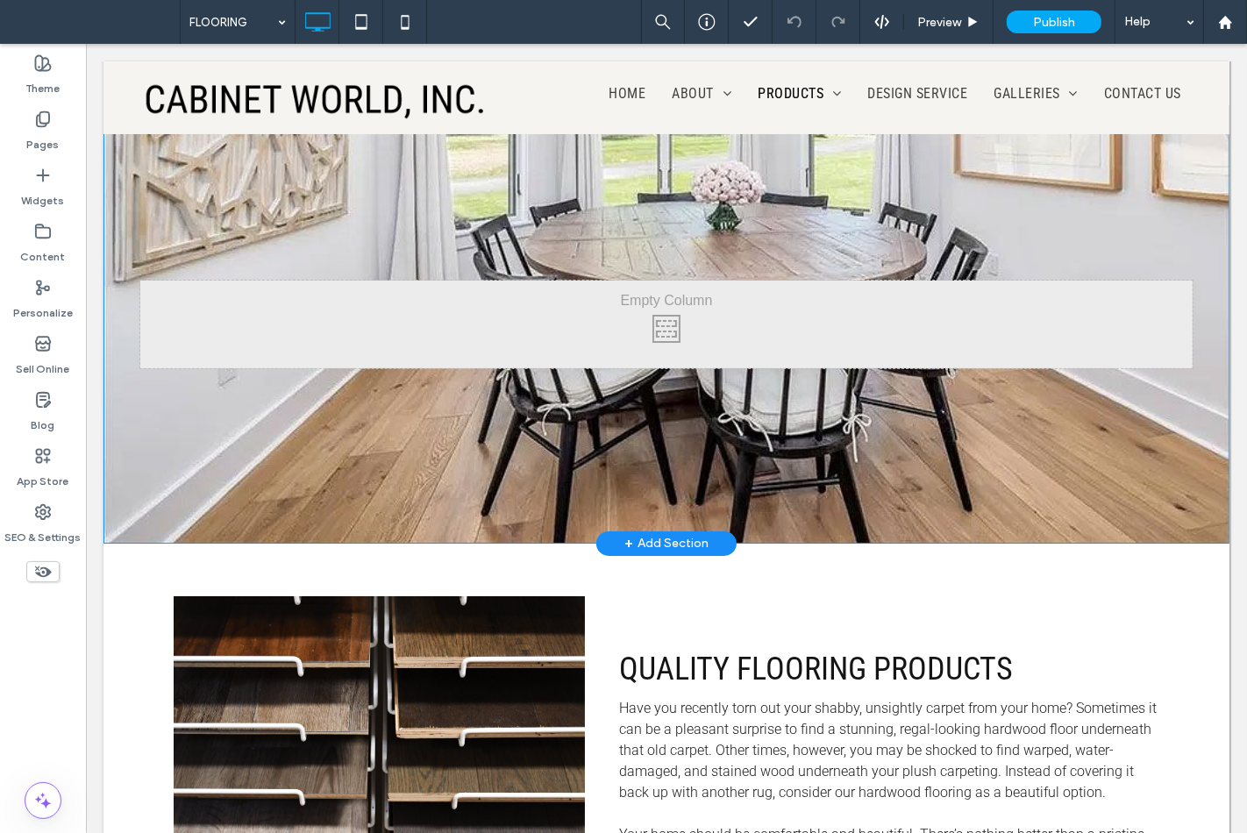
scroll to position [0, 0]
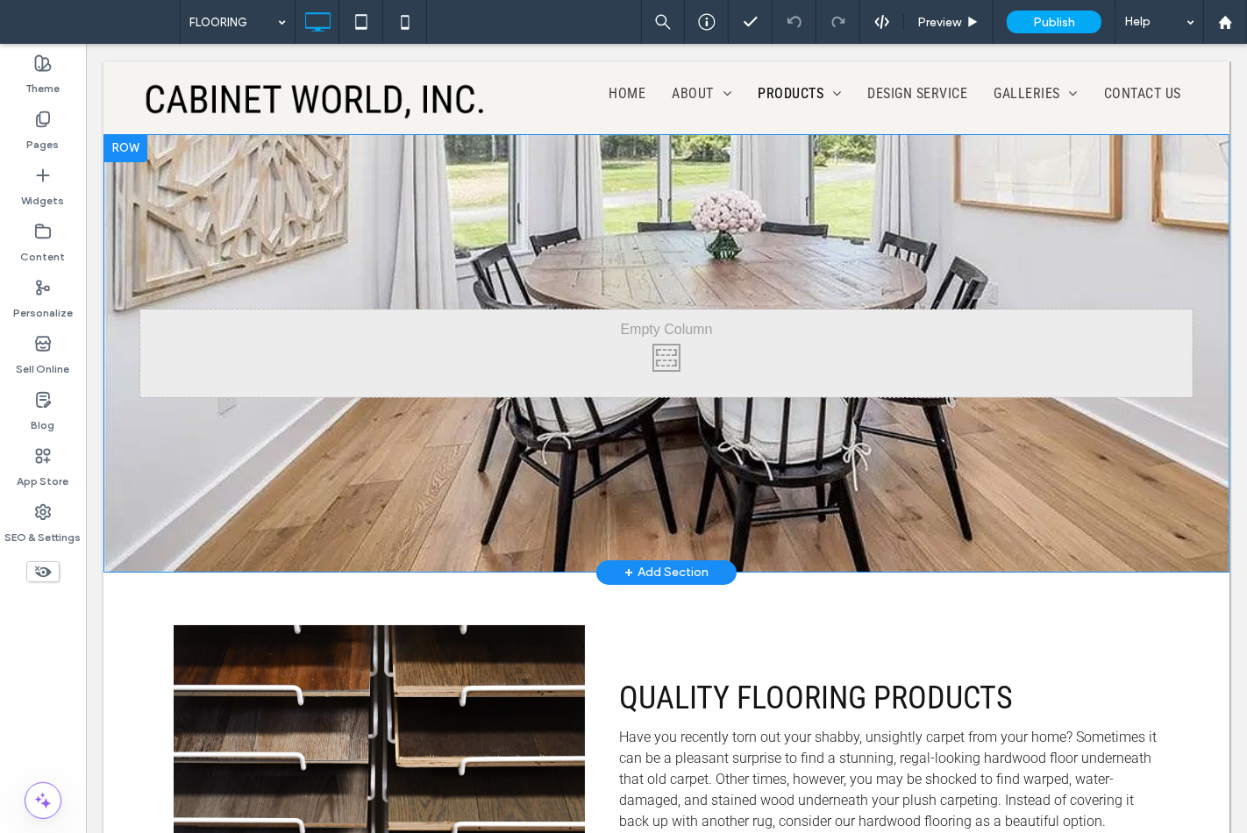
click at [466, 226] on div "Click To Paste Row + Add Section" at bounding box center [666, 353] width 1126 height 439
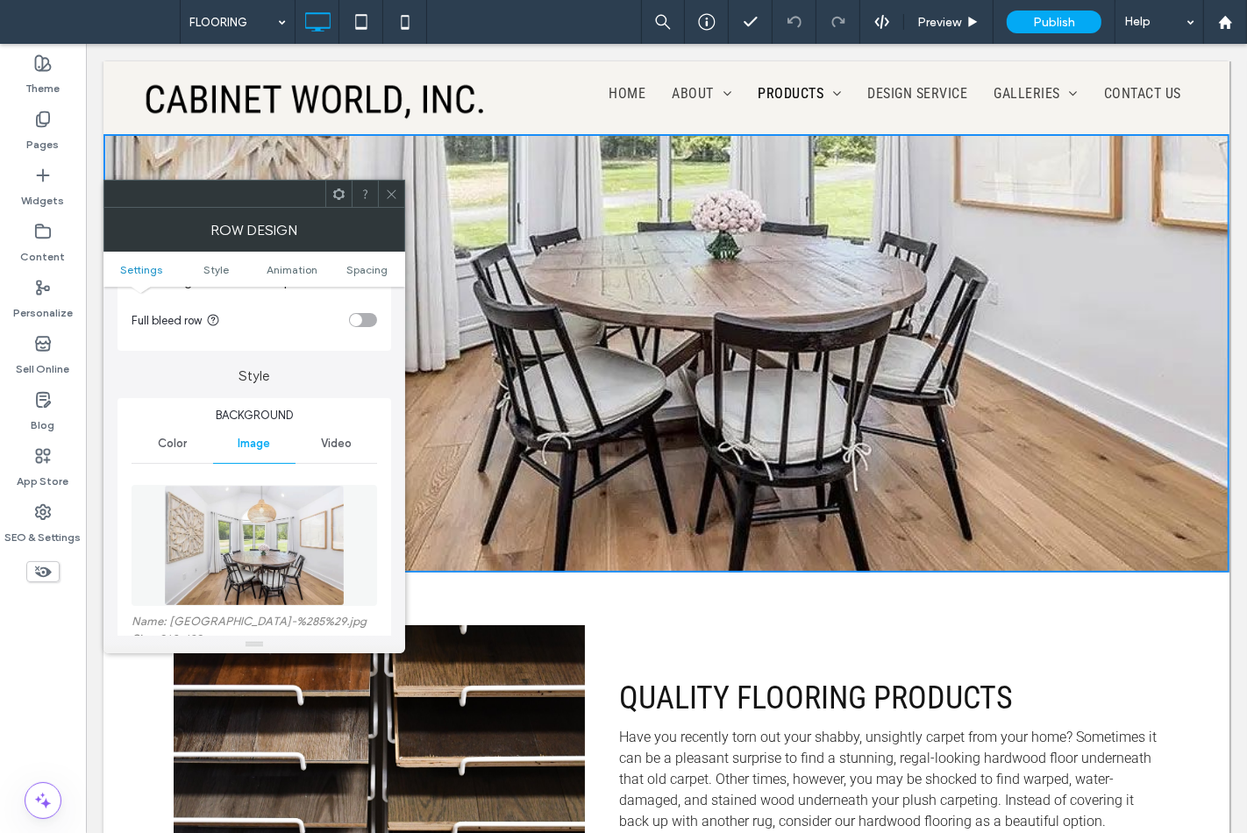
scroll to position [195, 0]
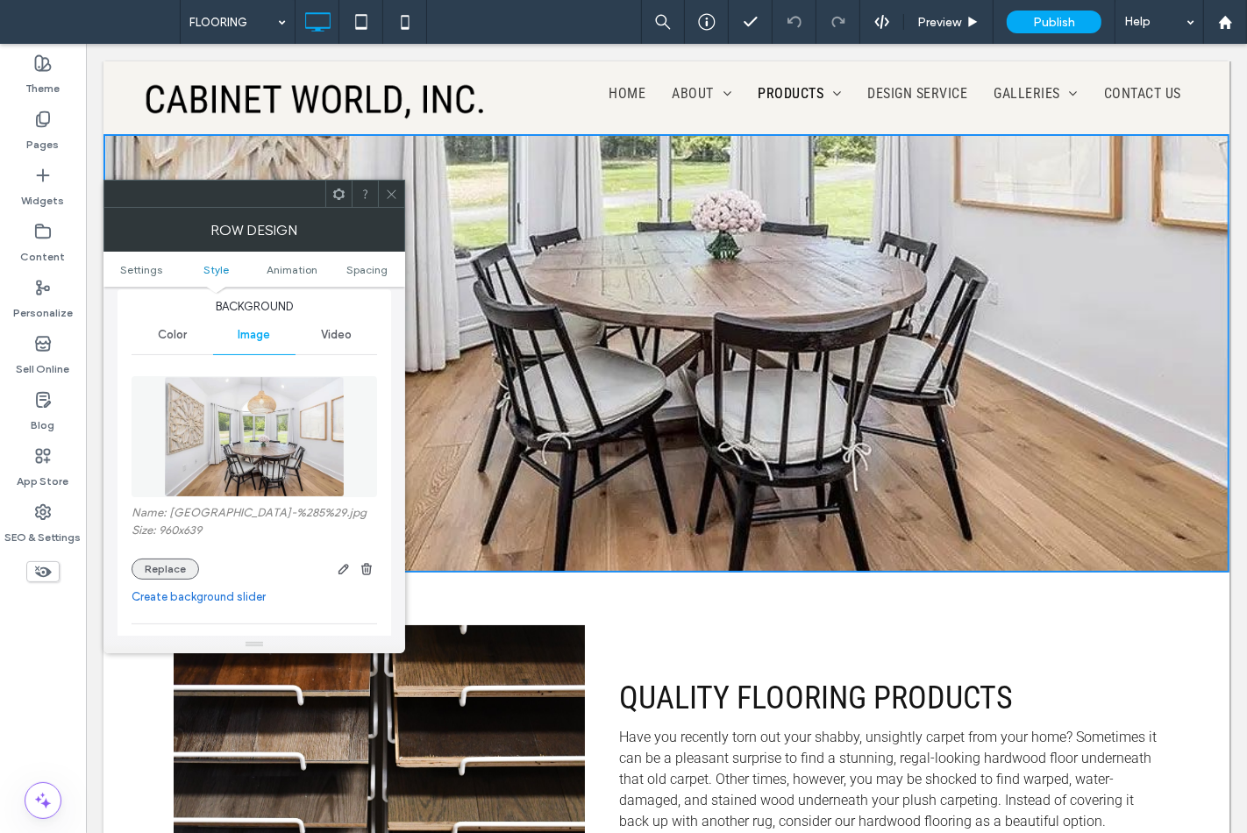
click at [174, 567] on button "Replace" at bounding box center [166, 569] width 68 height 21
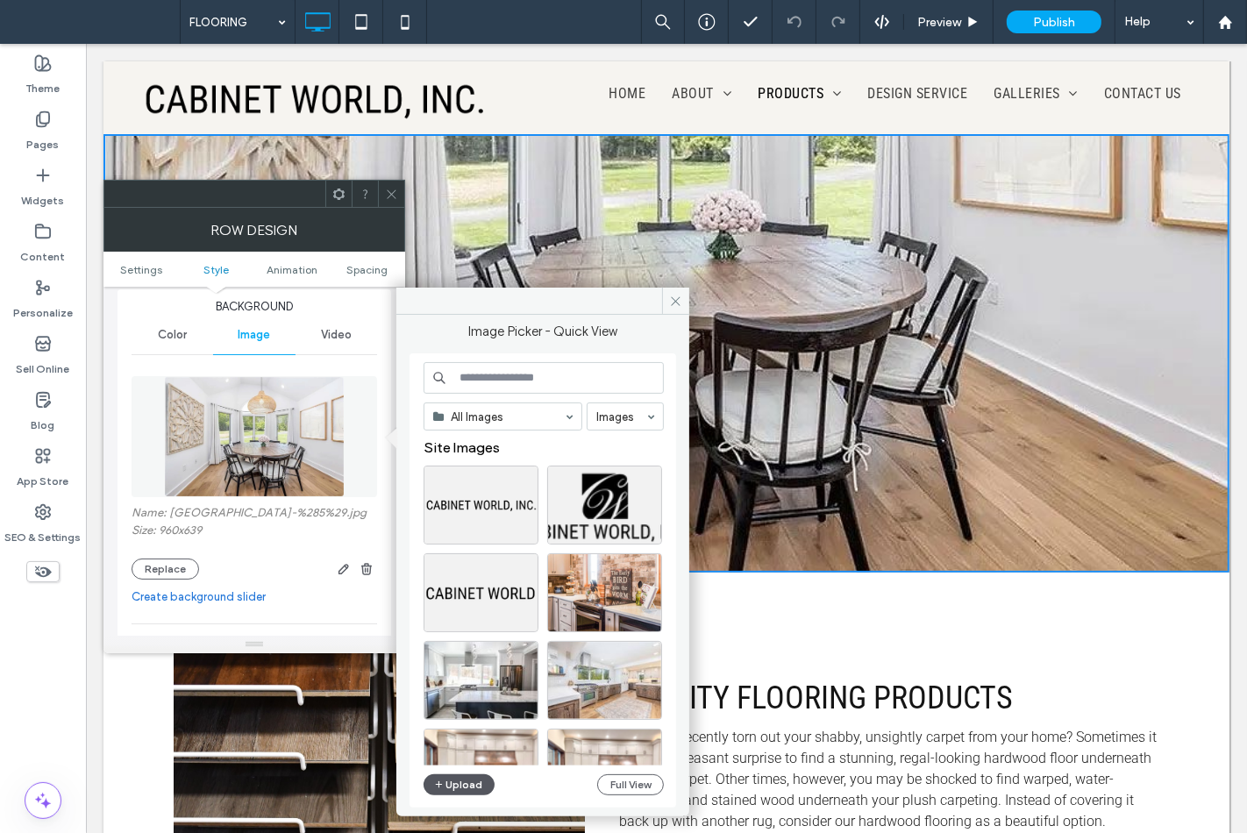
click at [468, 781] on button "Upload" at bounding box center [460, 785] width 72 height 21
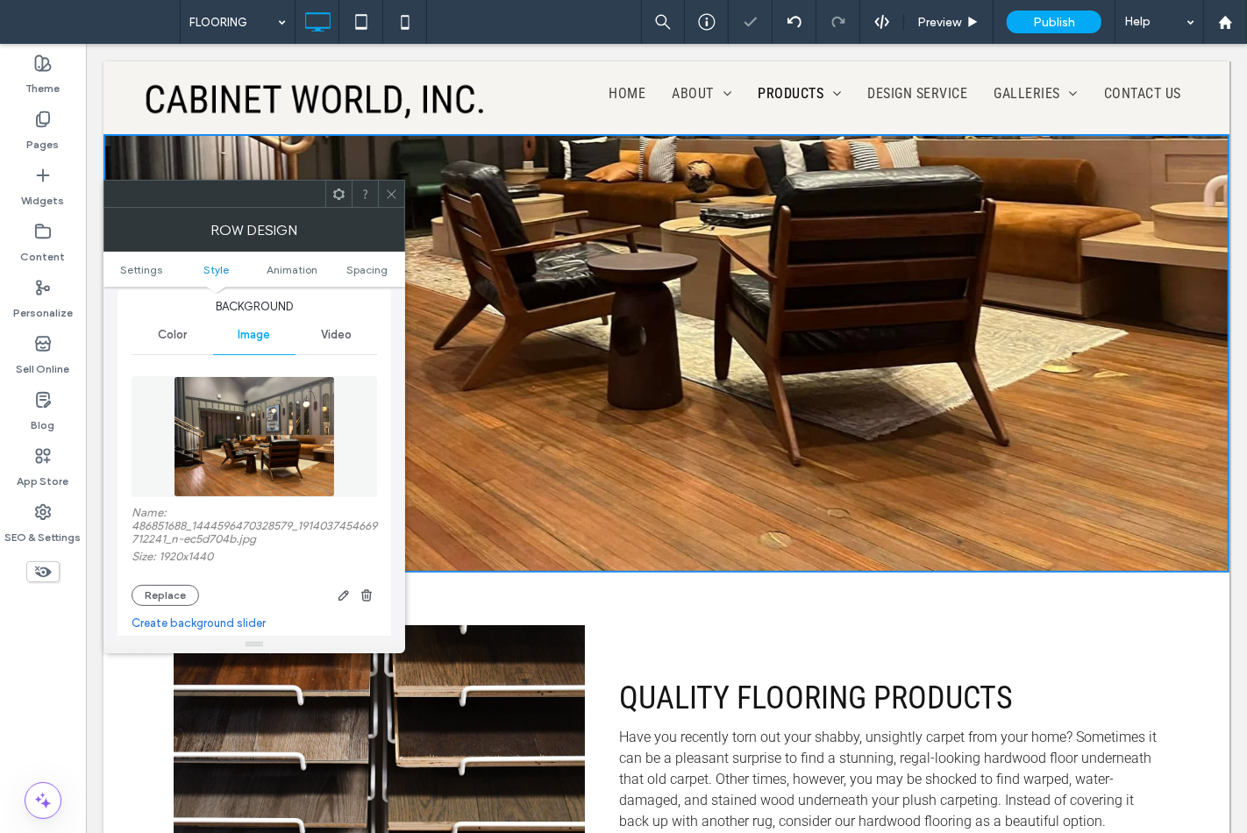
click at [398, 196] on div at bounding box center [391, 194] width 26 height 26
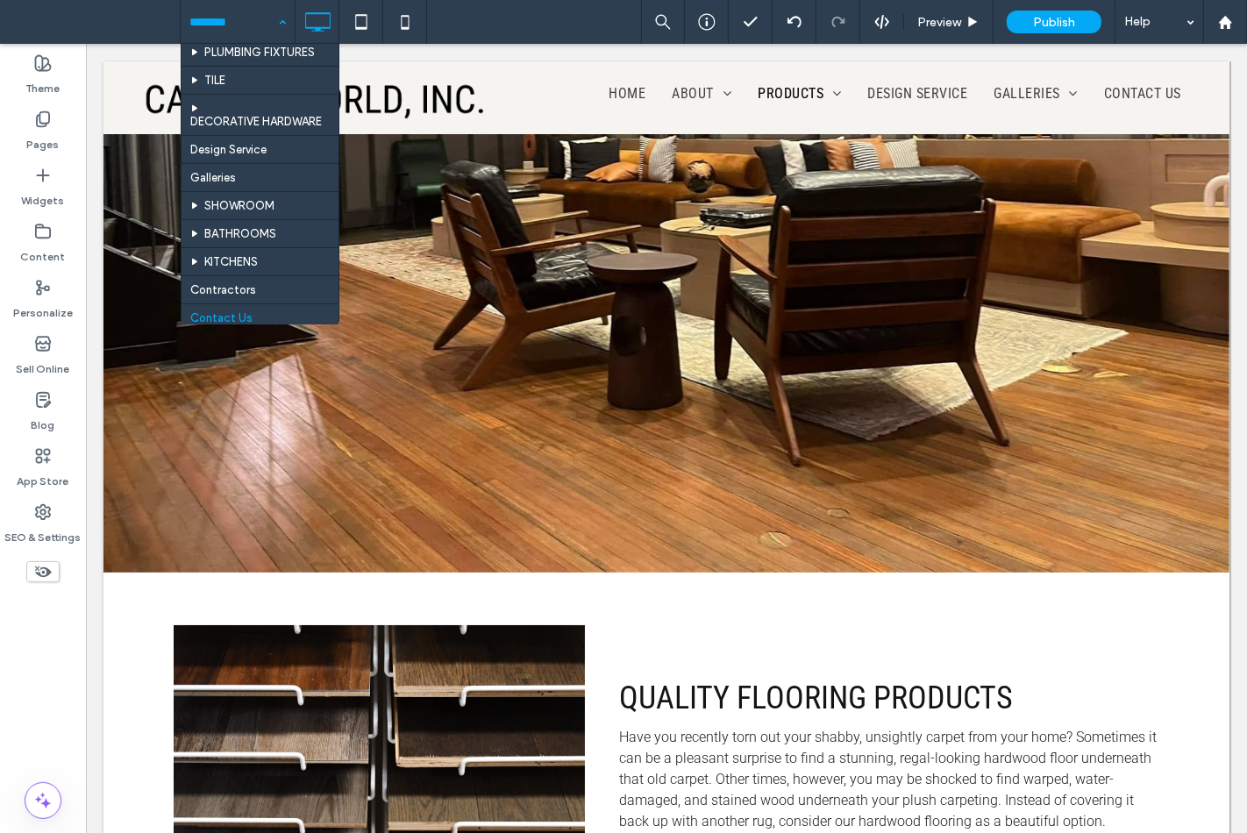
scroll to position [289, 0]
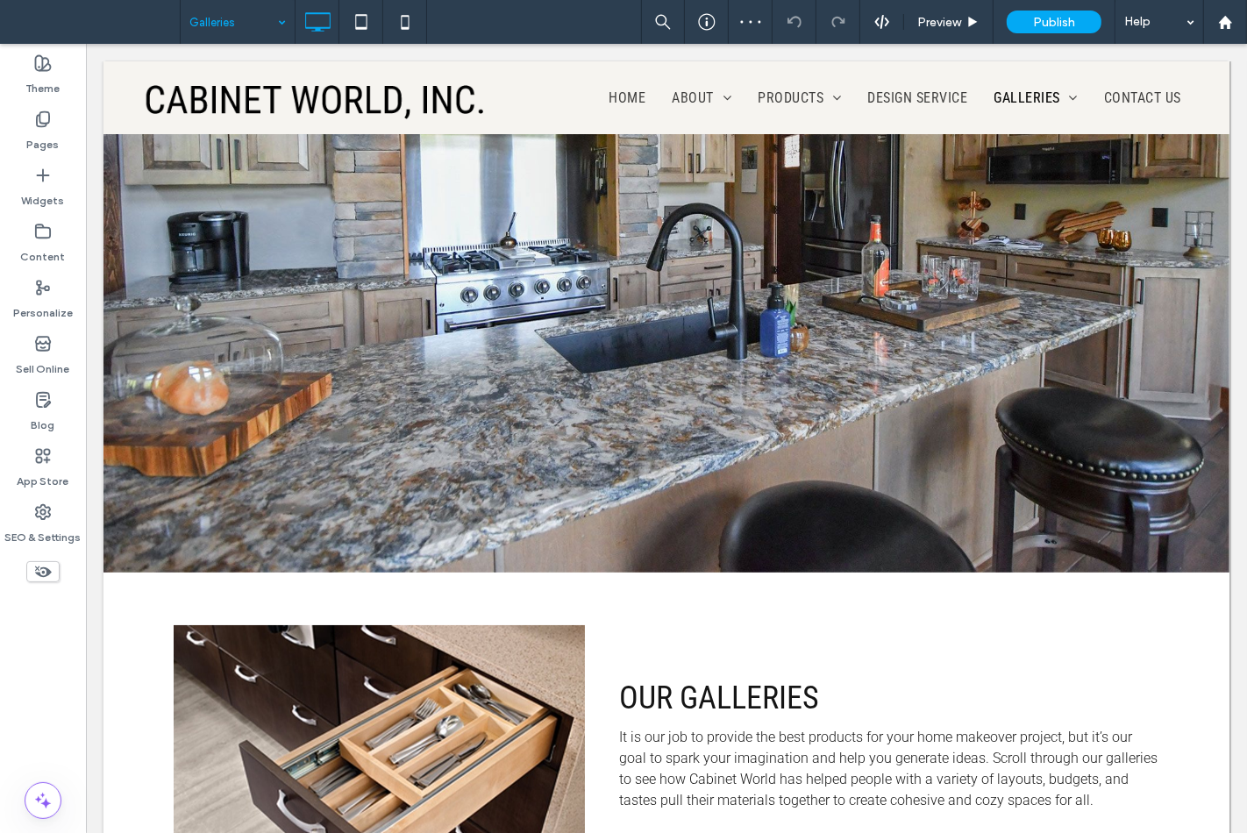
scroll to position [1169, 0]
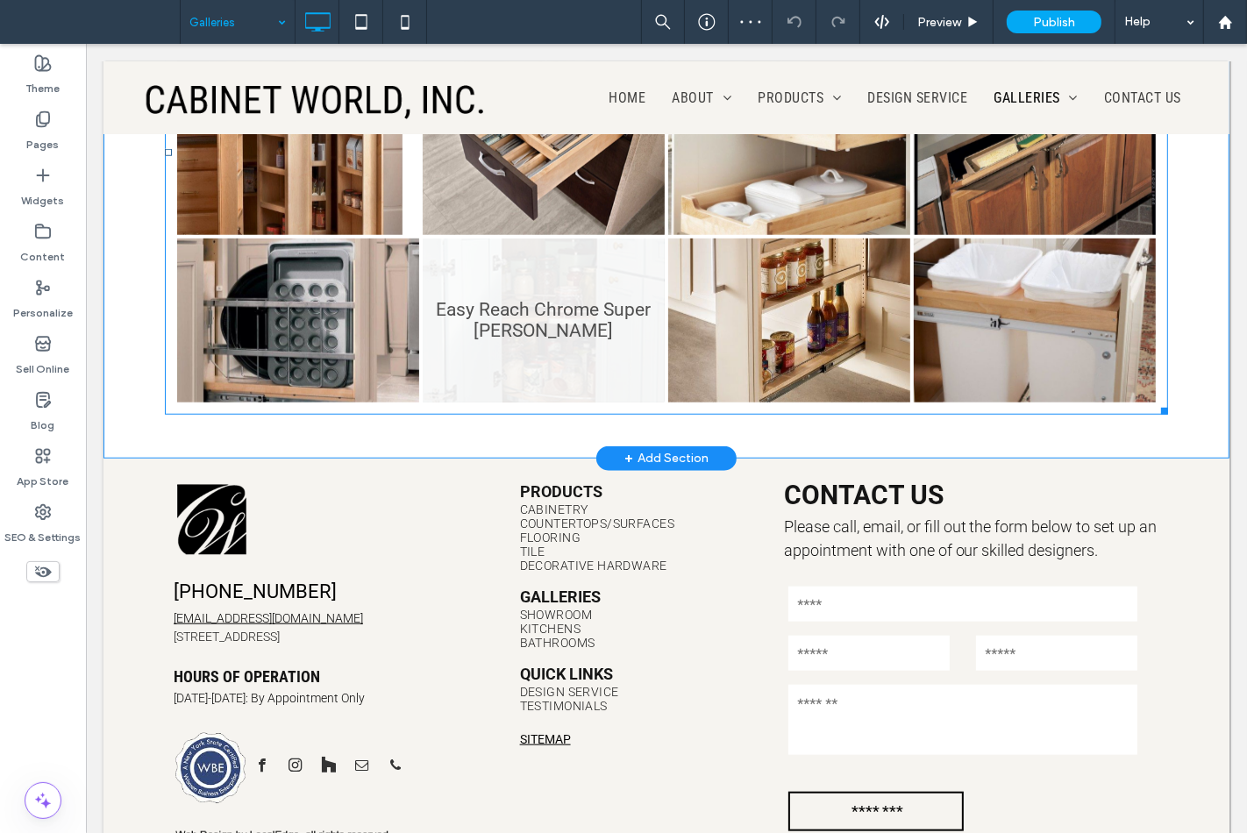
click at [477, 377] on link at bounding box center [543, 320] width 257 height 174
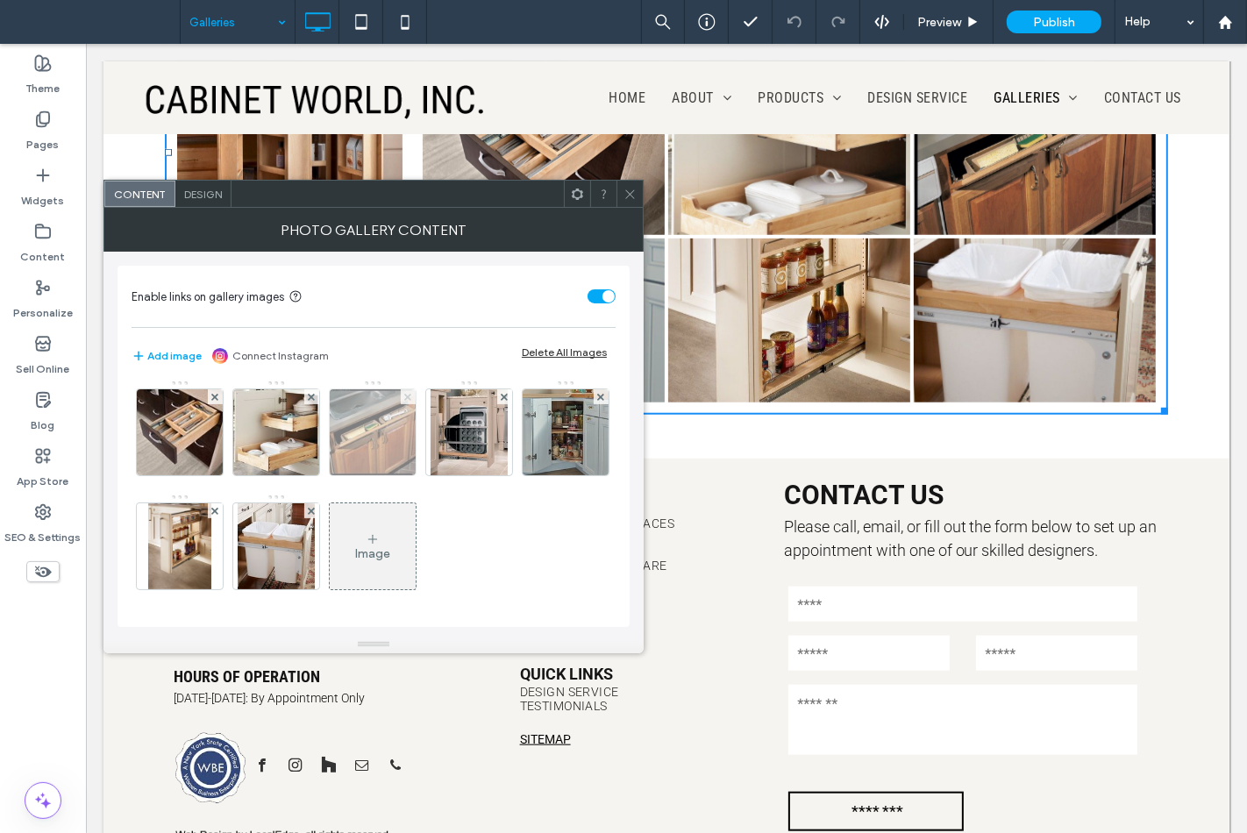
scroll to position [232, 0]
click at [625, 204] on span at bounding box center [630, 194] width 13 height 26
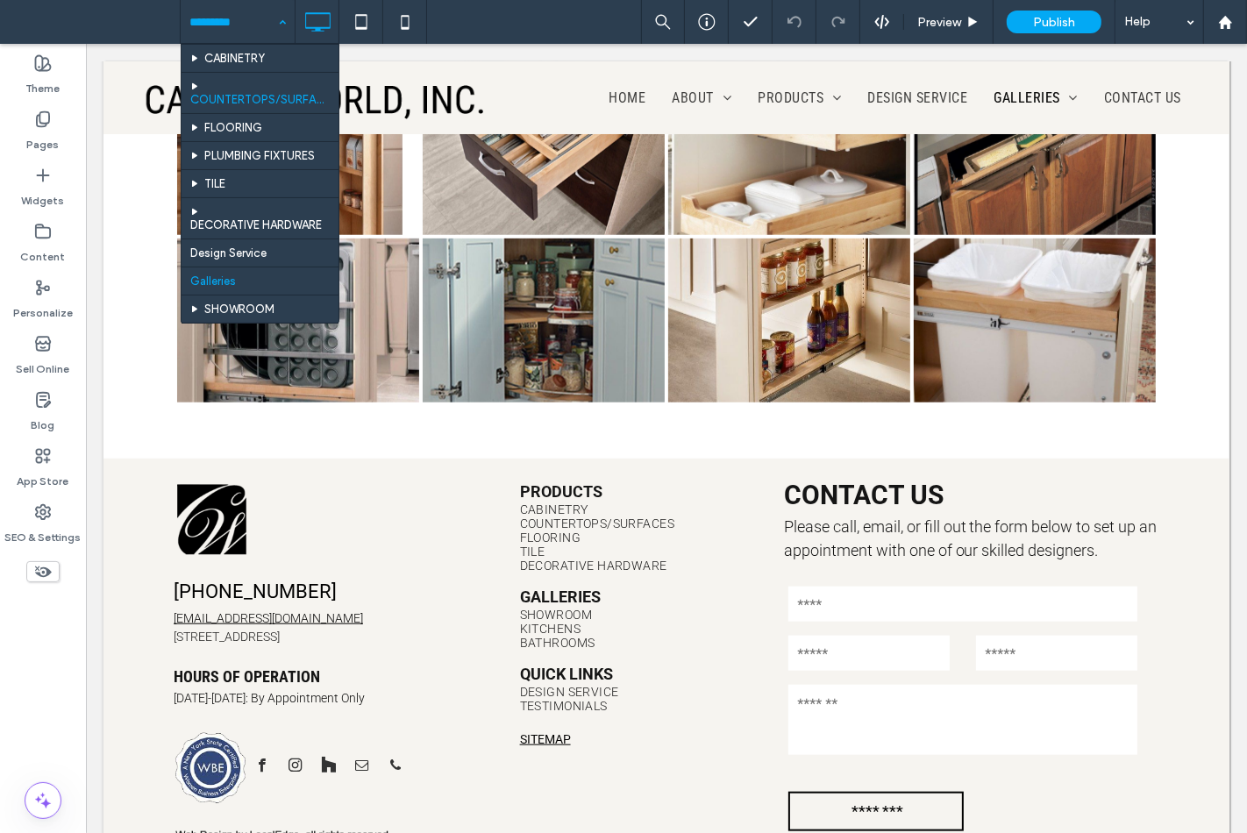
scroll to position [195, 0]
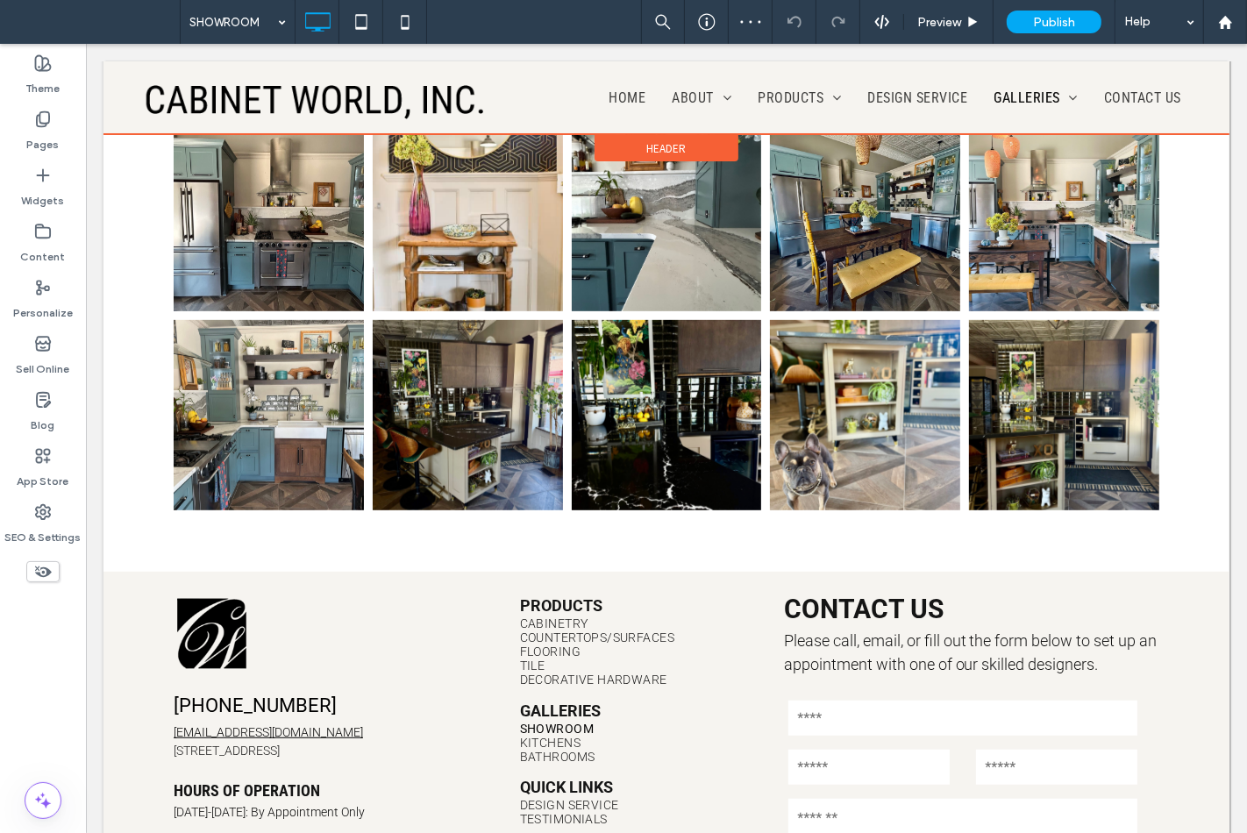
scroll to position [389, 0]
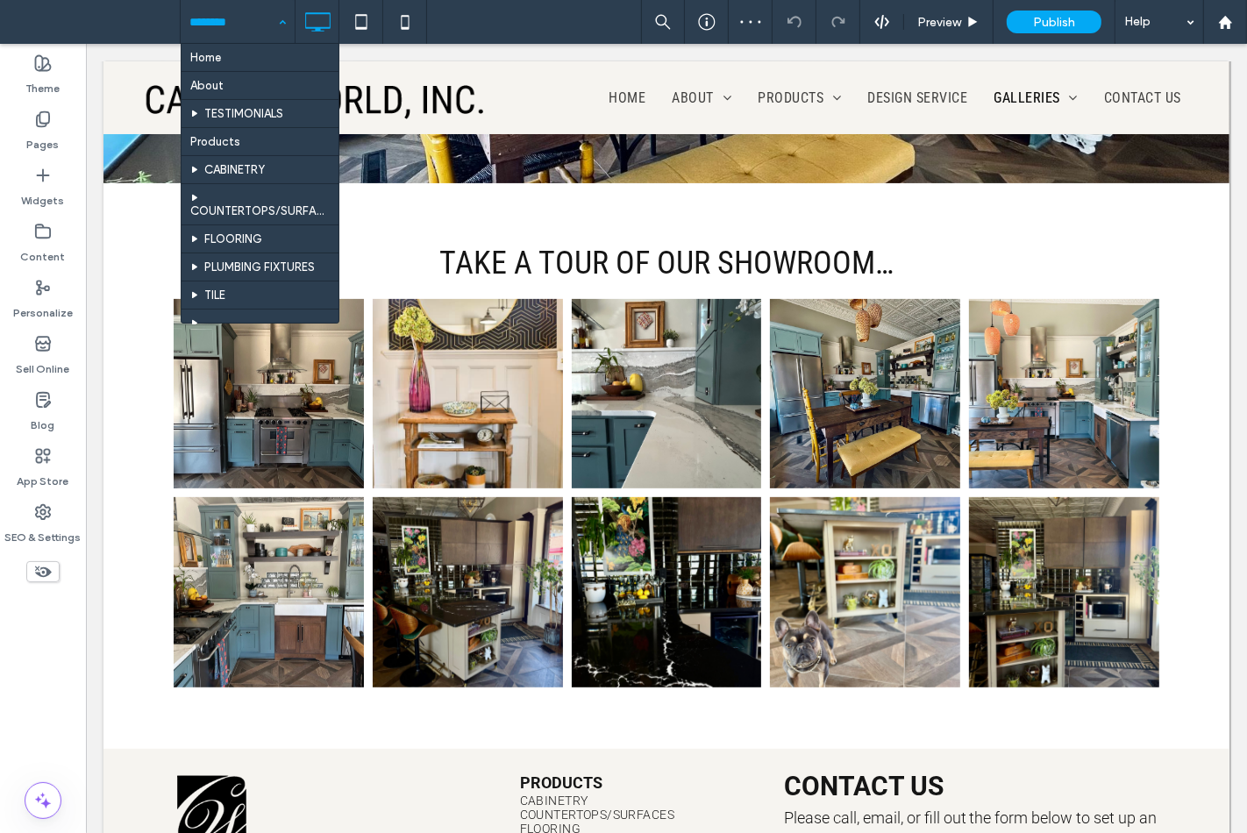
click at [235, 25] on input at bounding box center [233, 22] width 88 height 44
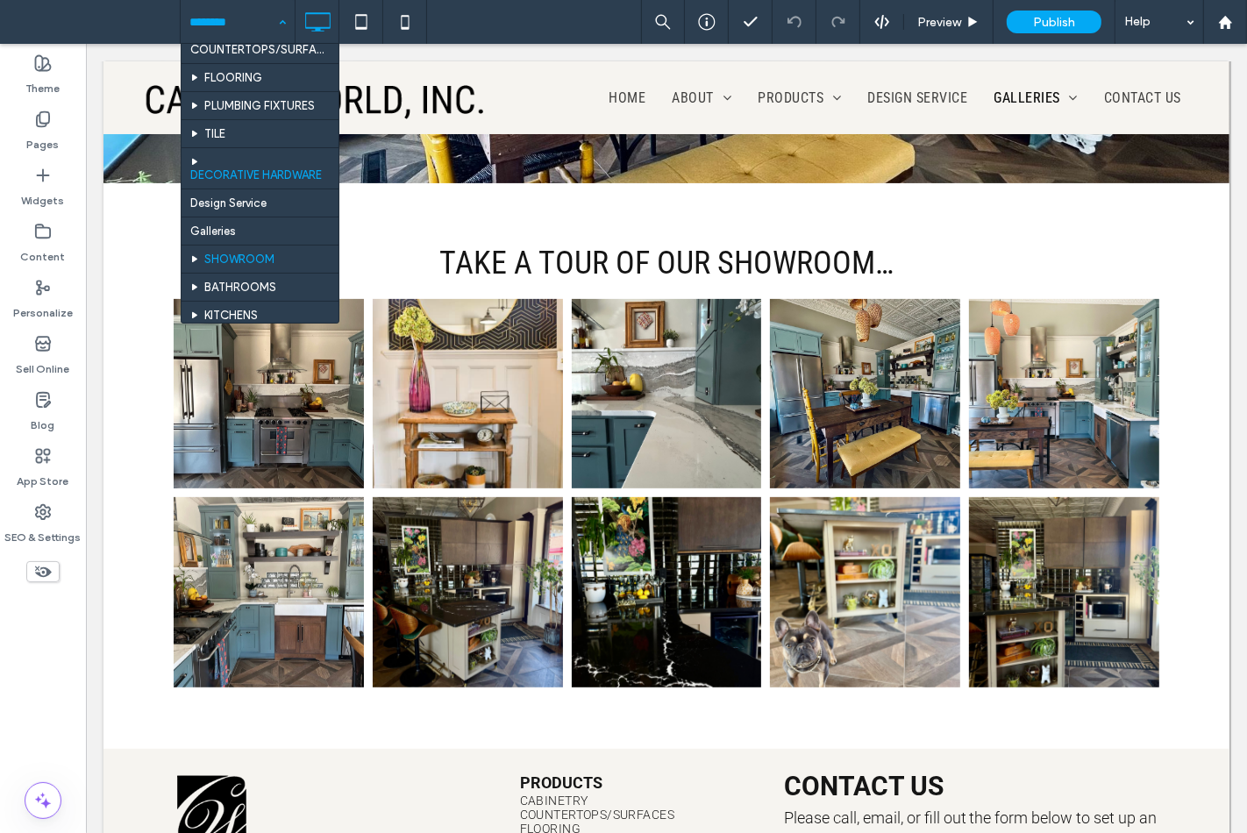
scroll to position [195, 0]
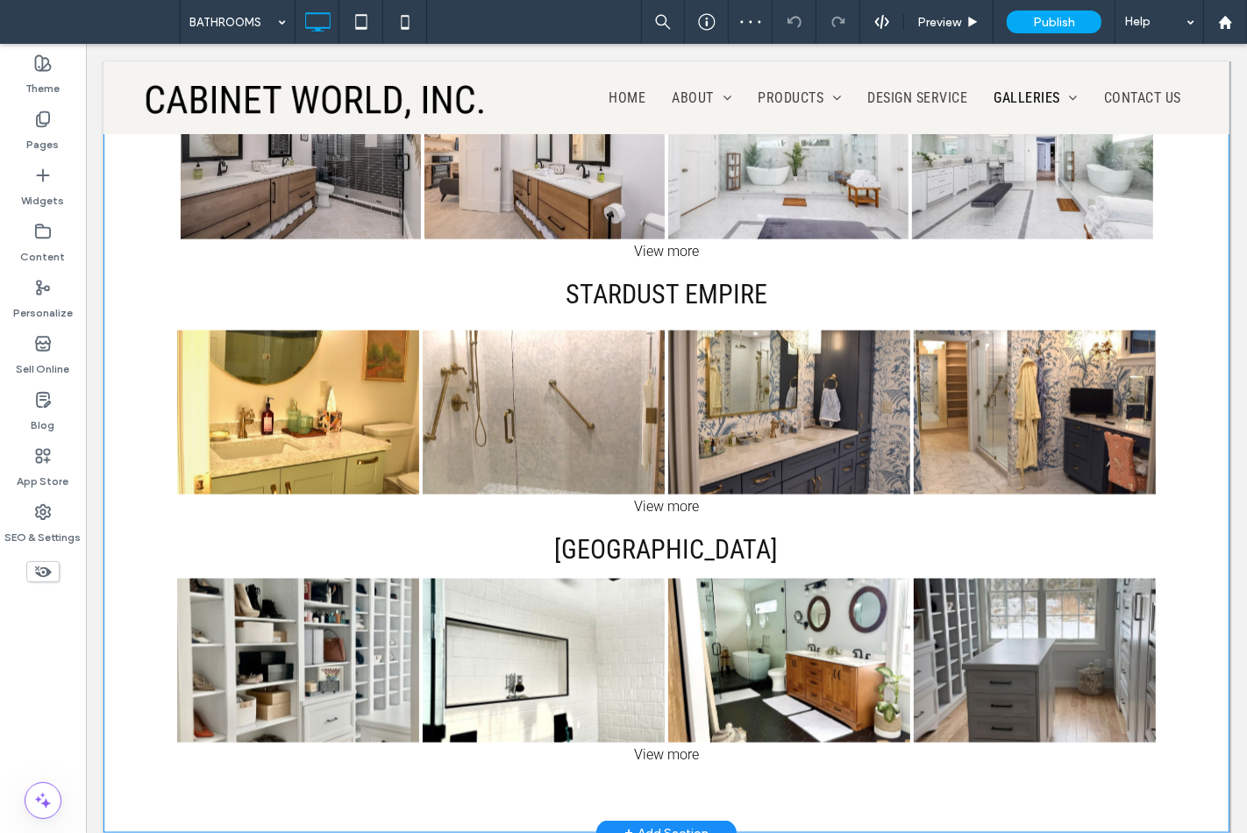
scroll to position [1559, 0]
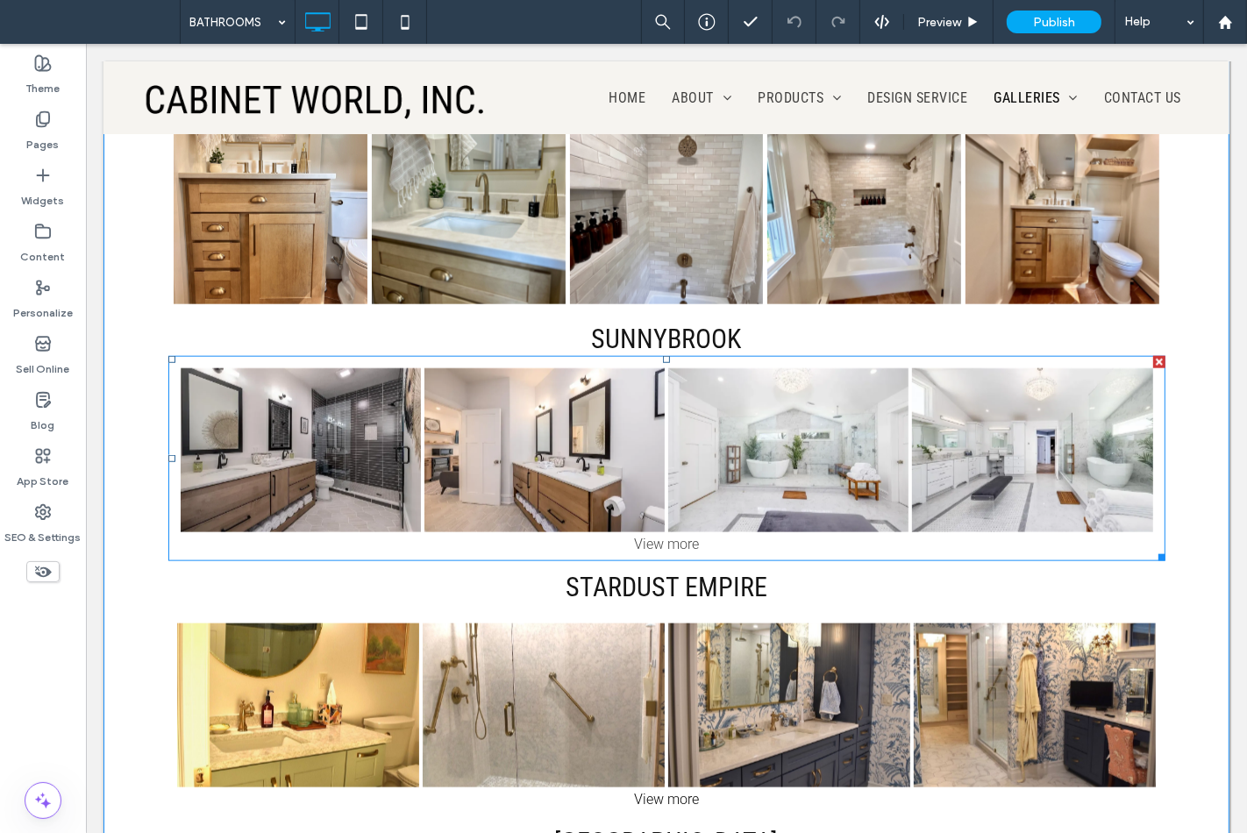
click at [643, 553] on div "View more" at bounding box center [666, 544] width 980 height 17
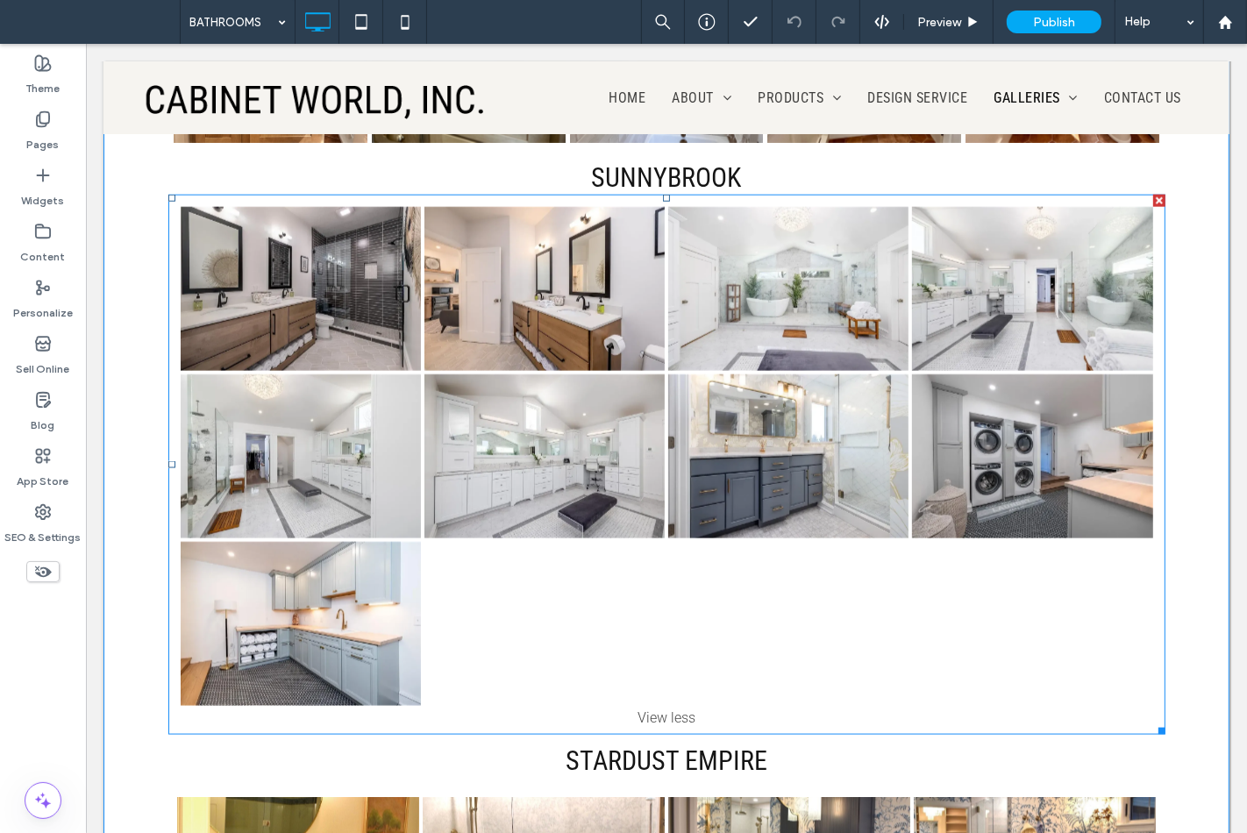
scroll to position [1852, 0]
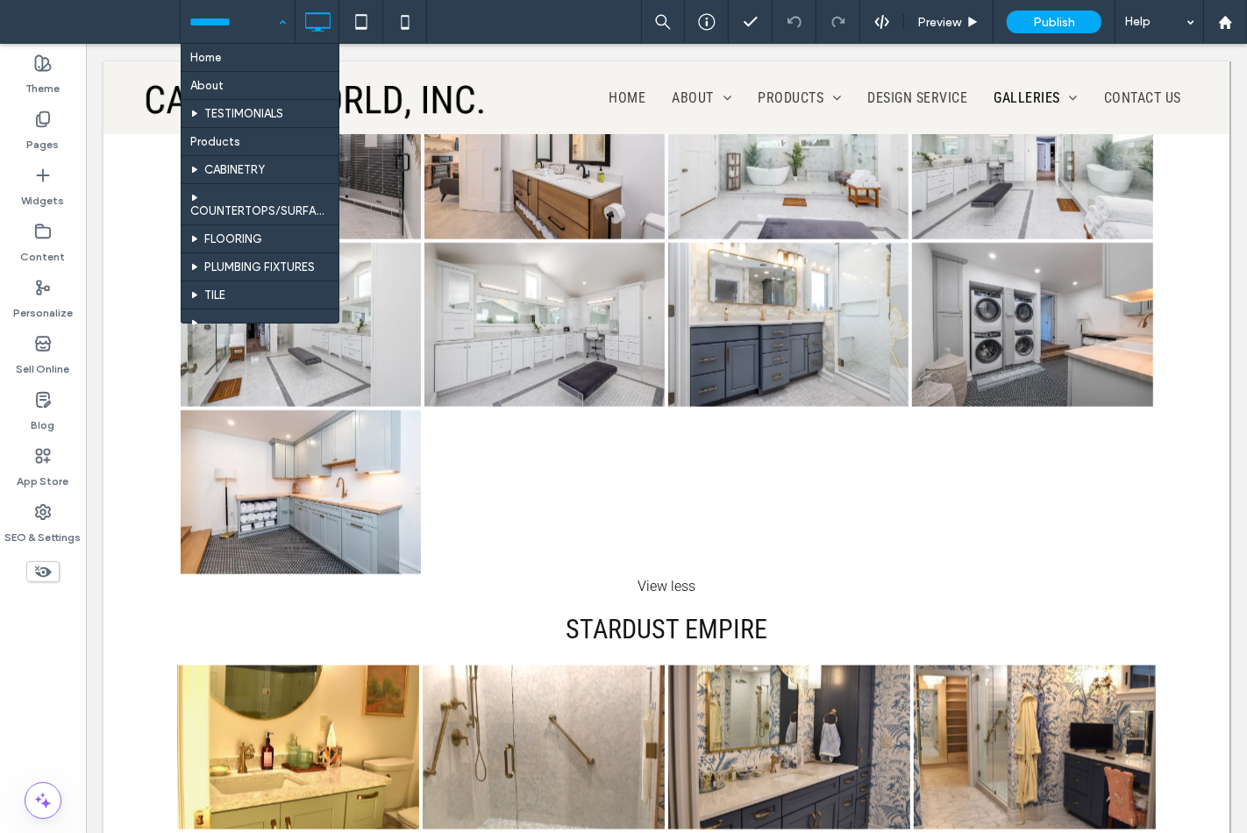
click at [250, 22] on input at bounding box center [233, 22] width 88 height 44
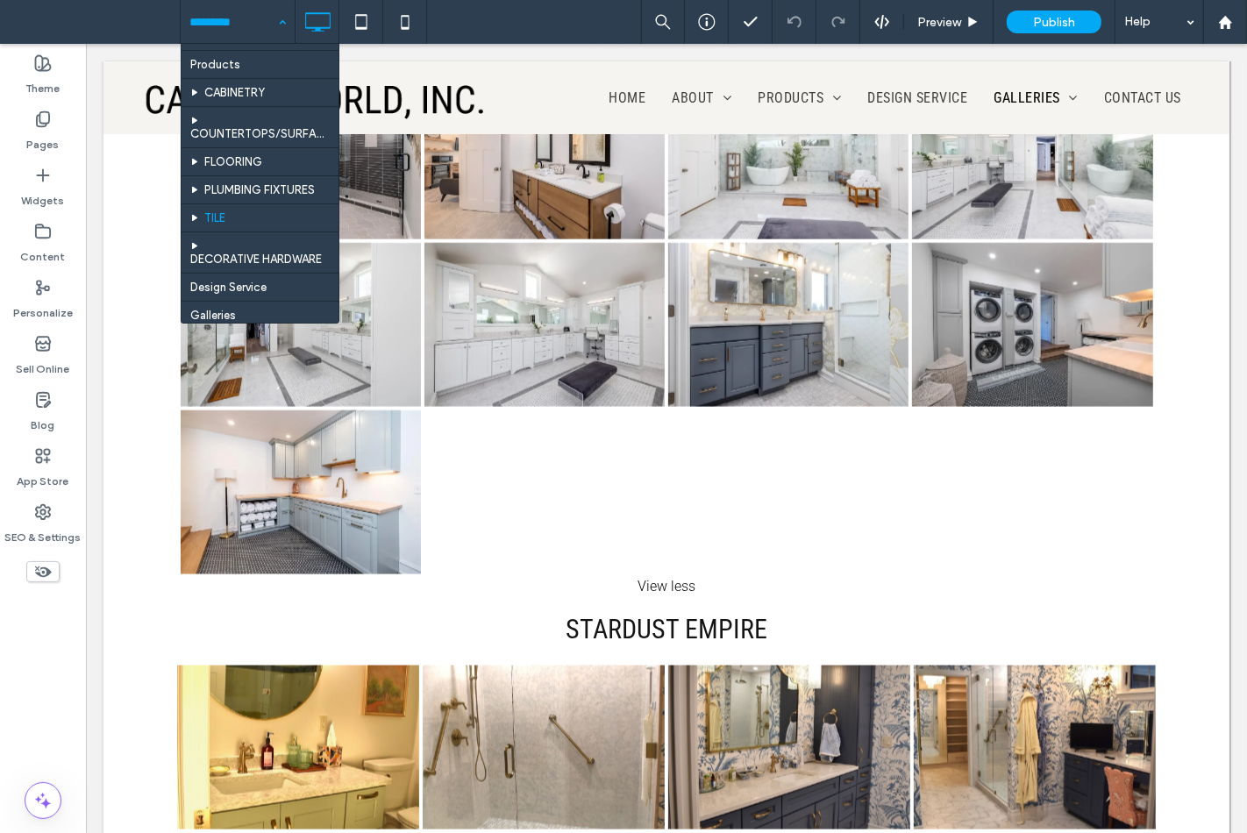
scroll to position [289, 0]
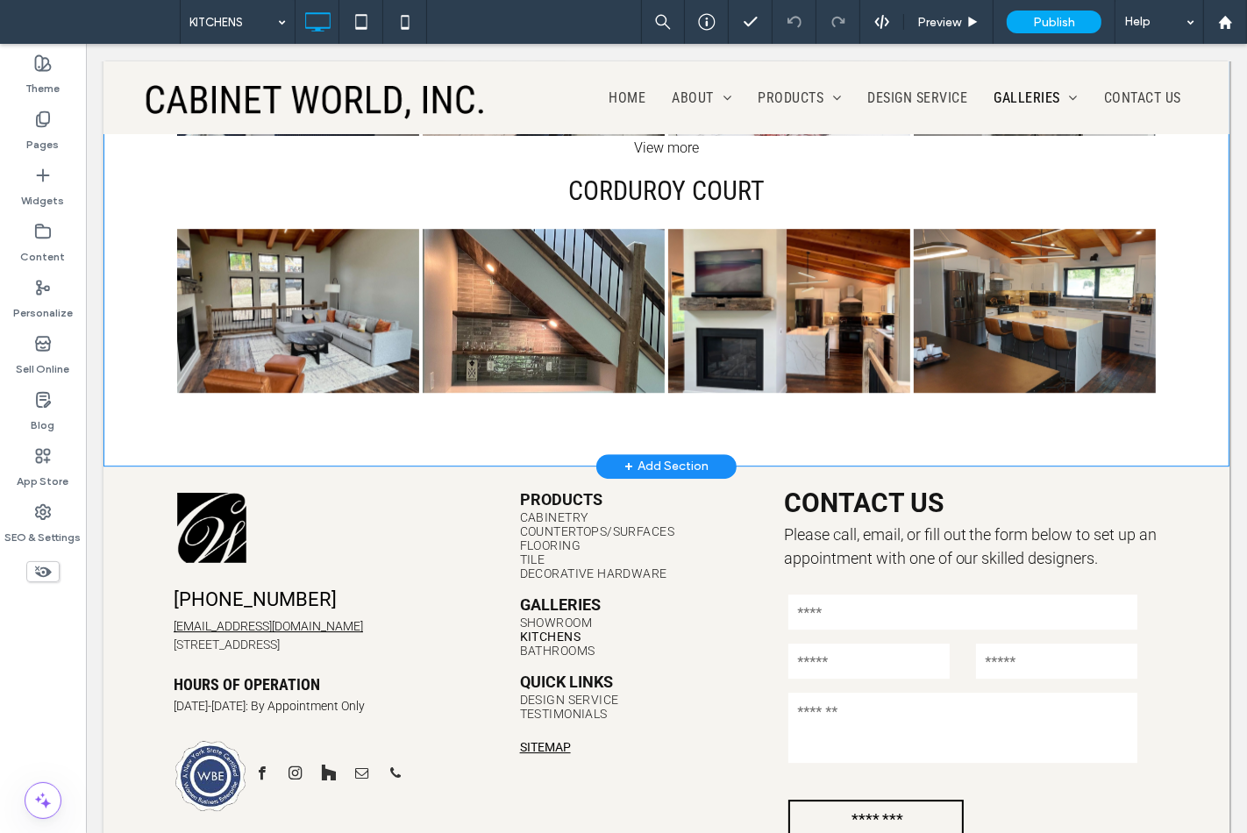
scroll to position [4370, 0]
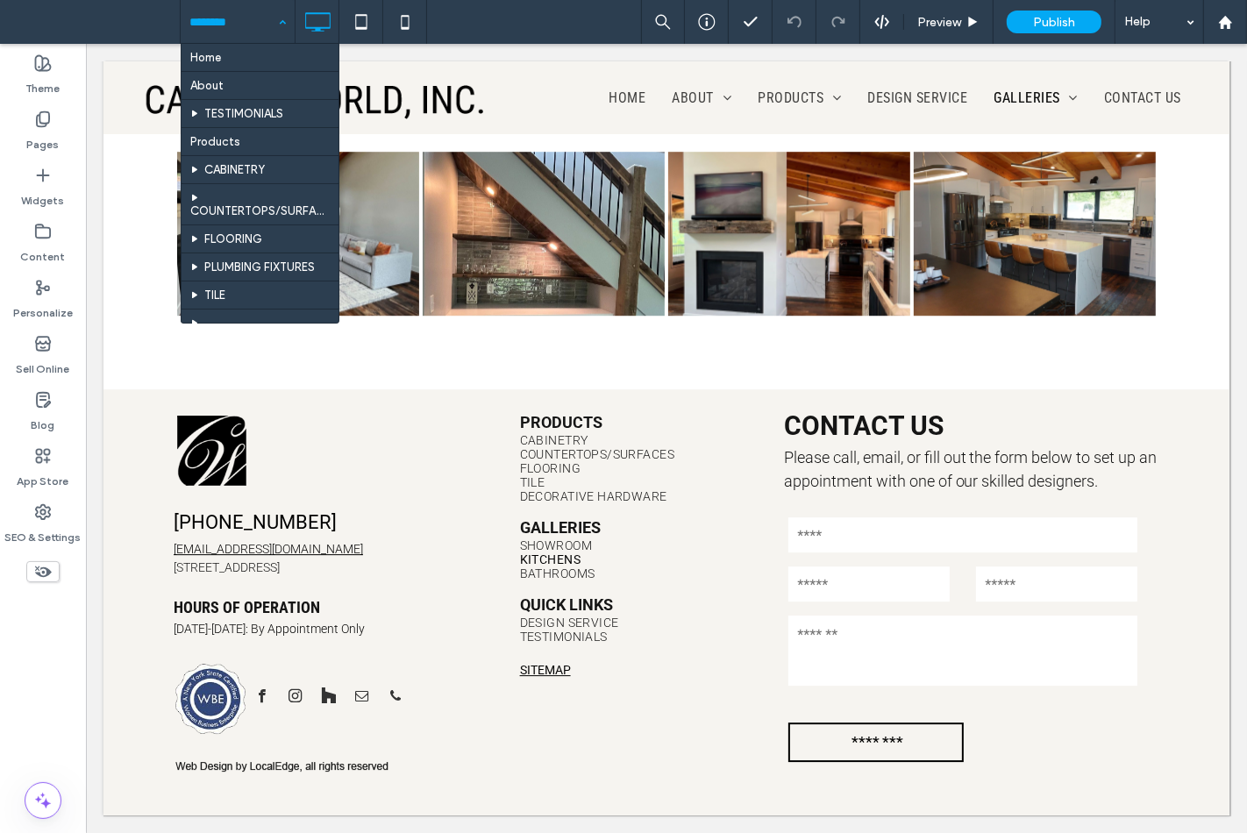
click at [232, 31] on input at bounding box center [233, 22] width 88 height 44
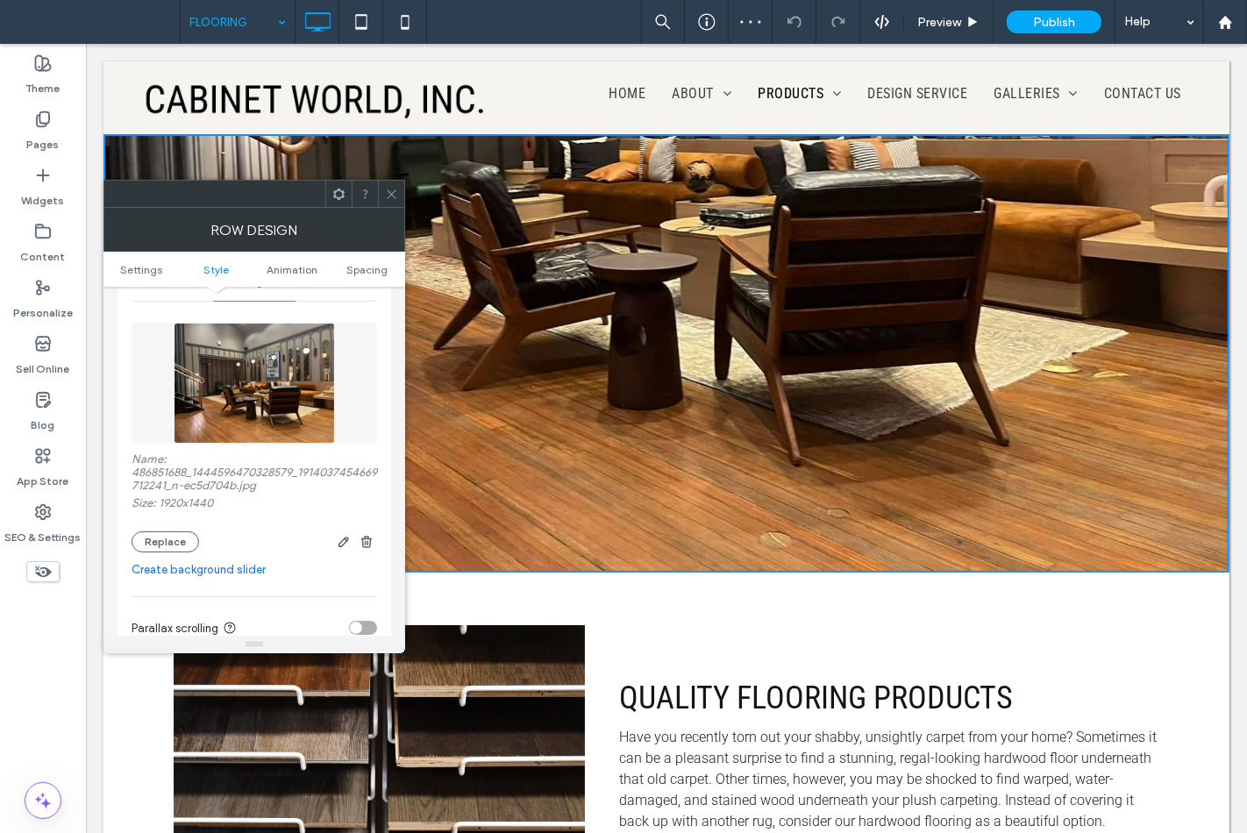
scroll to position [292, 0]
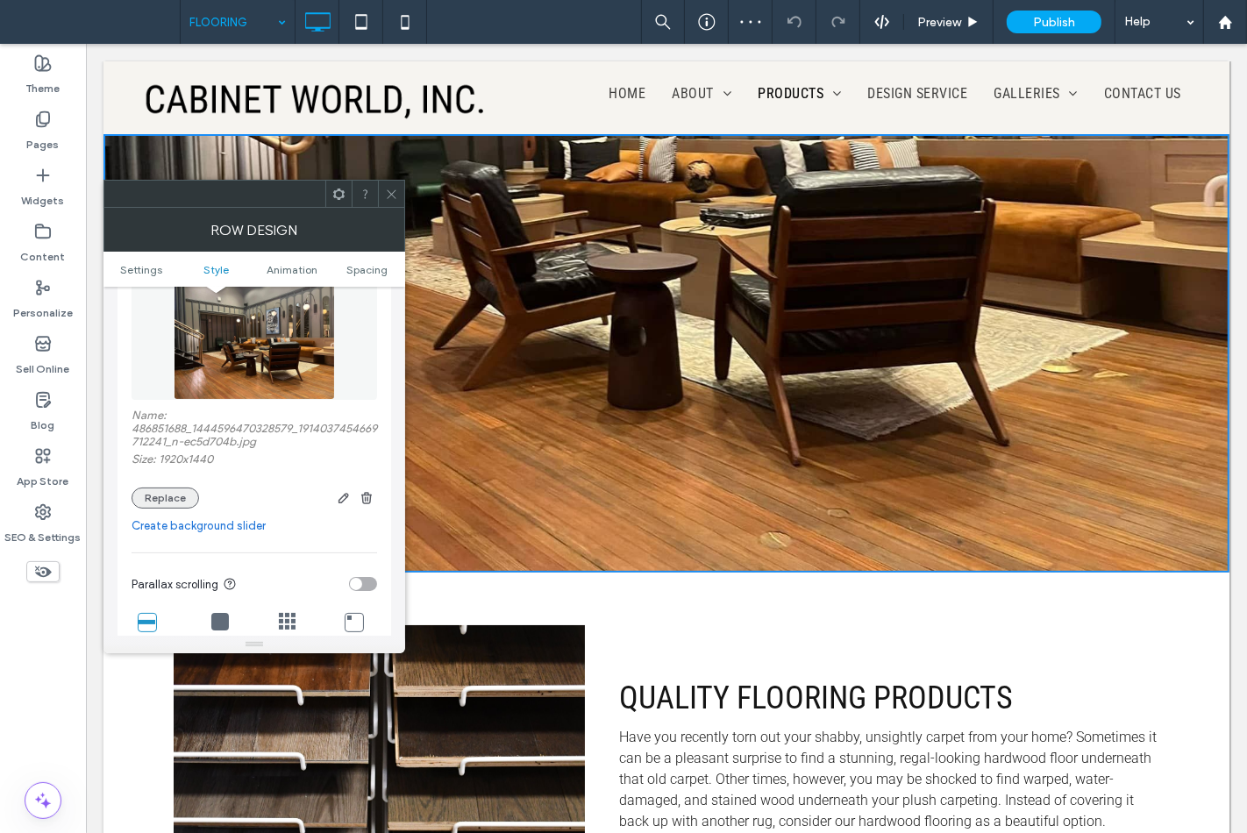
click at [188, 494] on button "Replace" at bounding box center [166, 498] width 68 height 21
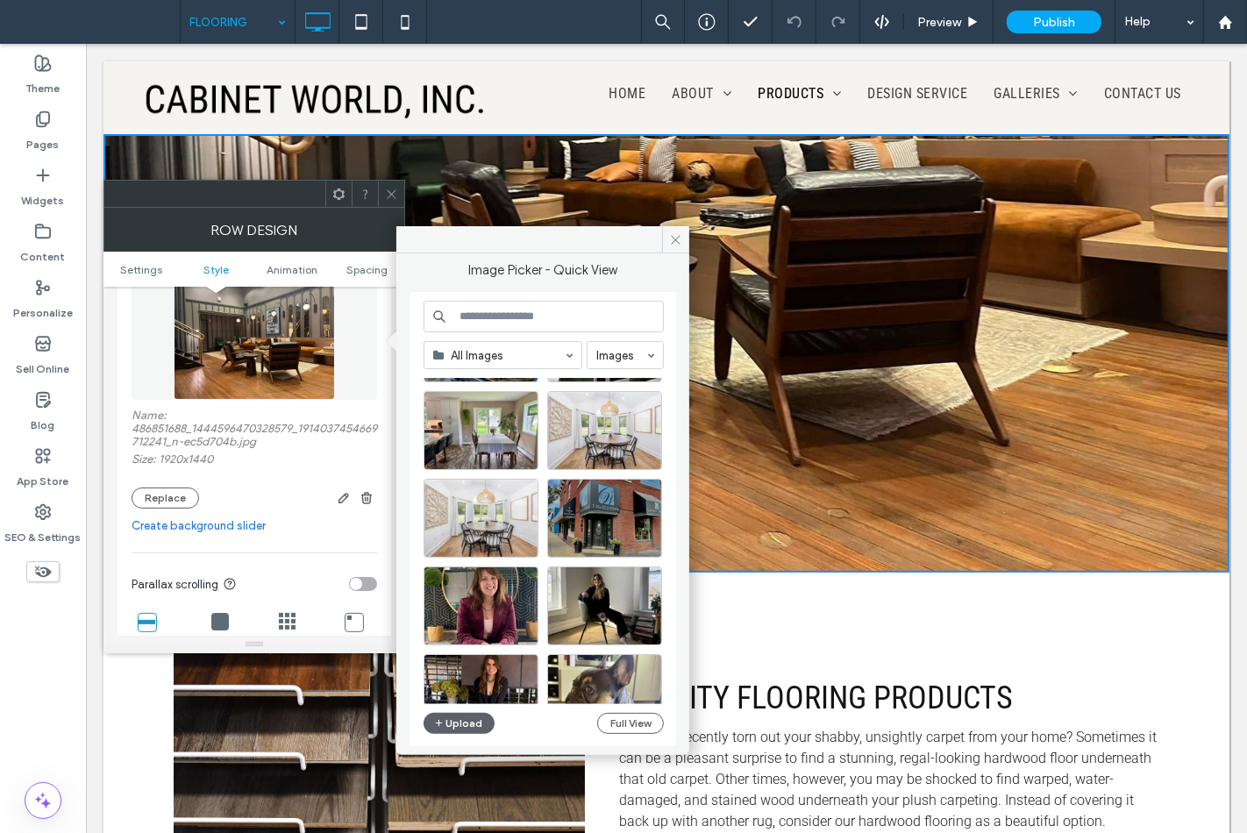
scroll to position [584, 0]
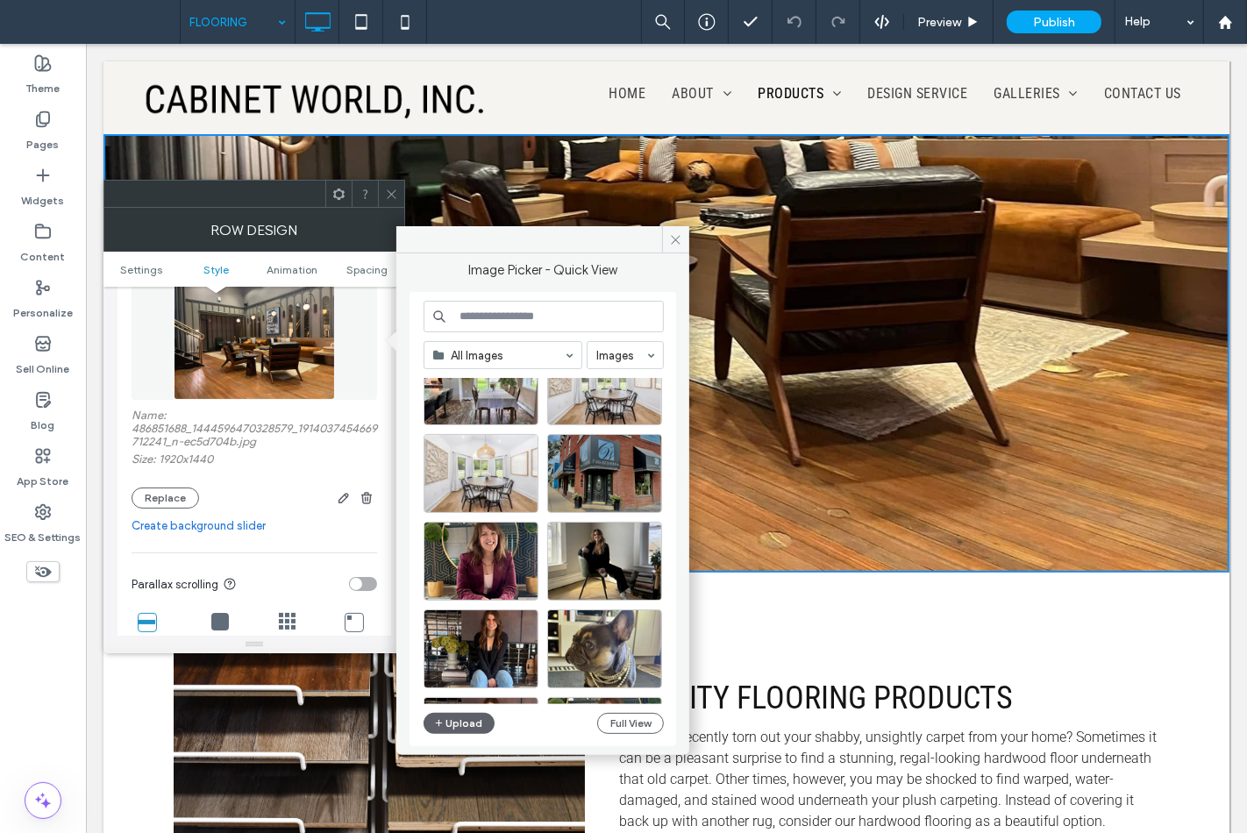
click at [493, 313] on input at bounding box center [544, 317] width 240 height 32
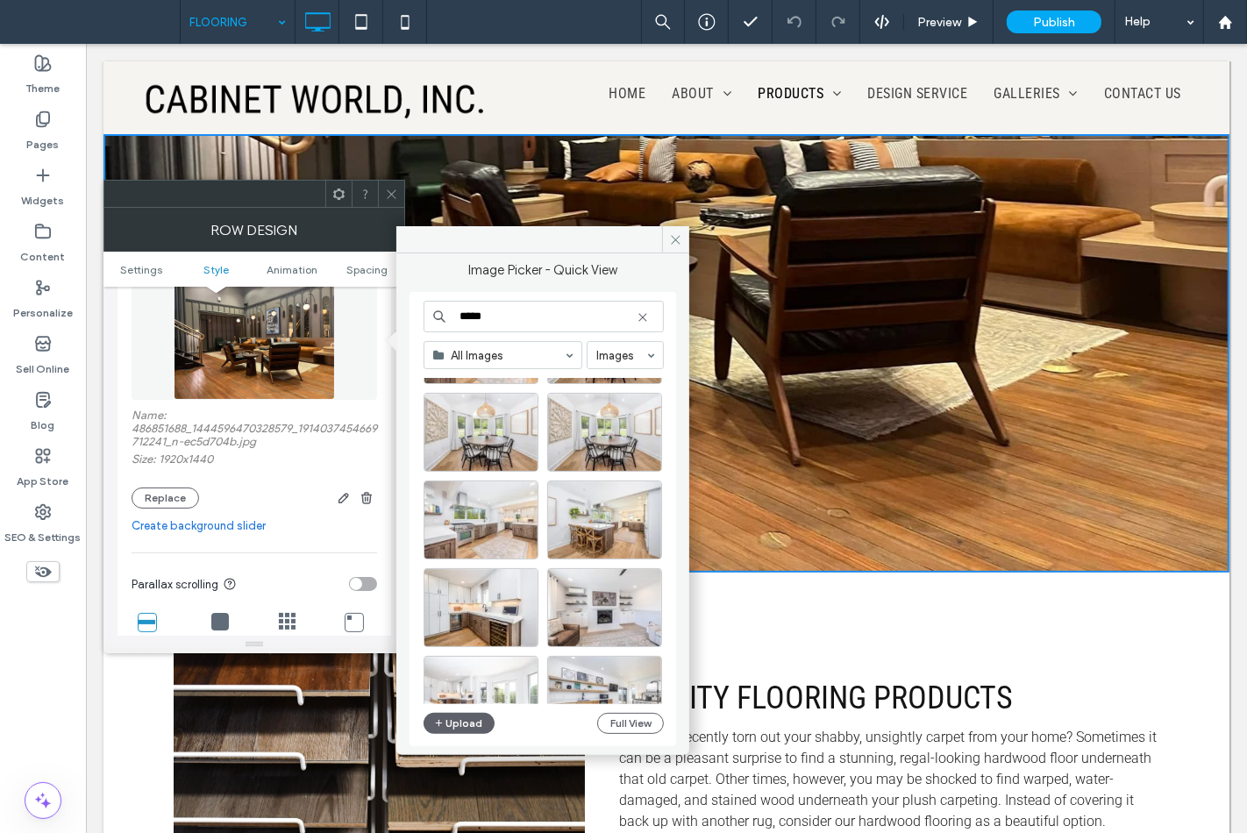
scroll to position [97, 0]
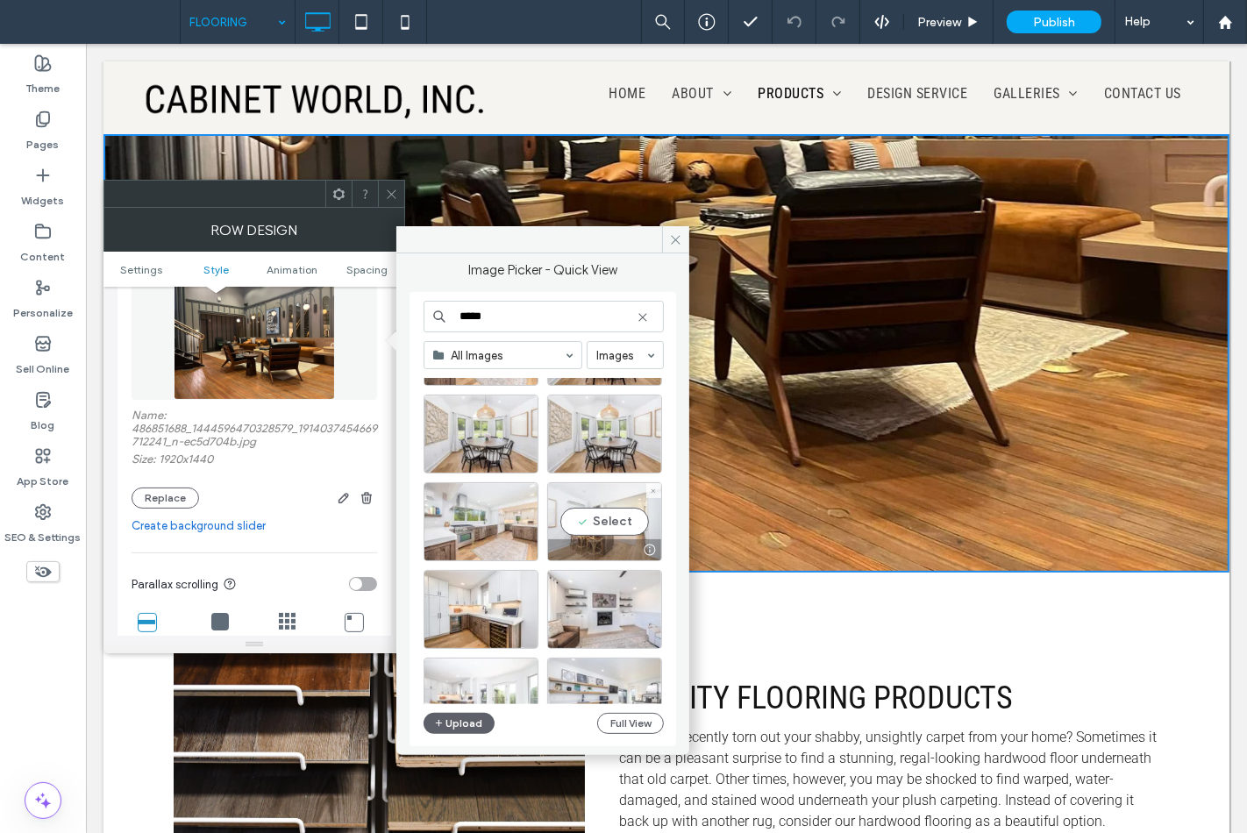
type input "*****"
click at [607, 516] on div "Select" at bounding box center [604, 521] width 115 height 79
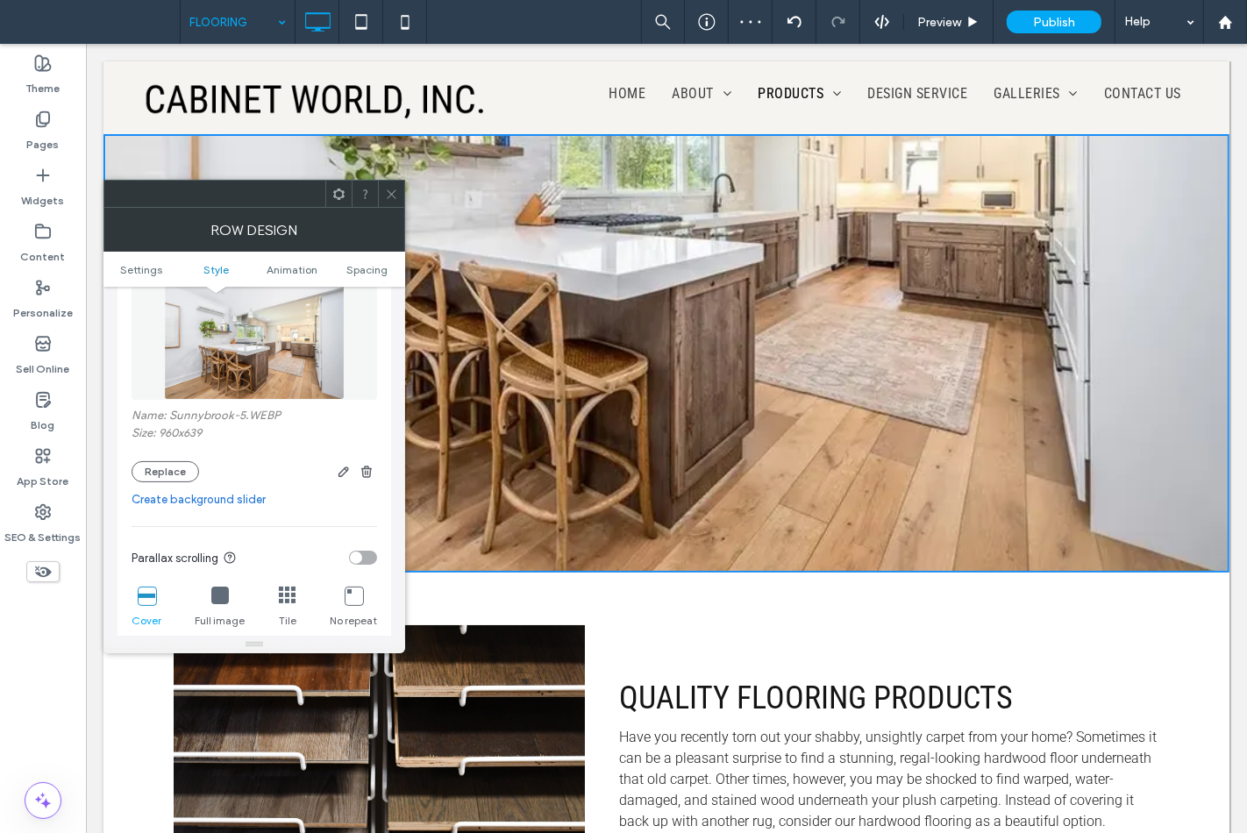
click at [389, 202] on span at bounding box center [391, 194] width 13 height 26
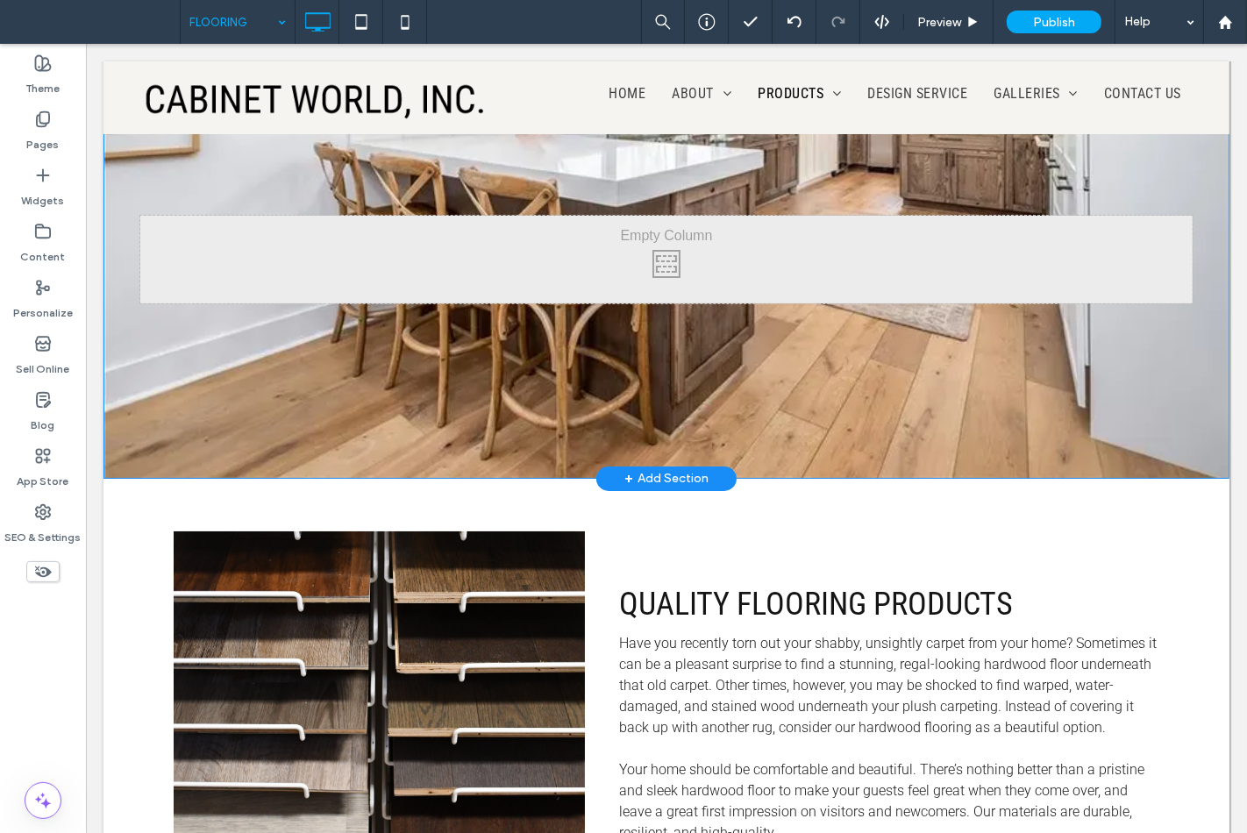
scroll to position [0, 0]
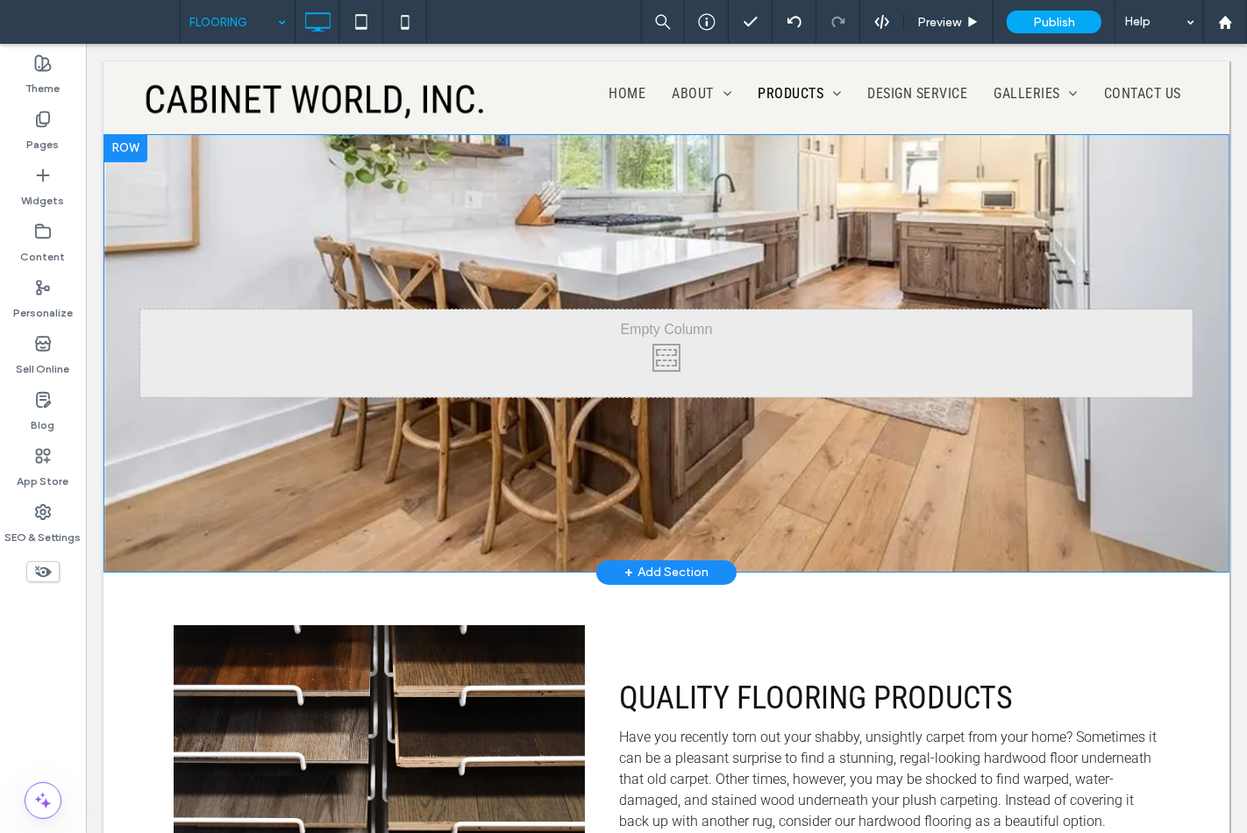
click at [282, 247] on div "Click To Paste Row + Add Section" at bounding box center [666, 353] width 1126 height 439
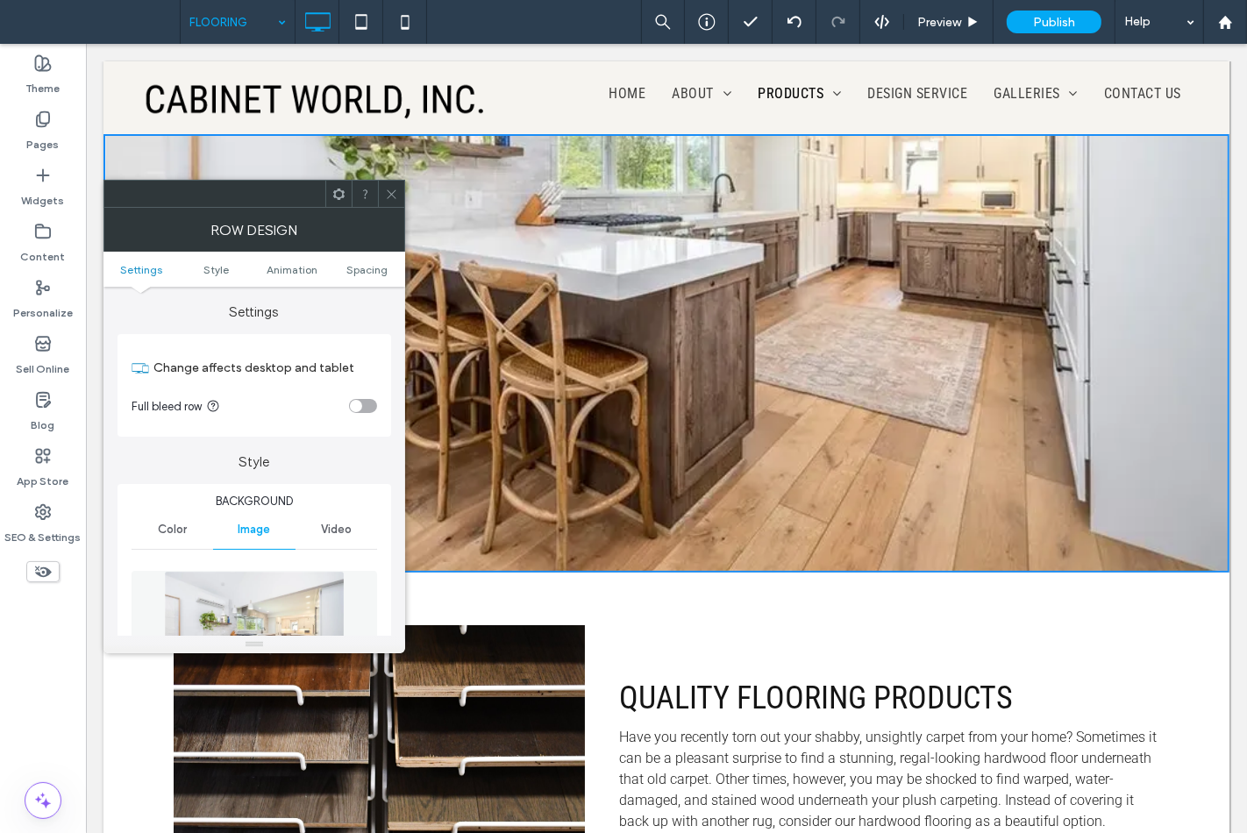
scroll to position [195, 0]
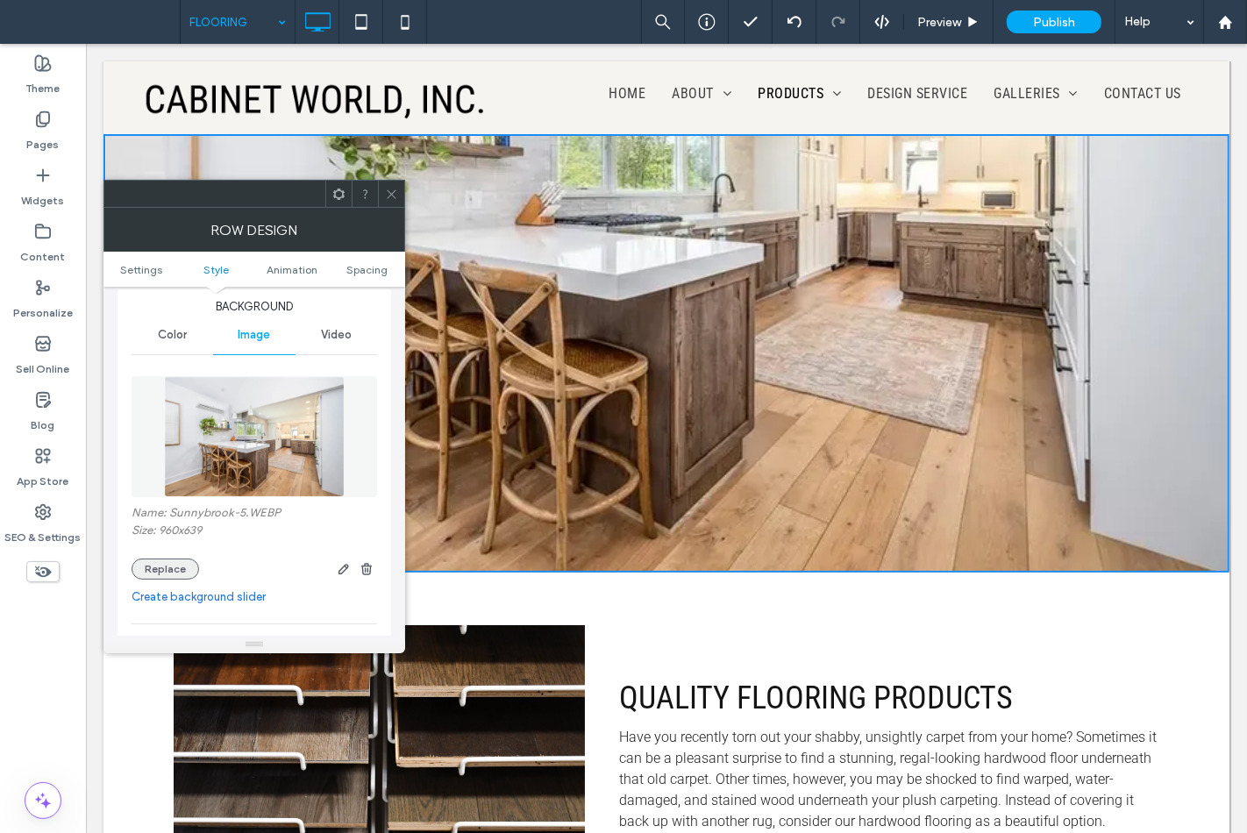
click at [180, 560] on button "Replace" at bounding box center [166, 569] width 68 height 21
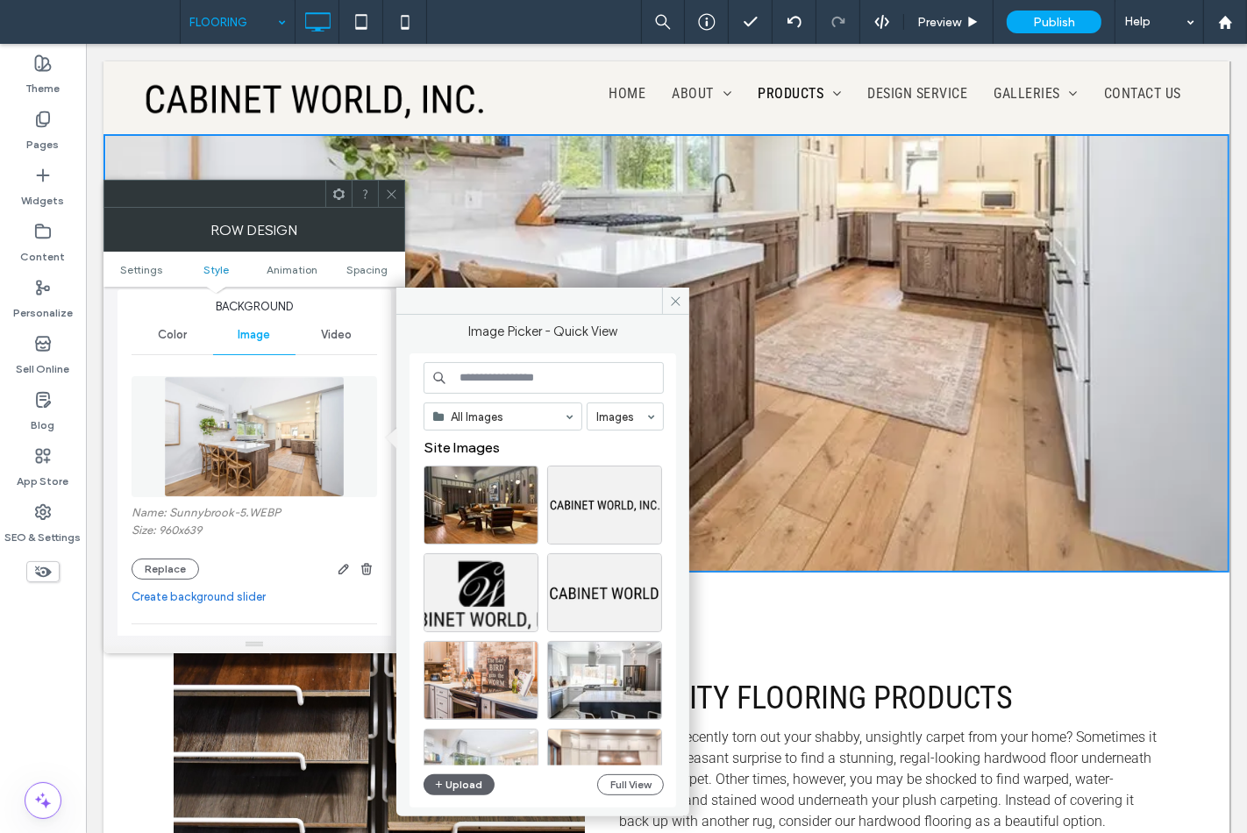
click at [463, 382] on input at bounding box center [544, 378] width 240 height 32
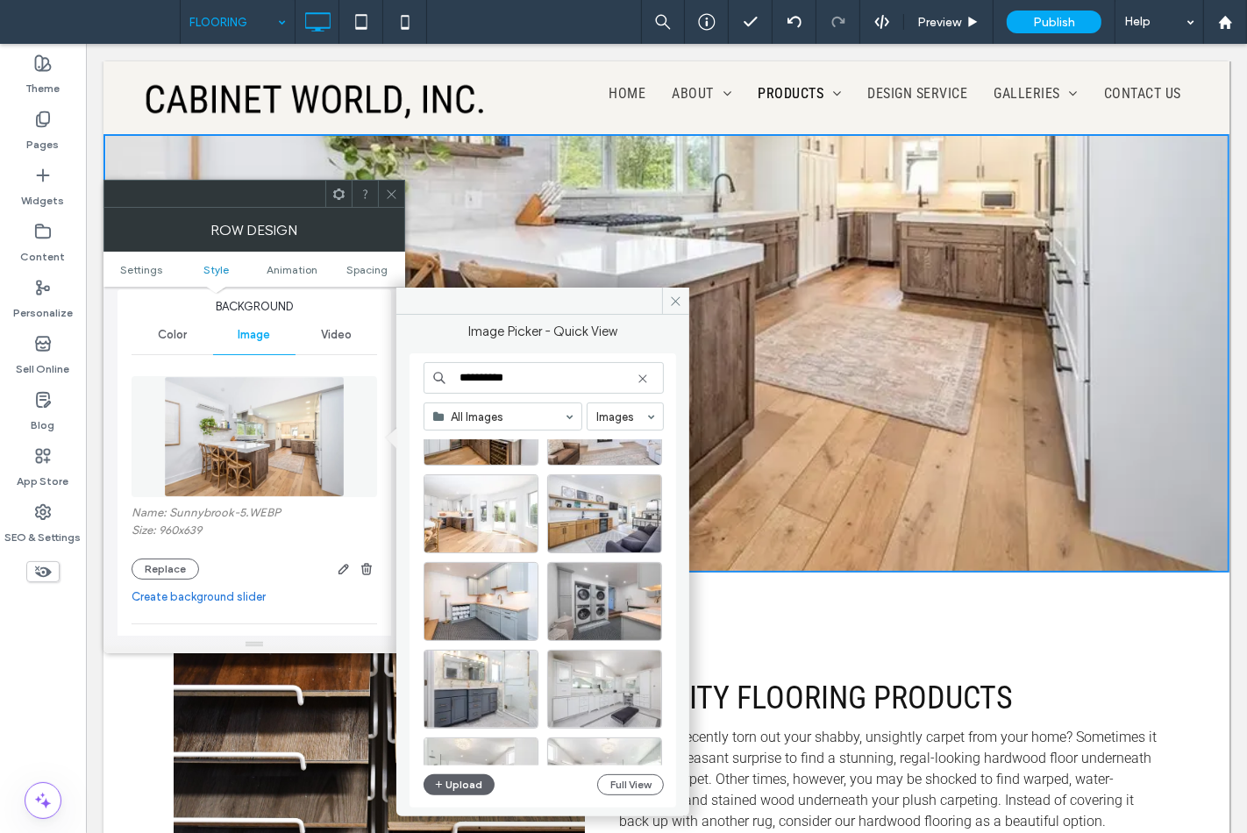
scroll to position [292, 0]
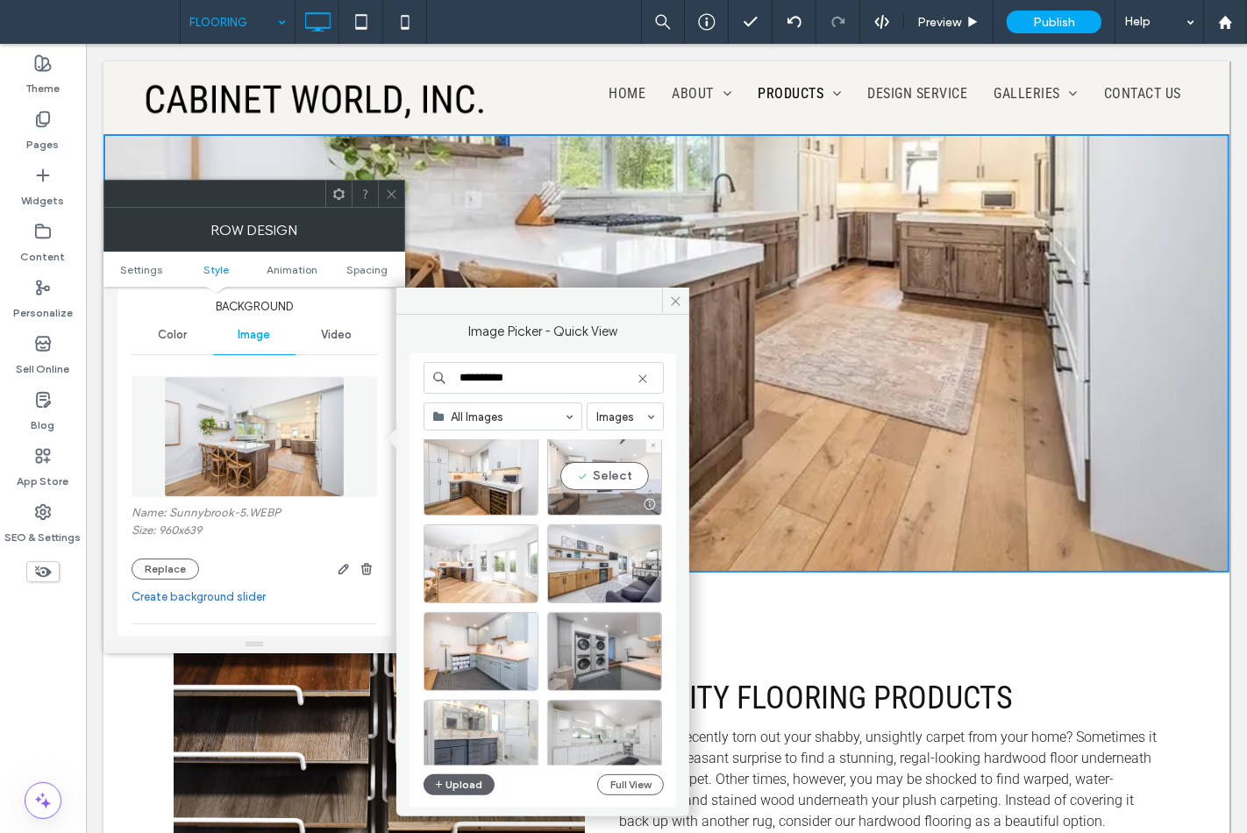
type input "**********"
click at [600, 481] on div "Select" at bounding box center [604, 476] width 115 height 79
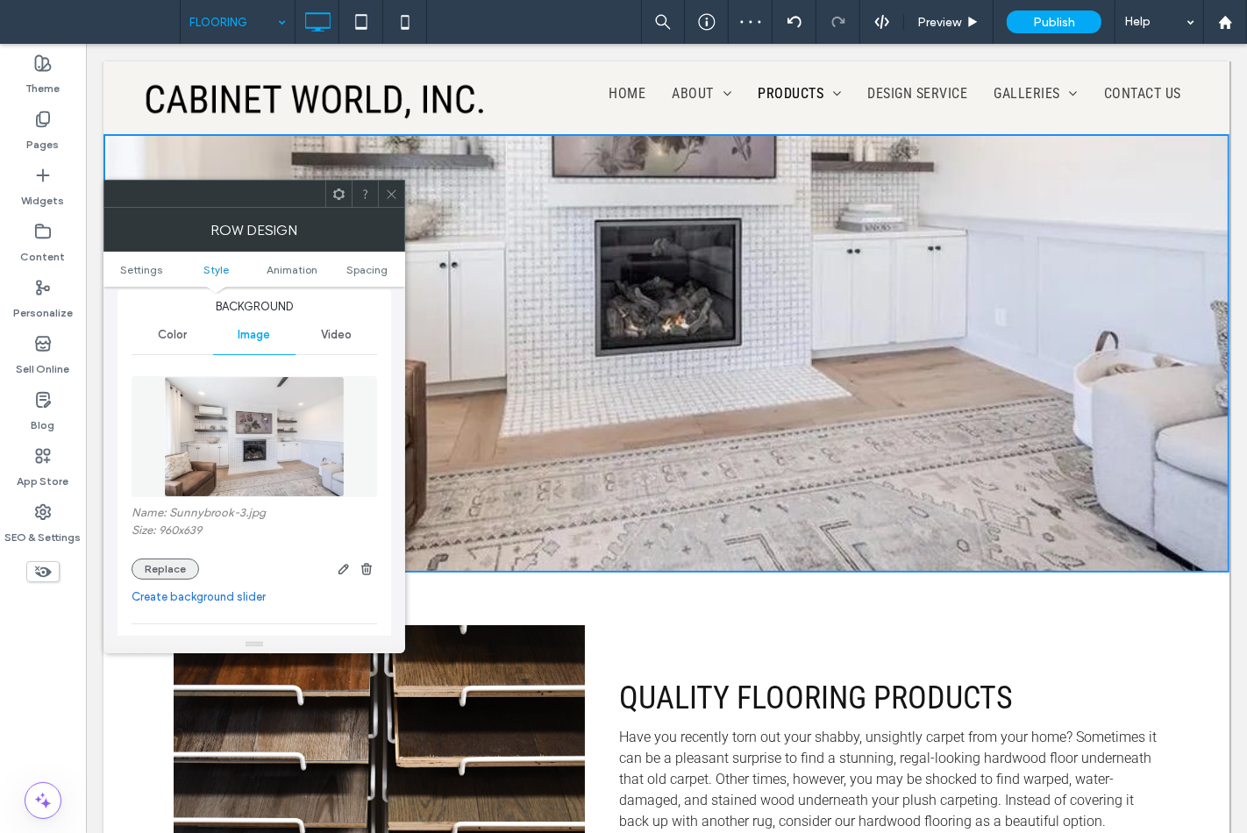
click at [168, 566] on button "Replace" at bounding box center [166, 569] width 68 height 21
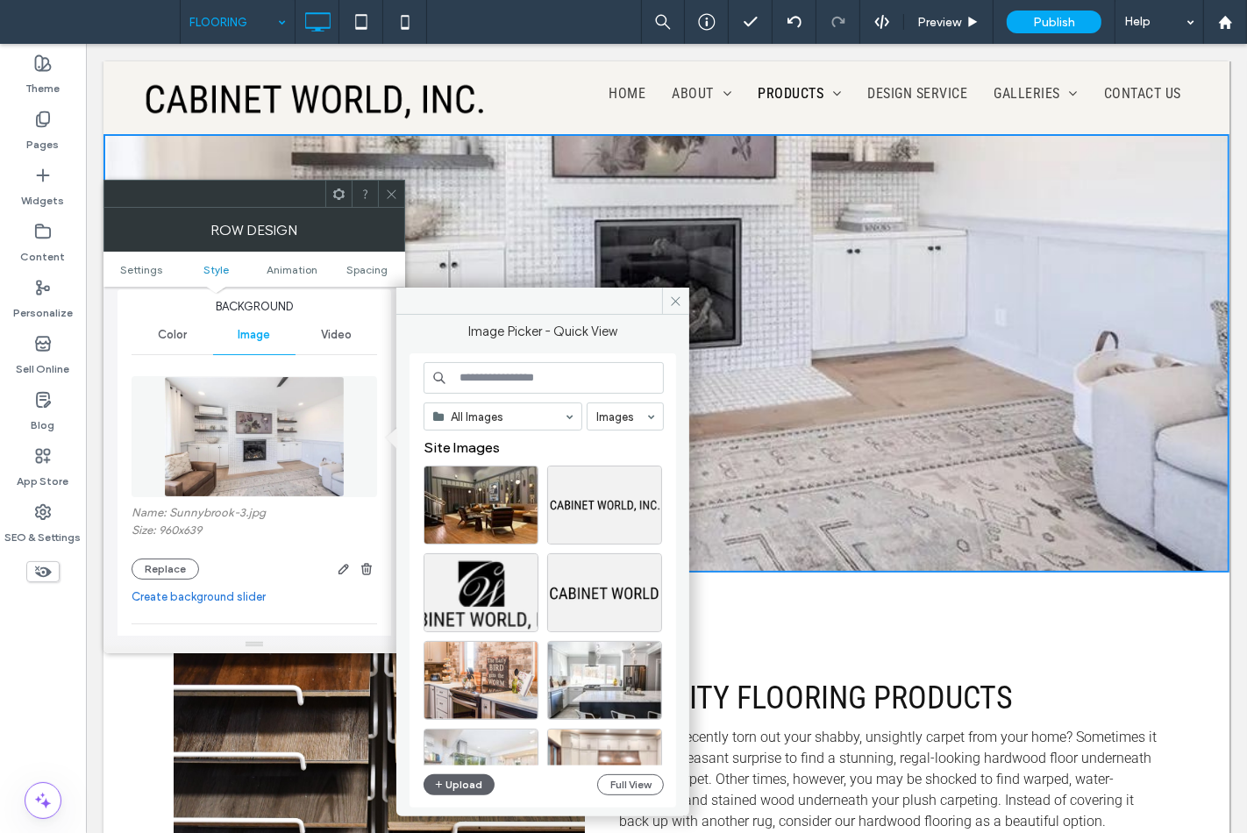
click at [479, 389] on input at bounding box center [544, 378] width 240 height 32
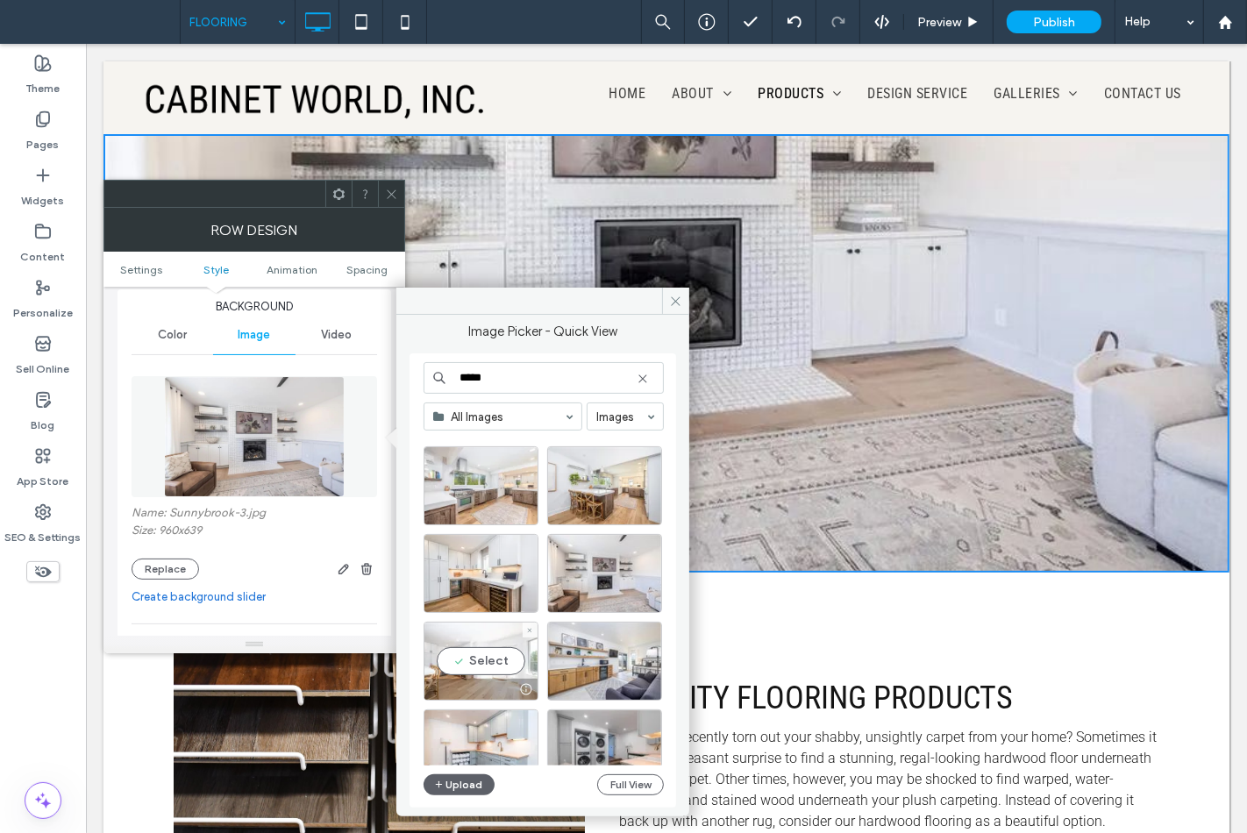
scroll to position [97, 0]
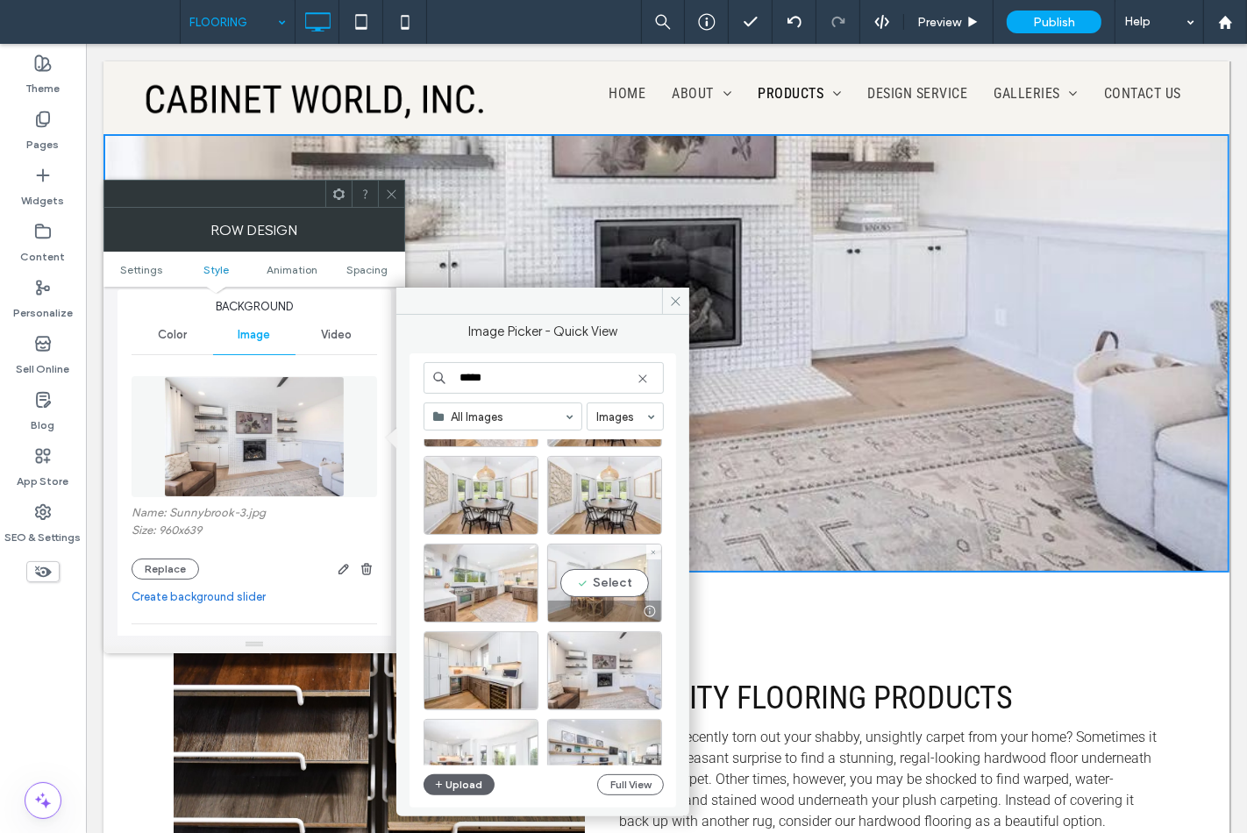
type input "*****"
click at [583, 596] on div "Select" at bounding box center [604, 583] width 115 height 79
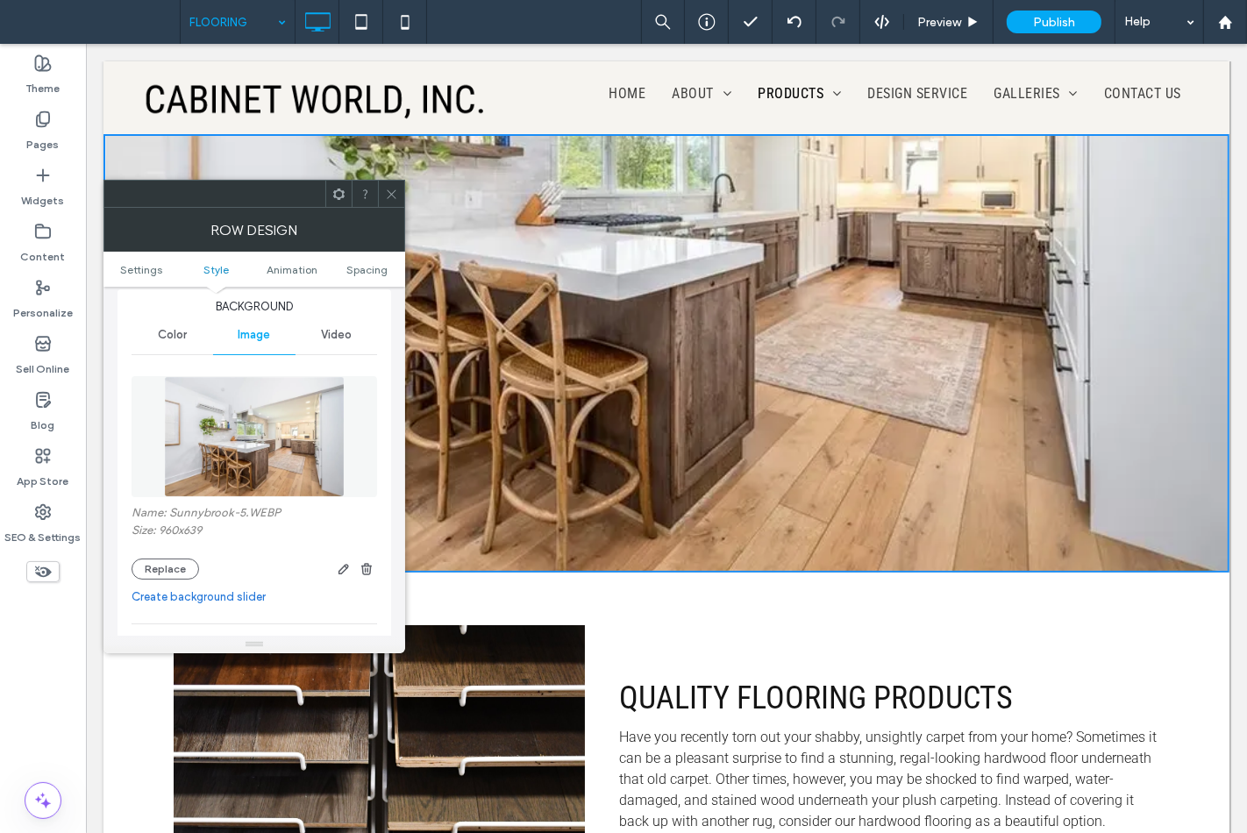
scroll to position [292, 0]
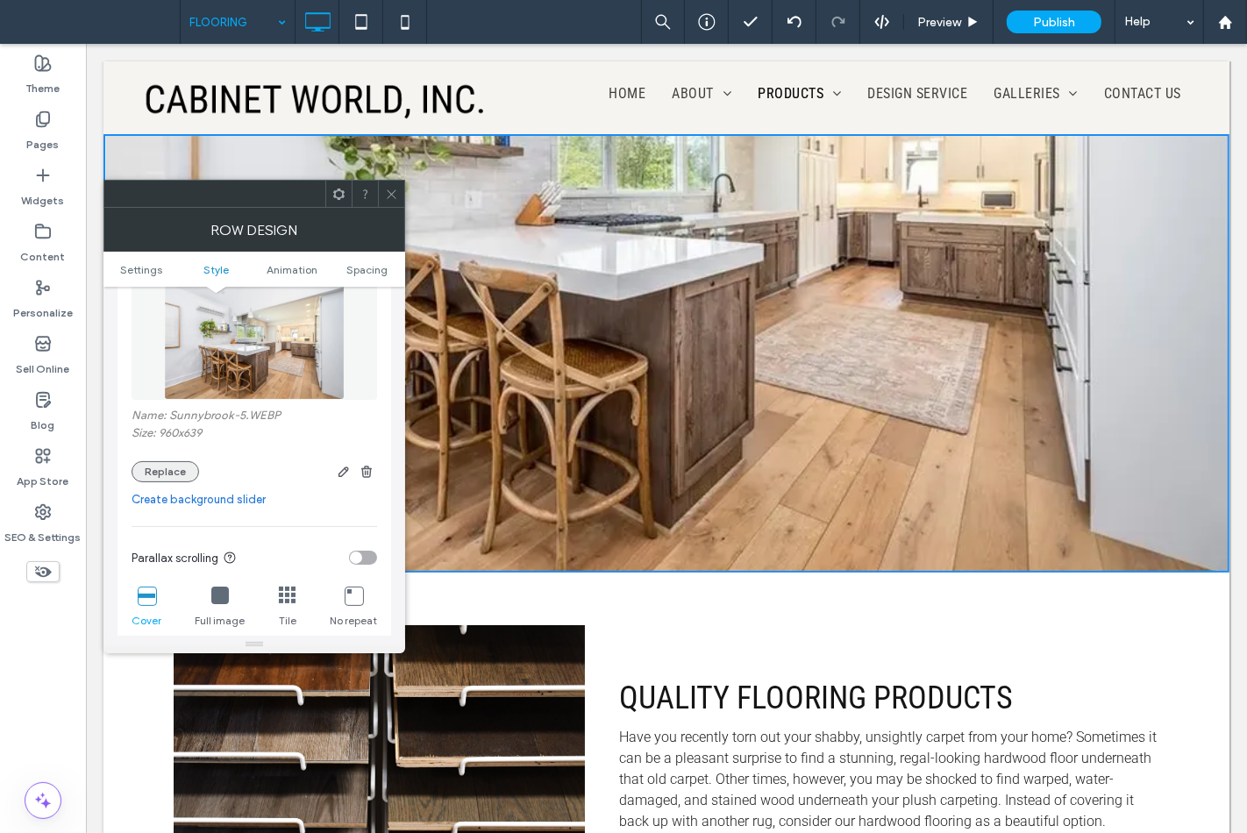
click at [190, 475] on button "Replace" at bounding box center [166, 471] width 68 height 21
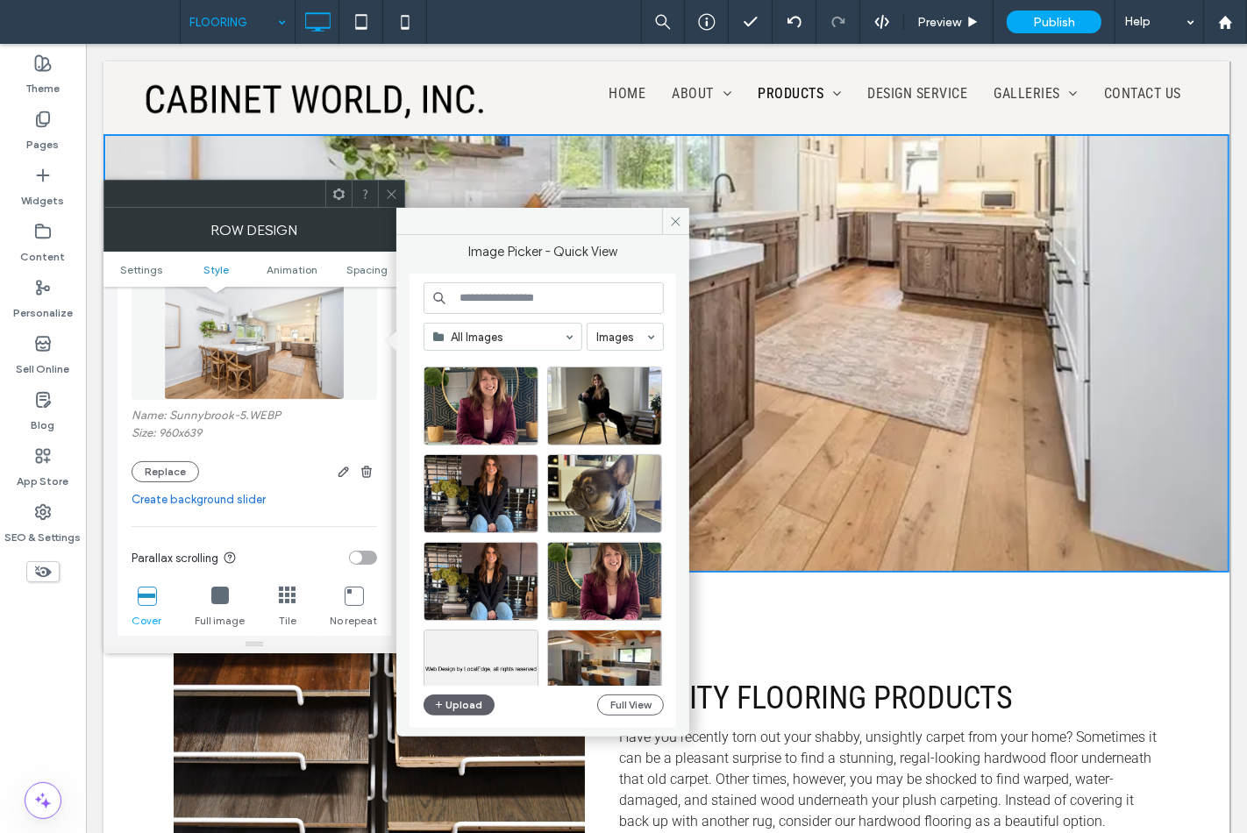
scroll to position [752, 0]
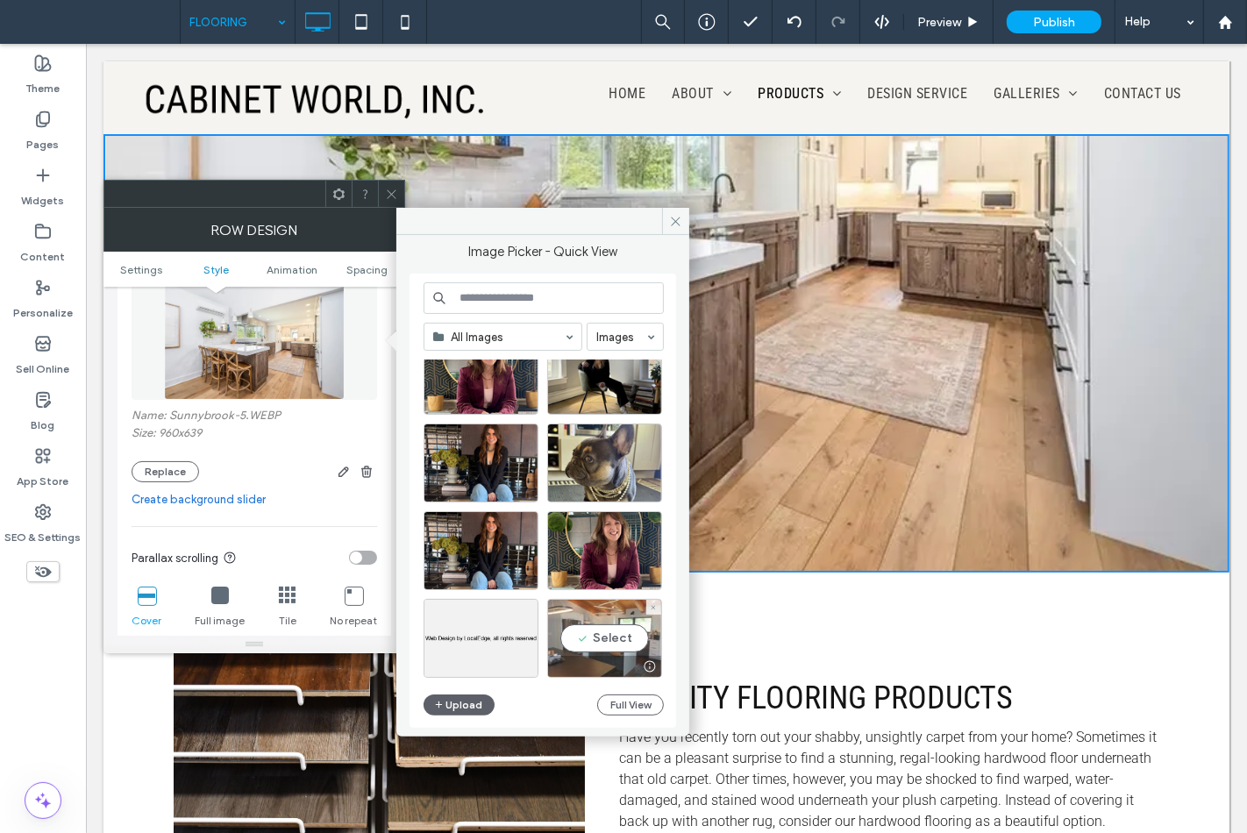
click at [589, 639] on div "Select" at bounding box center [604, 638] width 115 height 79
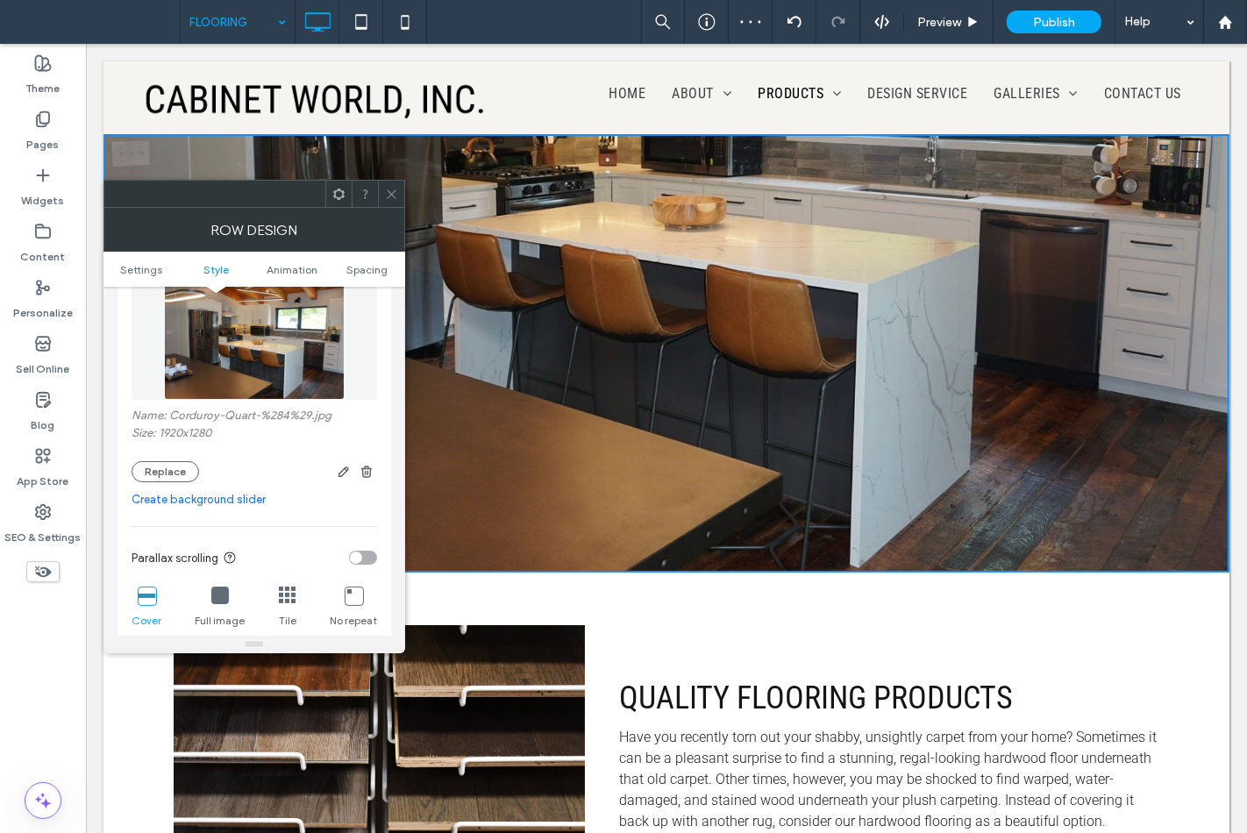
drag, startPoint x: 388, startPoint y: 198, endPoint x: 400, endPoint y: 186, distance: 17.4
click at [388, 198] on icon at bounding box center [391, 194] width 13 height 13
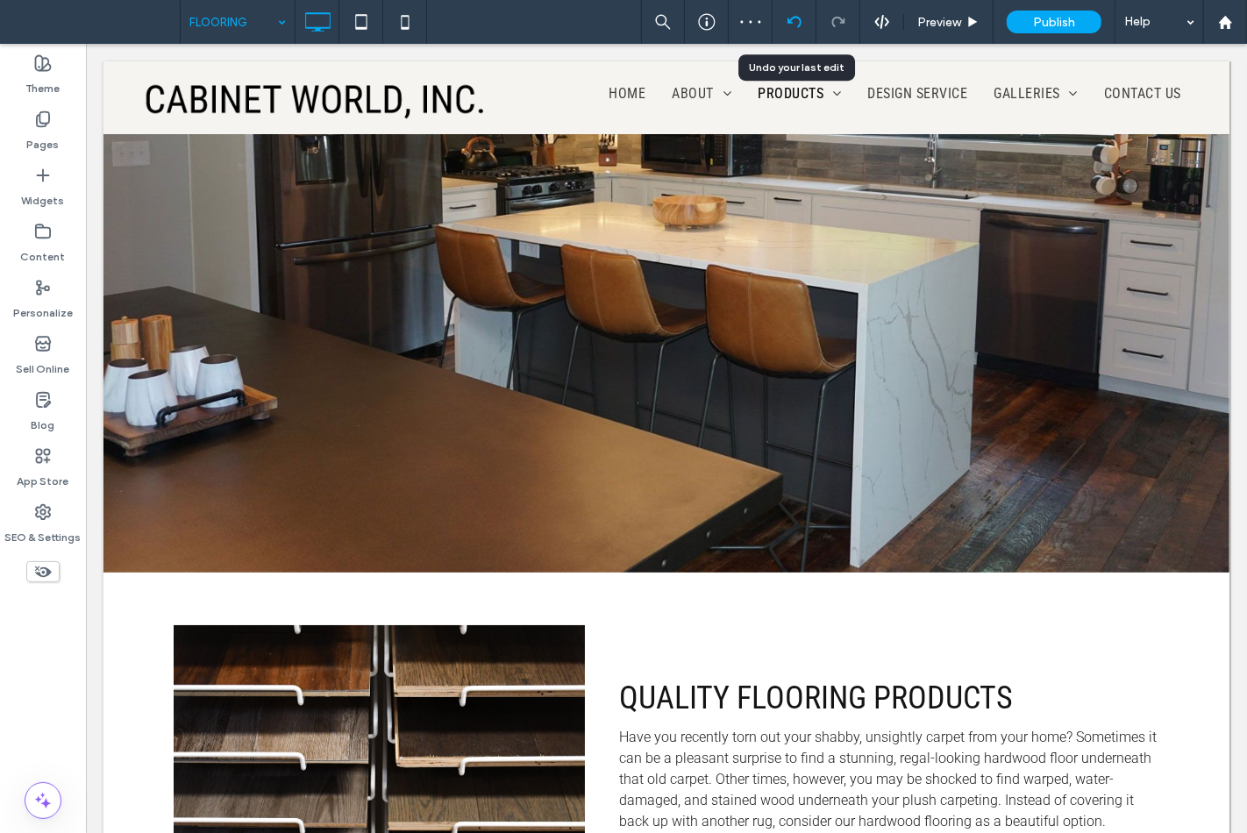
click at [796, 19] on icon at bounding box center [795, 22] width 14 height 14
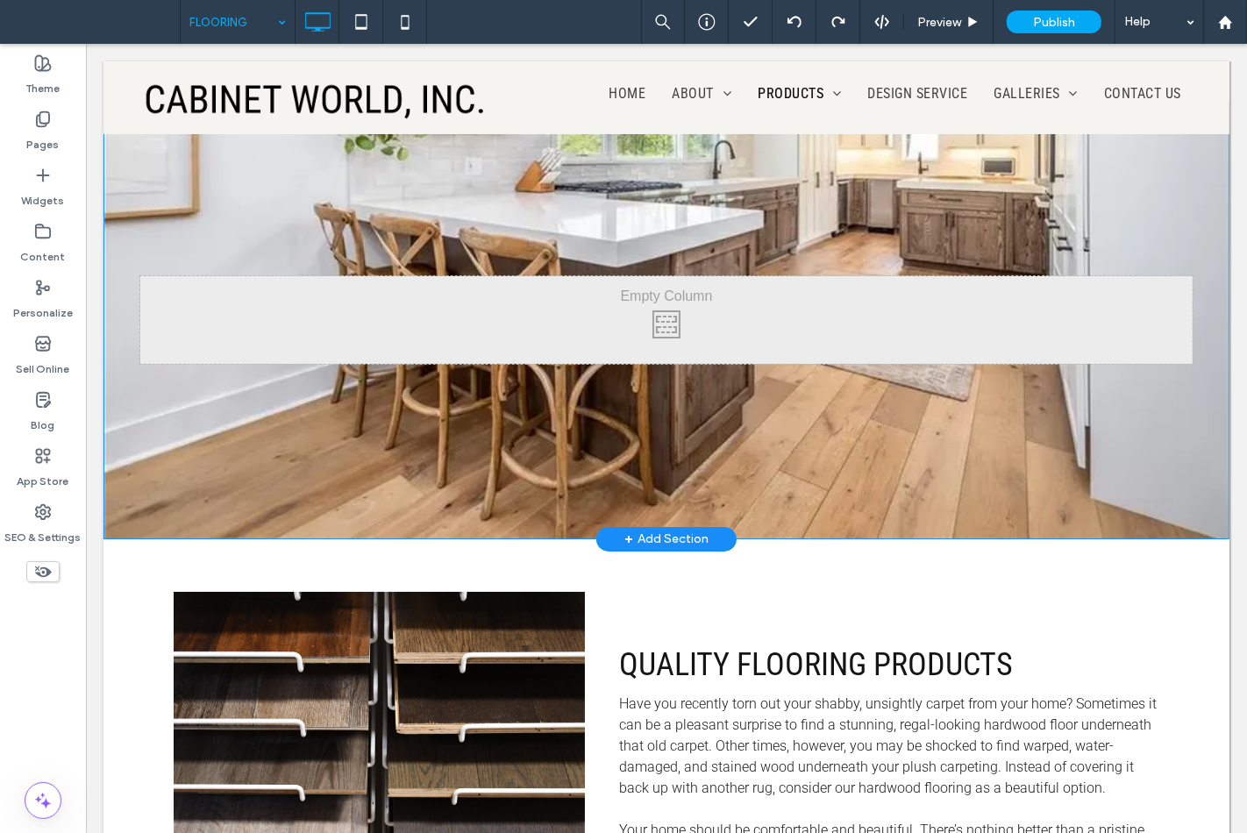
scroll to position [0, 0]
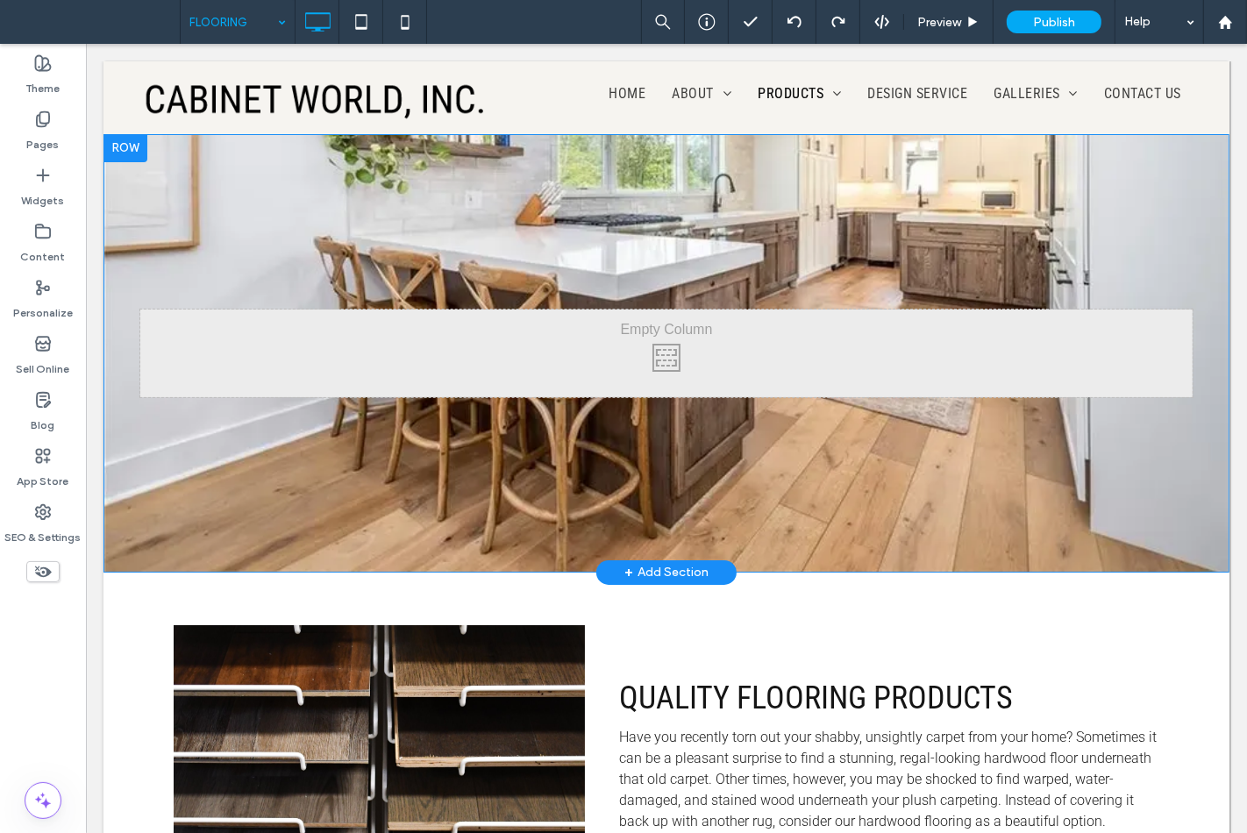
click at [399, 225] on div "Click To Paste Row + Add Section" at bounding box center [666, 353] width 1126 height 439
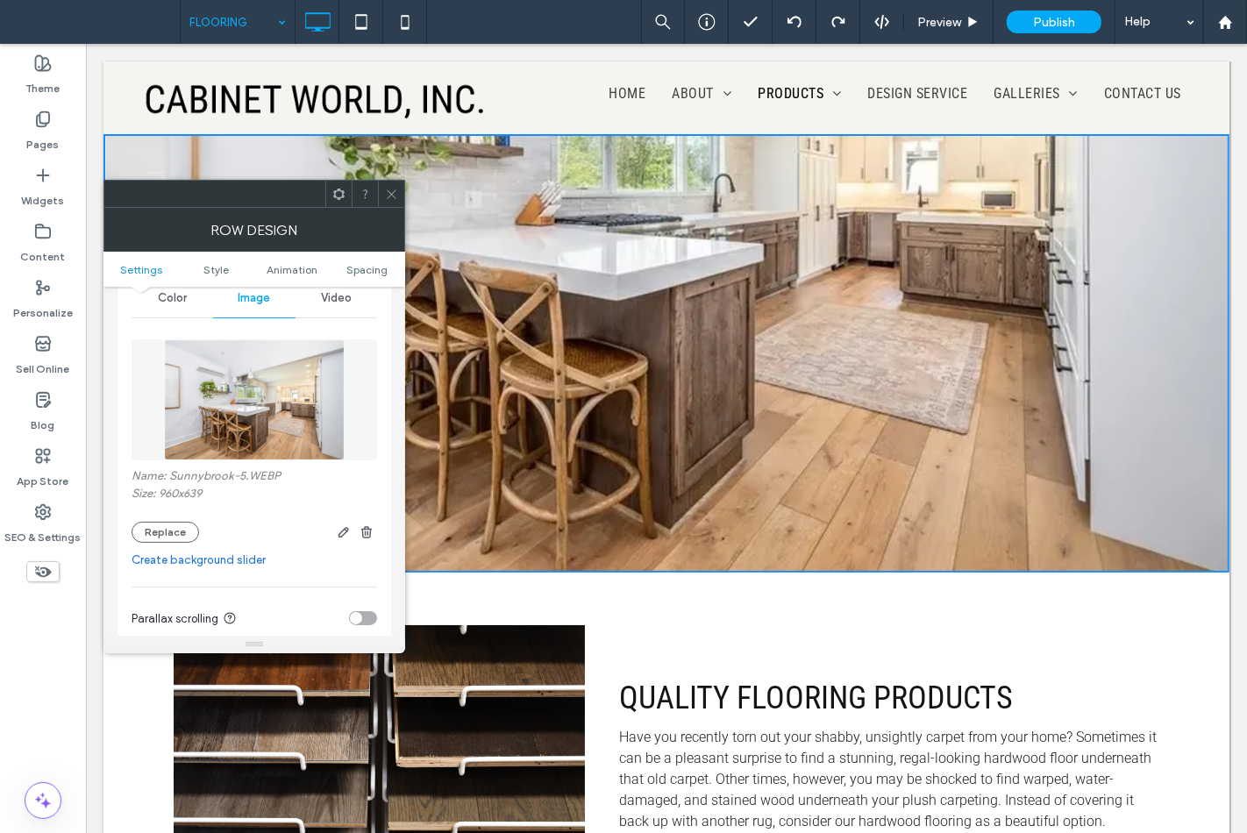
scroll to position [292, 0]
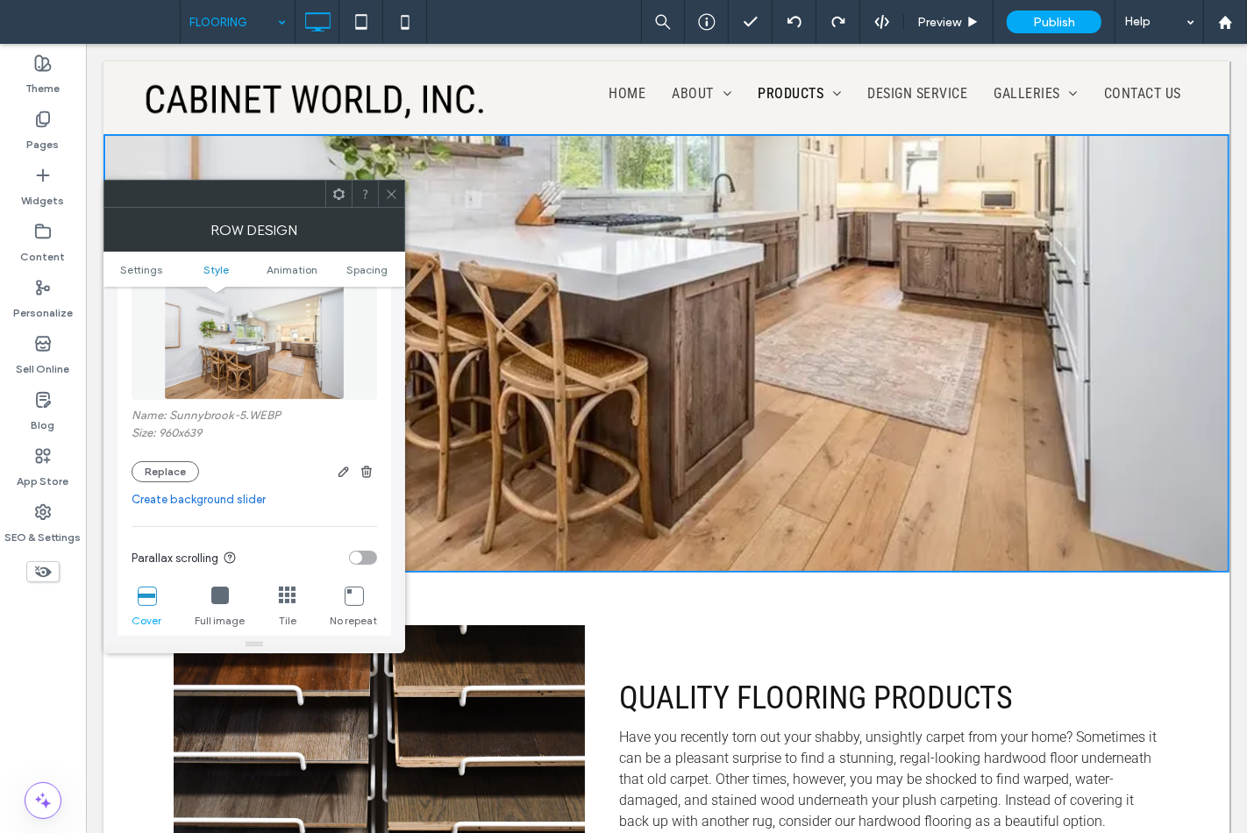
click at [383, 189] on div at bounding box center [391, 194] width 26 height 26
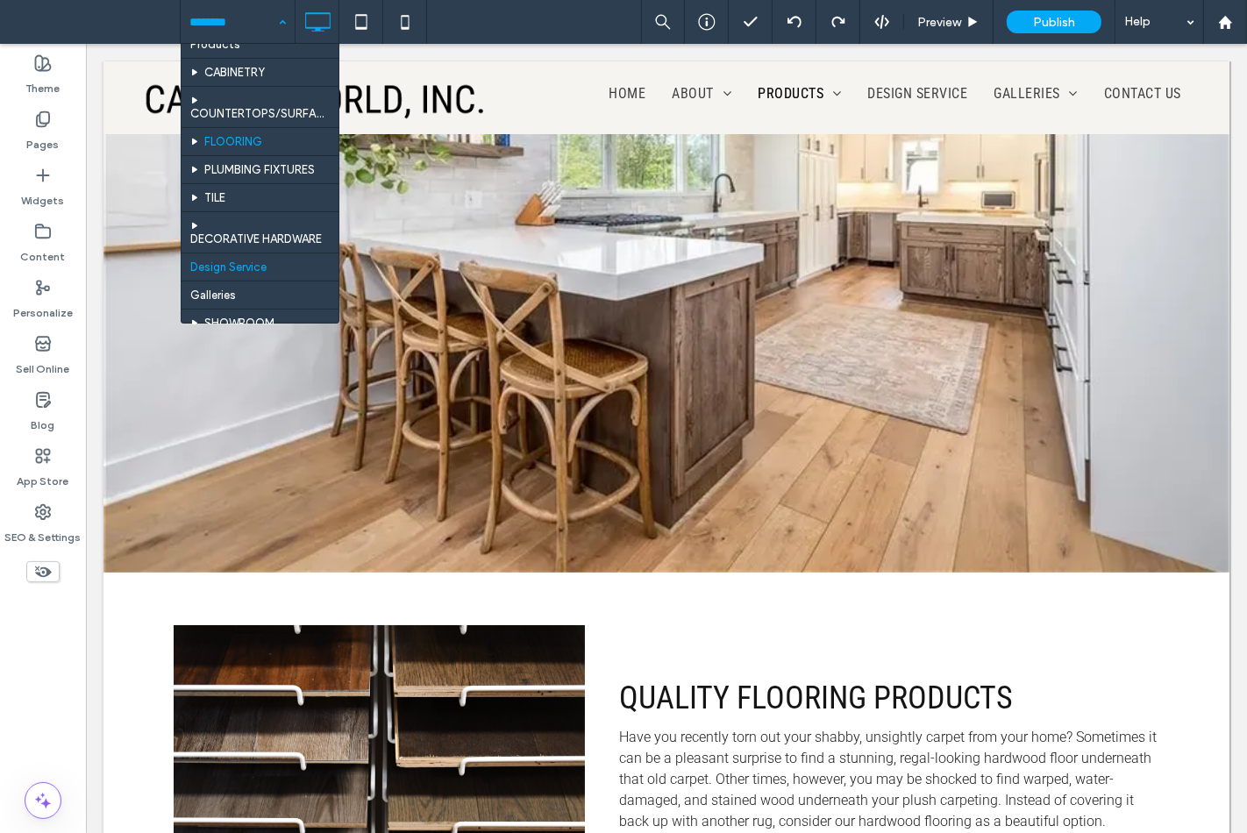
scroll to position [195, 0]
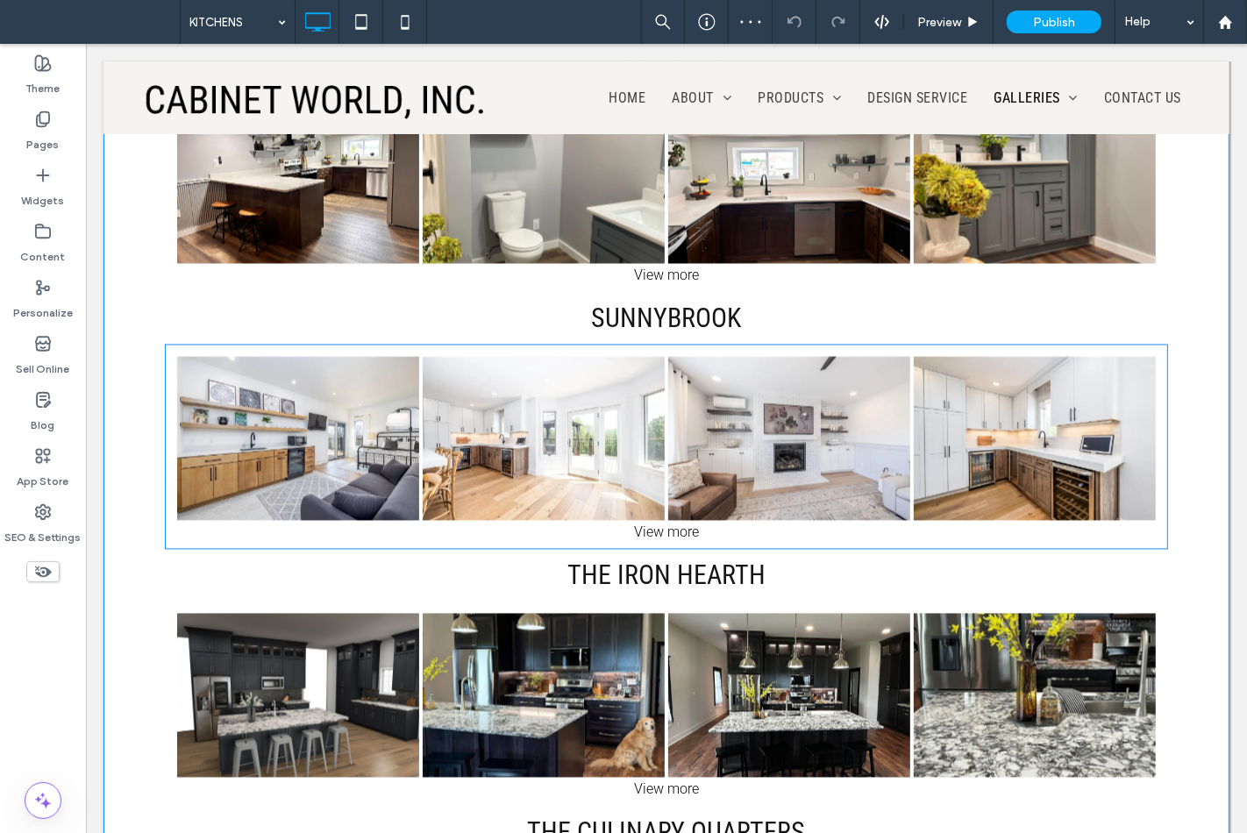
scroll to position [2631, 0]
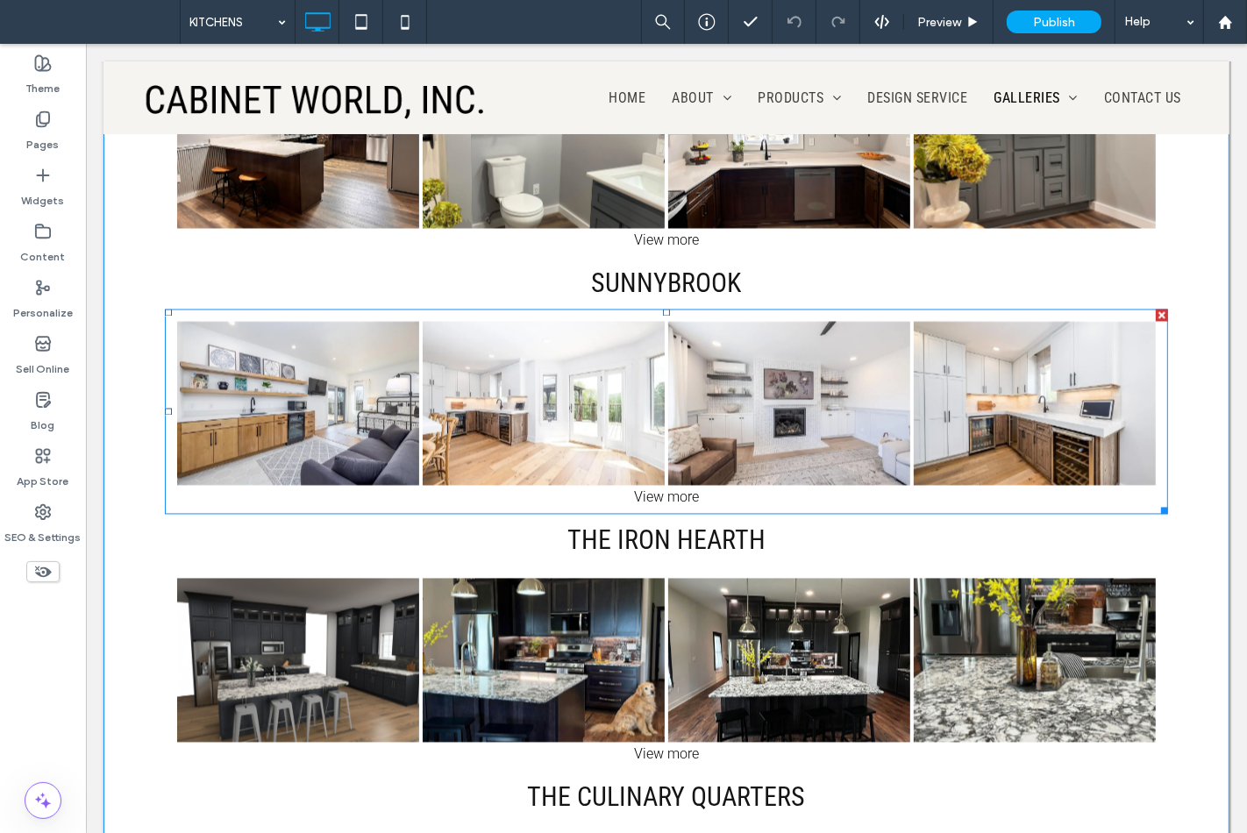
click at [530, 391] on link at bounding box center [543, 404] width 257 height 174
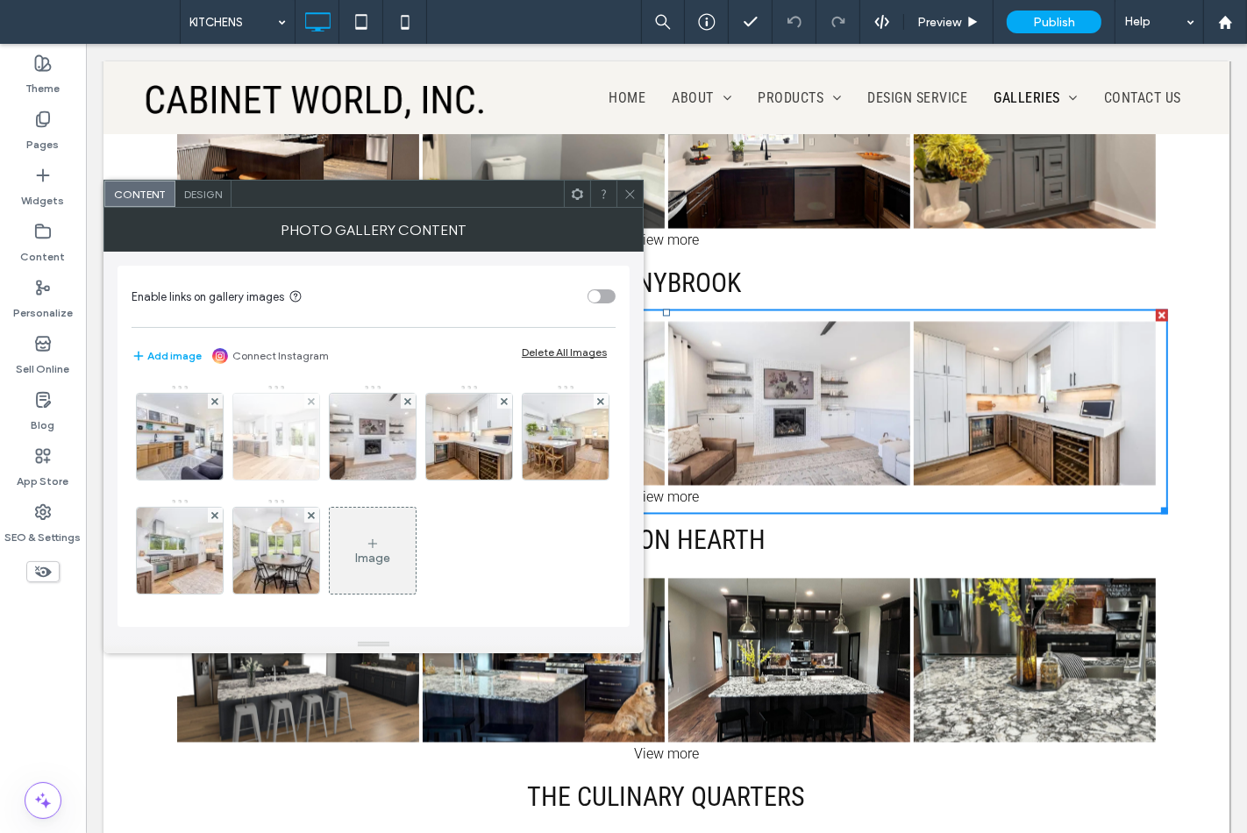
click at [288, 461] on img at bounding box center [276, 437] width 130 height 86
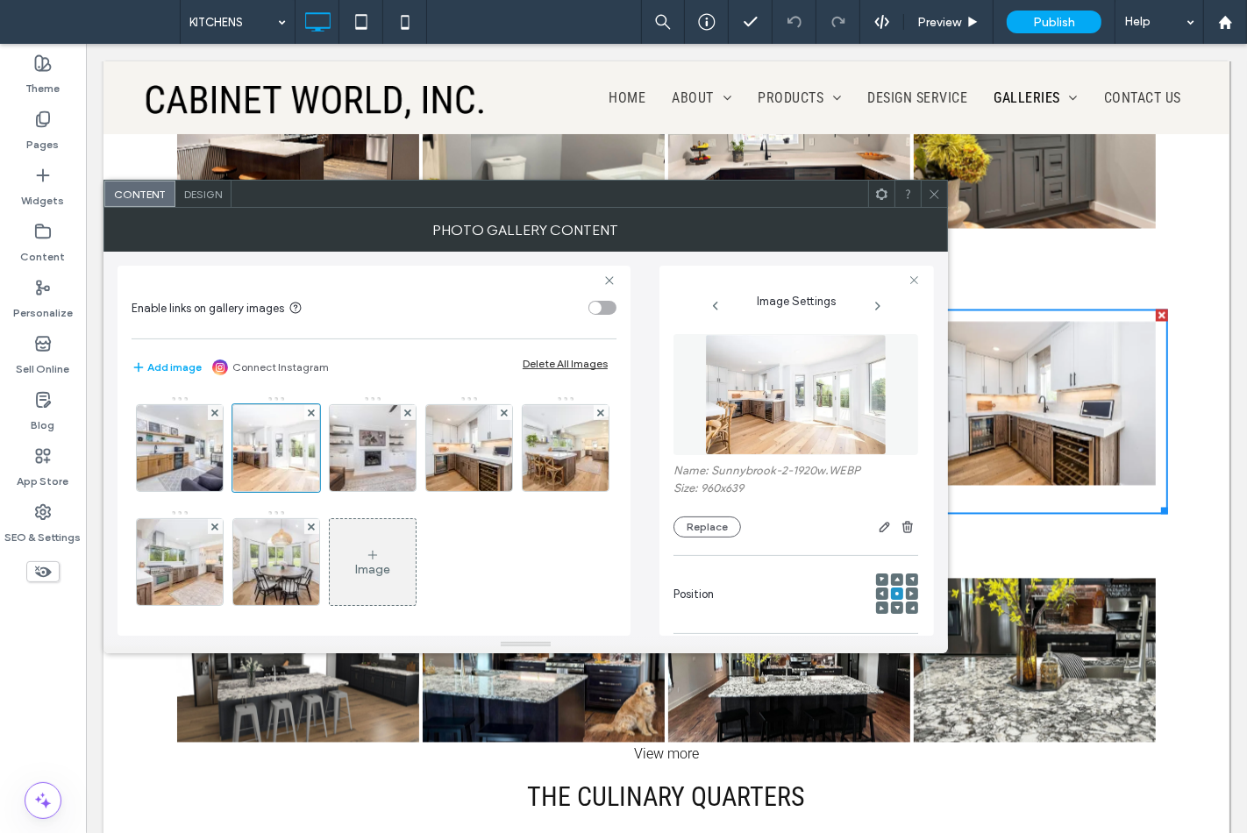
click at [941, 198] on div at bounding box center [934, 194] width 26 height 26
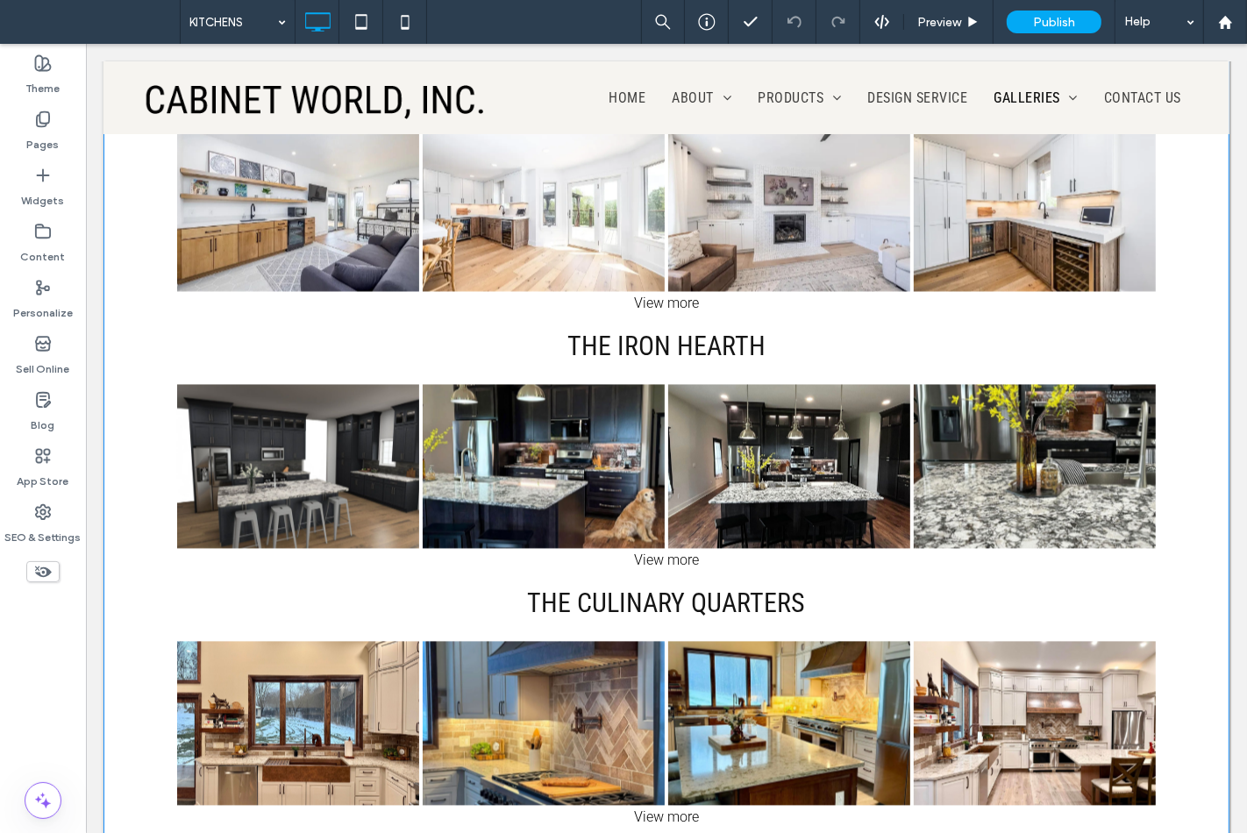
scroll to position [2826, 0]
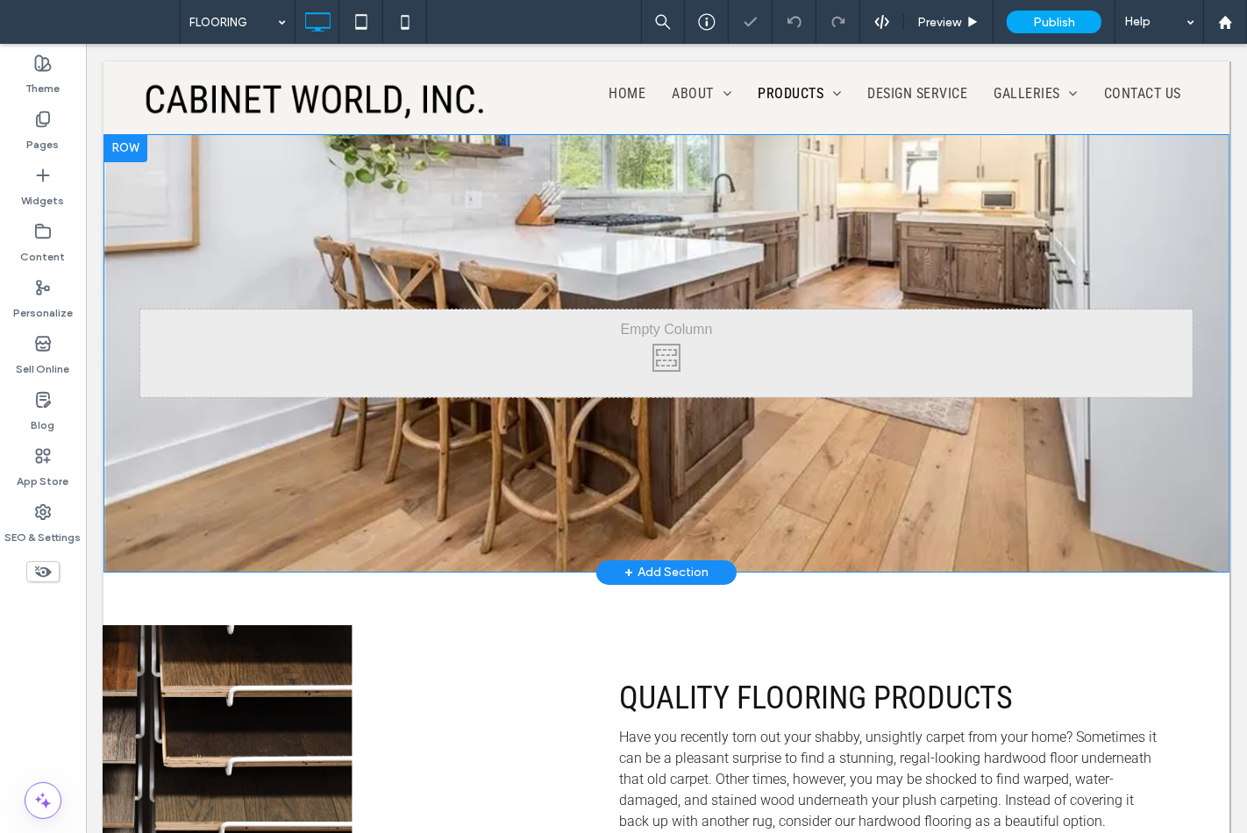
click at [435, 250] on div "Click To Paste Row + Add Section" at bounding box center [666, 353] width 1126 height 439
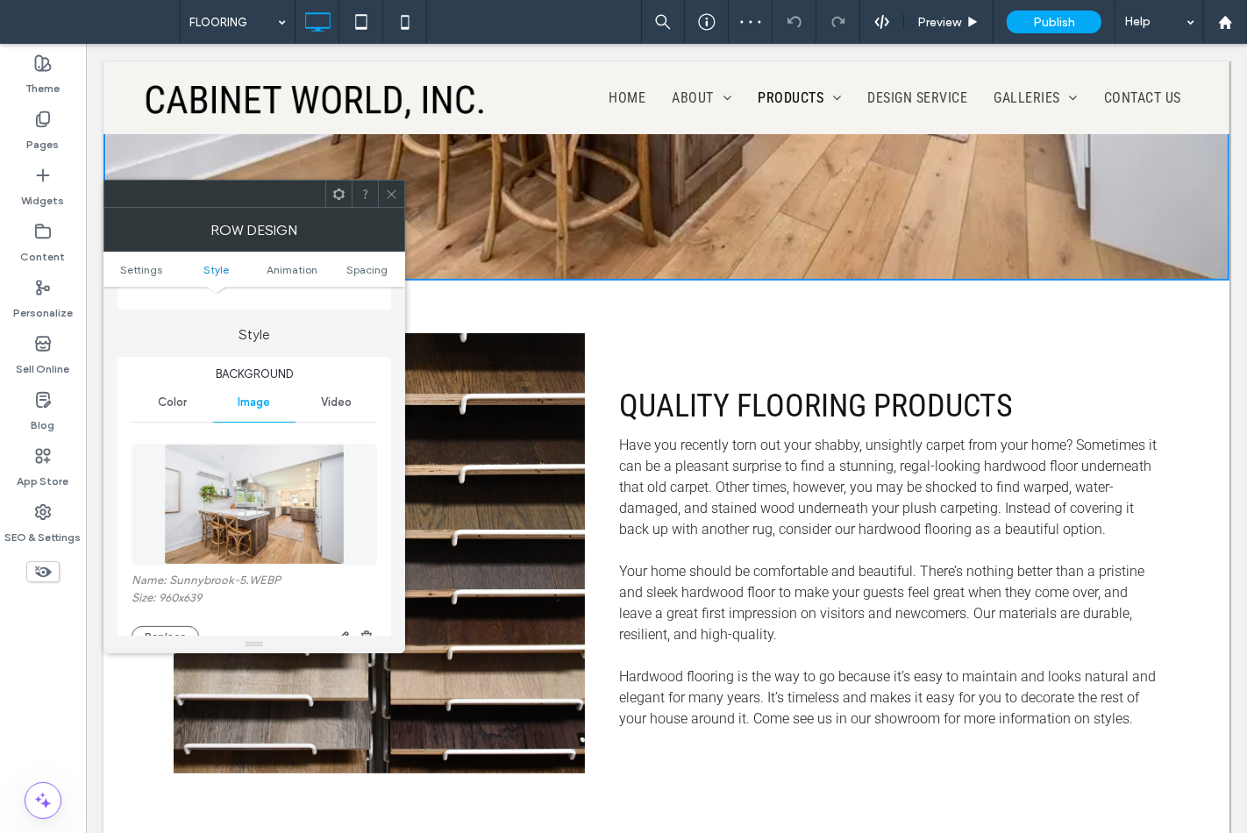
scroll to position [97, 0]
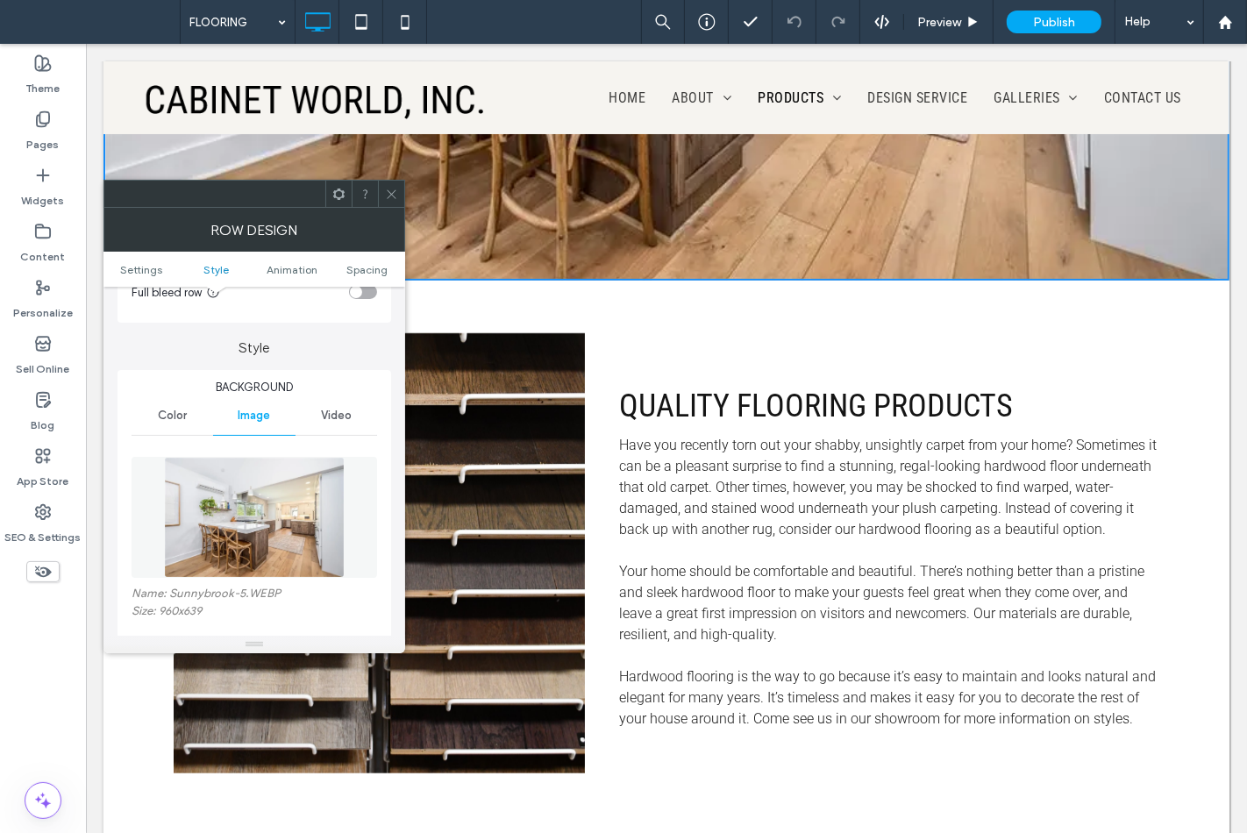
scroll to position [292, 0]
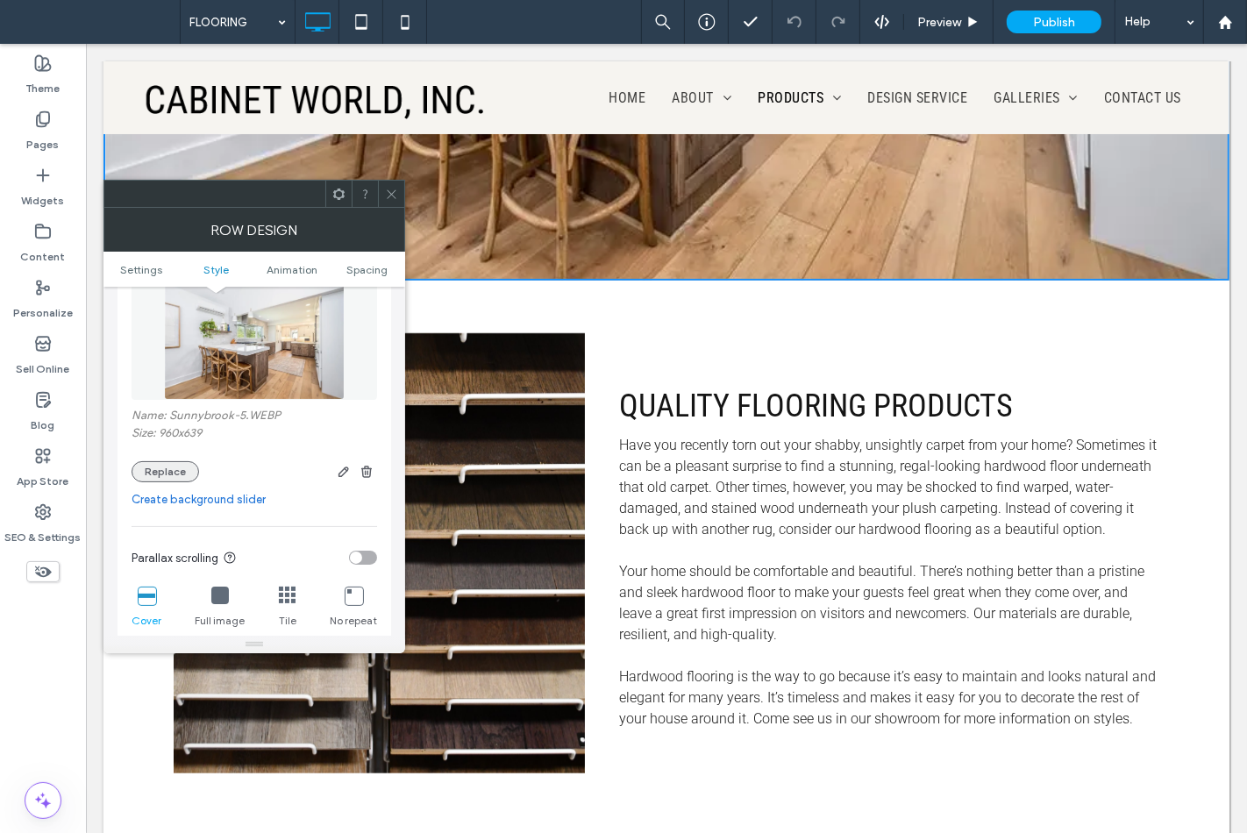
click at [164, 470] on button "Replace" at bounding box center [166, 471] width 68 height 21
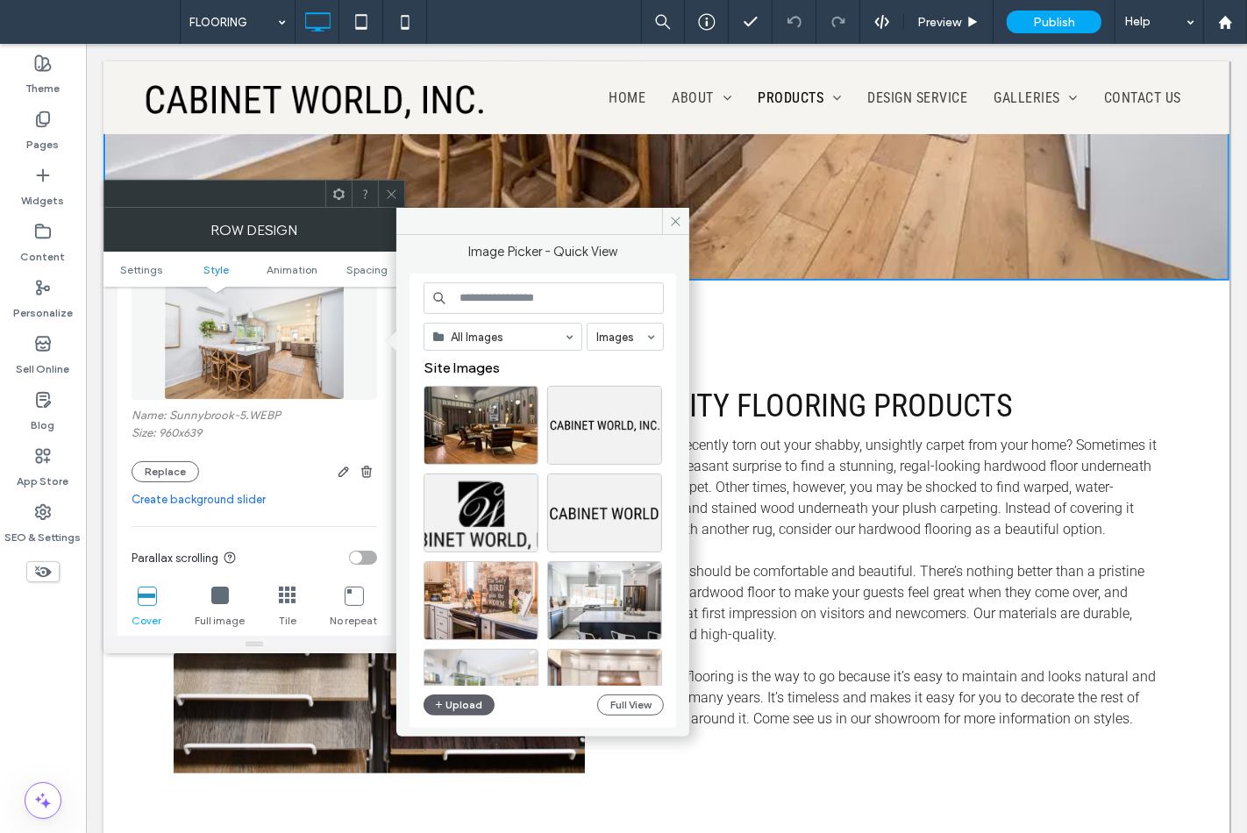
click at [486, 296] on input at bounding box center [544, 298] width 240 height 32
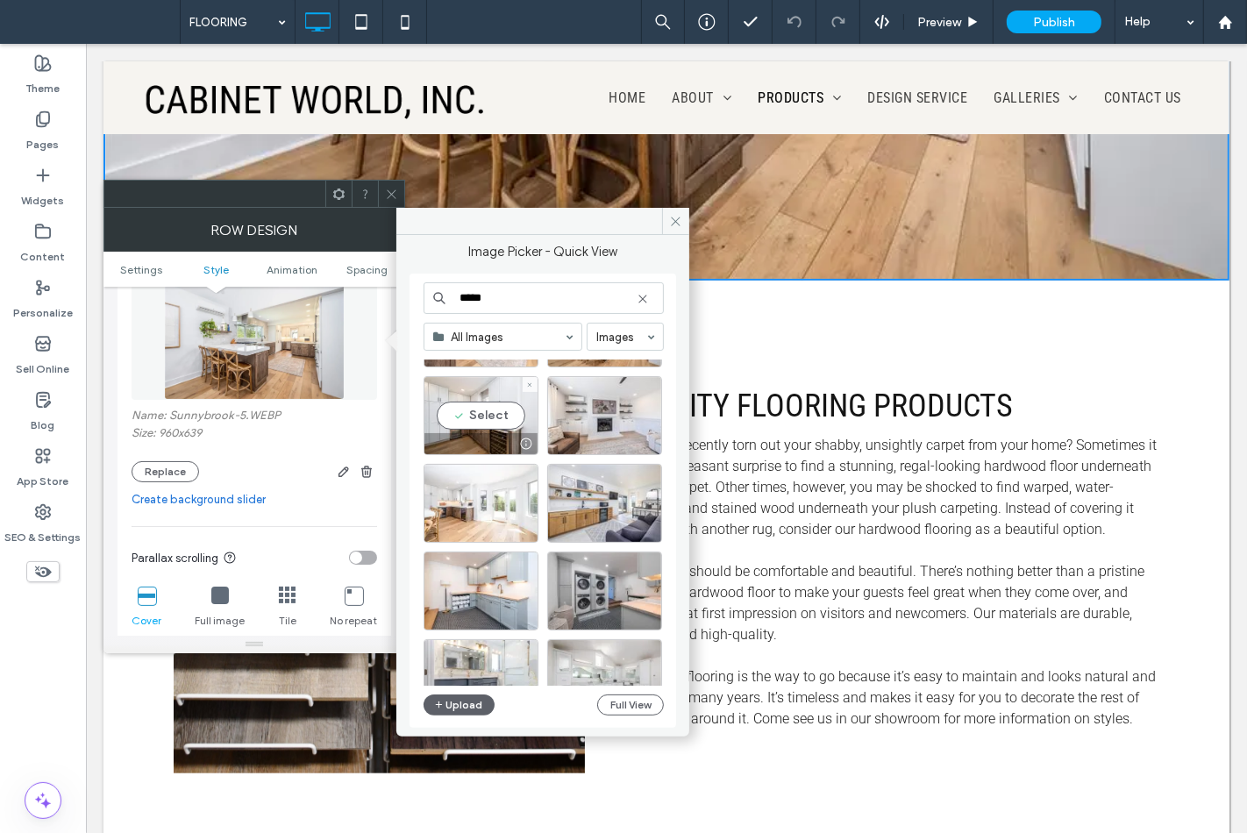
scroll to position [389, 0]
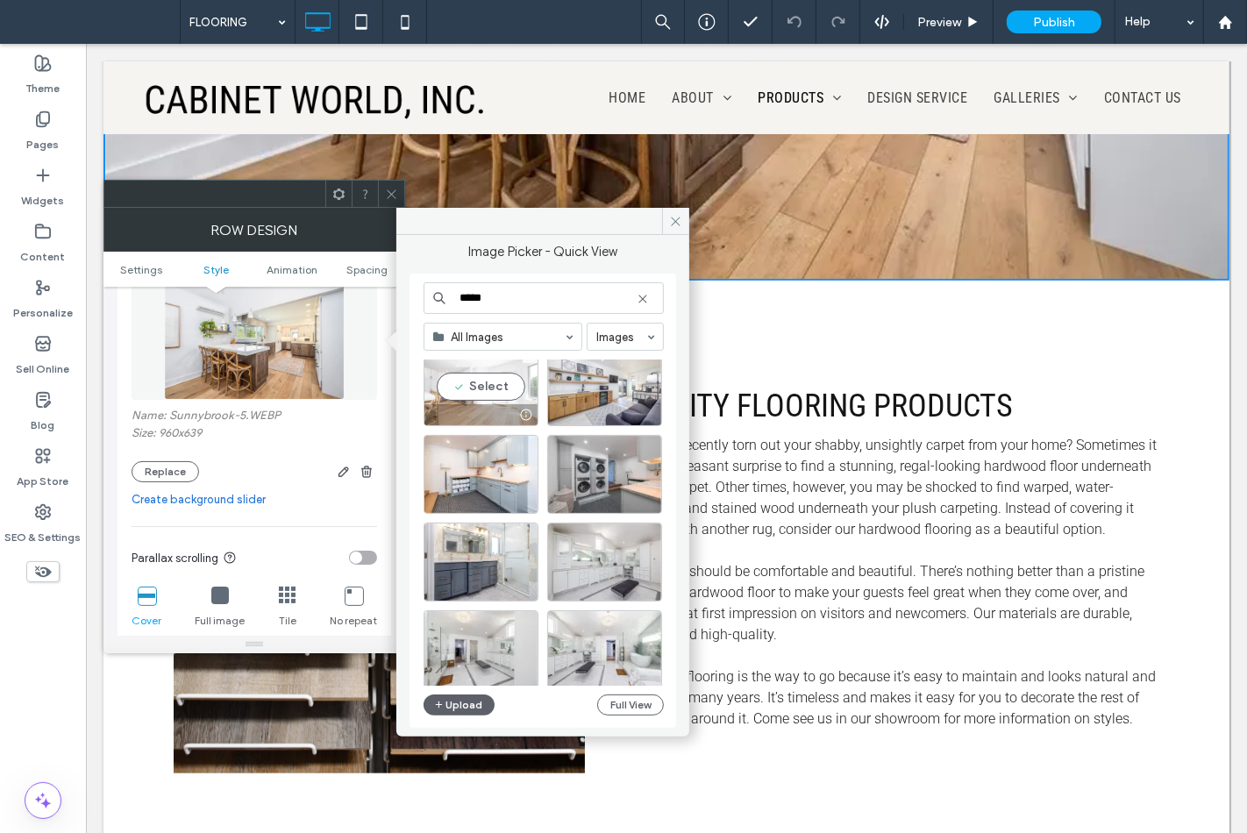
type input "*****"
click at [480, 389] on div "Select" at bounding box center [481, 386] width 115 height 79
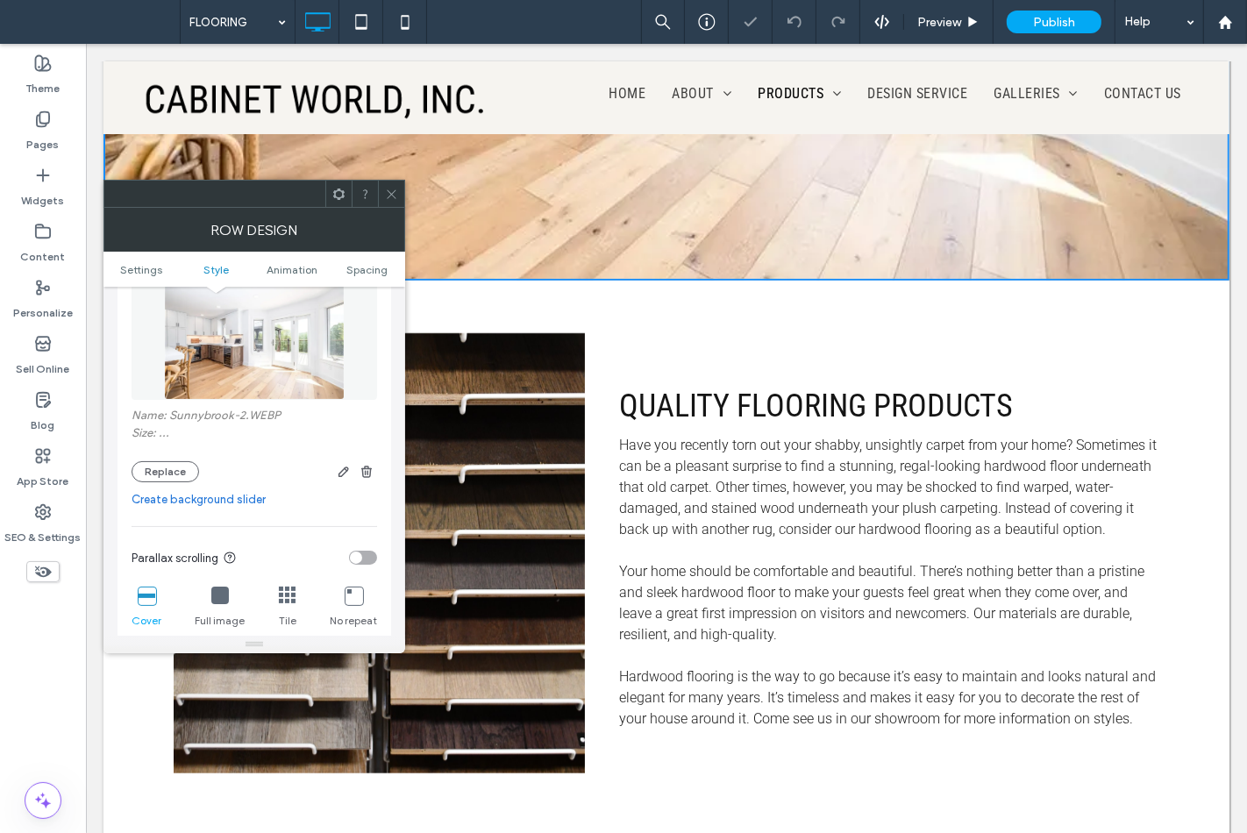
scroll to position [0, 0]
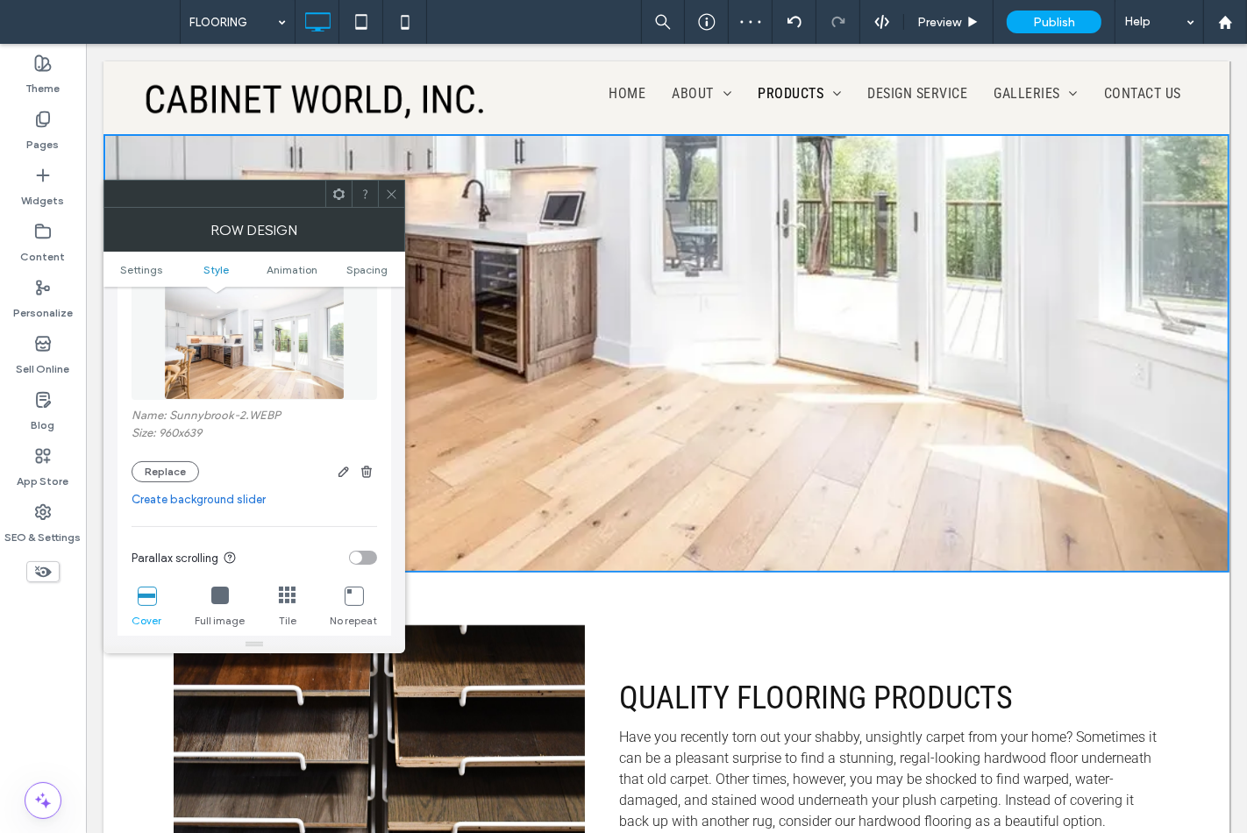
click at [398, 203] on div at bounding box center [391, 194] width 26 height 26
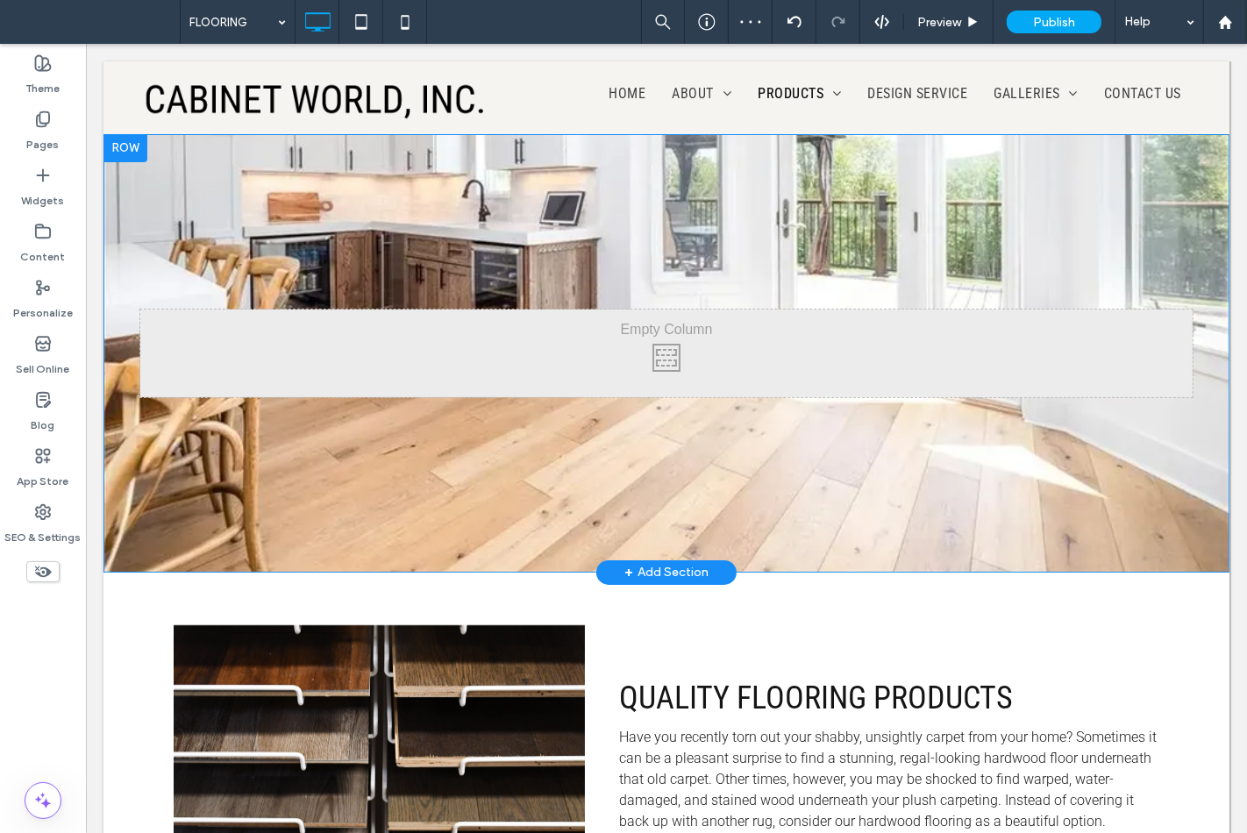
click at [457, 413] on div "Click To Paste Row + Add Section" at bounding box center [666, 353] width 1126 height 439
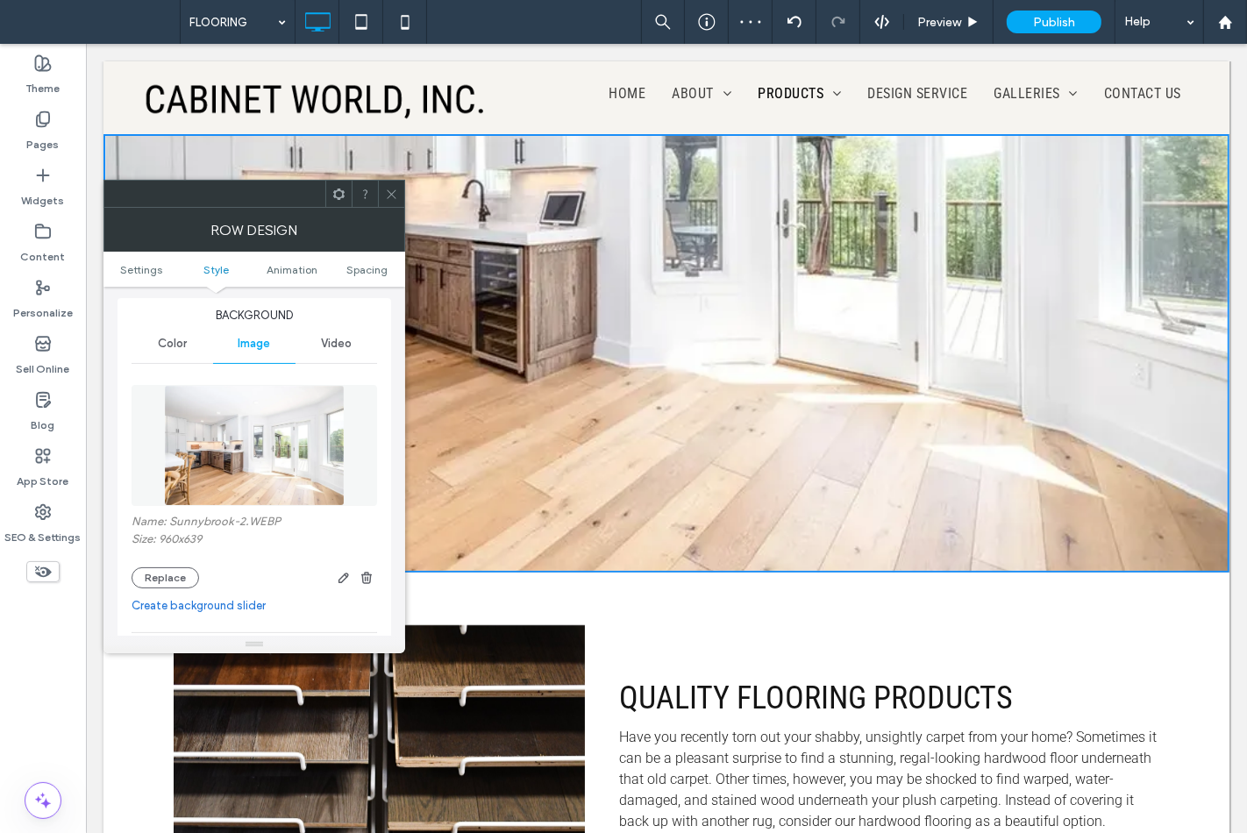
scroll to position [389, 0]
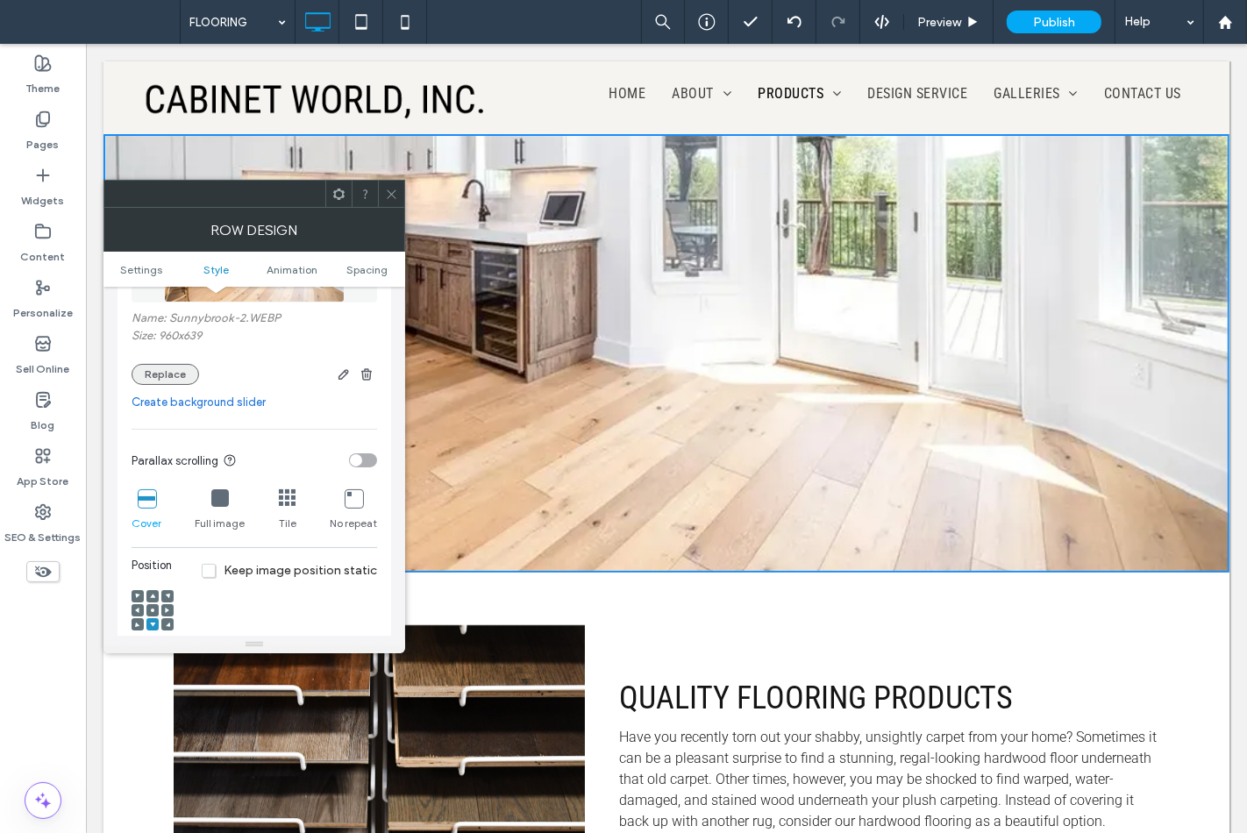
drag, startPoint x: 161, startPoint y: 374, endPoint x: 173, endPoint y: 374, distance: 11.4
click at [161, 374] on button "Replace" at bounding box center [166, 374] width 68 height 21
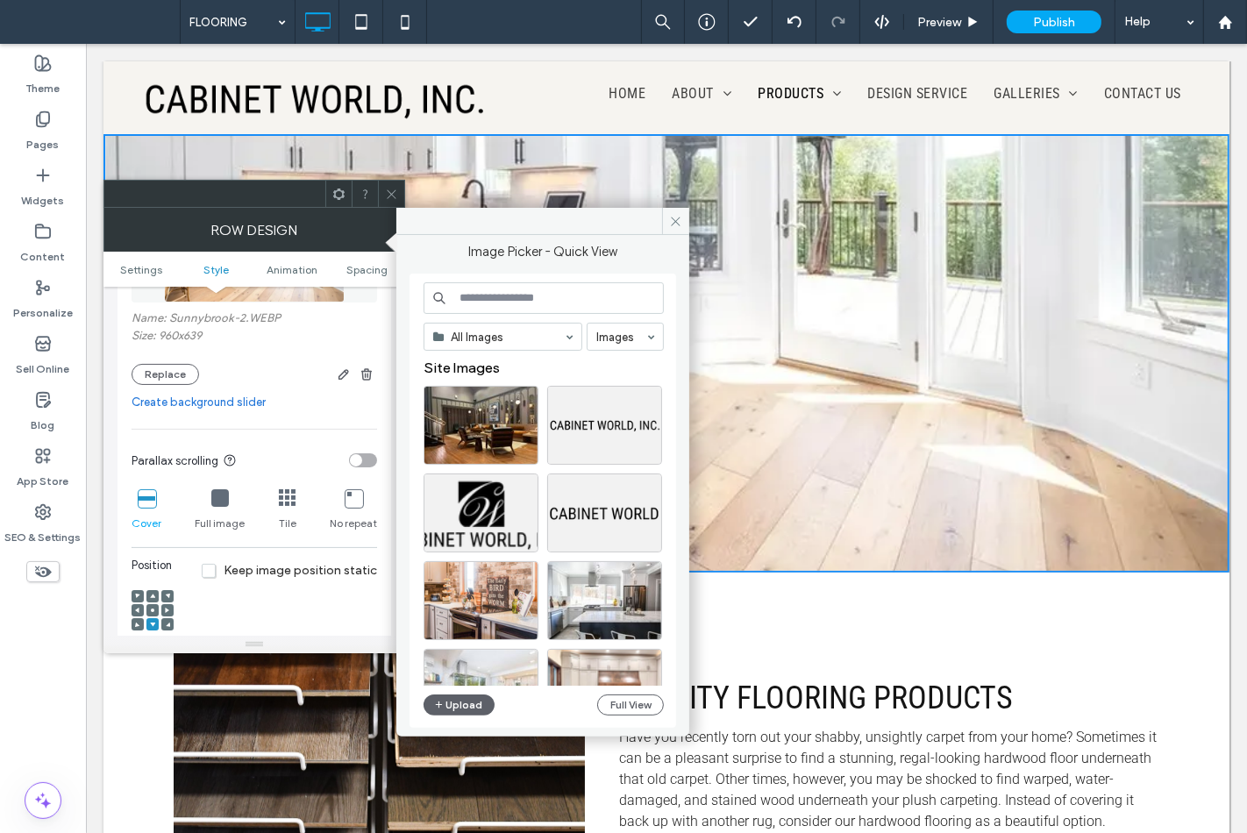
click at [496, 301] on input at bounding box center [544, 298] width 240 height 32
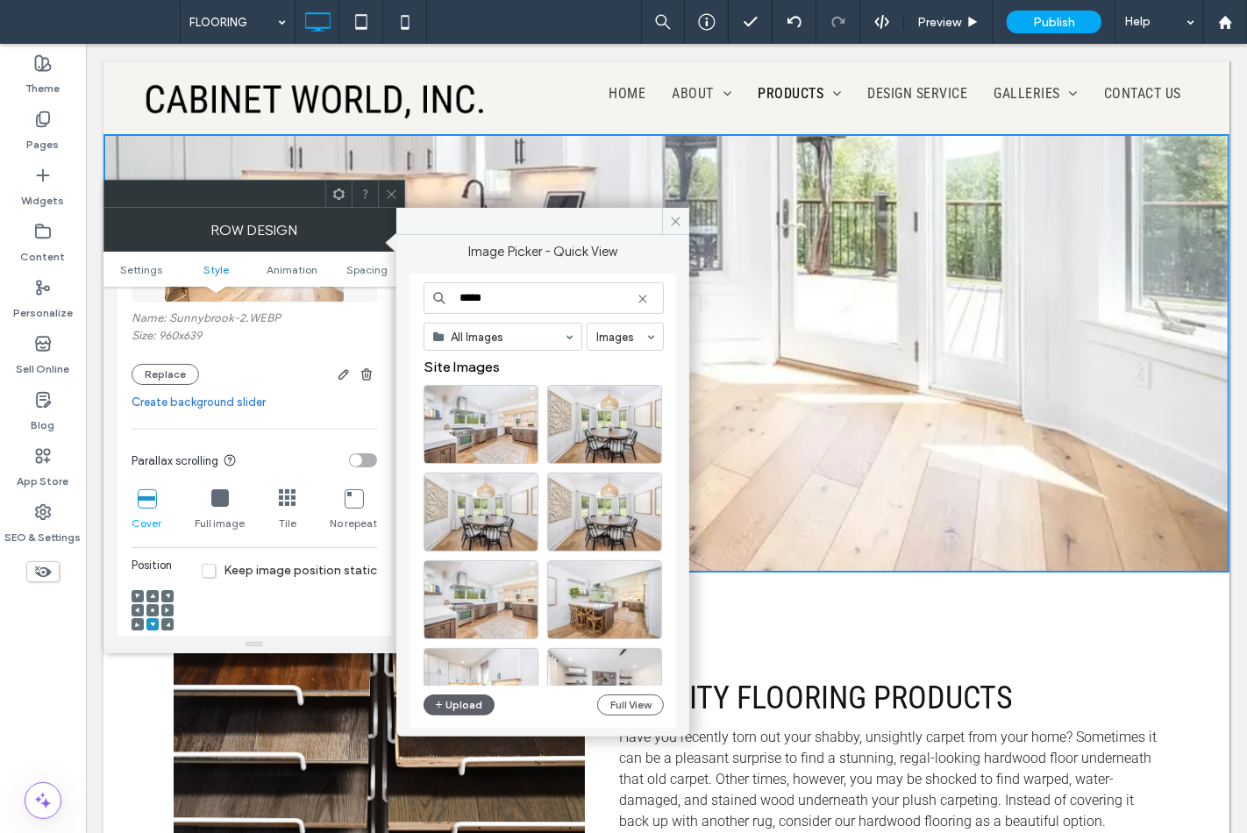
scroll to position [0, 0]
type input "*****"
click at [501, 431] on div "Select" at bounding box center [481, 425] width 115 height 79
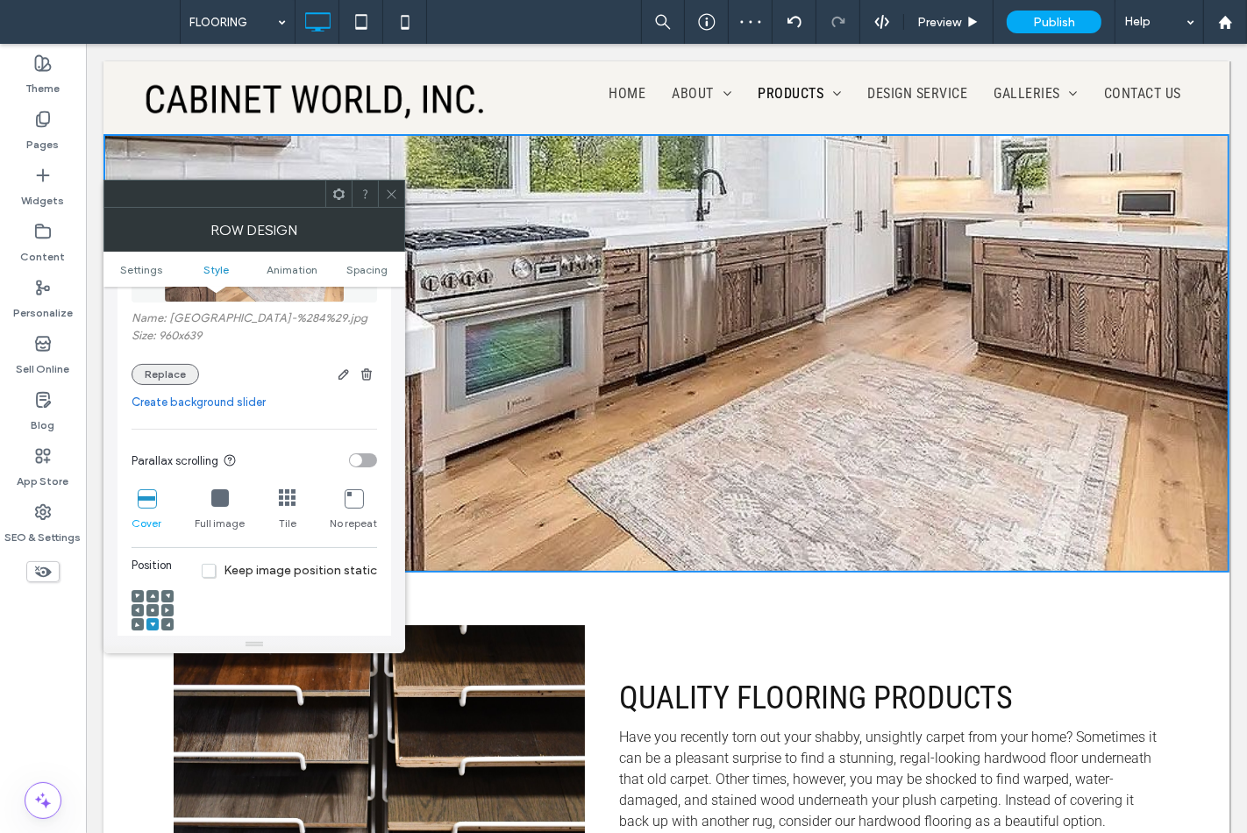
click at [190, 371] on button "Replace" at bounding box center [166, 374] width 68 height 21
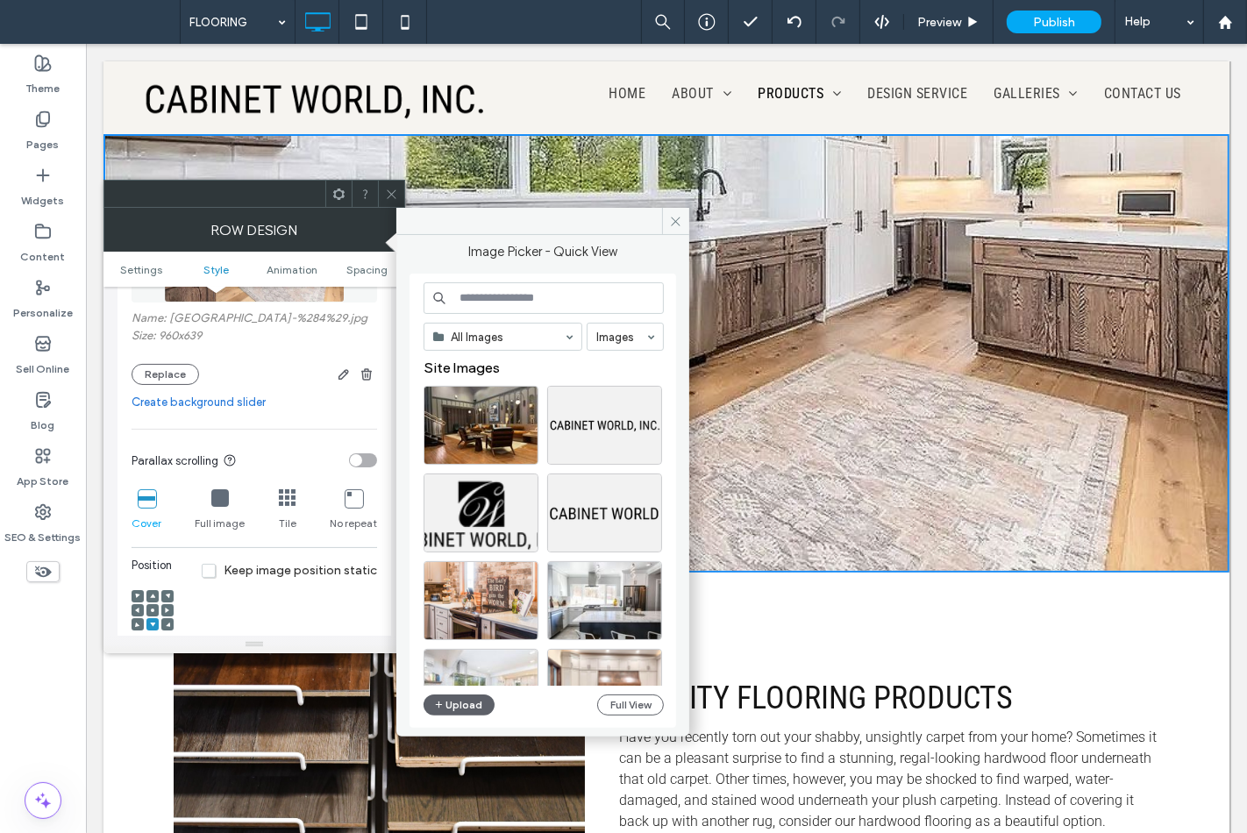
drag, startPoint x: 513, startPoint y: 296, endPoint x: 503, endPoint y: 244, distance: 53.5
click at [513, 296] on input at bounding box center [544, 298] width 240 height 32
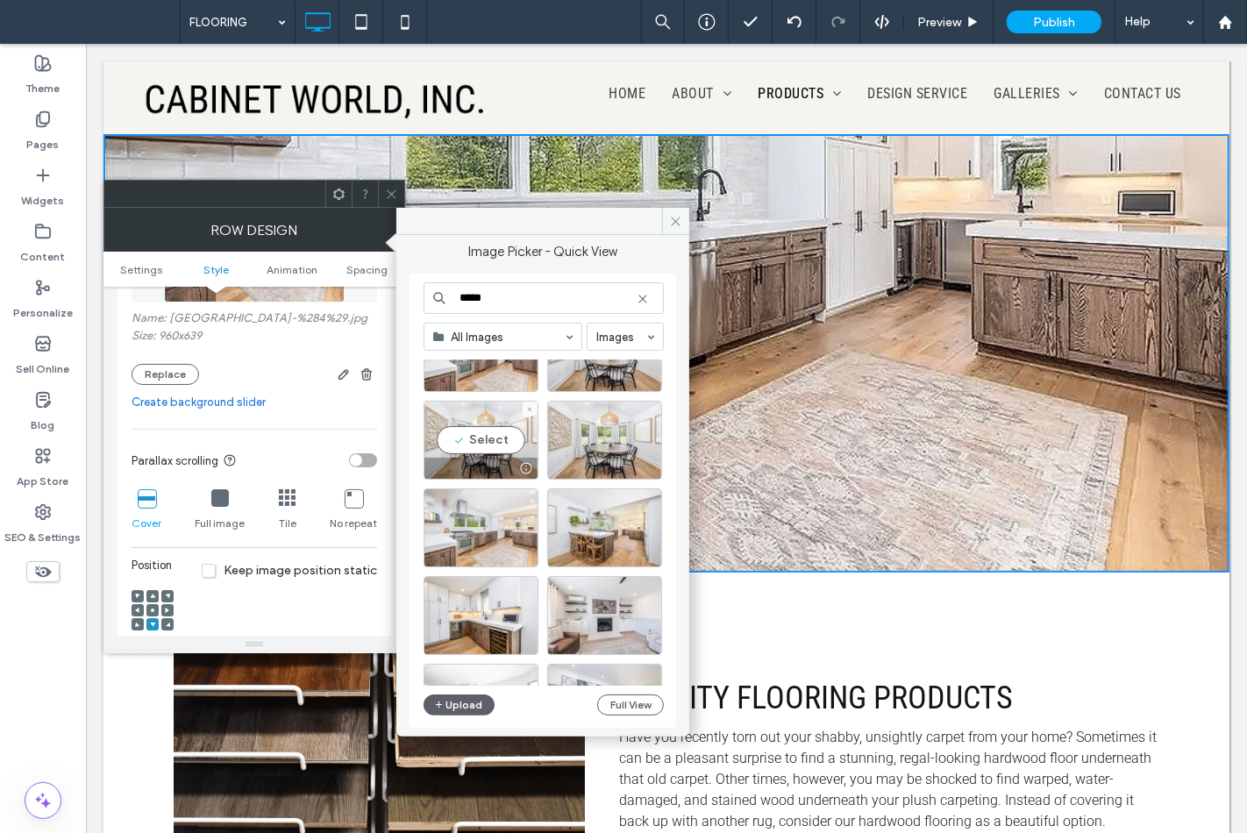
scroll to position [195, 0]
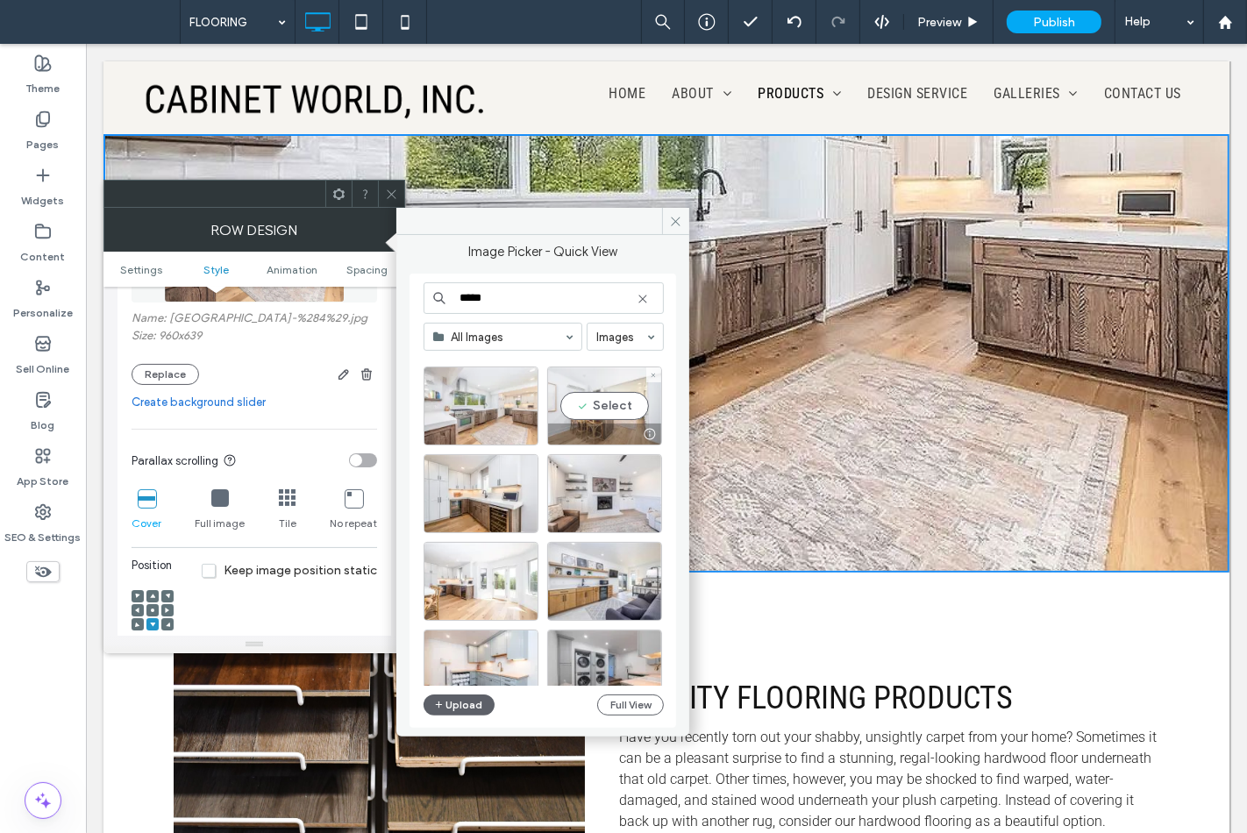
type input "*****"
click at [598, 408] on div "Select" at bounding box center [604, 406] width 115 height 79
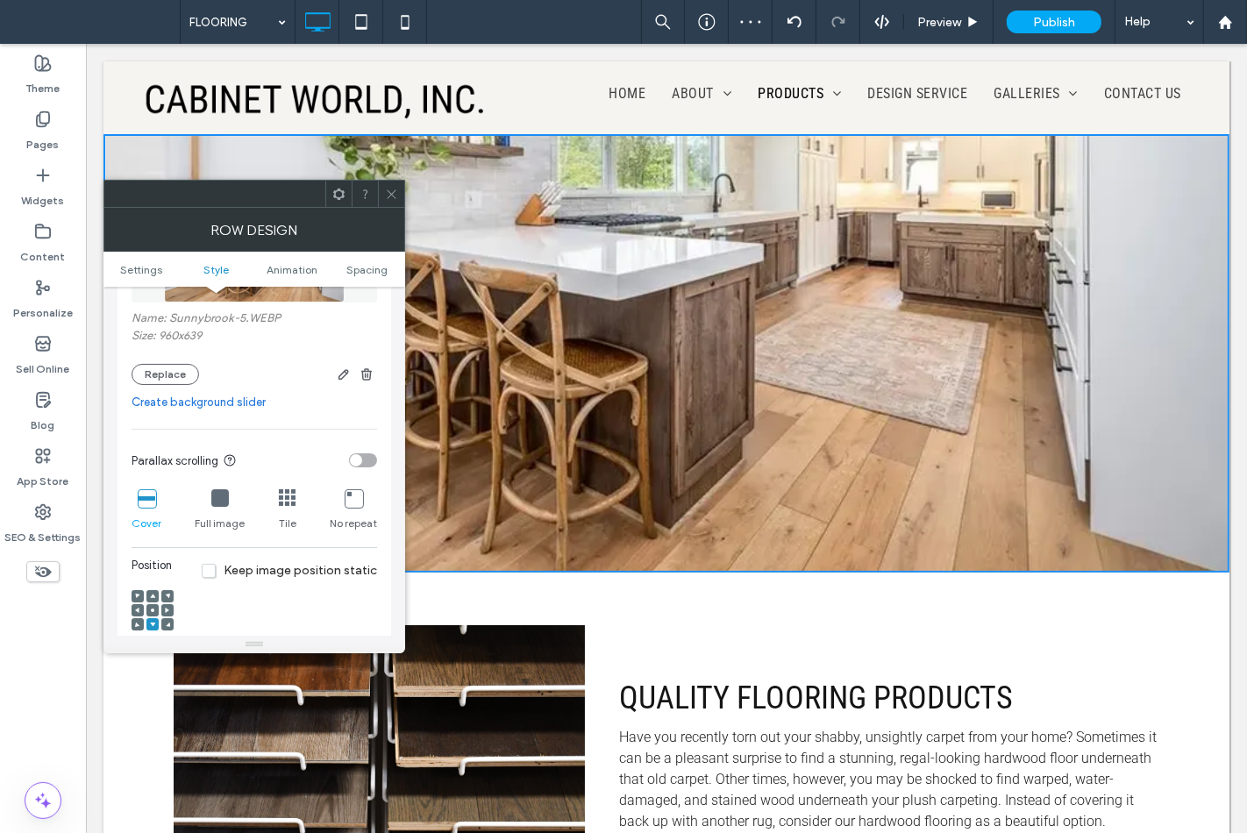
click at [390, 196] on icon at bounding box center [391, 194] width 13 height 13
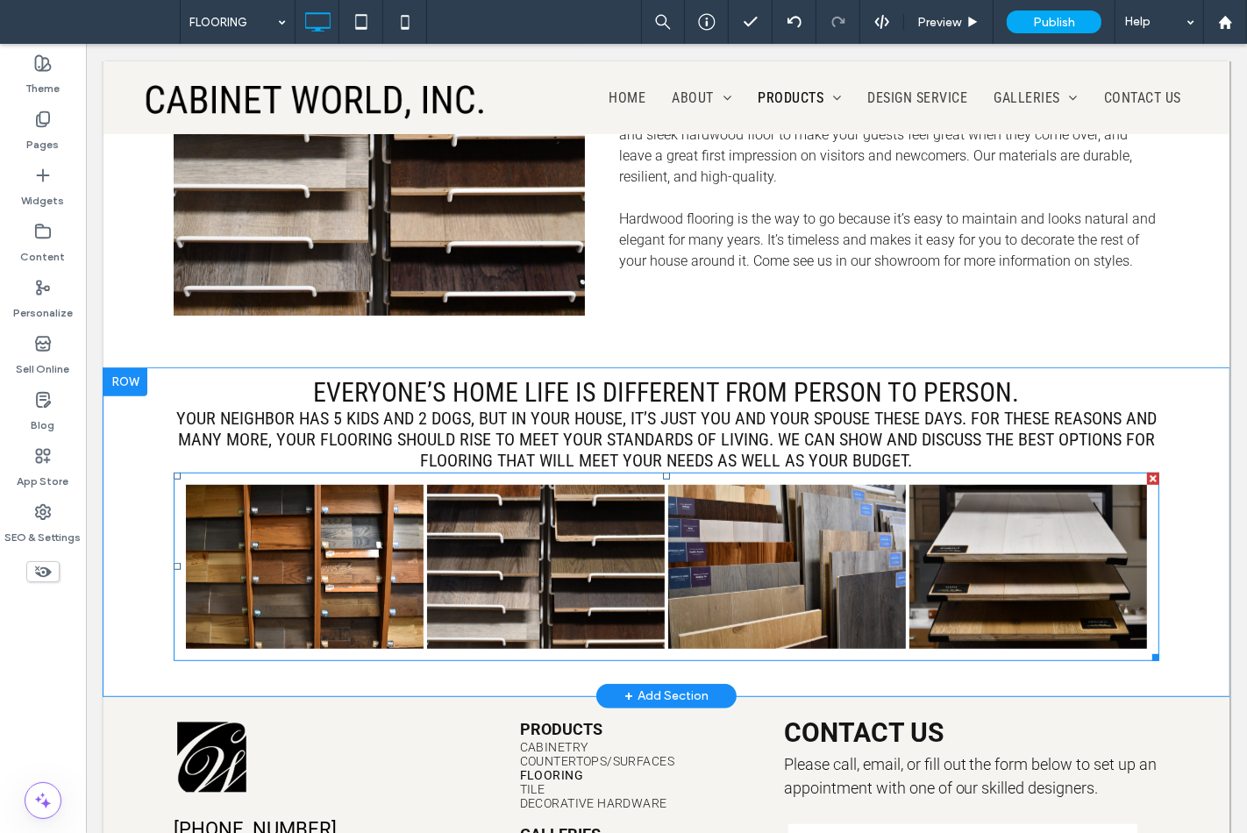
scroll to position [779, 0]
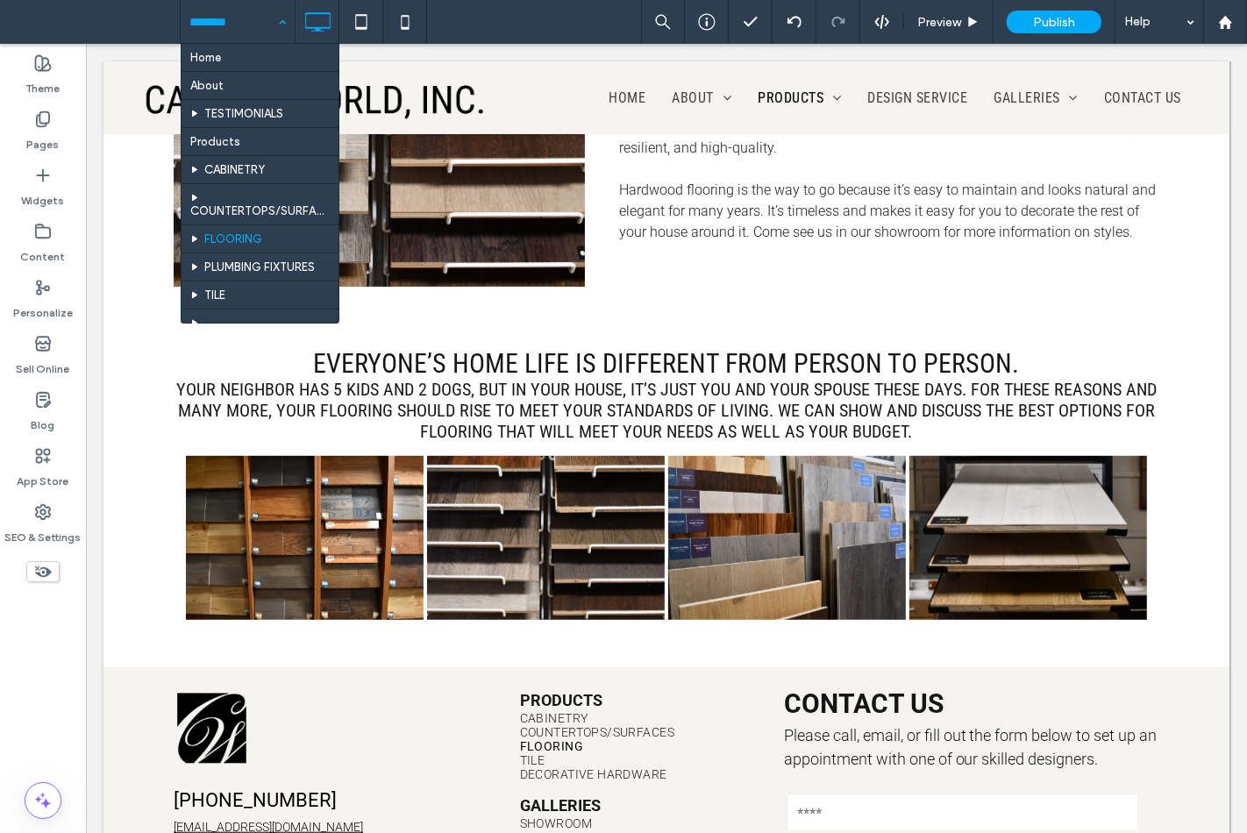
drag, startPoint x: 208, startPoint y: 13, endPoint x: 204, endPoint y: 26, distance: 13.6
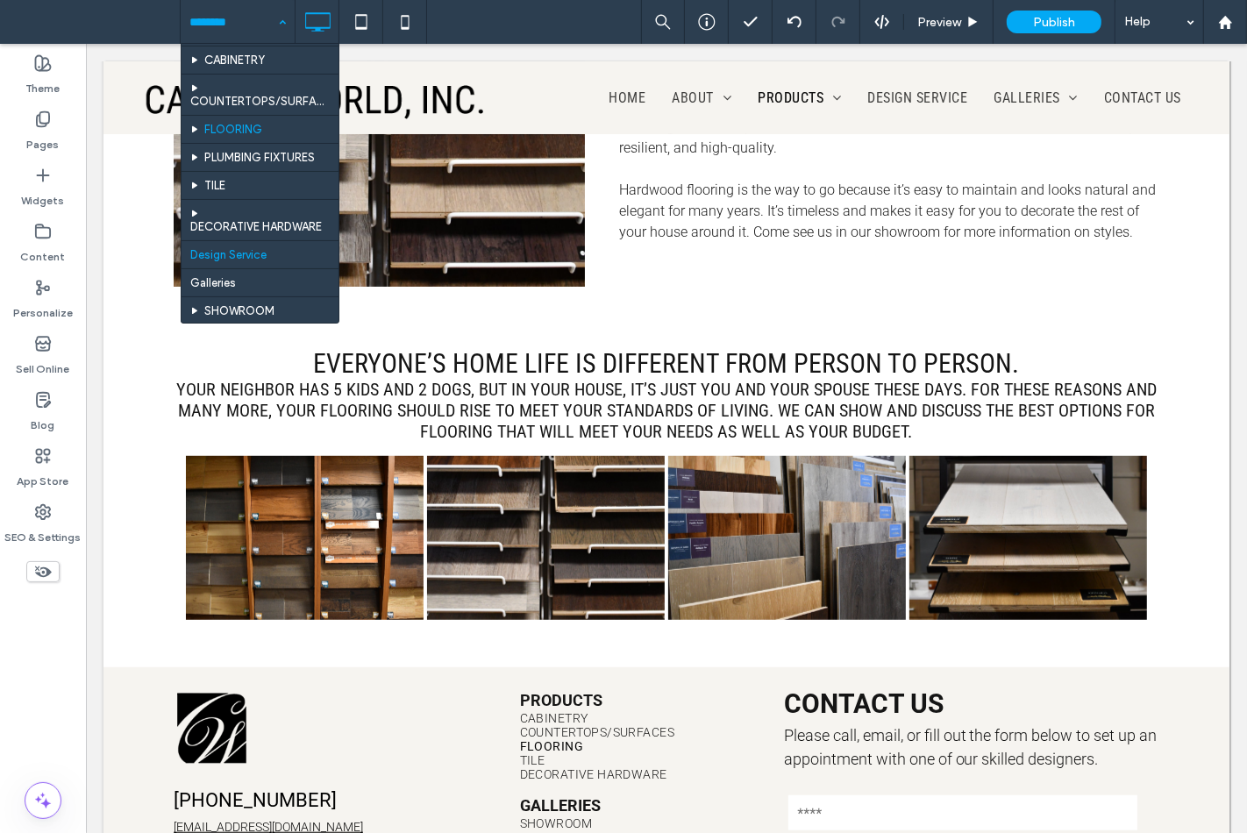
scroll to position [195, 0]
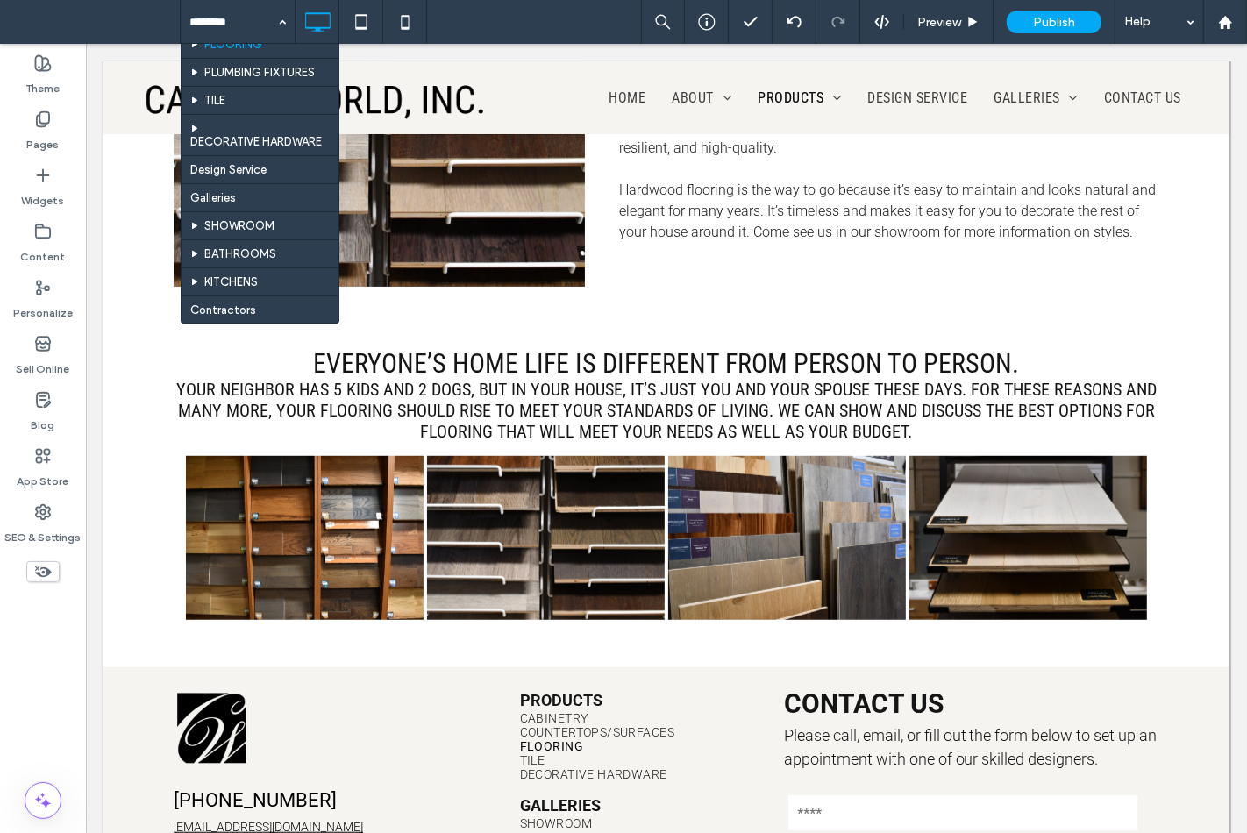
drag, startPoint x: 231, startPoint y: 85, endPoint x: 109, endPoint y: 129, distance: 129.6
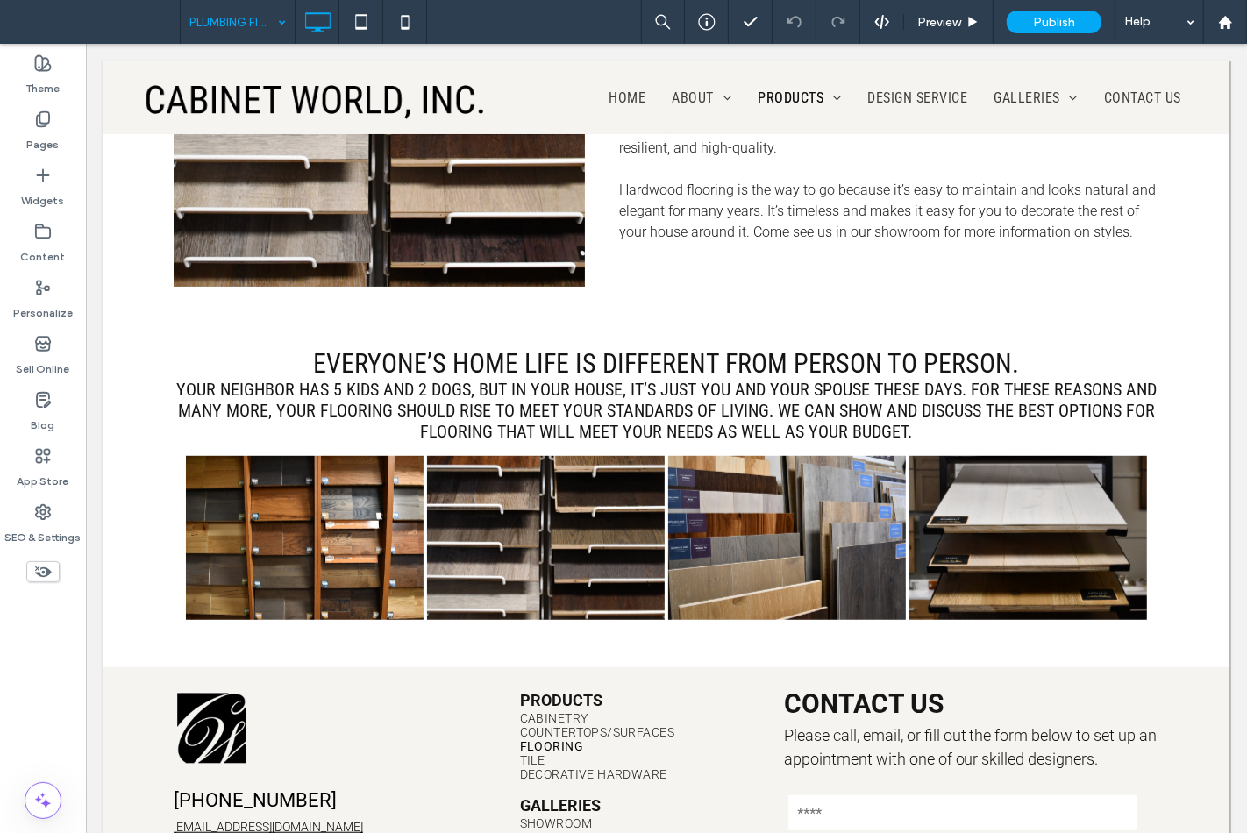
click at [275, 10] on div "PLUMBING FIXTURES" at bounding box center [238, 22] width 114 height 44
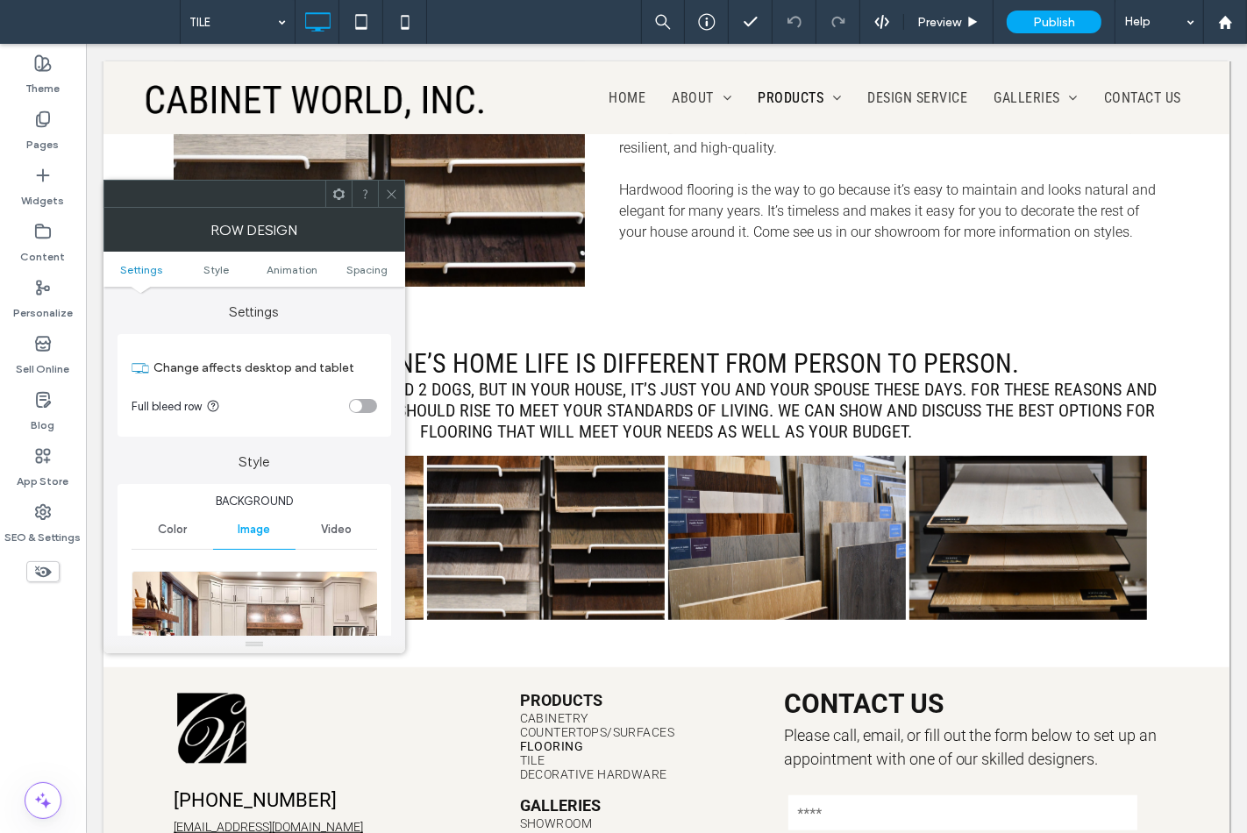
scroll to position [389, 0]
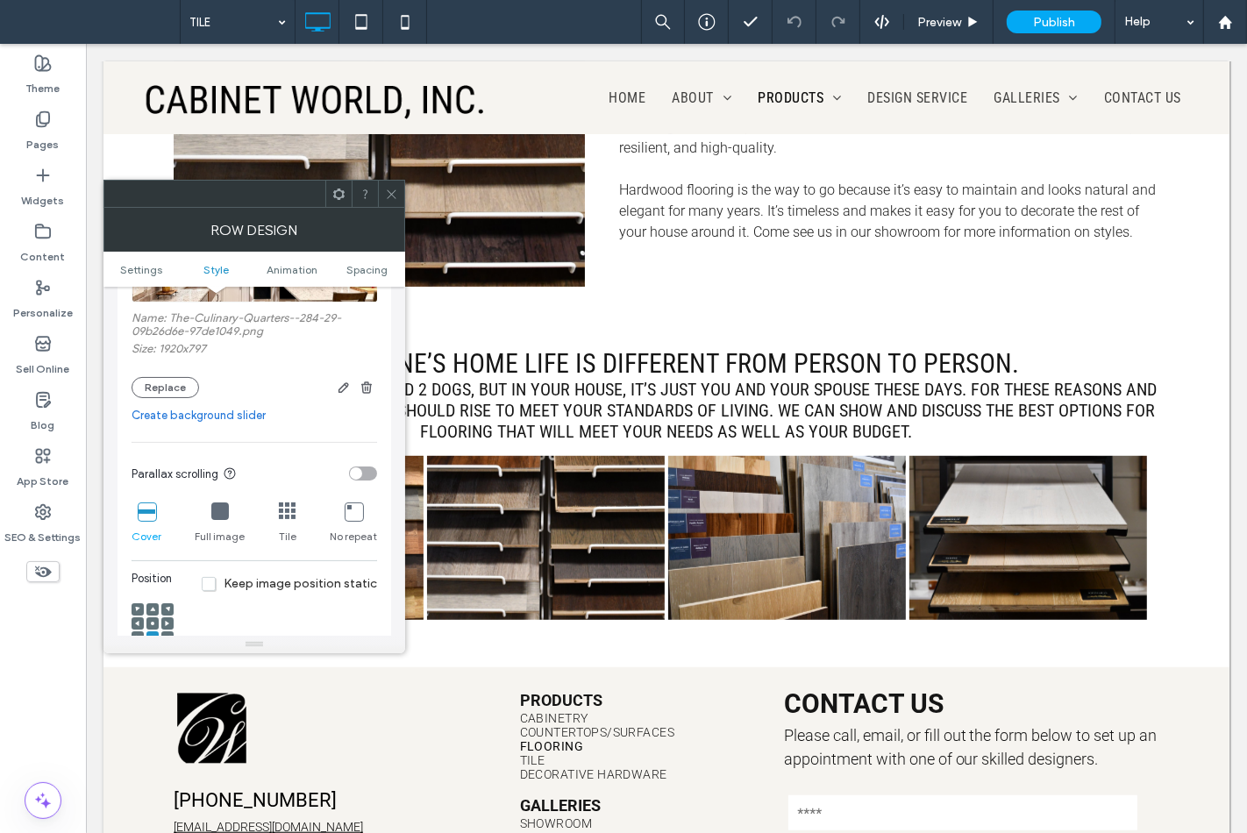
click at [389, 190] on use at bounding box center [391, 193] width 9 height 9
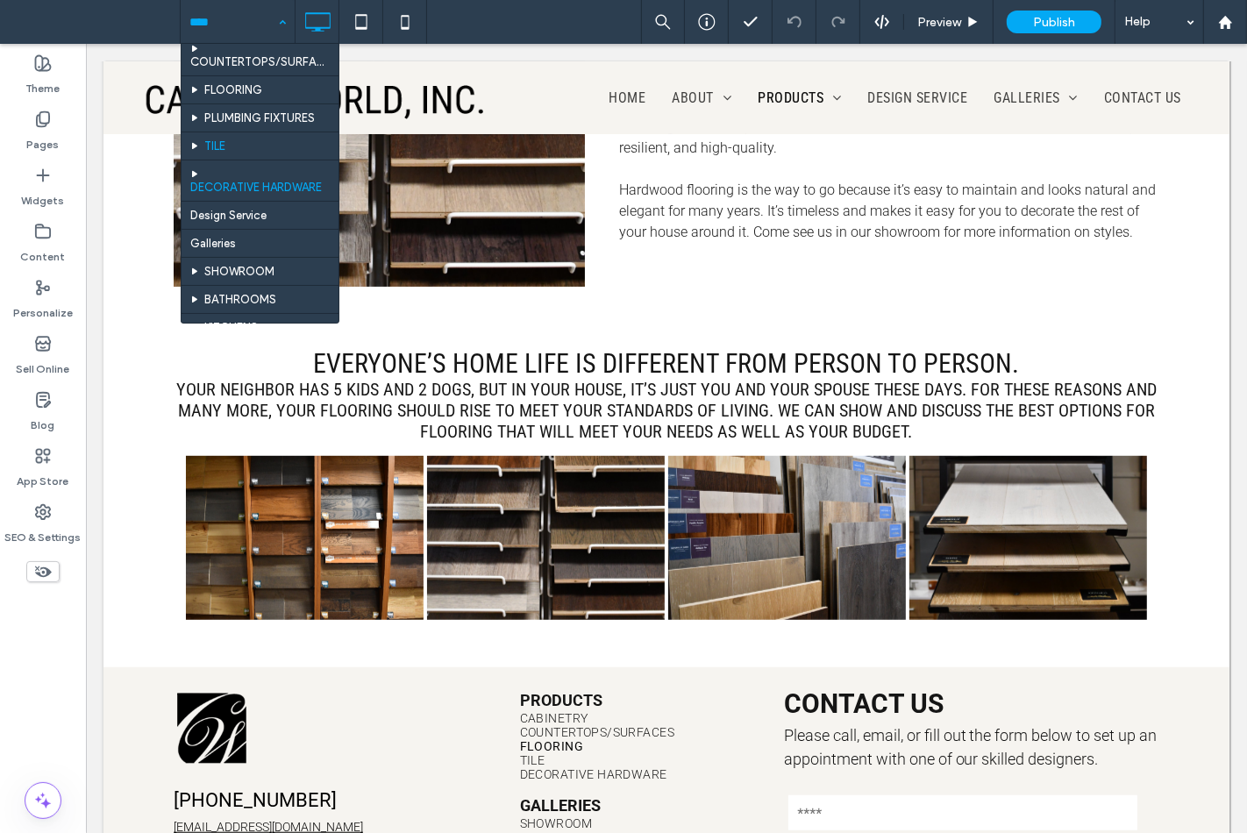
scroll to position [195, 0]
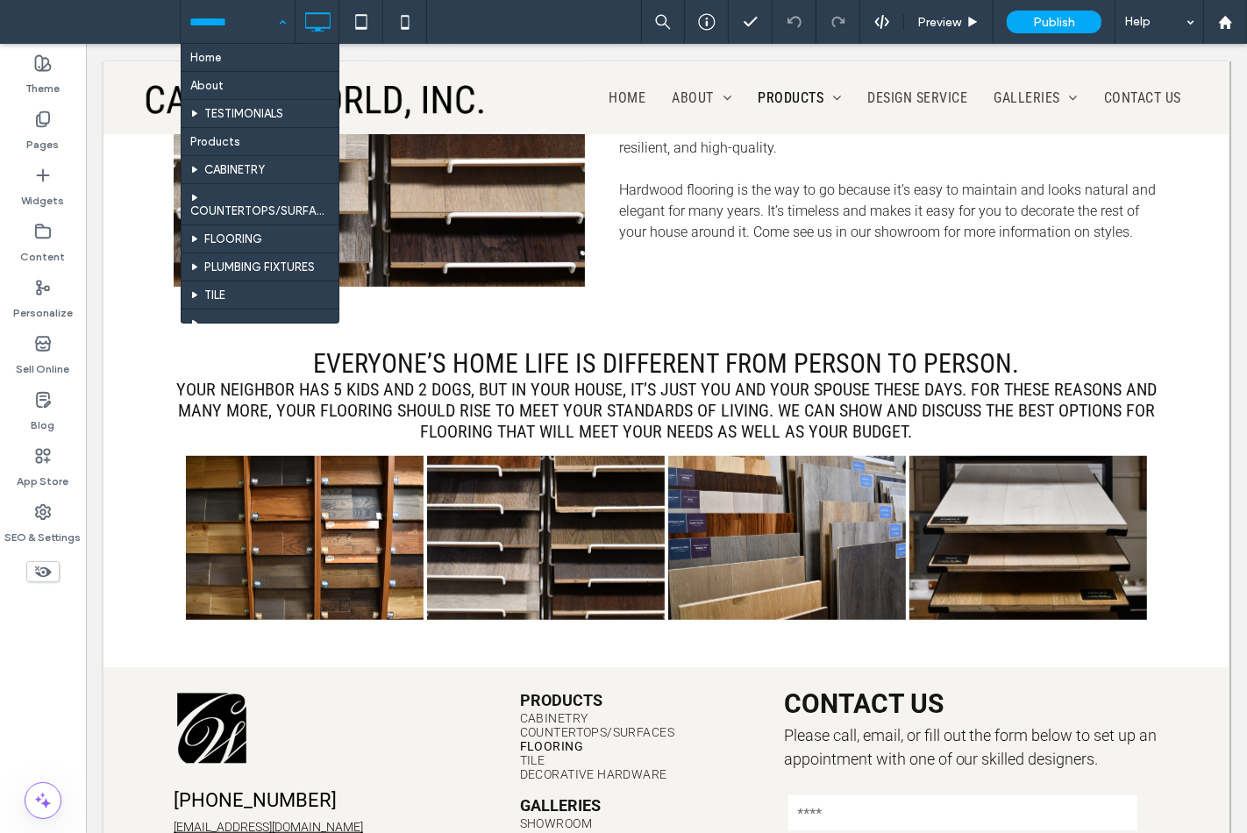
click at [200, 24] on input at bounding box center [233, 22] width 88 height 44
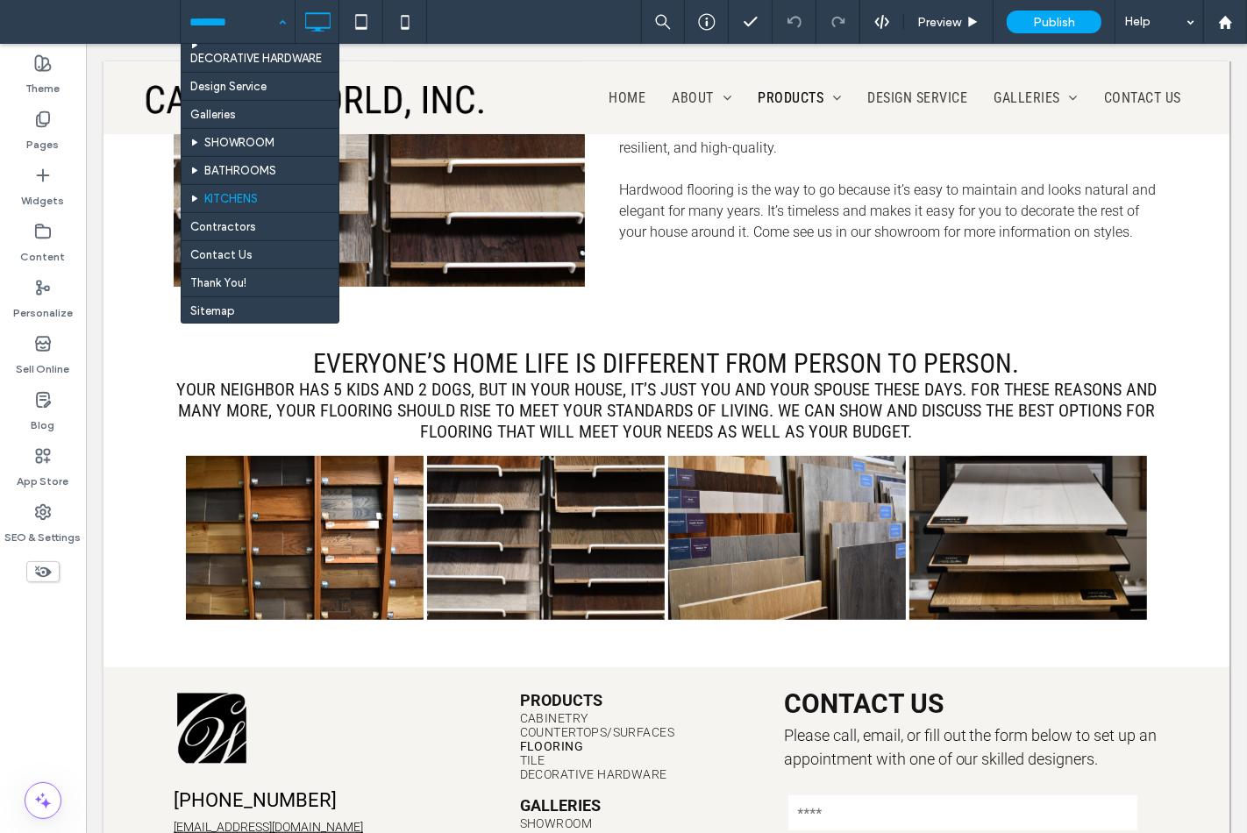
scroll to position [289, 0]
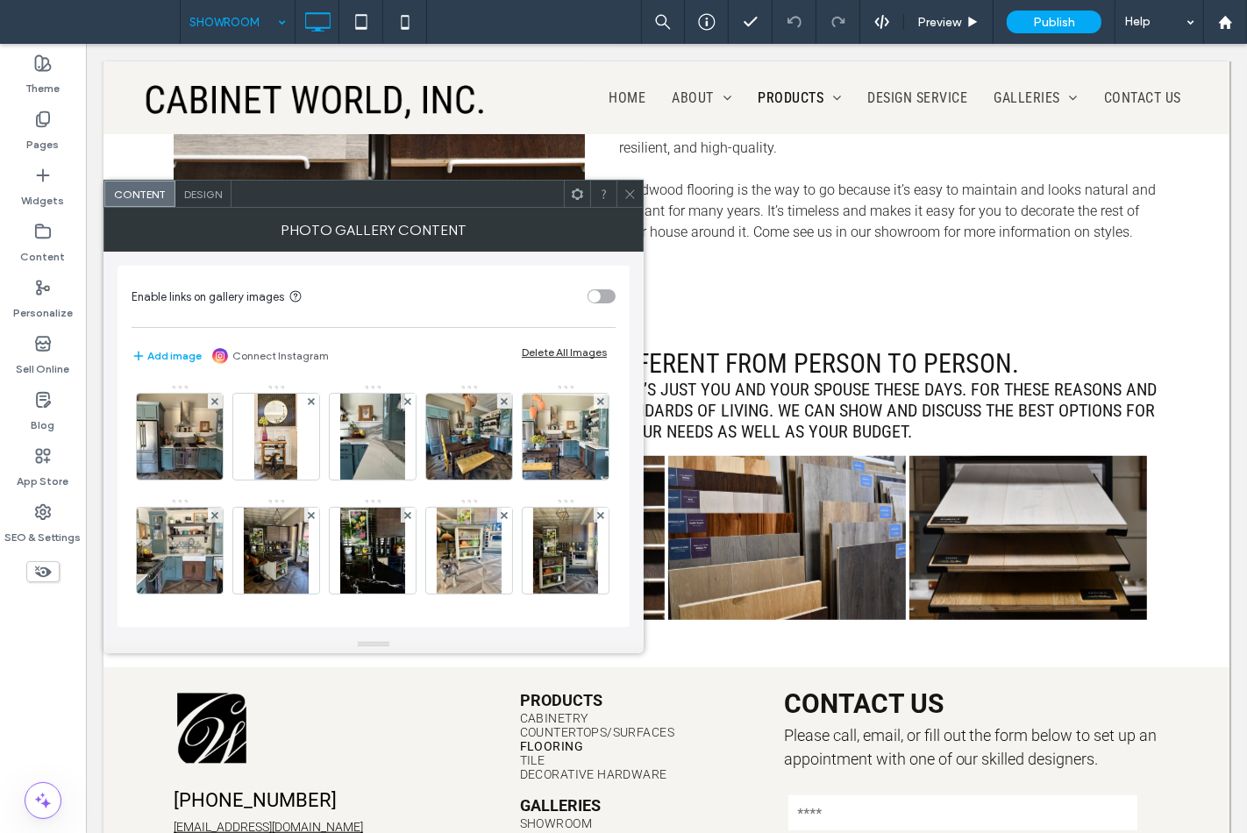
drag, startPoint x: 627, startPoint y: 190, endPoint x: 276, endPoint y: 229, distance: 353.0
click at [627, 190] on icon at bounding box center [630, 194] width 13 height 13
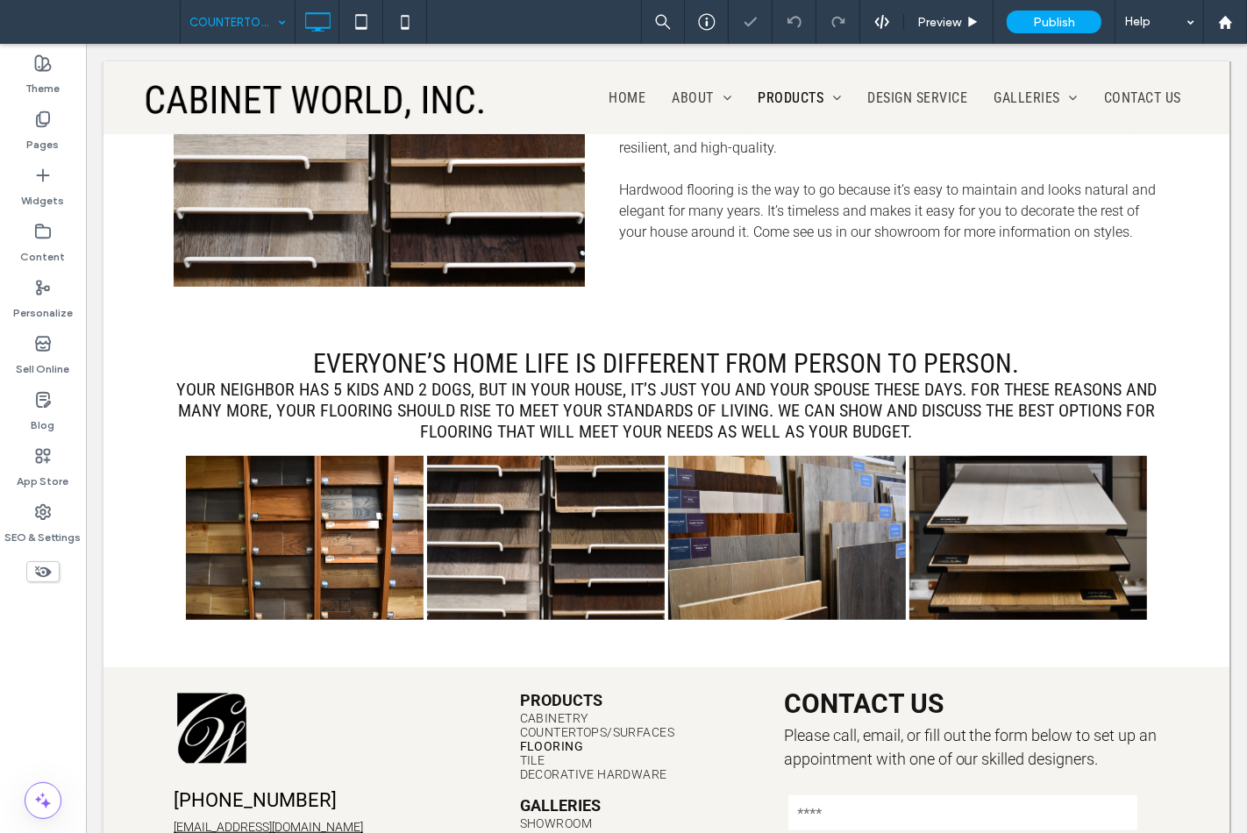
click at [229, 26] on input at bounding box center [233, 22] width 88 height 44
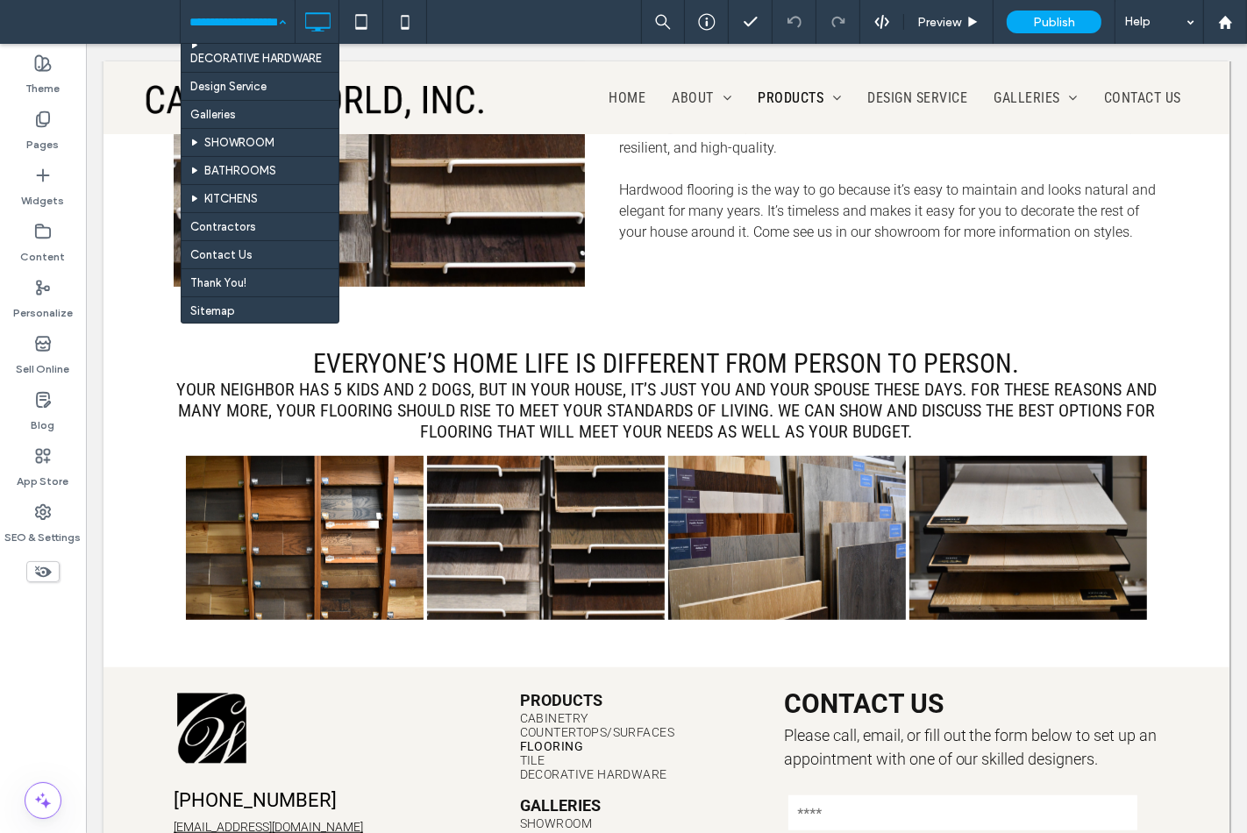
scroll to position [289, 0]
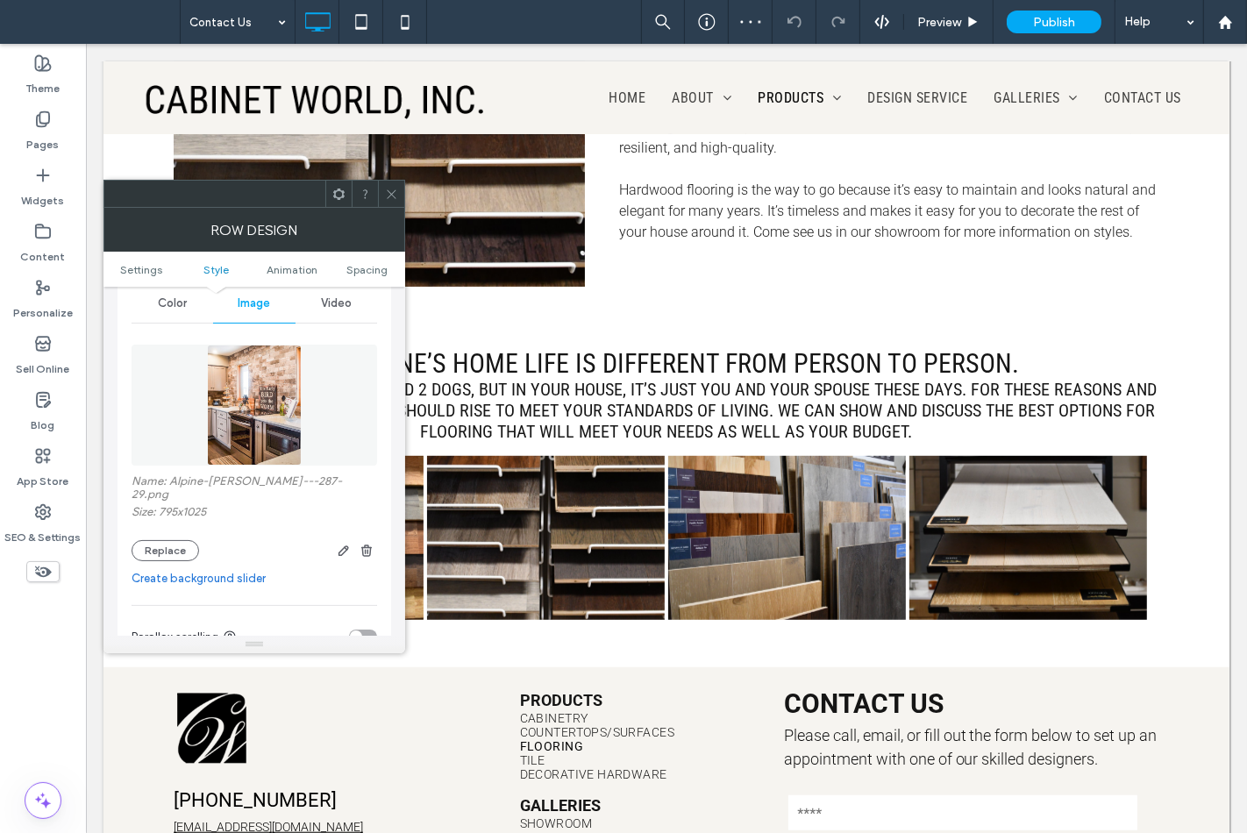
scroll to position [292, 0]
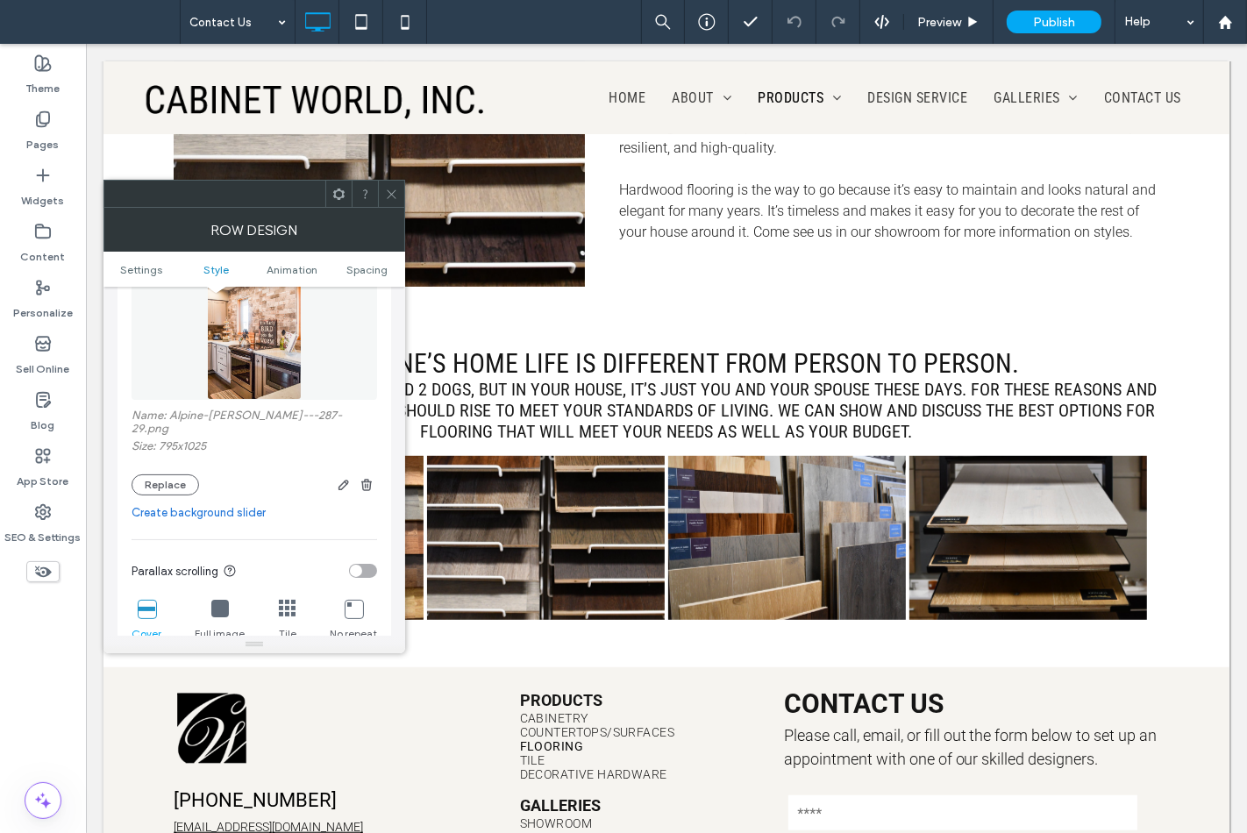
click at [393, 195] on icon at bounding box center [391, 194] width 13 height 13
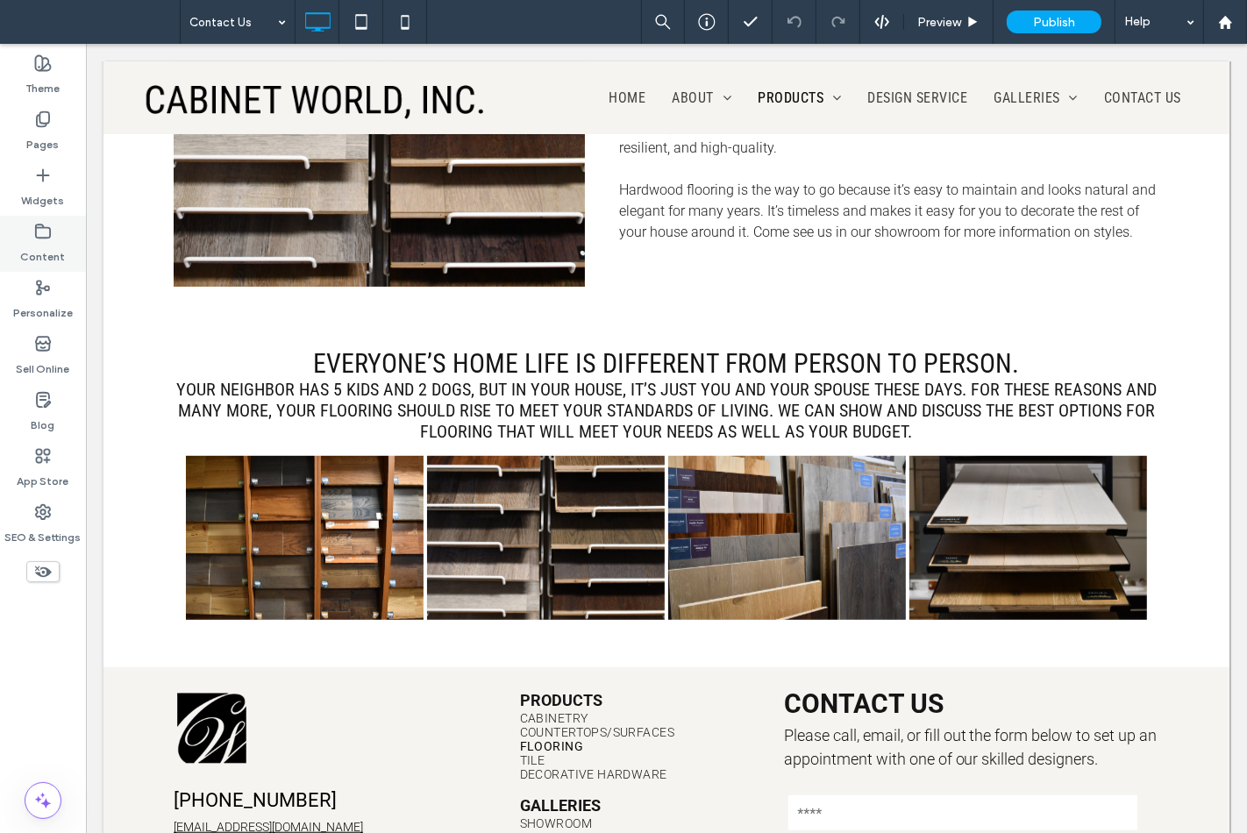
click at [18, 237] on div "Content" at bounding box center [43, 244] width 86 height 56
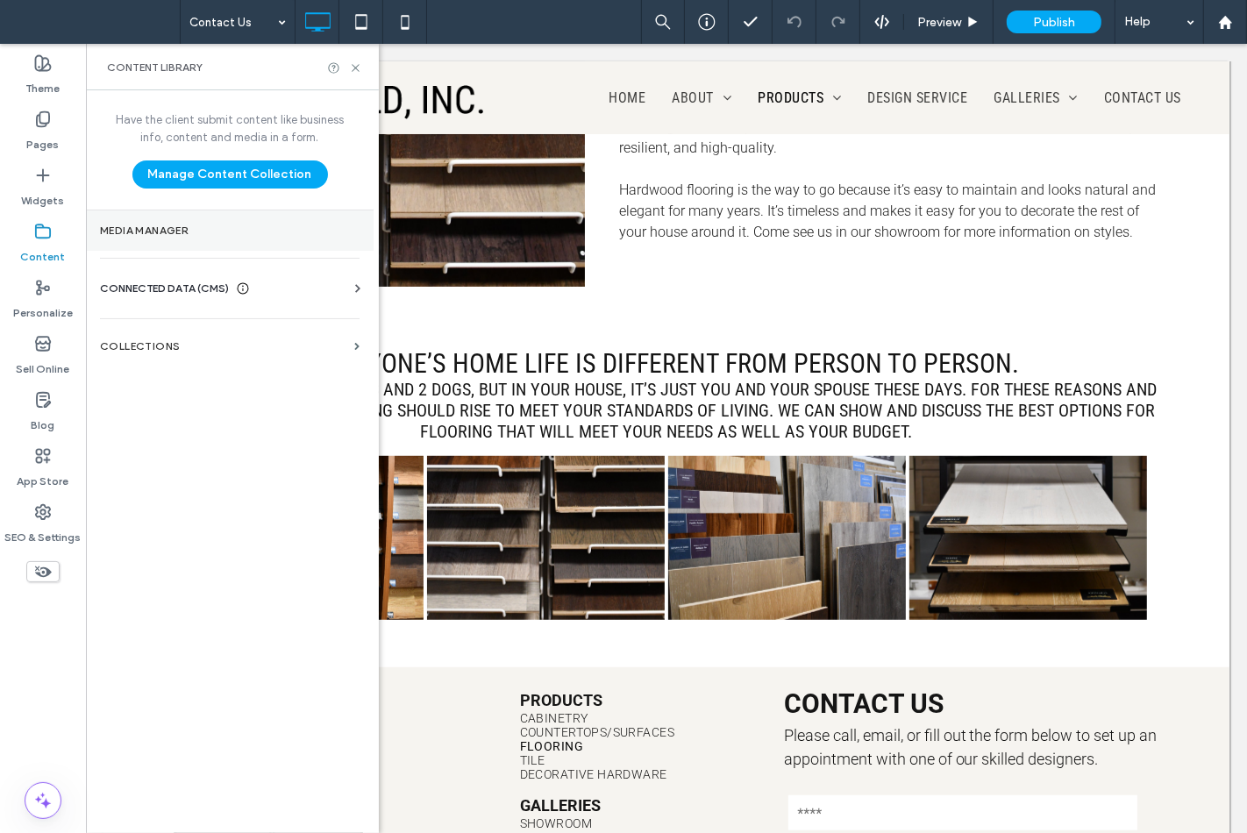
click at [145, 240] on section "Media Manager" at bounding box center [230, 231] width 288 height 40
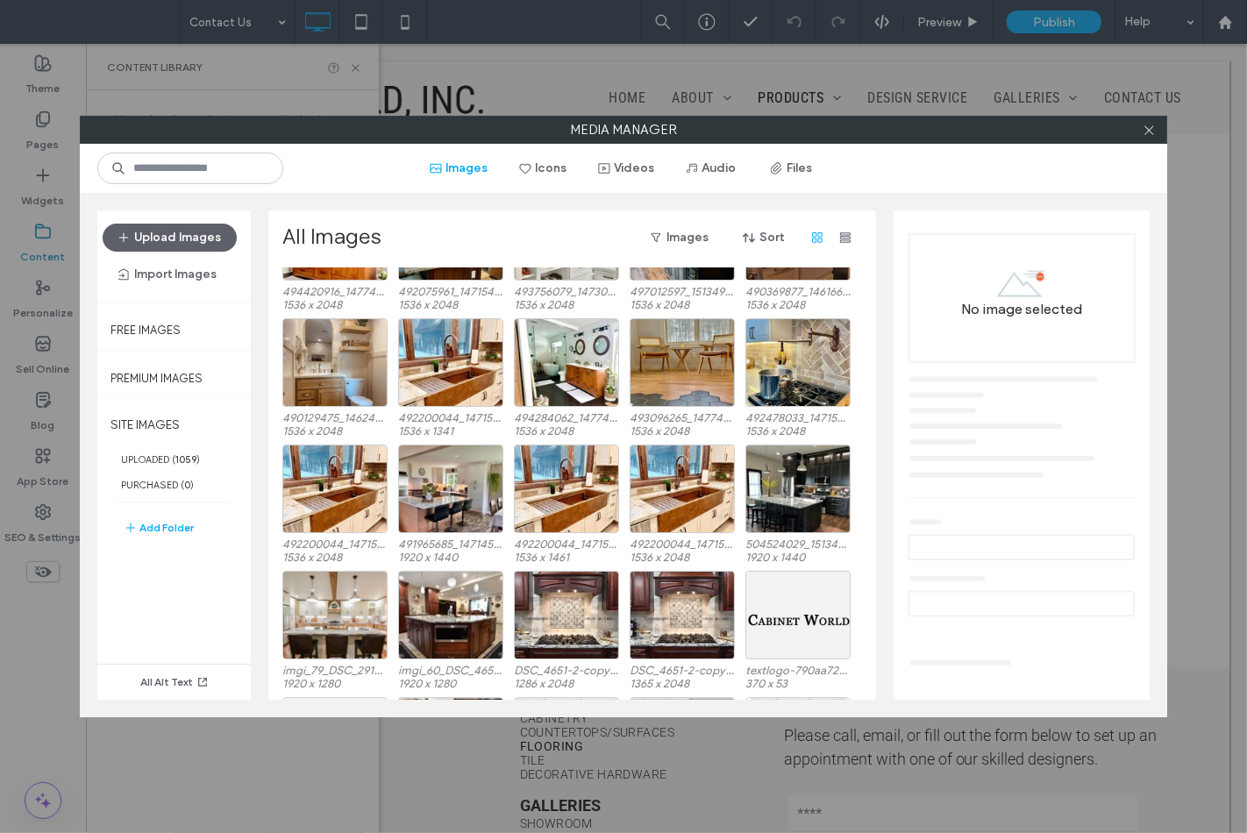
scroll to position [4401, 0]
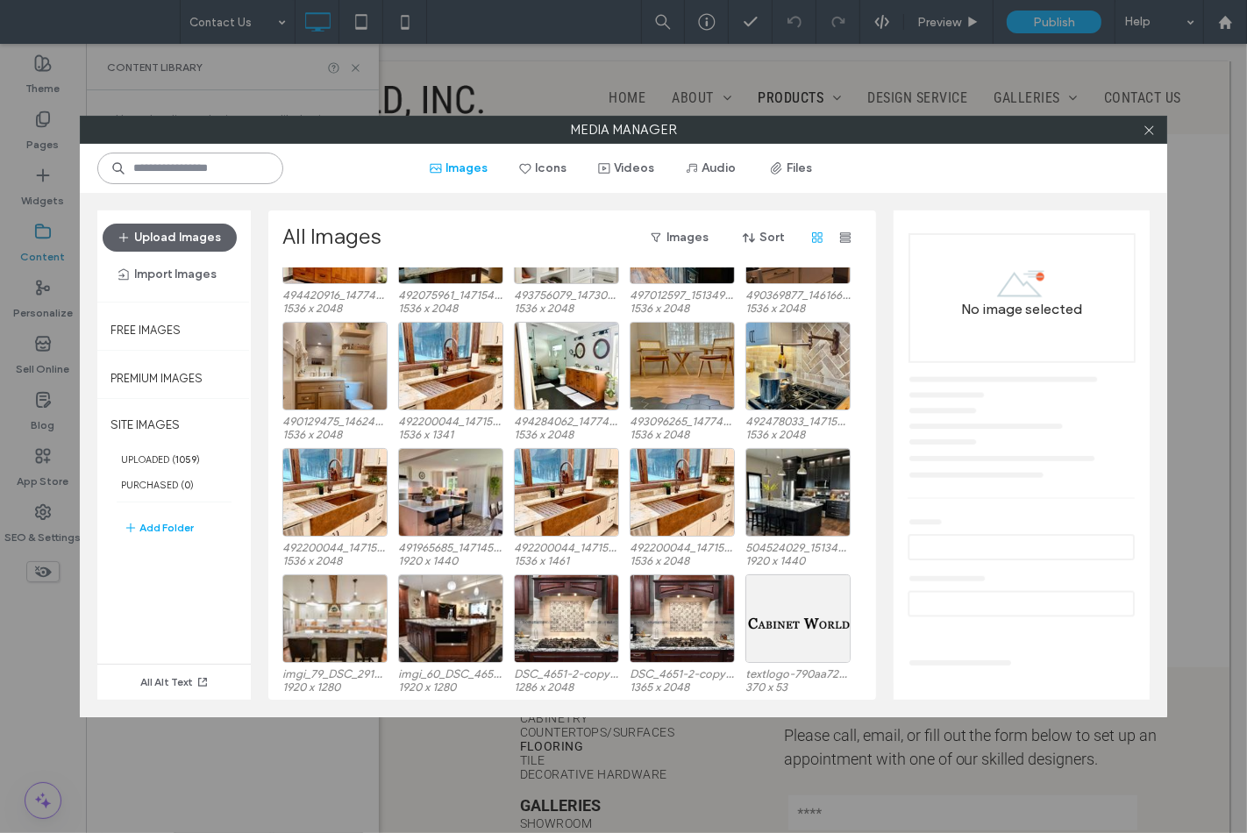
click at [275, 167] on input at bounding box center [190, 169] width 186 height 32
type input "*****"
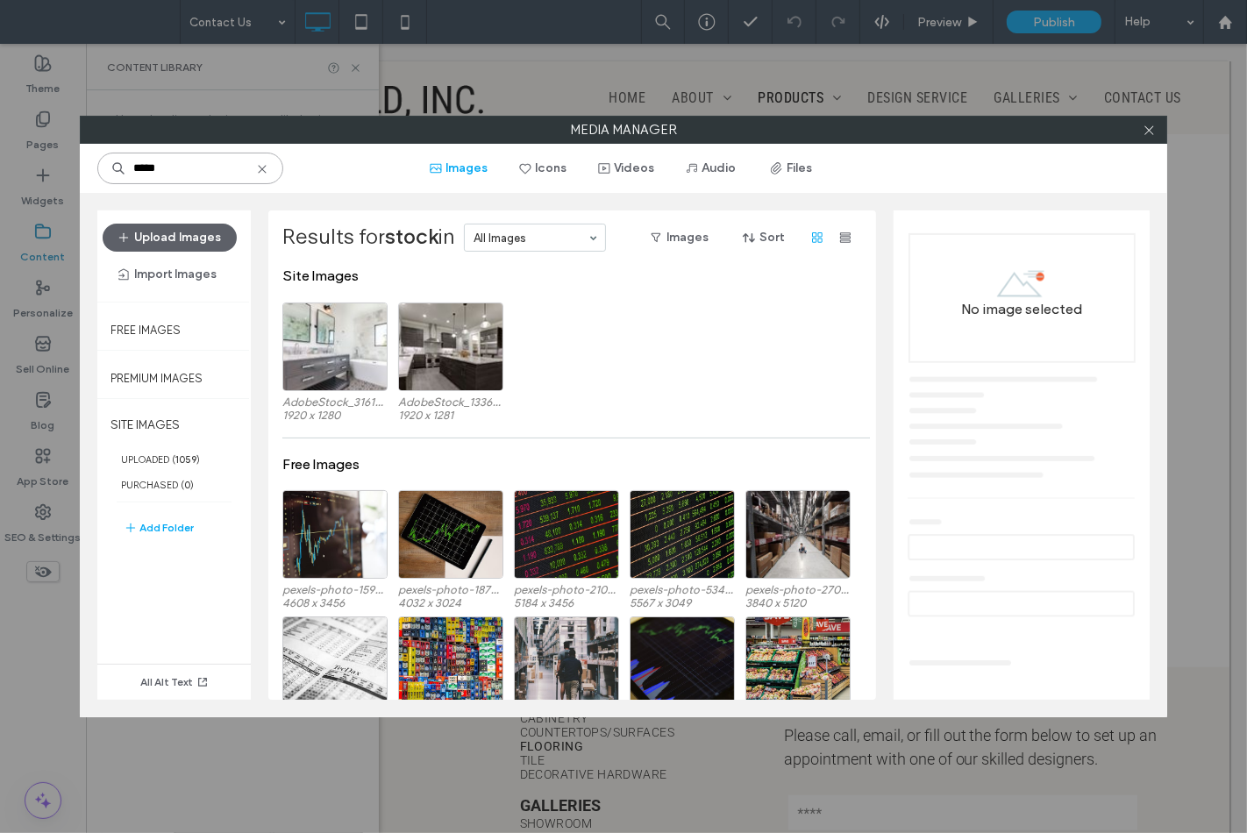
click at [181, 182] on input "*****" at bounding box center [190, 169] width 186 height 32
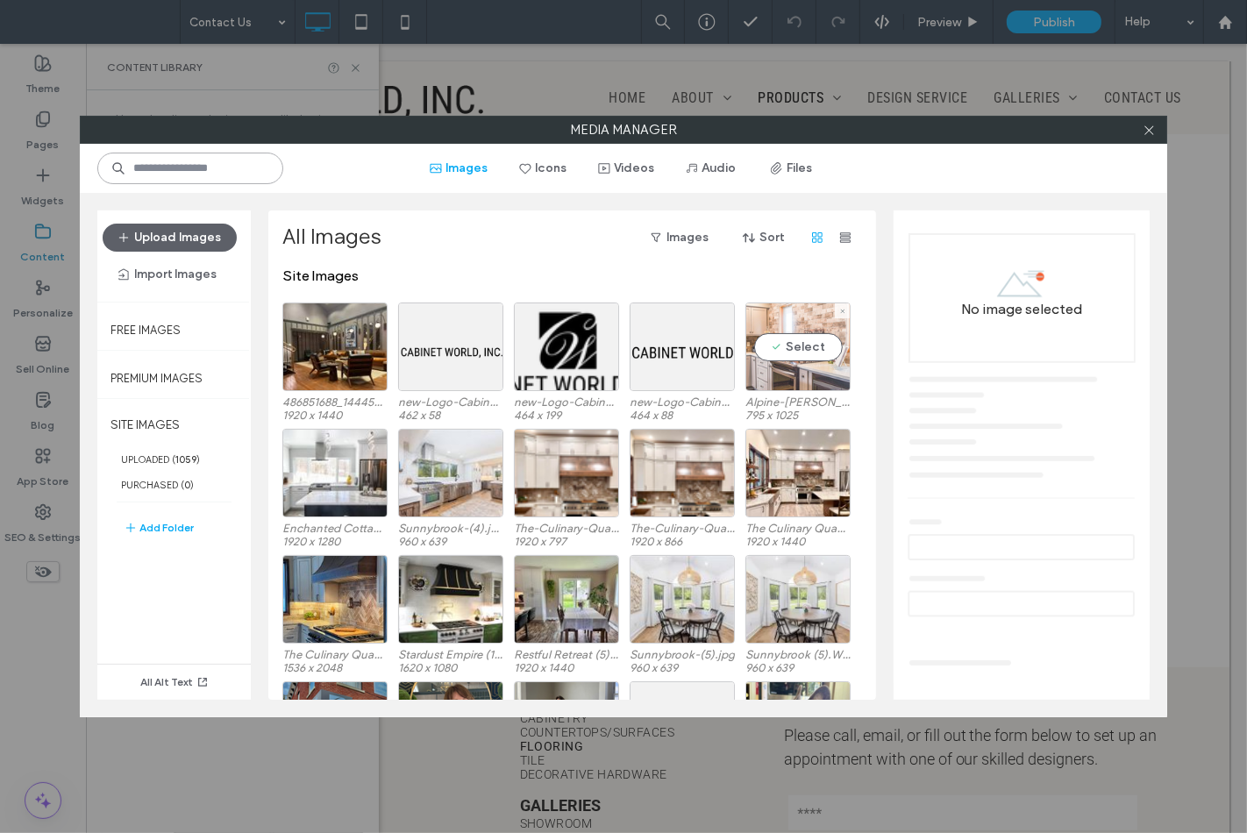
scroll to position [487, 0]
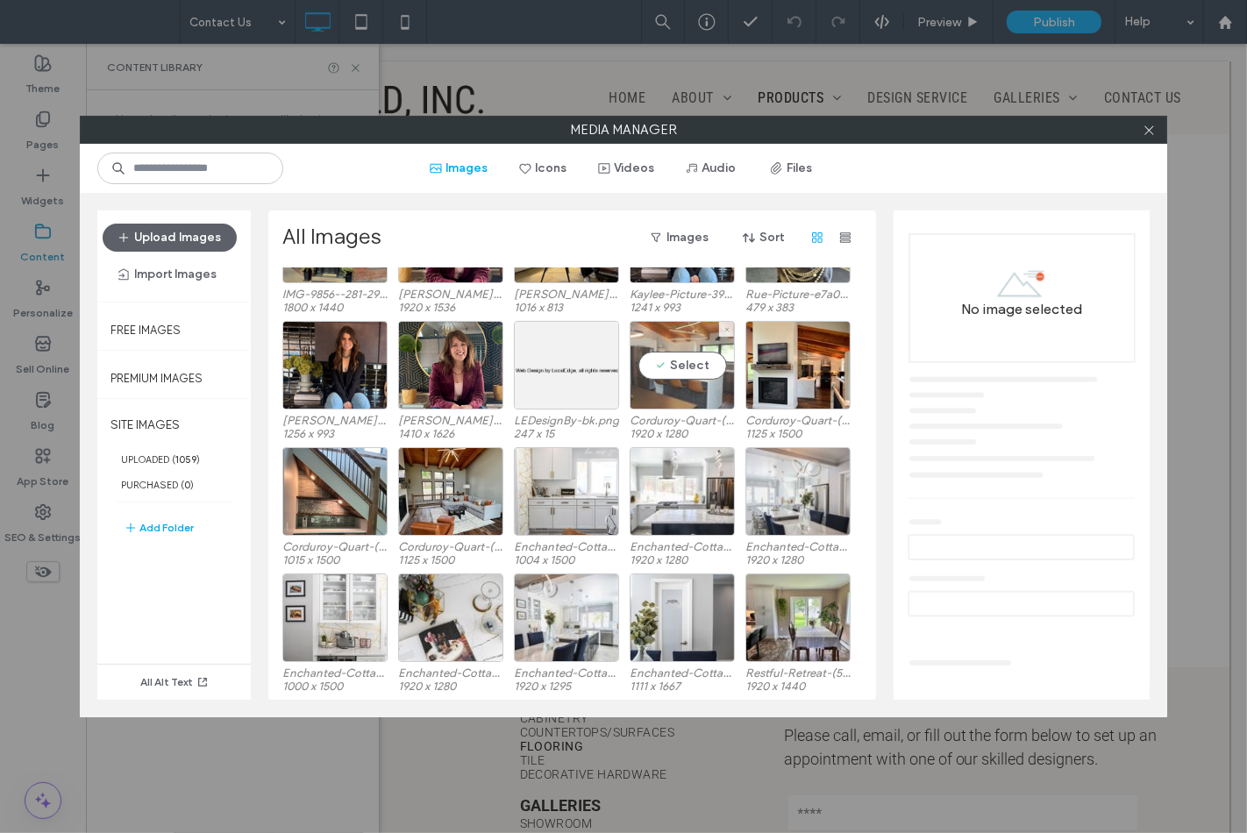
click at [685, 371] on div "Select" at bounding box center [682, 365] width 105 height 89
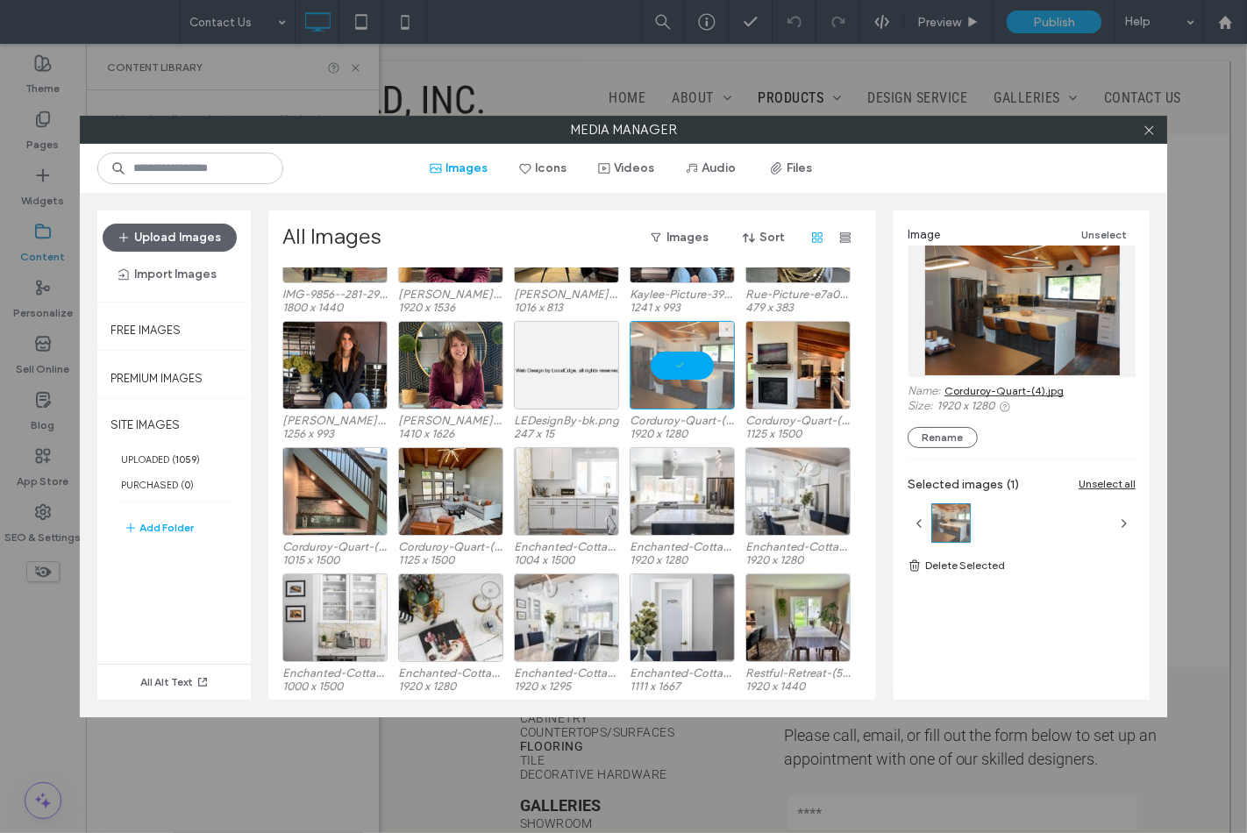
click at [682, 374] on div at bounding box center [682, 365] width 105 height 89
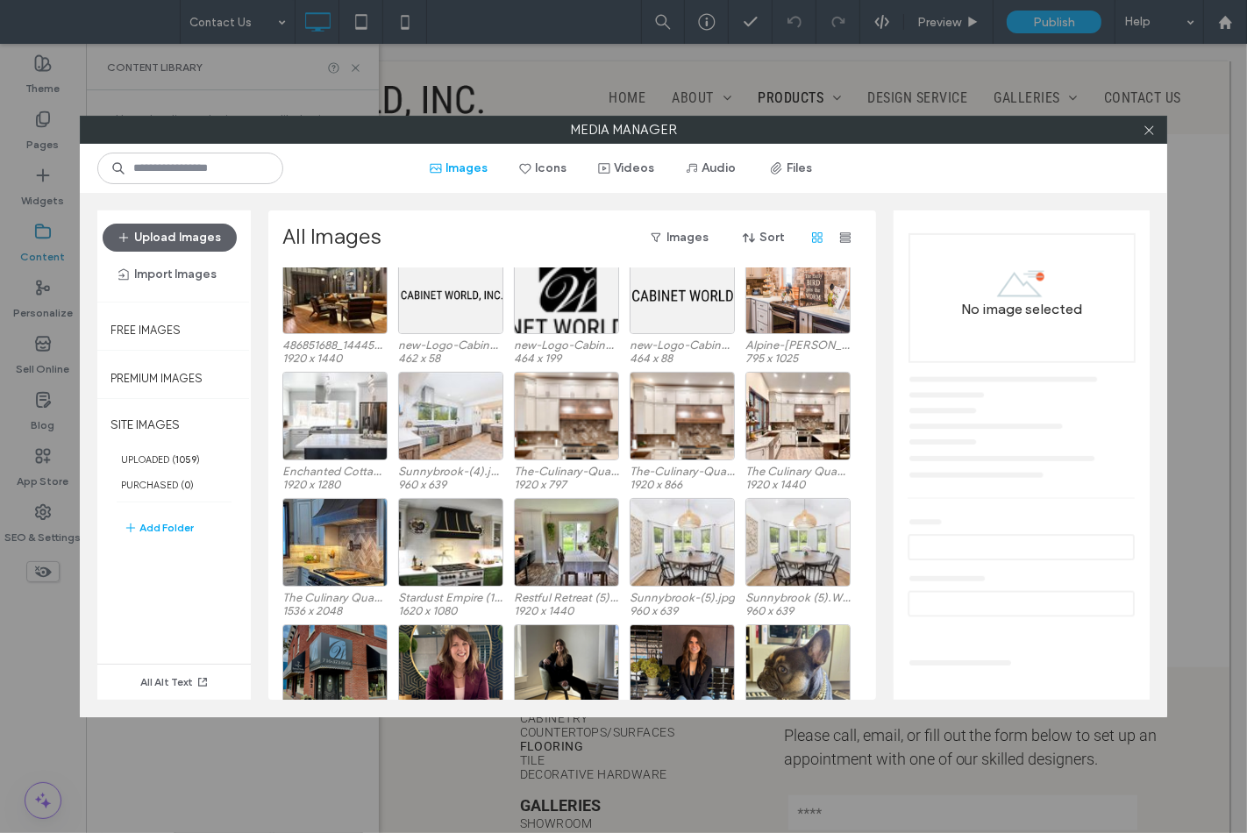
scroll to position [0, 0]
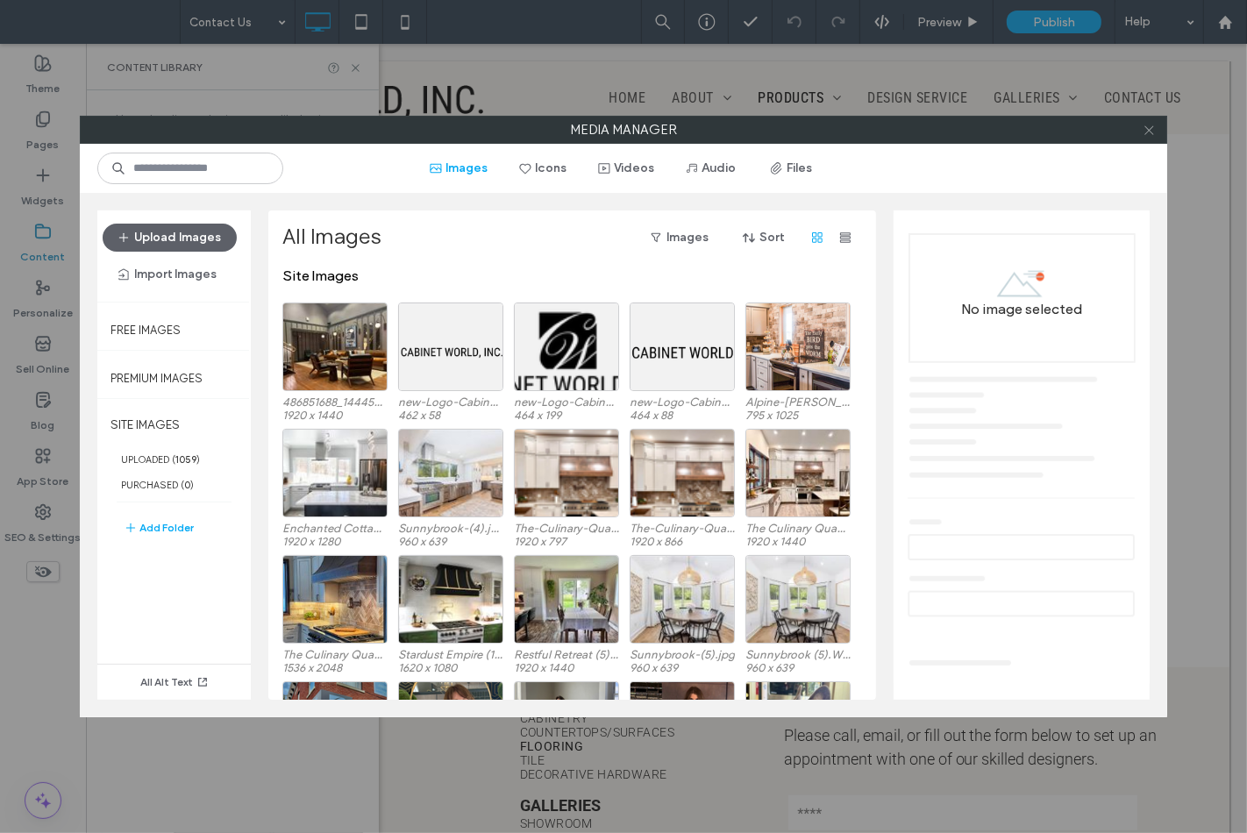
click at [1143, 130] on icon at bounding box center [1149, 130] width 13 height 13
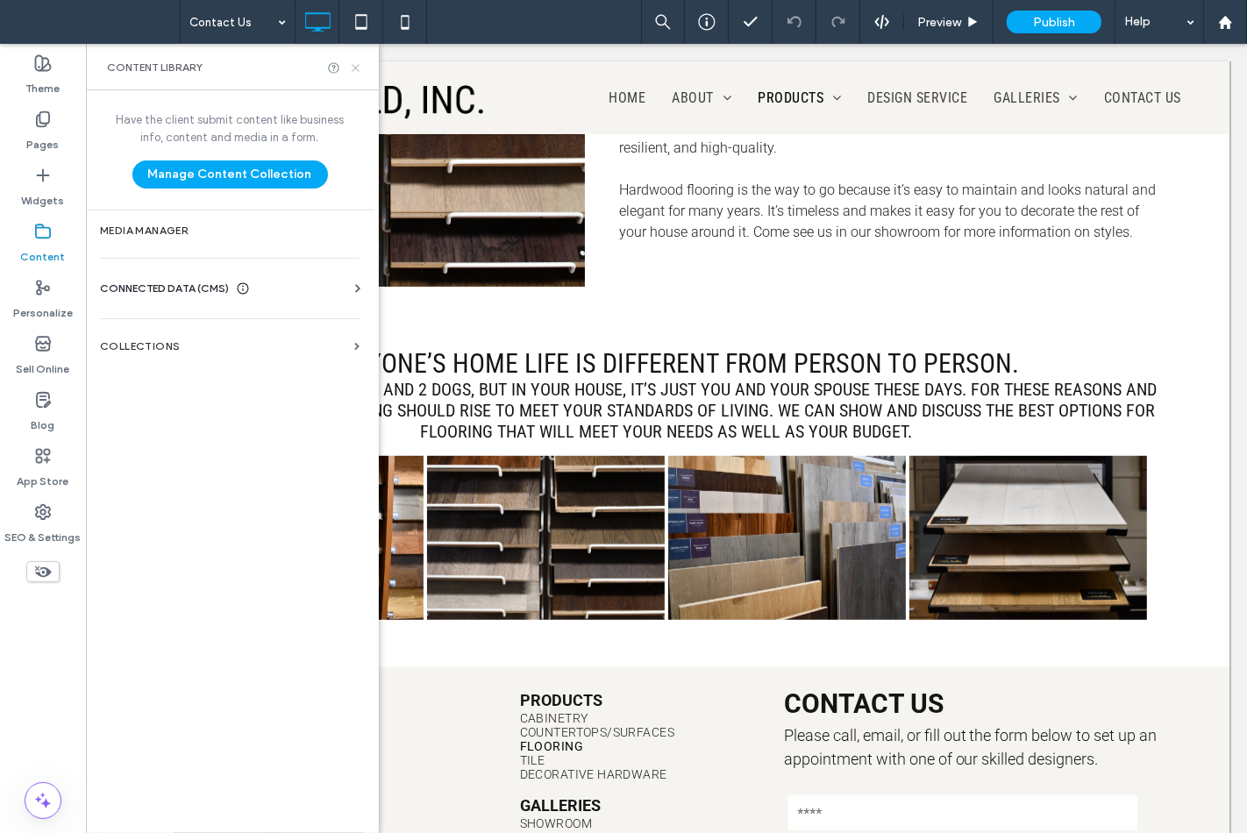
click at [353, 68] on icon at bounding box center [355, 67] width 13 height 13
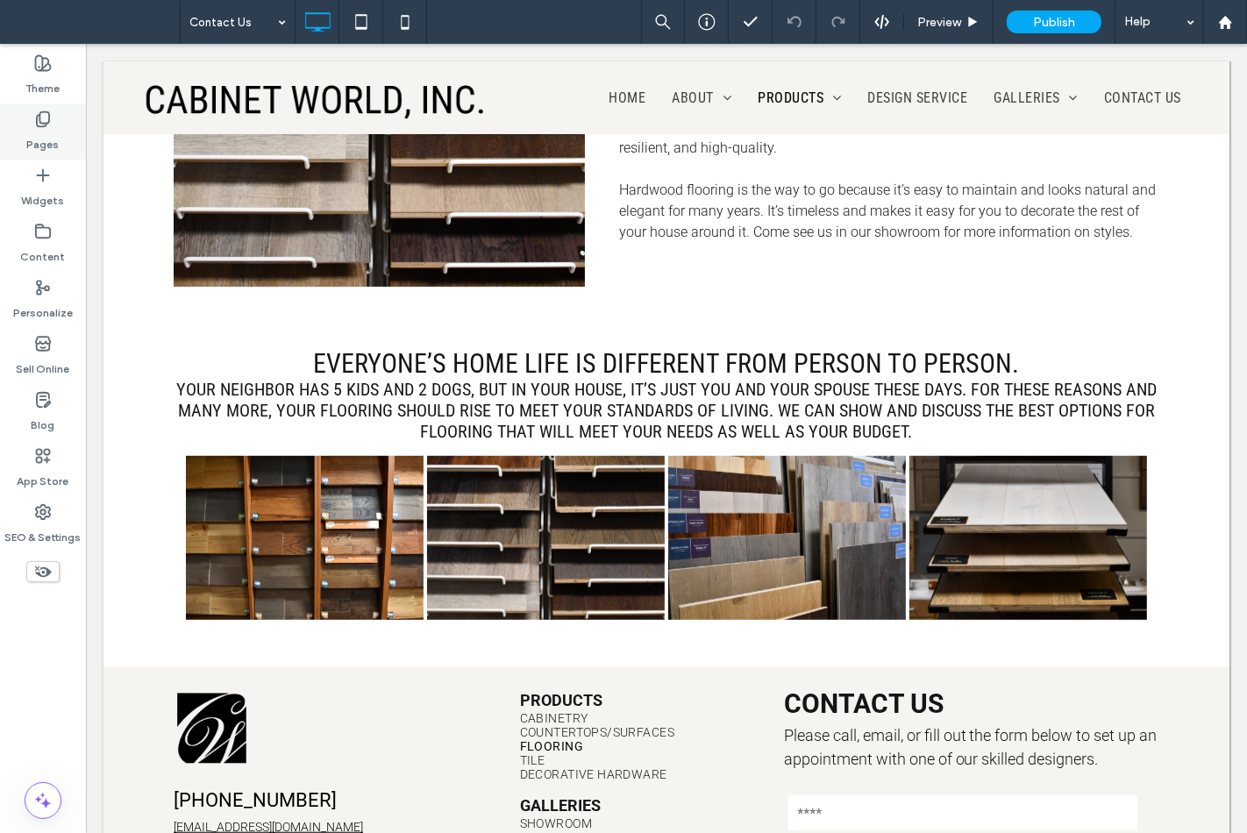
click at [56, 133] on label "Pages" at bounding box center [43, 140] width 32 height 25
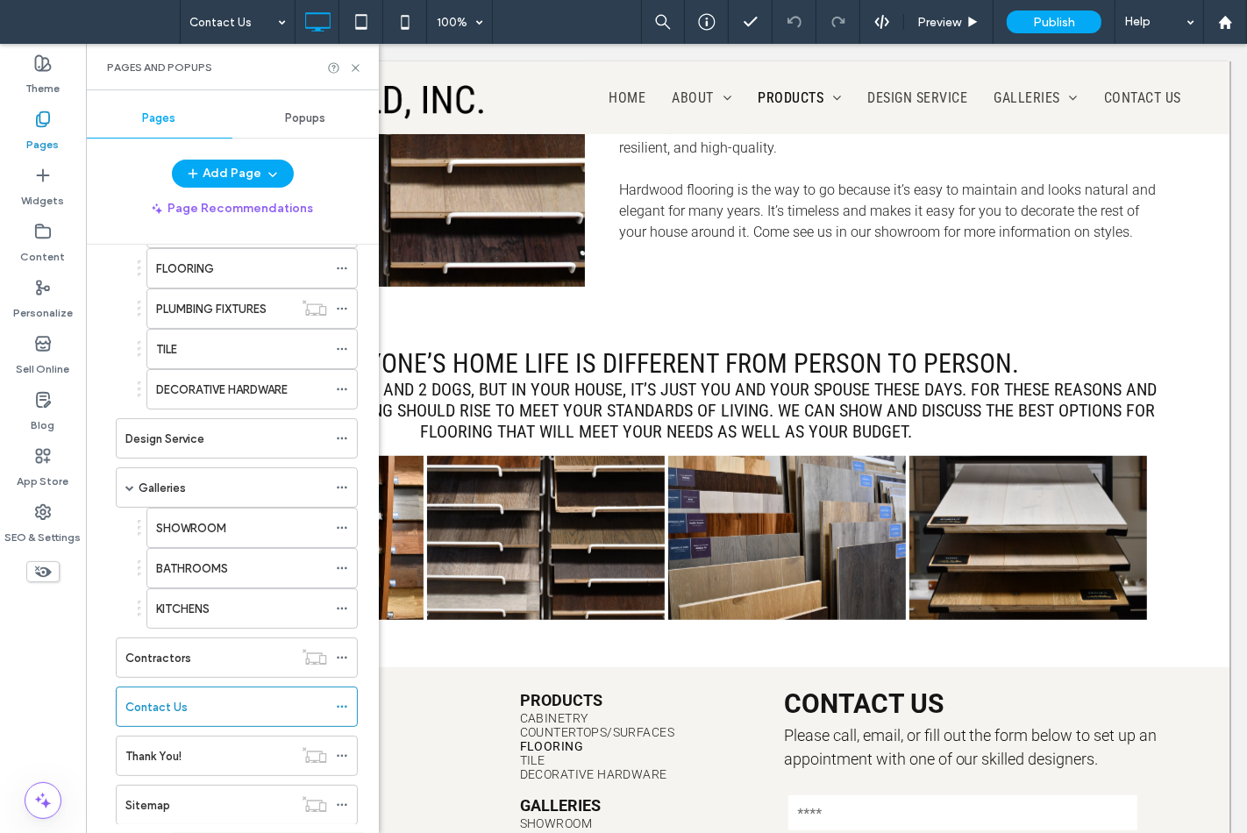
scroll to position [334, 0]
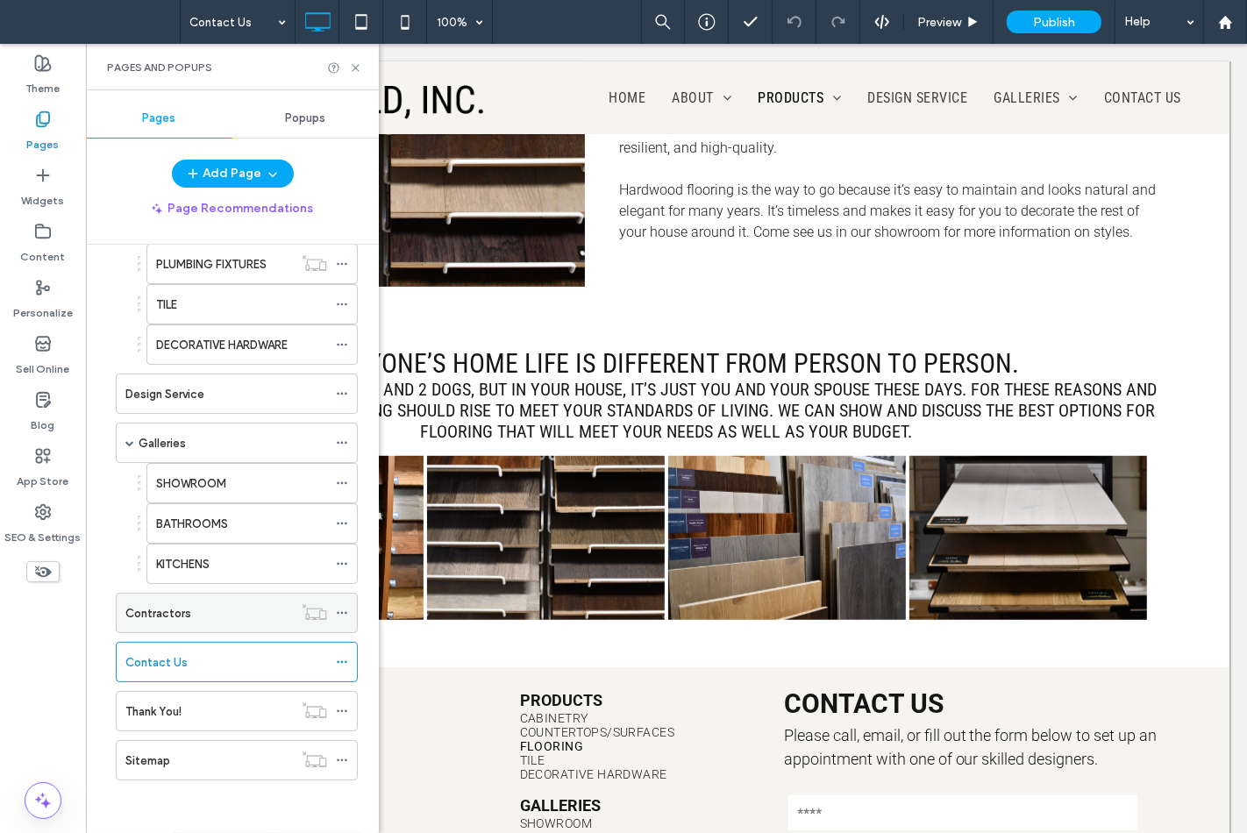
click at [213, 625] on div "Contractors" at bounding box center [209, 613] width 168 height 39
click at [362, 71] on div "Pages and Popups" at bounding box center [232, 67] width 293 height 46
click at [358, 68] on icon at bounding box center [355, 67] width 13 height 13
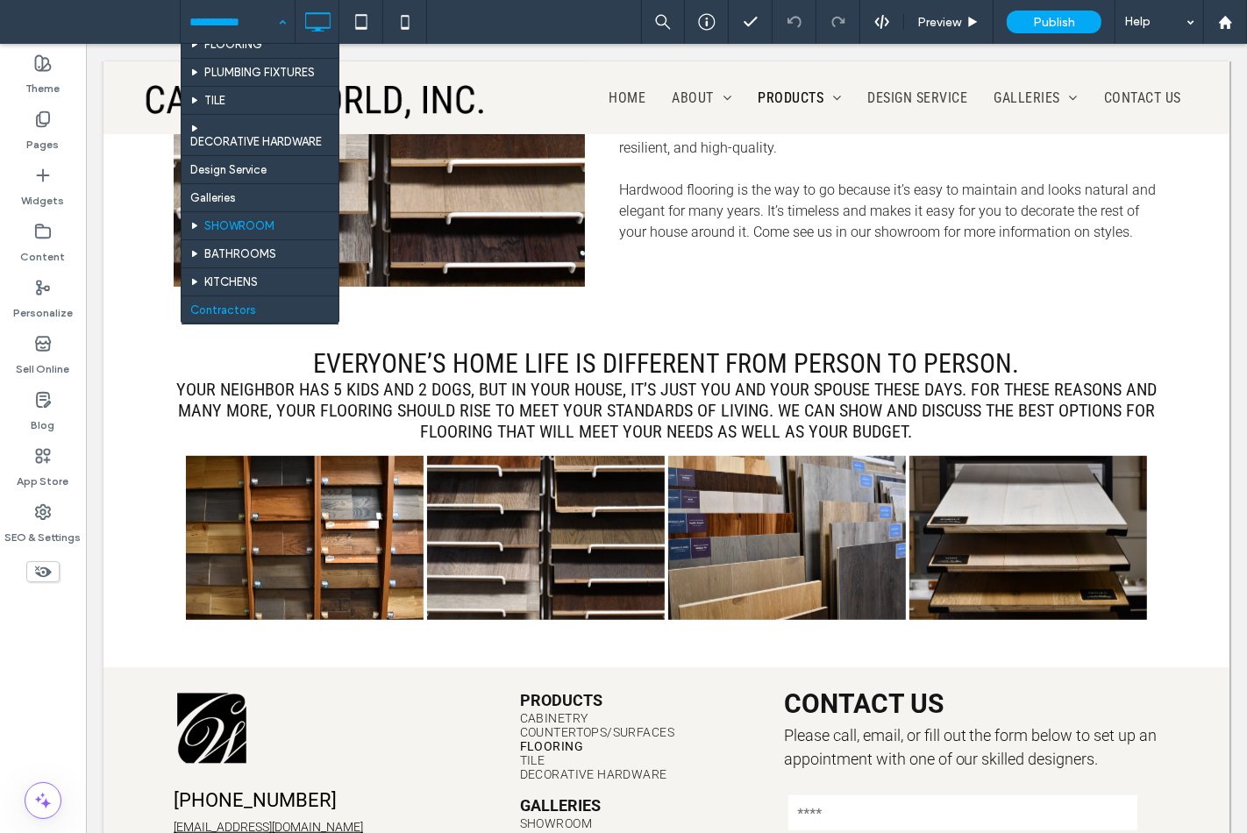
scroll to position [289, 0]
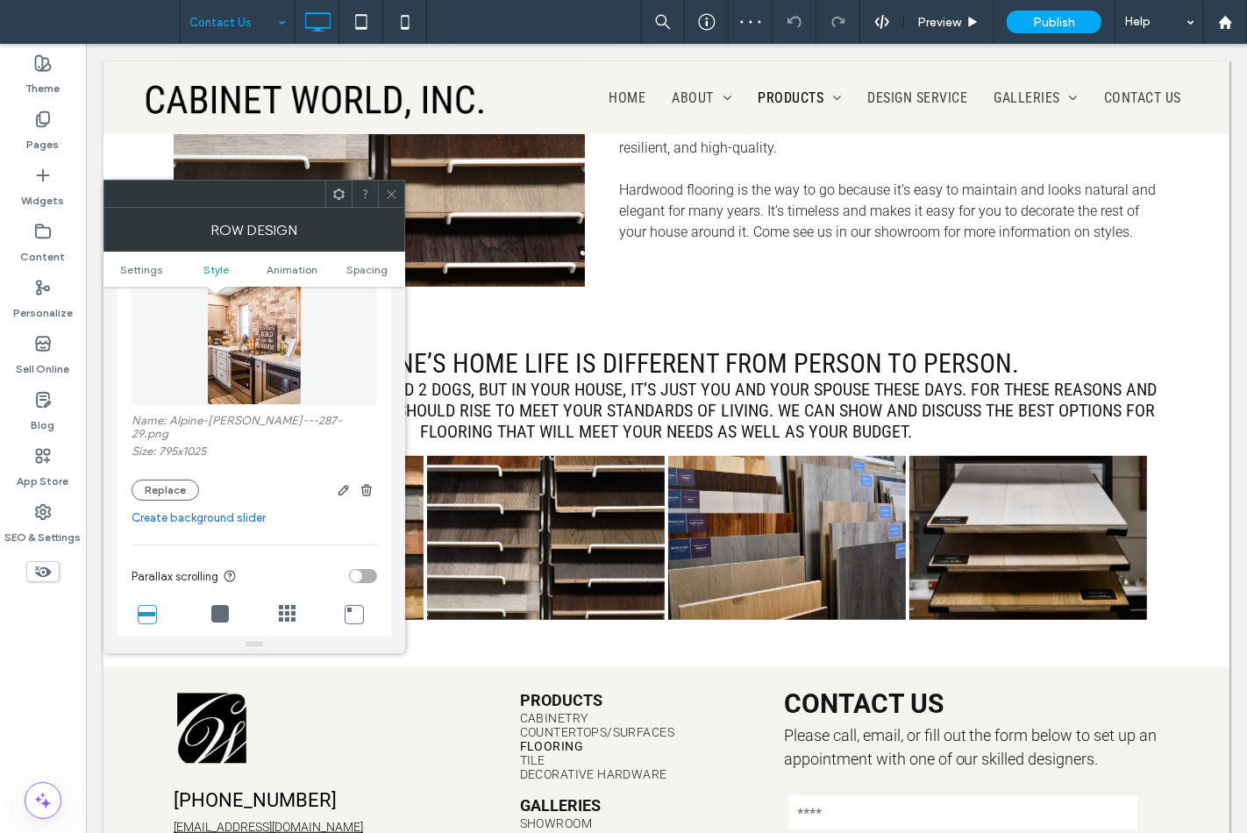
scroll to position [292, 0]
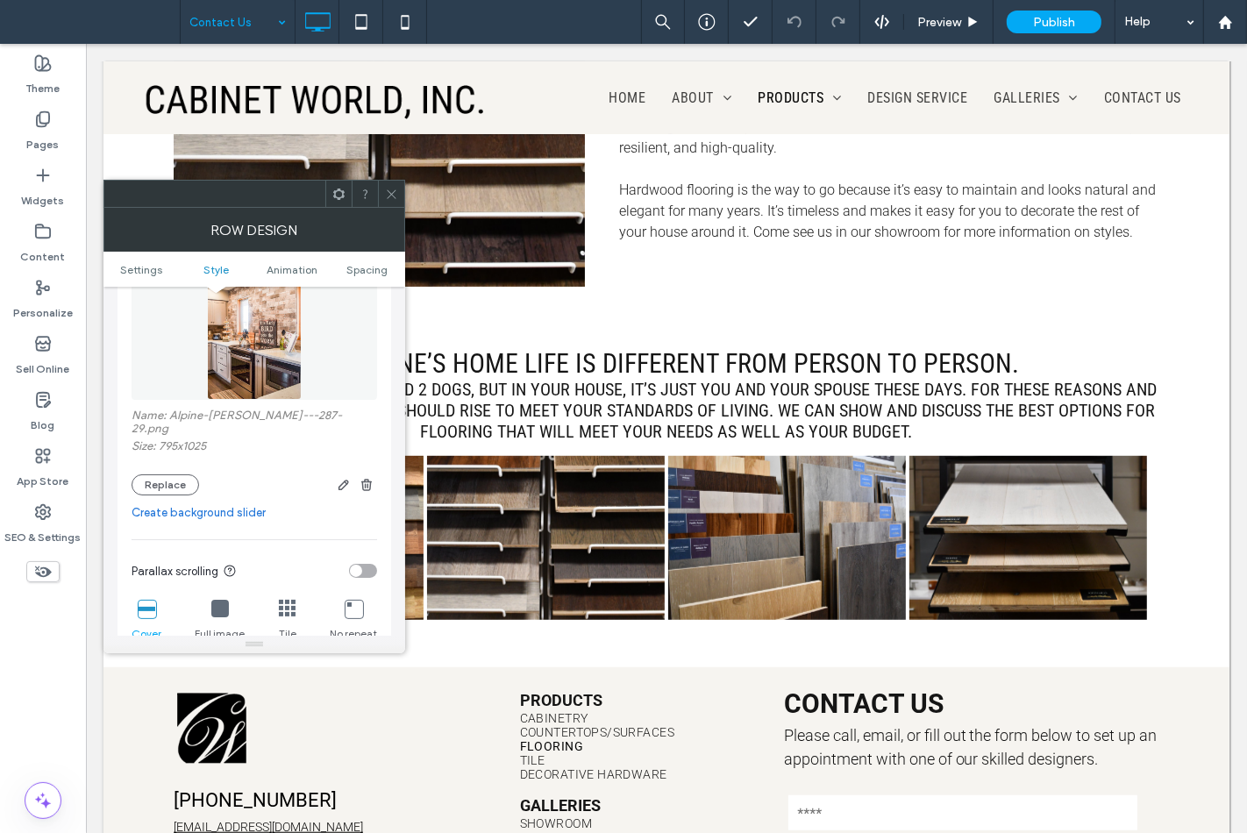
click at [387, 196] on icon at bounding box center [391, 194] width 13 height 13
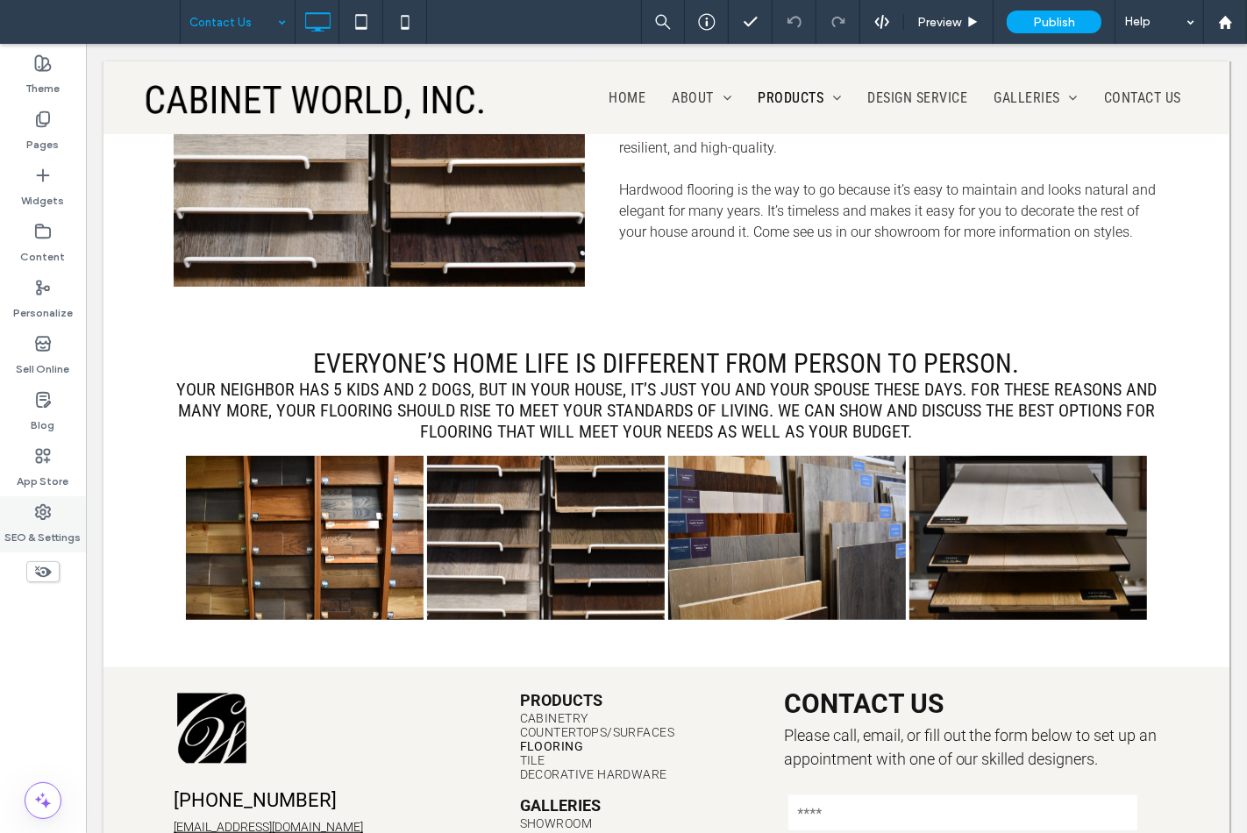
click at [62, 516] on div "SEO & Settings" at bounding box center [43, 524] width 86 height 56
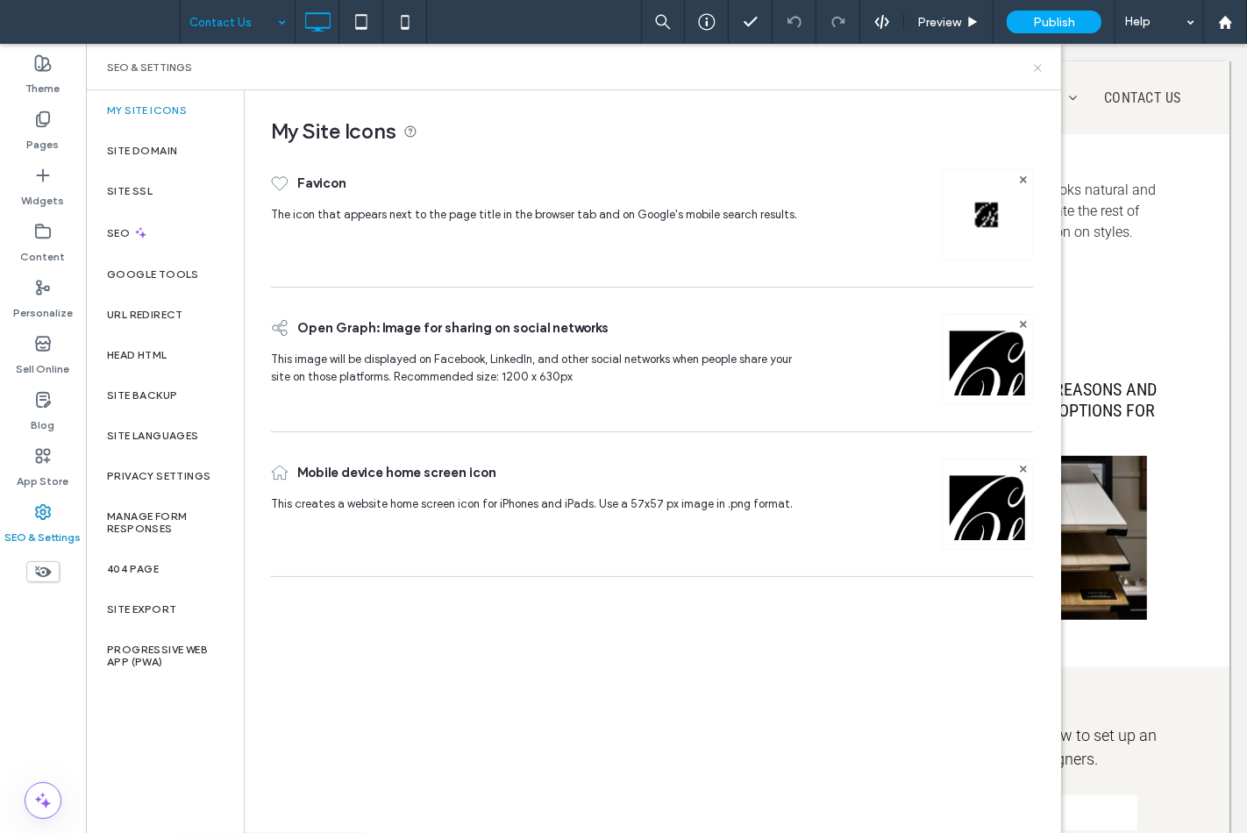
click at [1035, 73] on icon at bounding box center [1038, 67] width 13 height 13
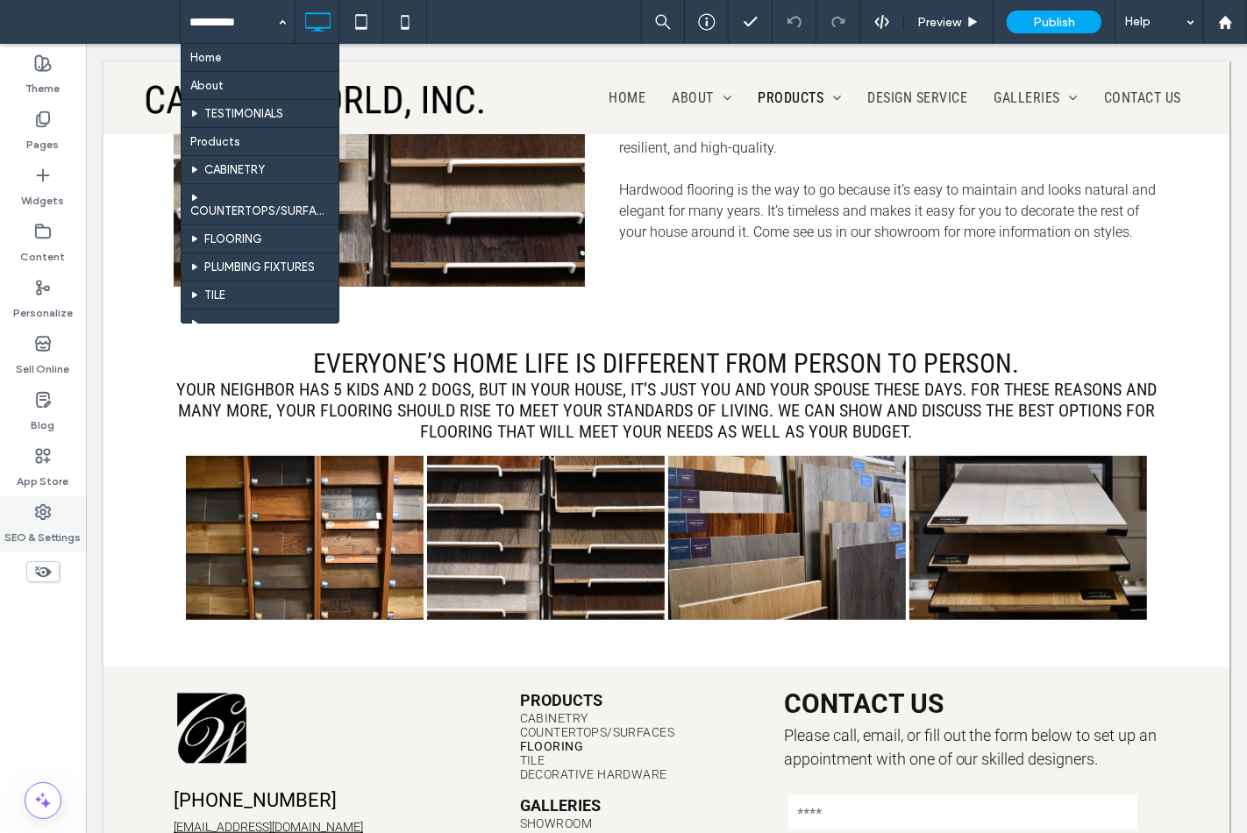
click at [34, 520] on icon at bounding box center [43, 512] width 18 height 18
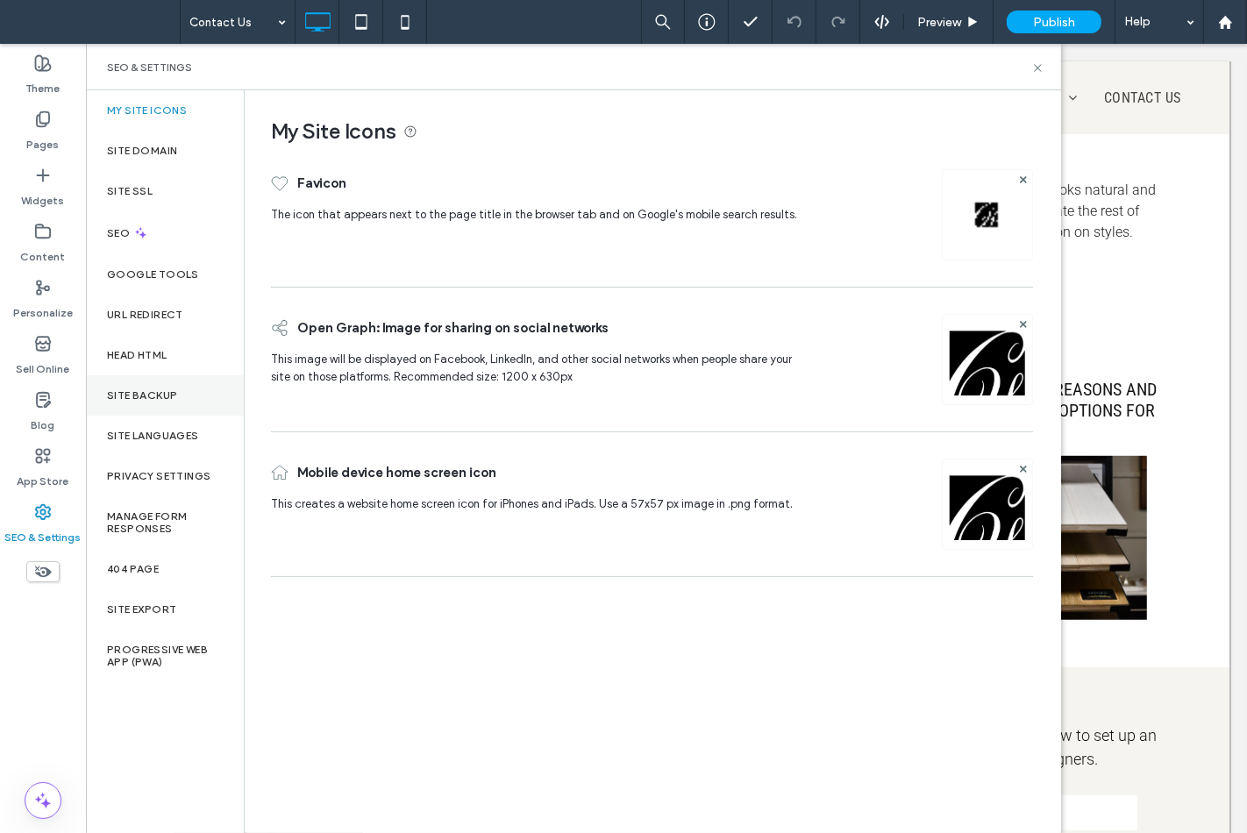
drag, startPoint x: 146, startPoint y: 402, endPoint x: 156, endPoint y: 401, distance: 10.6
click at [146, 402] on div "Site Backup" at bounding box center [165, 395] width 158 height 40
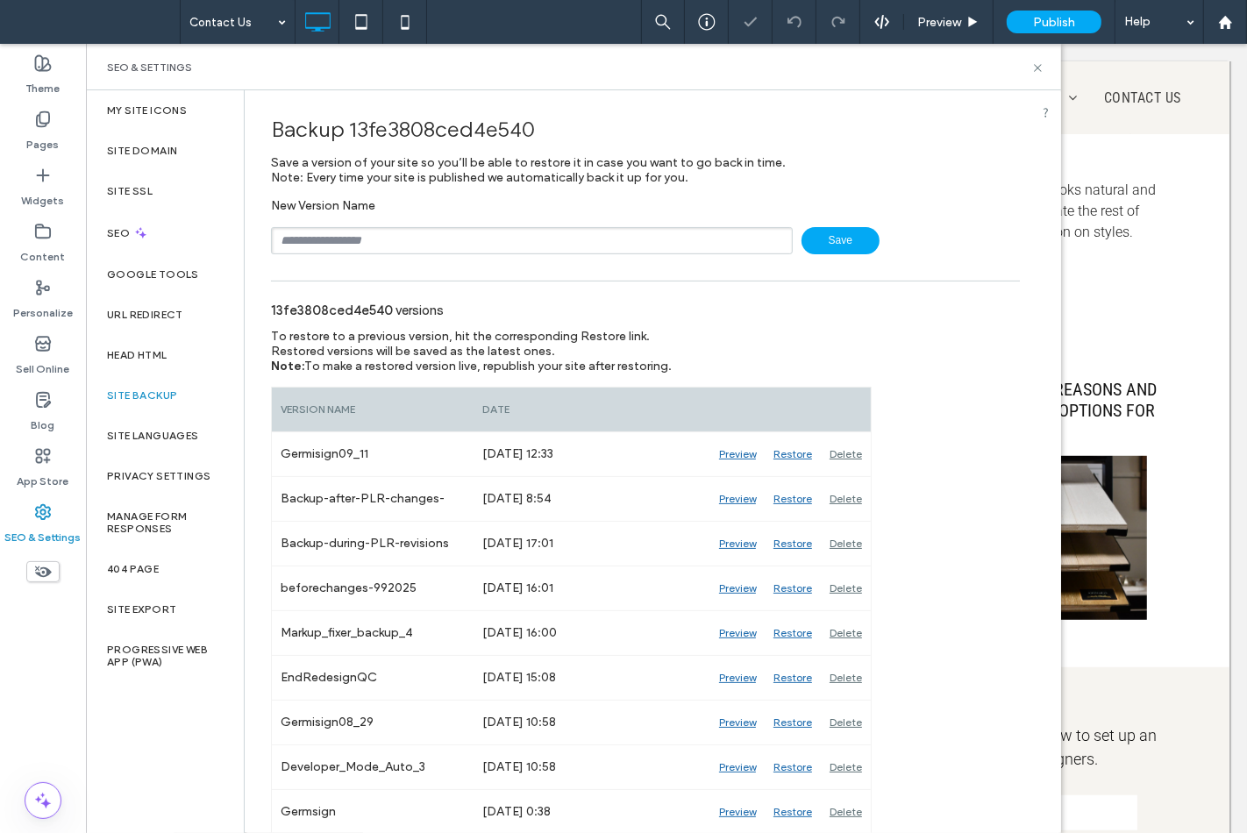
click at [370, 240] on input "text" at bounding box center [532, 240] width 522 height 27
click at [411, 247] on input "text" at bounding box center [532, 240] width 522 height 27
drag, startPoint x: 322, startPoint y: 232, endPoint x: 349, endPoint y: 240, distance: 28.3
click at [349, 239] on input "**********" at bounding box center [532, 240] width 522 height 27
type input "**********"
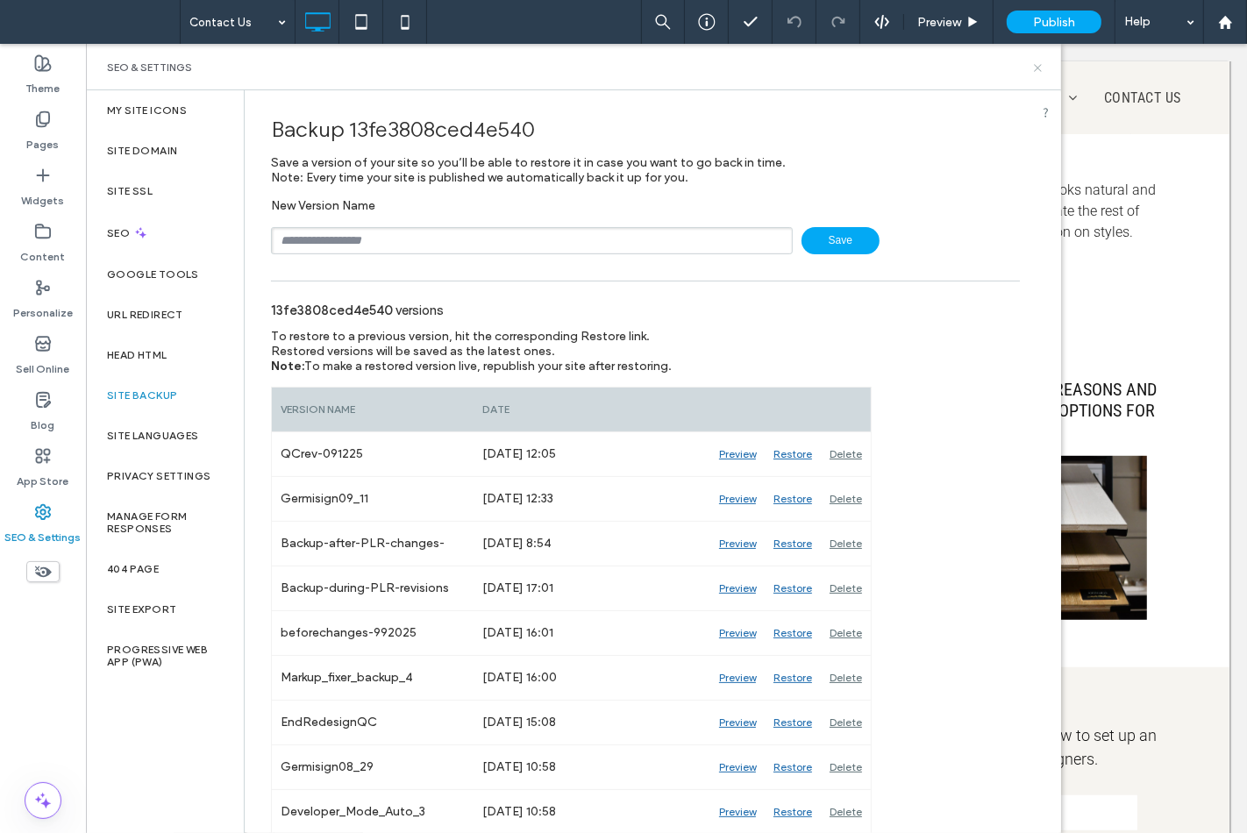
click at [1044, 65] on icon at bounding box center [1038, 67] width 13 height 13
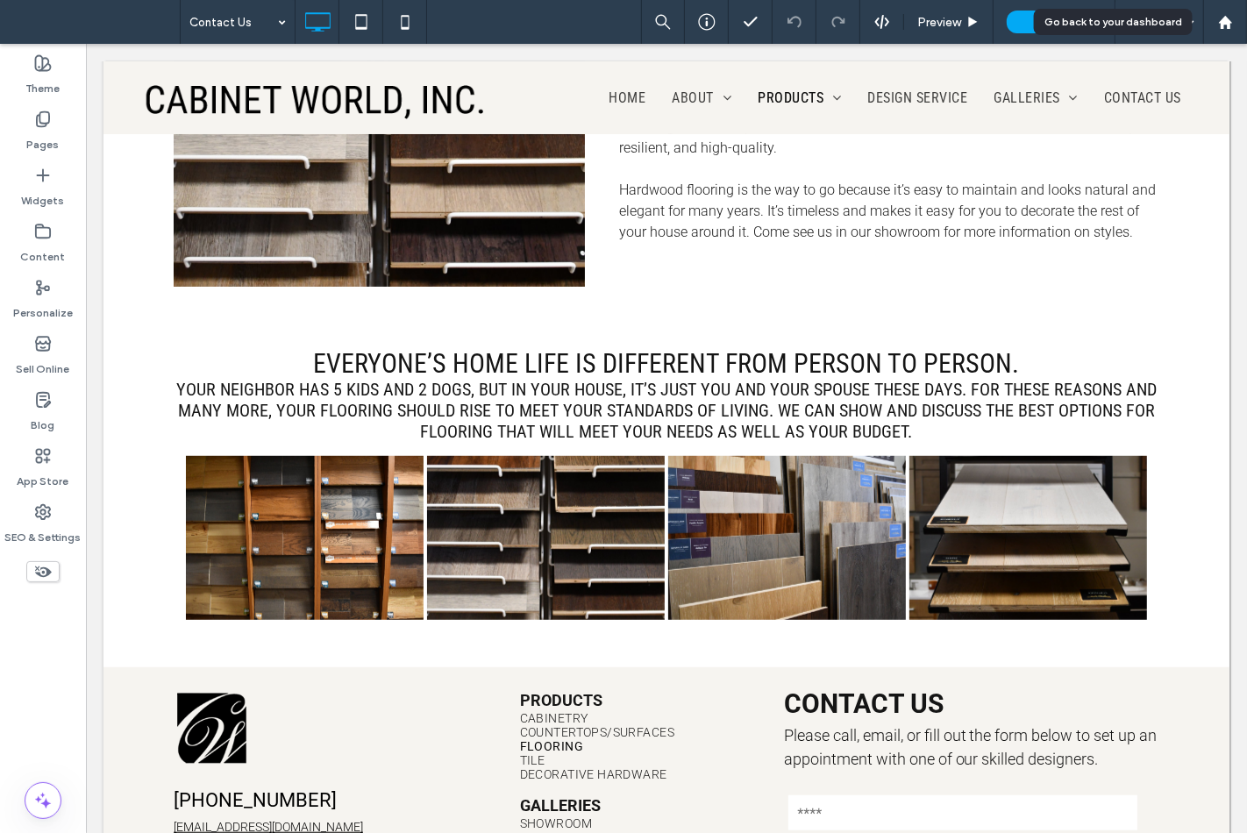
drag, startPoint x: 1214, startPoint y: 25, endPoint x: 1186, endPoint y: 22, distance: 28.2
click at [1214, 25] on div at bounding box center [1225, 22] width 42 height 15
